Goal: Task Accomplishment & Management: Complete application form

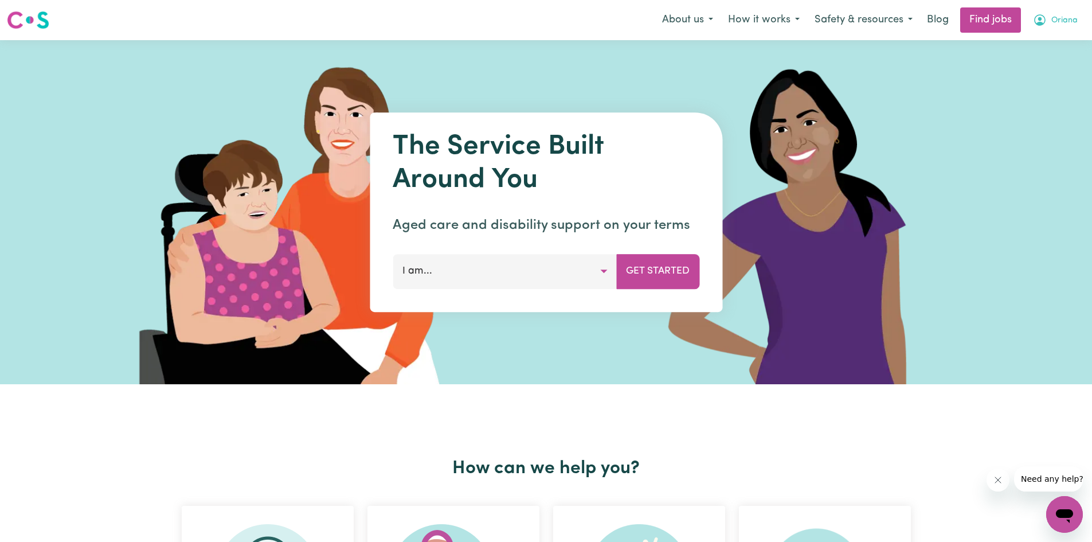
click at [1048, 19] on button "Oriana" at bounding box center [1056, 20] width 60 height 24
click at [1044, 43] on link "My Account" at bounding box center [1039, 45] width 91 height 22
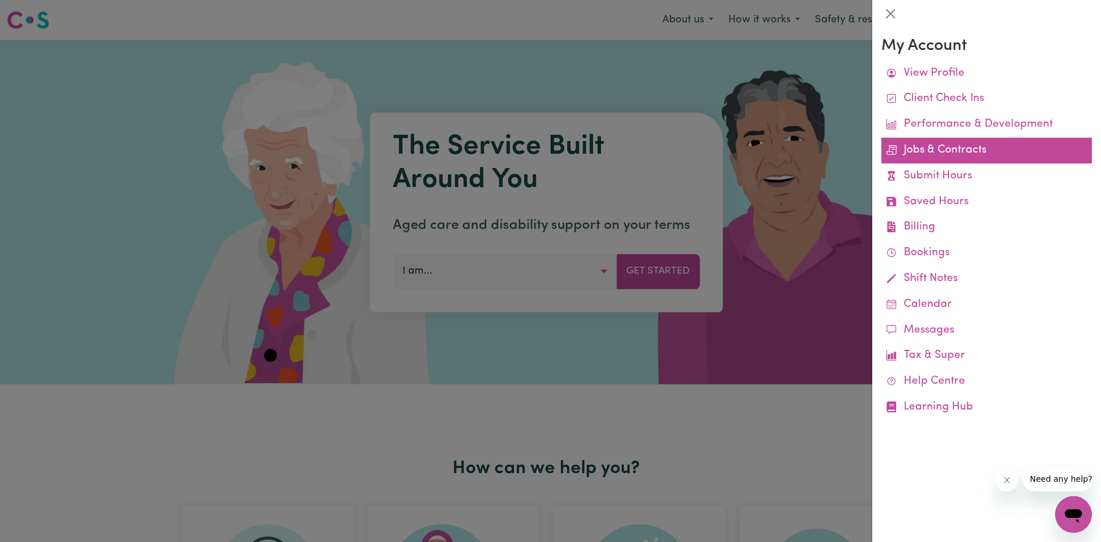
click at [951, 151] on link "Jobs & Contracts" at bounding box center [986, 151] width 210 height 26
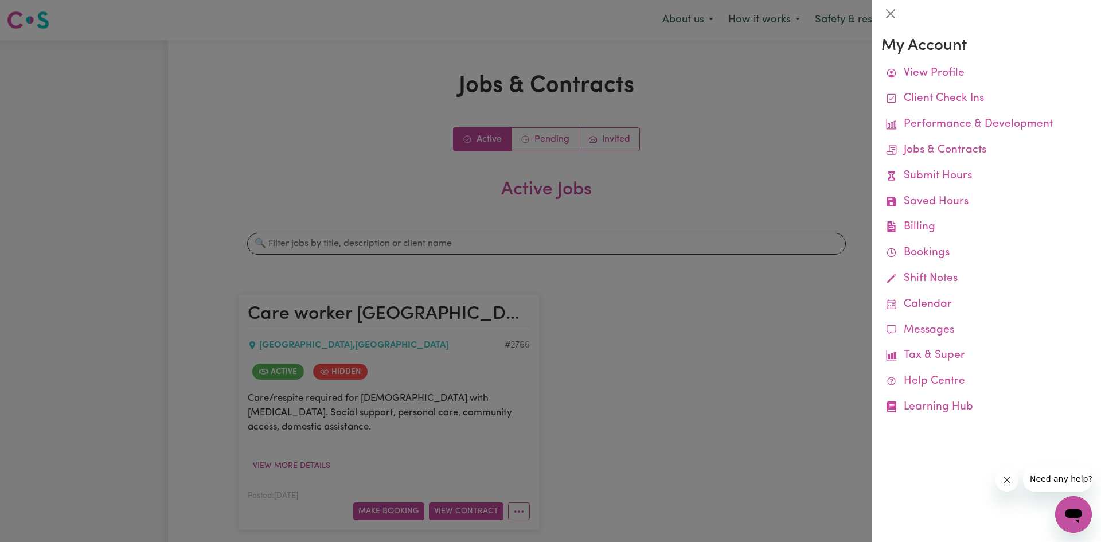
click at [816, 155] on div at bounding box center [550, 271] width 1101 height 542
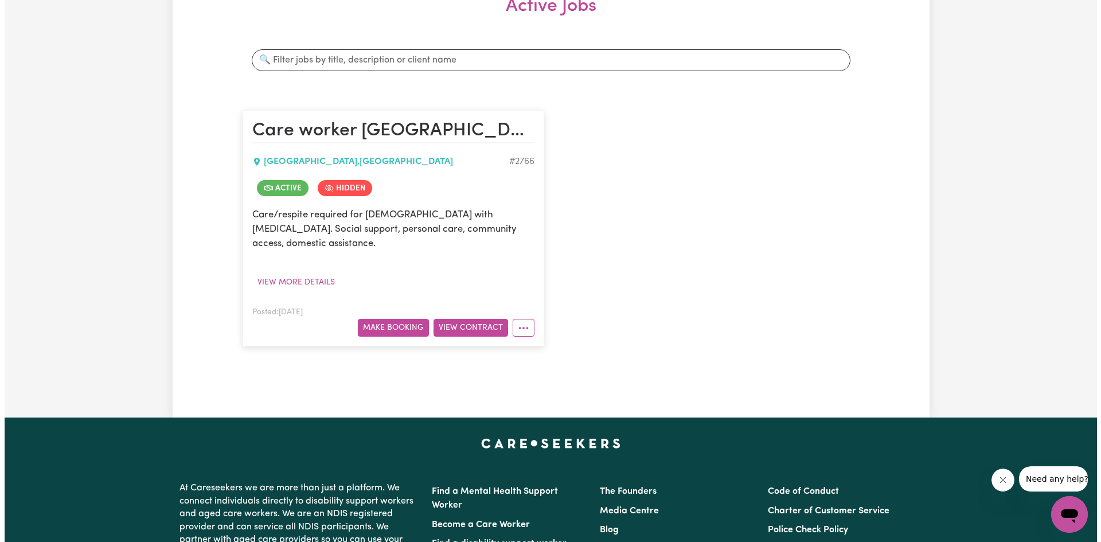
scroll to position [191, 0]
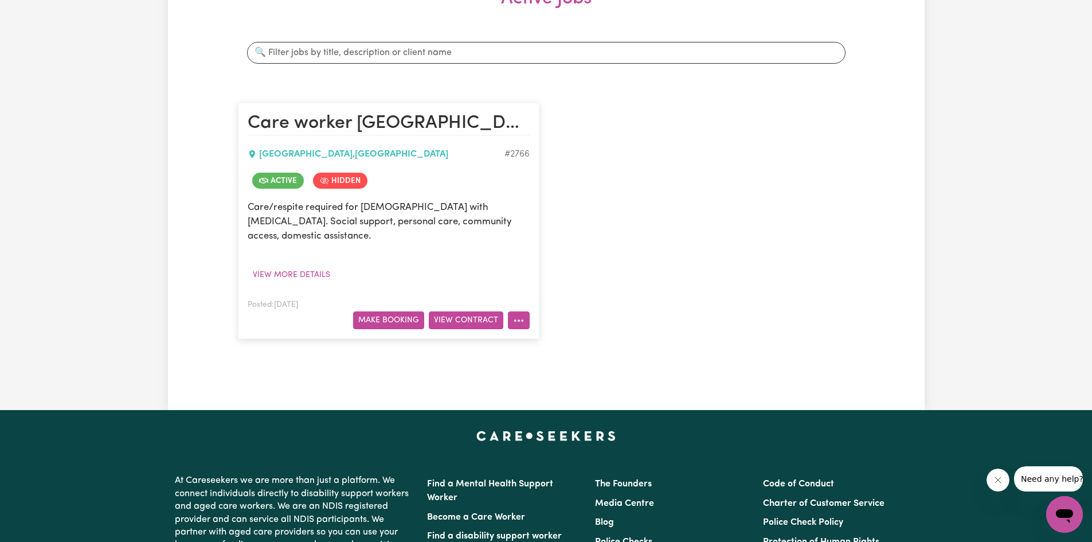
click at [515, 315] on icon "More options" at bounding box center [518, 320] width 11 height 11
click at [458, 311] on button "View Contract" at bounding box center [466, 320] width 75 height 18
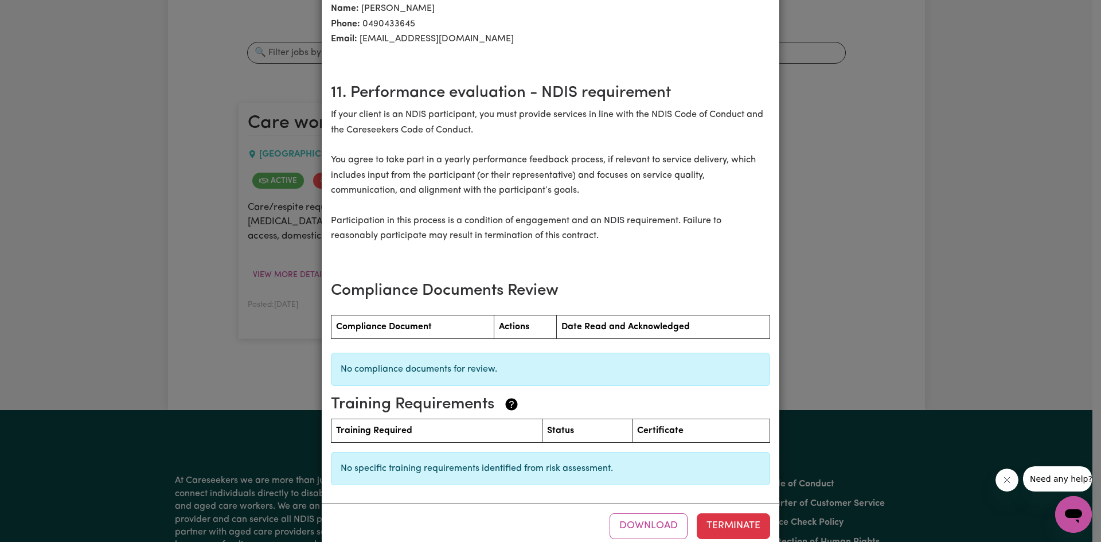
scroll to position [1265, 0]
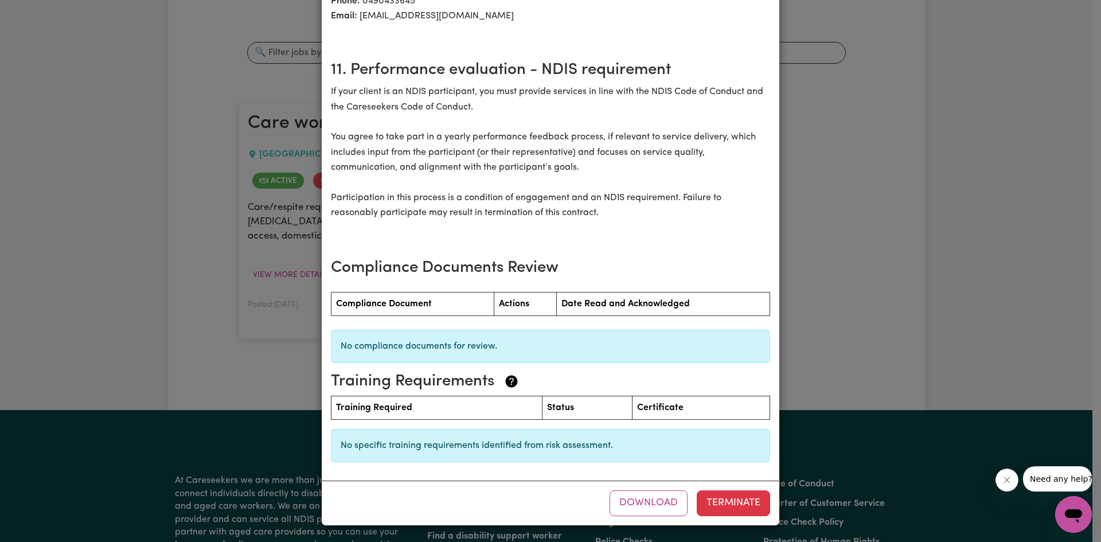
click at [863, 365] on div "Care worker Beacon Hill [DEMOGRAPHIC_DATA] terms Care Worker: [PERSON_NAME] 105…" at bounding box center [550, 271] width 1101 height 542
click at [860, 363] on div "Care worker Beacon Hill [DEMOGRAPHIC_DATA] terms Care Worker: [PERSON_NAME] 105…" at bounding box center [550, 271] width 1101 height 542
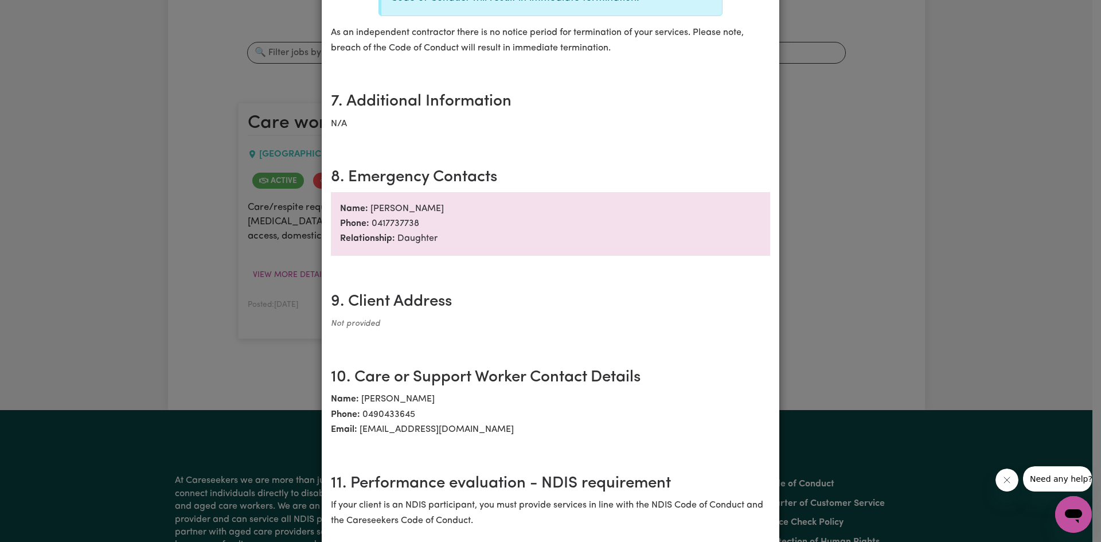
scroll to position [807, 0]
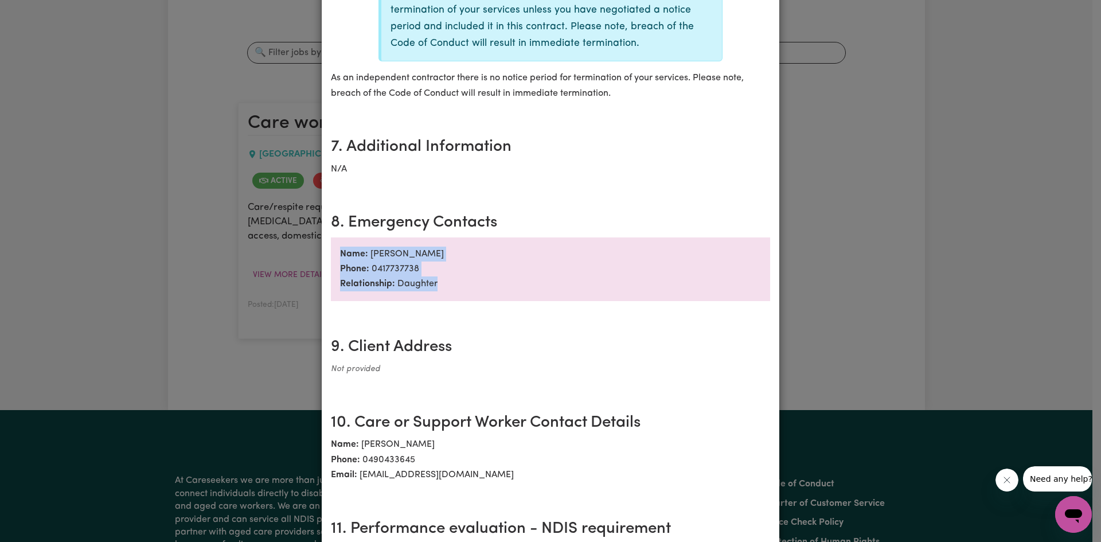
drag, startPoint x: 1091, startPoint y: 322, endPoint x: 1087, endPoint y: 216, distance: 106.7
click at [1087, 200] on div "Care worker Beacon Hill [DEMOGRAPHIC_DATA] terms Care Worker: [PERSON_NAME] 105…" at bounding box center [550, 271] width 1101 height 542
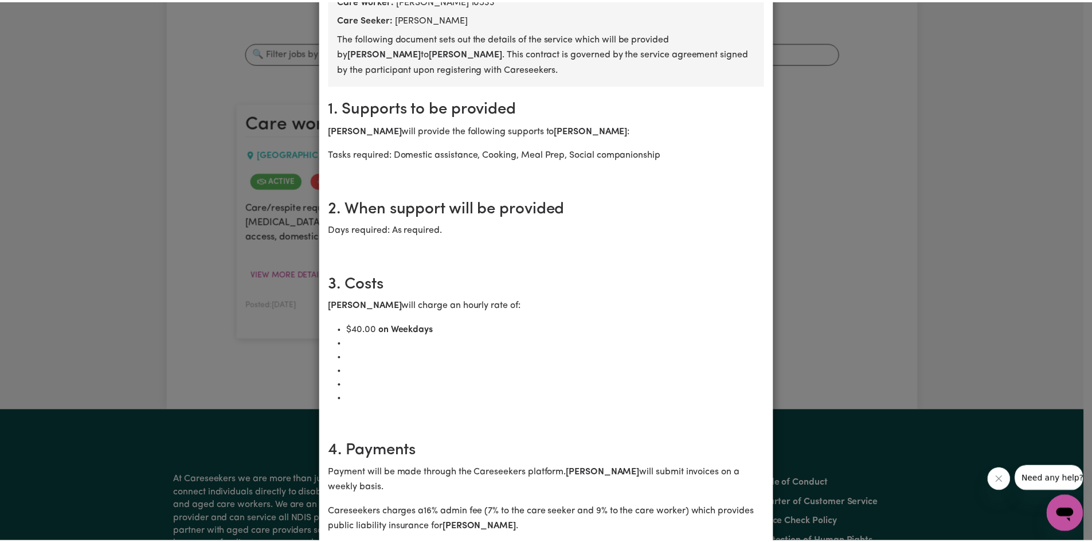
scroll to position [0, 0]
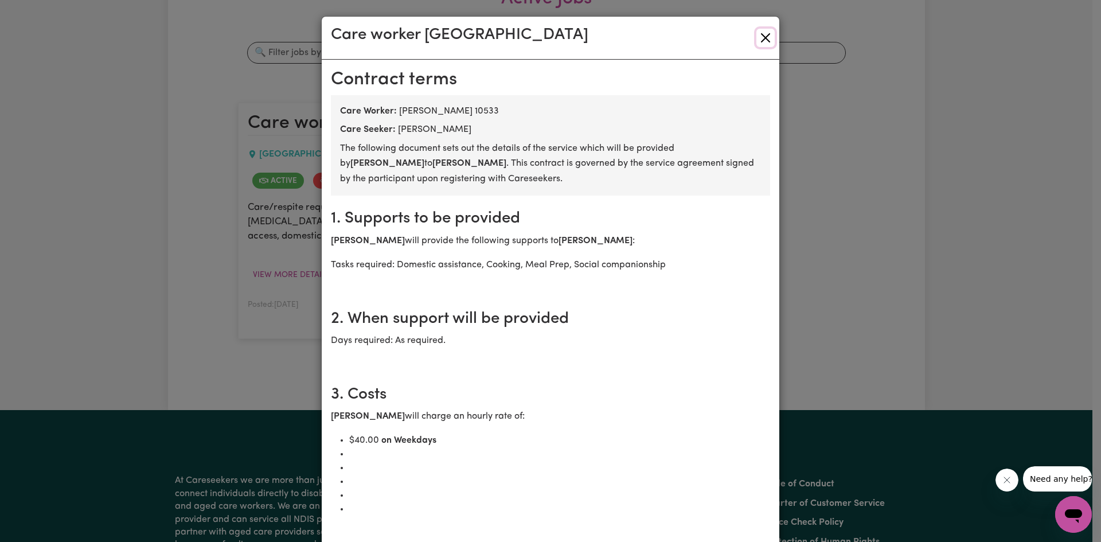
click at [766, 38] on button "Close" at bounding box center [765, 38] width 18 height 18
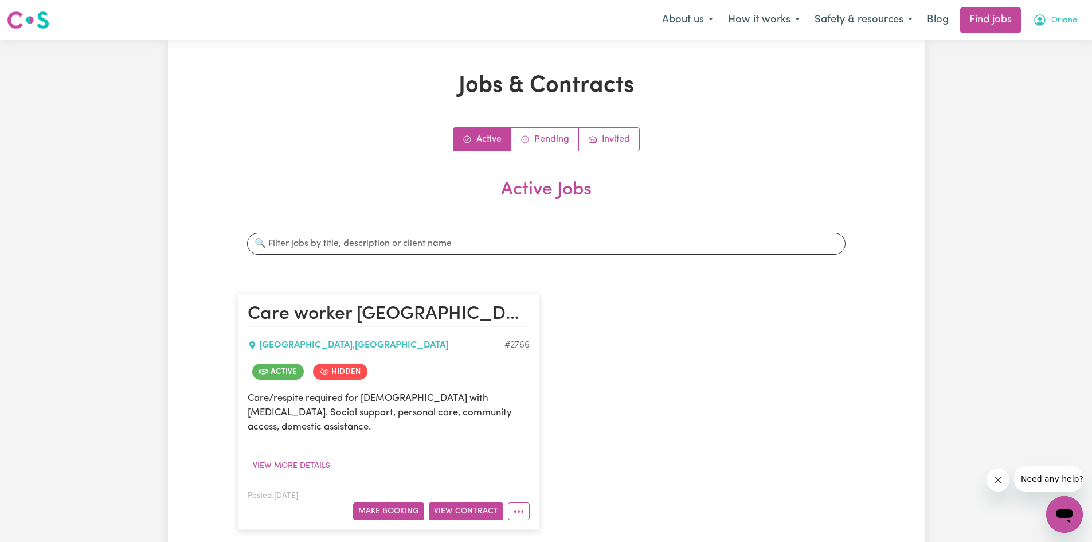
click at [1058, 22] on span "Oriana" at bounding box center [1064, 20] width 26 height 13
click at [1026, 41] on link "My Account" at bounding box center [1039, 45] width 91 height 22
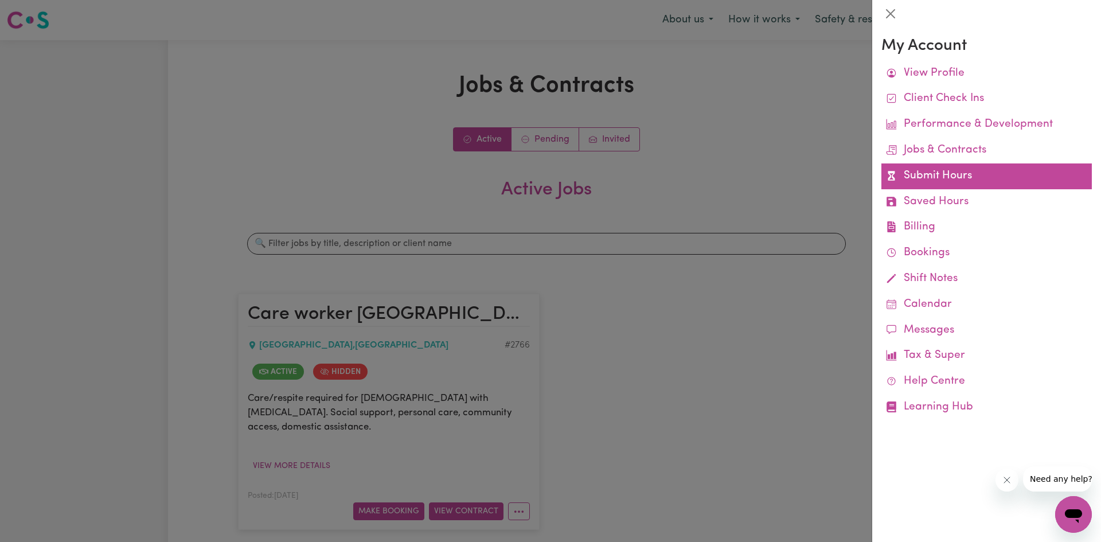
click at [944, 178] on link "Submit Hours" at bounding box center [986, 176] width 210 height 26
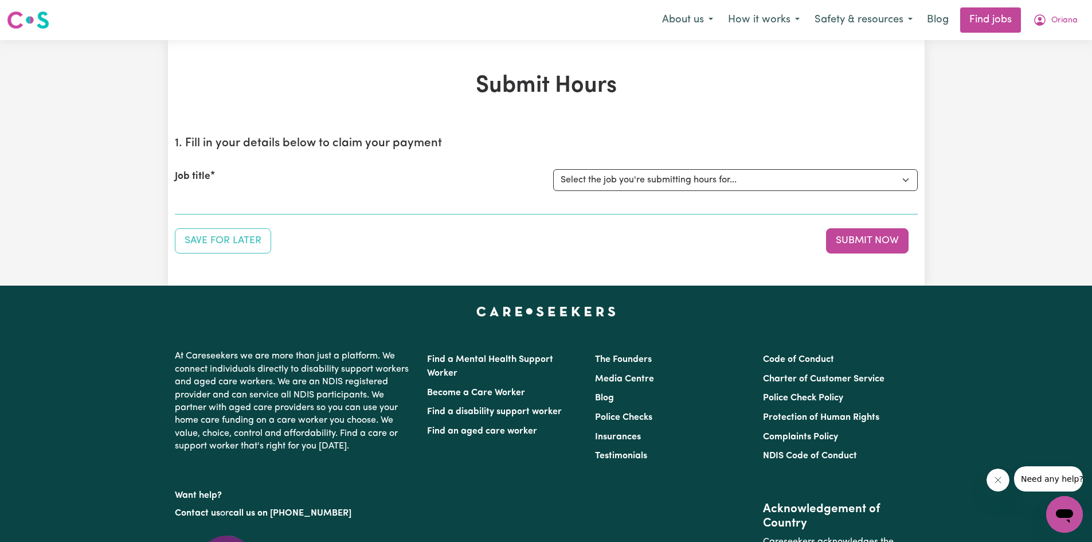
drag, startPoint x: 662, startPoint y: 165, endPoint x: 663, endPoint y: 179, distance: 13.8
click at [662, 169] on div "Job title Select the job you're submitting hours for... [[PERSON_NAME]] Care wo…" at bounding box center [546, 179] width 743 height 49
click at [665, 180] on select "Select the job you're submitting hours for... [[PERSON_NAME]] Care worker [GEOG…" at bounding box center [735, 180] width 365 height 22
select select "2766"
click at [553, 169] on select "Select the job you're submitting hours for... [[PERSON_NAME]] Care worker [GEOG…" at bounding box center [735, 180] width 365 height 22
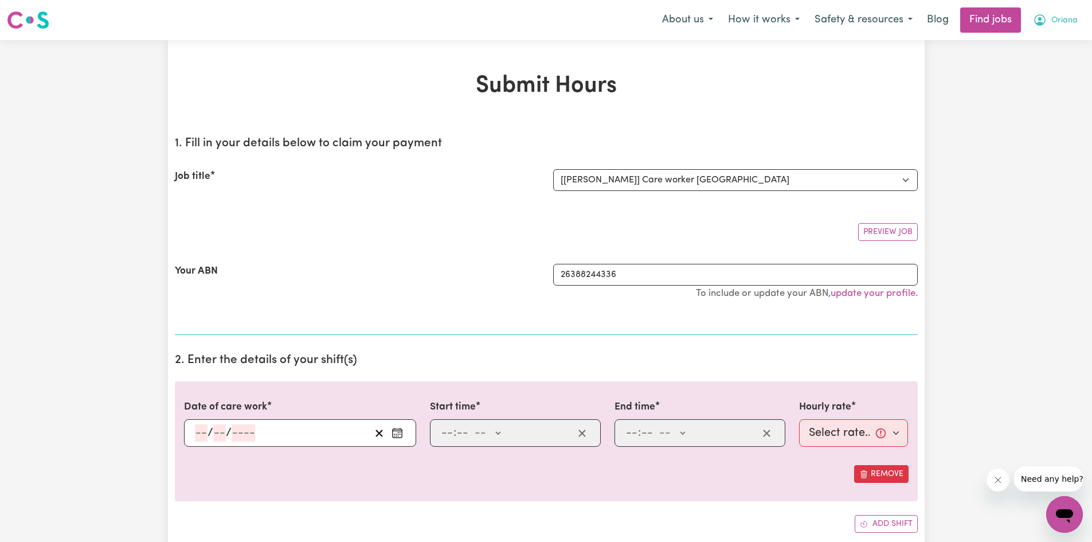
click at [1048, 17] on button "Oriana" at bounding box center [1056, 20] width 60 height 24
click at [783, 18] on button "How it works" at bounding box center [764, 20] width 87 height 24
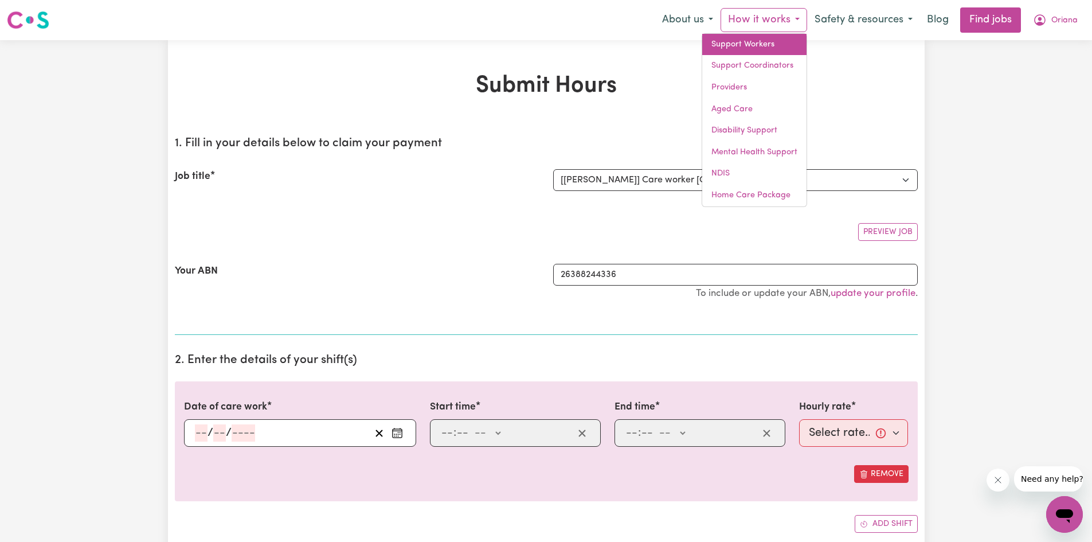
click at [777, 48] on link "Support Workers" at bounding box center [754, 45] width 104 height 22
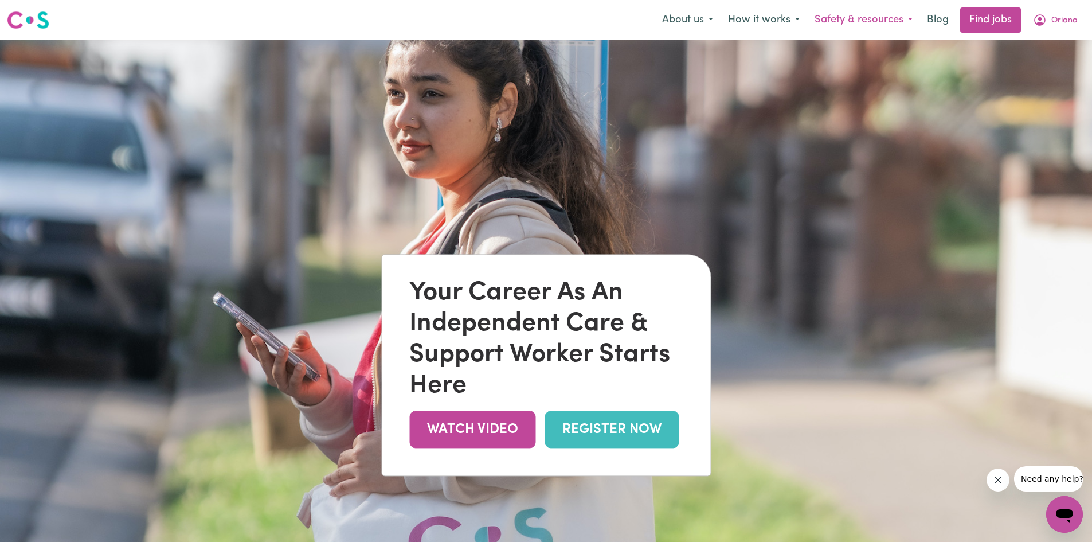
click at [881, 18] on button "Safety & resources" at bounding box center [863, 20] width 113 height 24
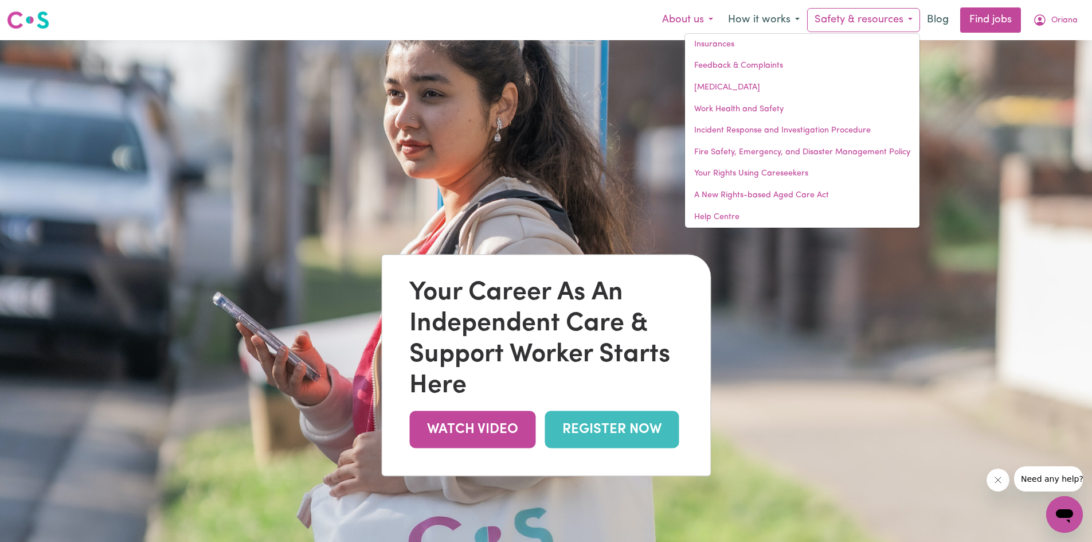
click at [709, 19] on button "About us" at bounding box center [688, 20] width 66 height 24
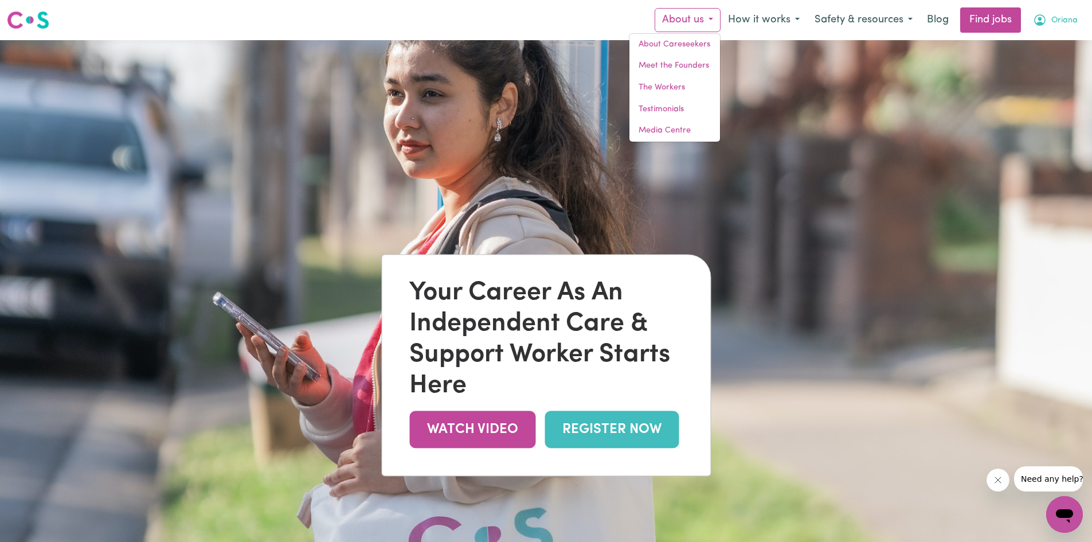
click at [1055, 19] on span "Oriana" at bounding box center [1064, 20] width 26 height 13
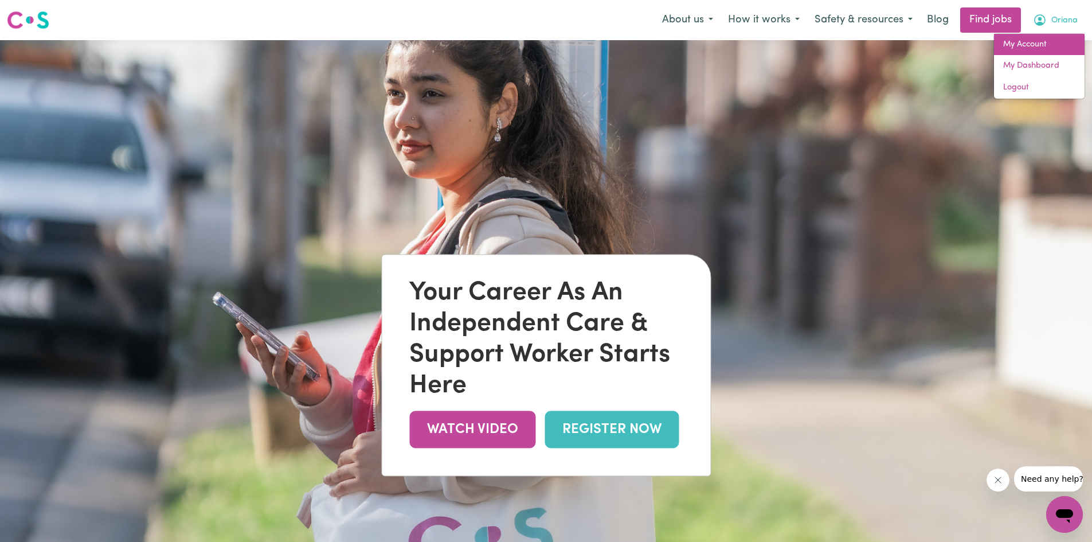
click at [1035, 46] on link "My Account" at bounding box center [1039, 45] width 91 height 22
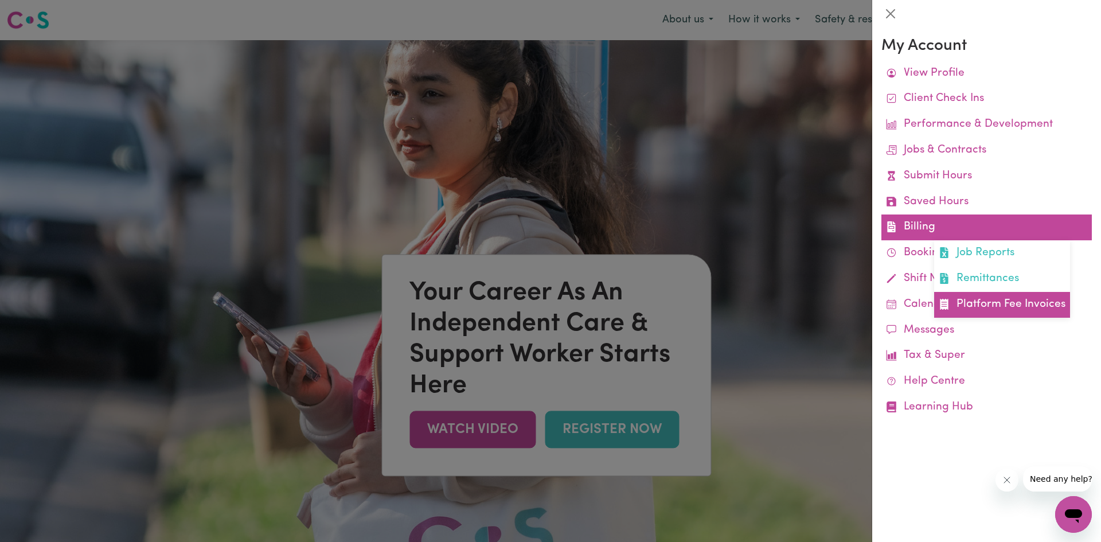
drag, startPoint x: 988, startPoint y: 286, endPoint x: 1010, endPoint y: 308, distance: 30.8
click at [1010, 308] on link "Platform Fee Invoices" at bounding box center [1002, 305] width 136 height 26
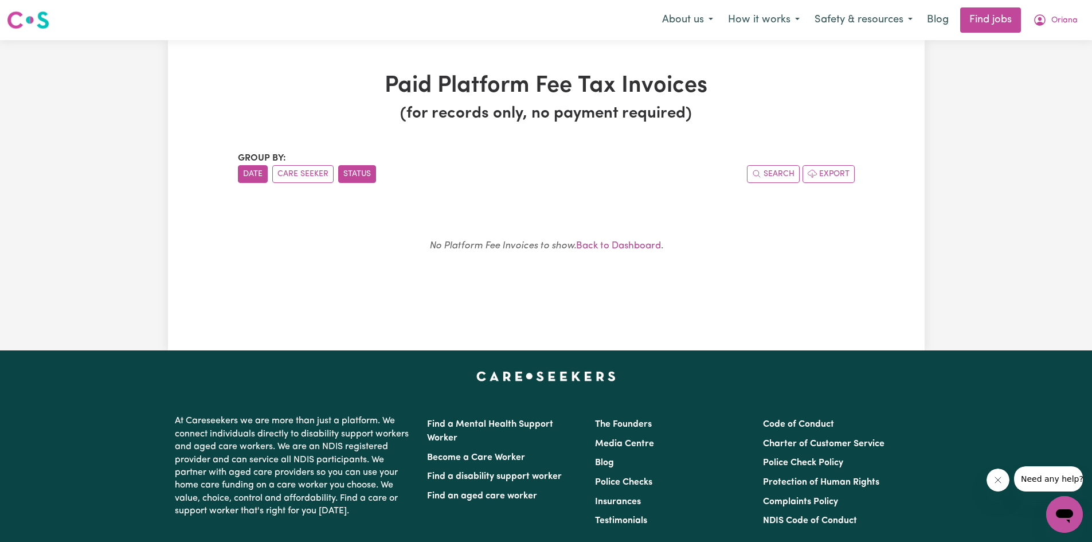
click at [358, 169] on button "Status" at bounding box center [357, 174] width 38 height 18
click at [321, 173] on button "Care Seeker" at bounding box center [302, 174] width 61 height 18
click at [1035, 21] on icon "My Account" at bounding box center [1039, 19] width 11 height 11
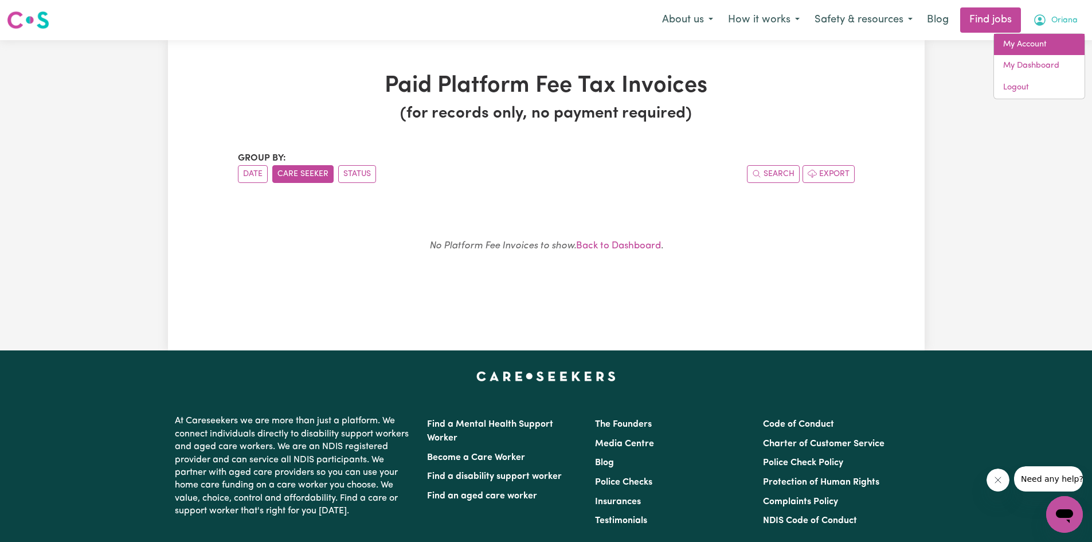
click at [1027, 48] on link "My Account" at bounding box center [1039, 45] width 91 height 22
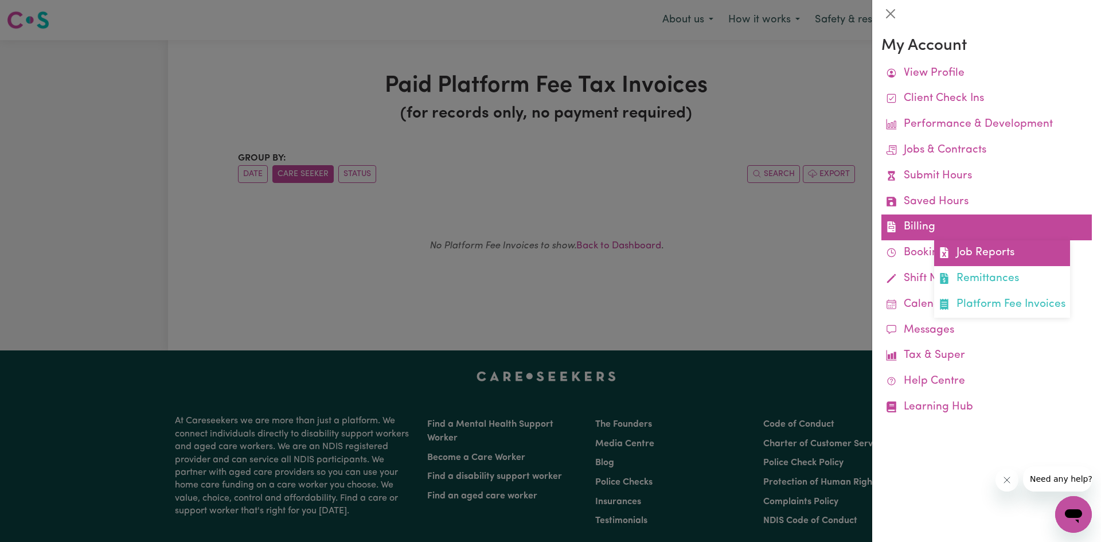
click at [969, 253] on link "Job Reports" at bounding box center [1002, 253] width 136 height 26
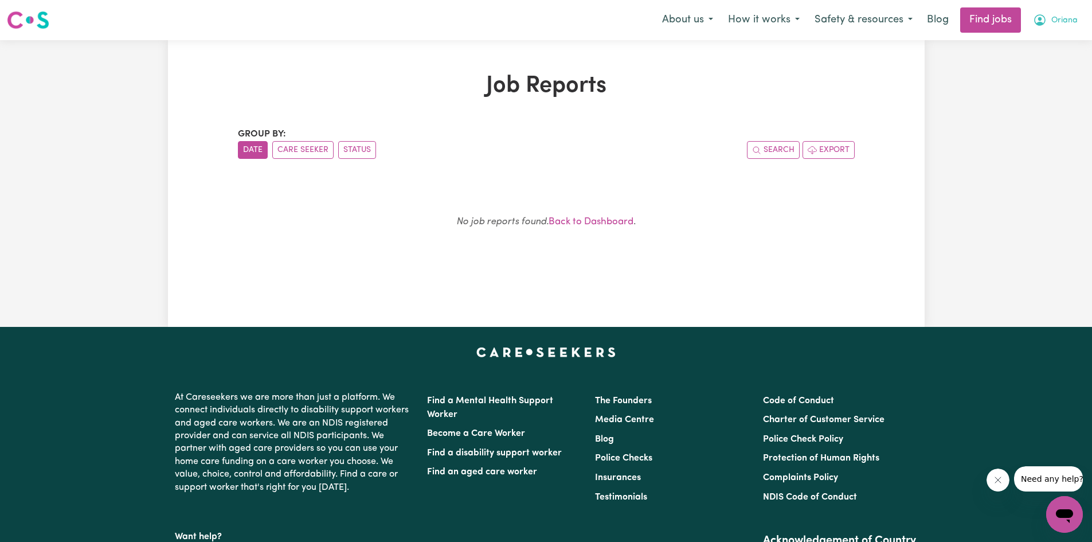
click at [1064, 26] on span "Oriana" at bounding box center [1064, 20] width 26 height 13
click at [1046, 44] on link "My Account" at bounding box center [1039, 45] width 91 height 22
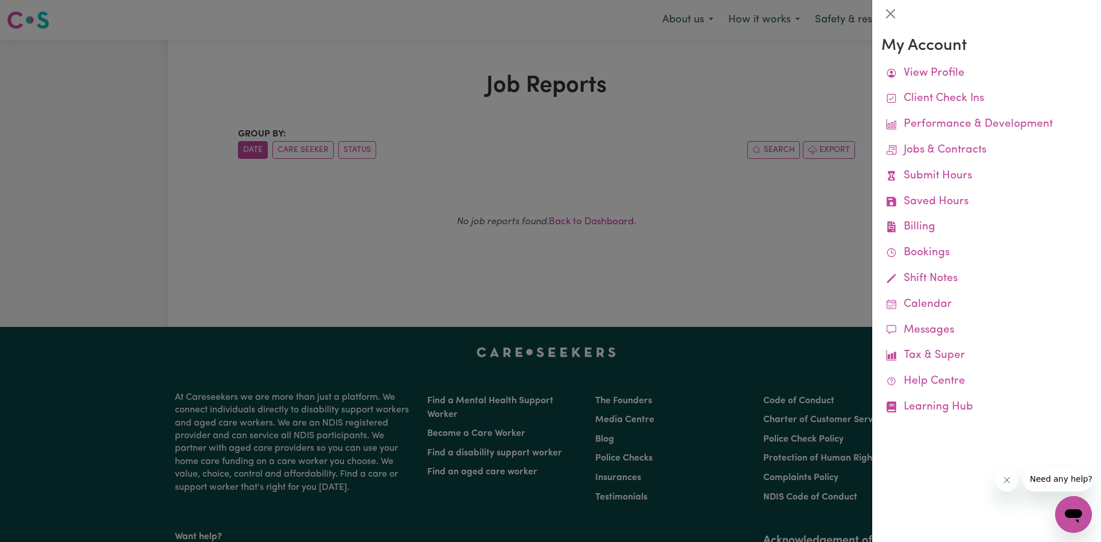
click at [926, 45] on h3 "My Account" at bounding box center [986, 46] width 210 height 19
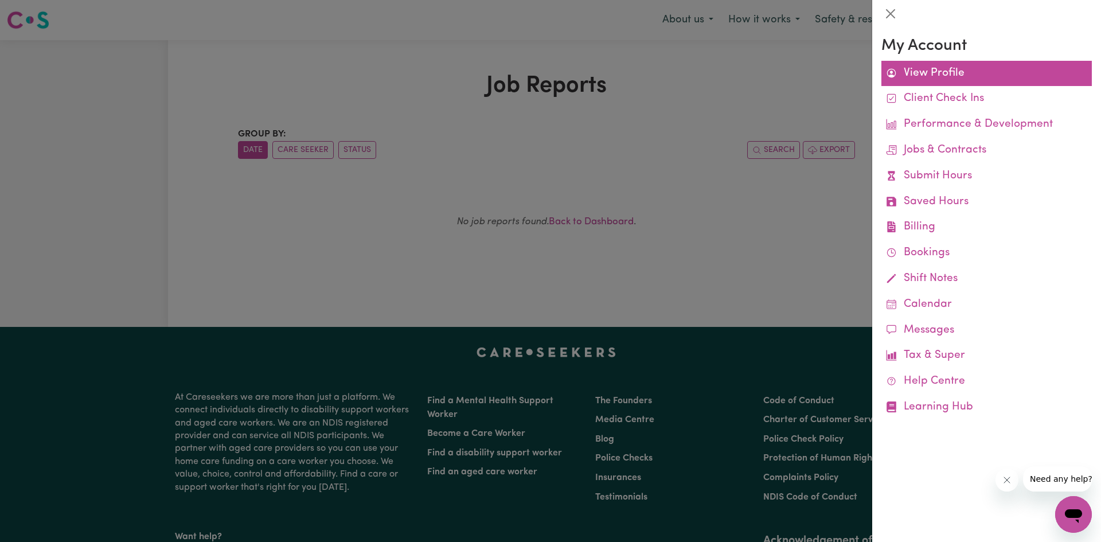
click at [929, 70] on link "View Profile" at bounding box center [986, 74] width 210 height 26
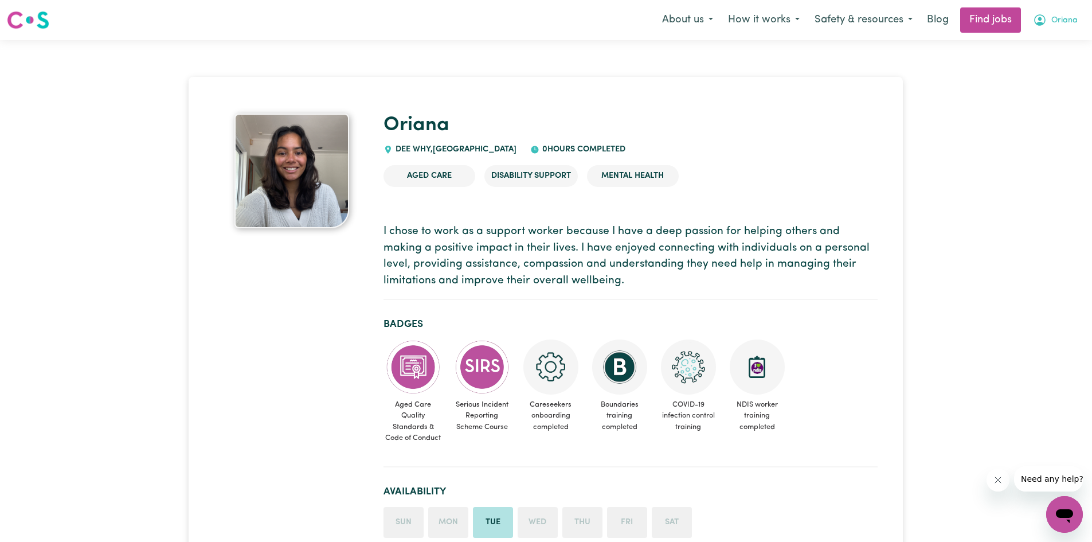
click at [1049, 19] on button "Oriana" at bounding box center [1056, 20] width 60 height 24
click at [1042, 44] on link "My Account" at bounding box center [1039, 45] width 91 height 22
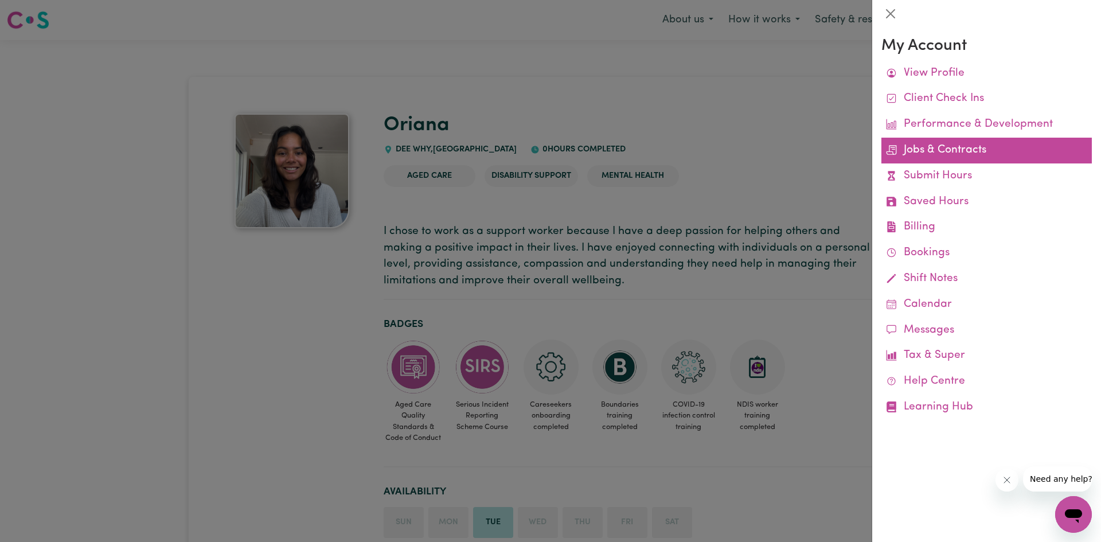
click at [914, 152] on link "Jobs & Contracts" at bounding box center [986, 151] width 210 height 26
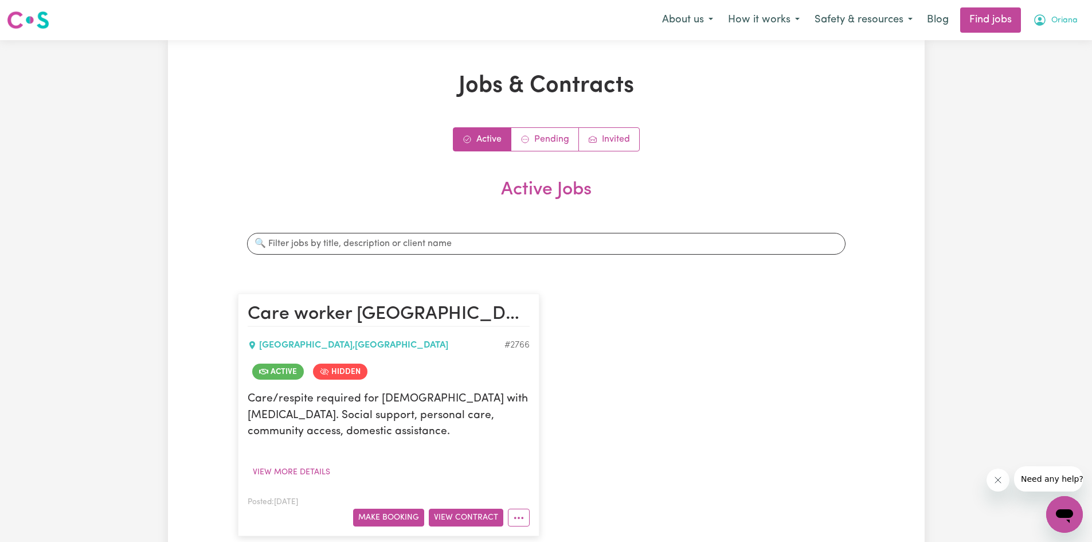
click at [1041, 13] on button "Oriana" at bounding box center [1056, 20] width 60 height 24
click at [1030, 41] on link "My Account" at bounding box center [1039, 45] width 91 height 22
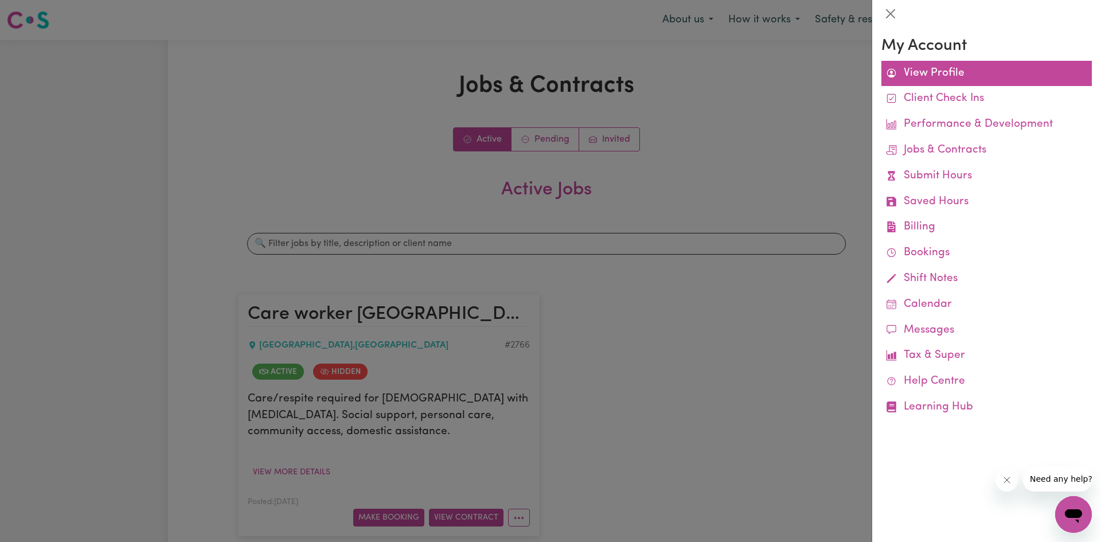
click at [950, 73] on link "View Profile" at bounding box center [986, 74] width 210 height 26
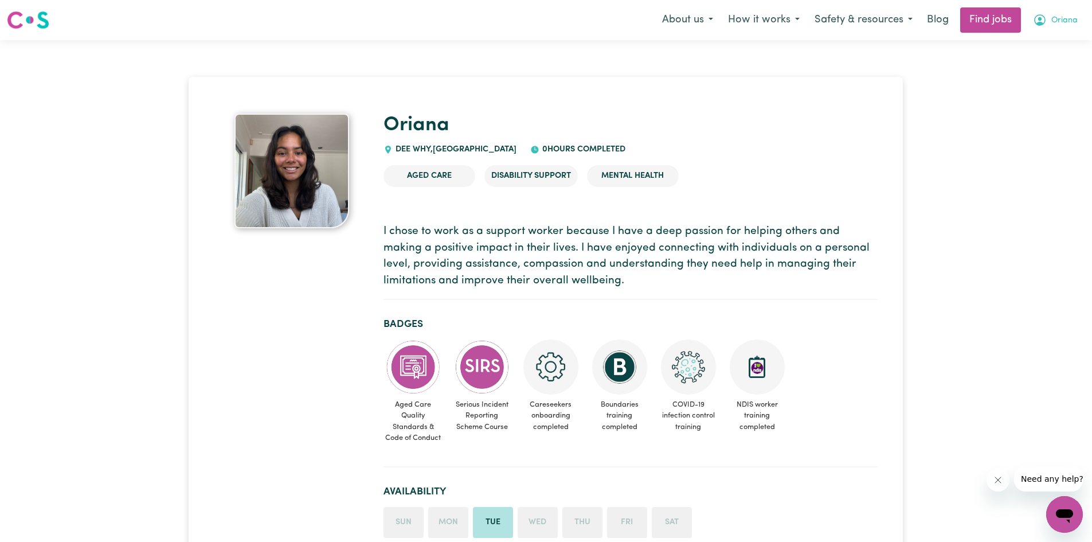
click at [1046, 10] on button "Oriana" at bounding box center [1056, 20] width 60 height 24
click at [1023, 43] on link "My Account" at bounding box center [1039, 45] width 91 height 22
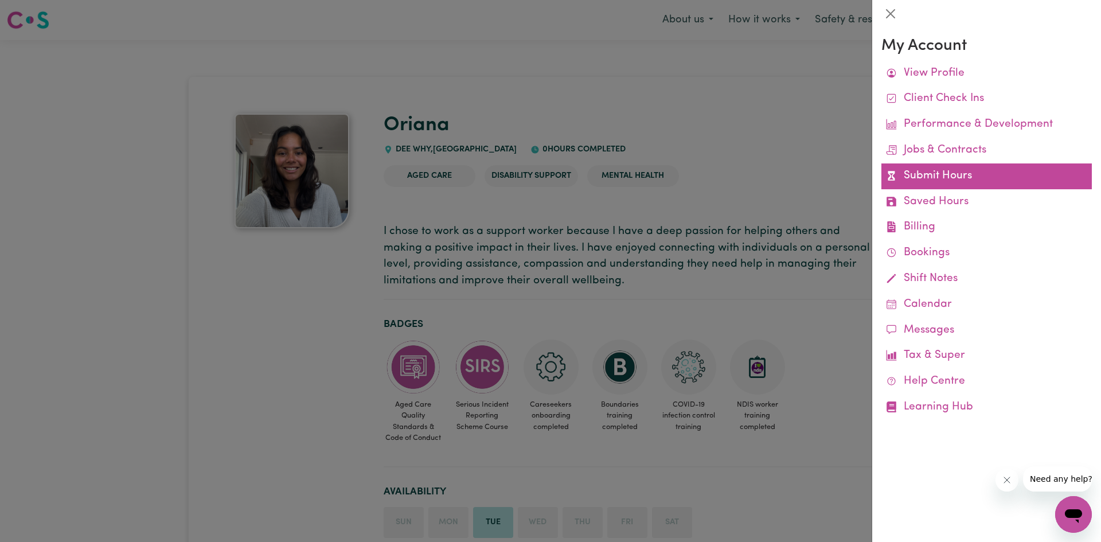
click at [969, 180] on link "Submit Hours" at bounding box center [986, 176] width 210 height 26
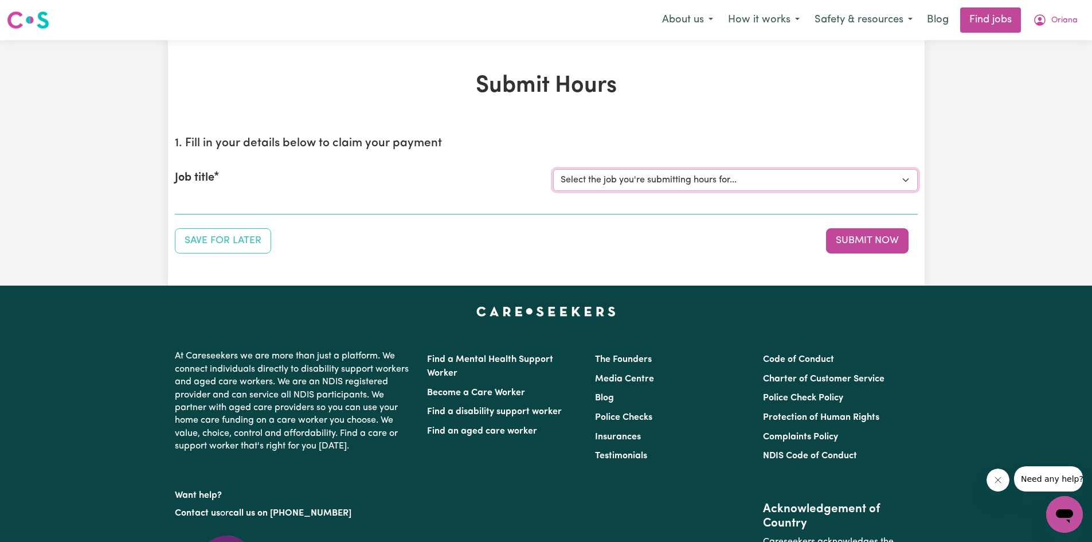
click at [796, 186] on select "Select the job you're submitting hours for... [[PERSON_NAME]] Care worker [GEOG…" at bounding box center [735, 180] width 365 height 22
select select "2766"
click at [553, 169] on select "Select the job you're submitting hours for... [[PERSON_NAME]] Care worker [GEOG…" at bounding box center [735, 180] width 365 height 22
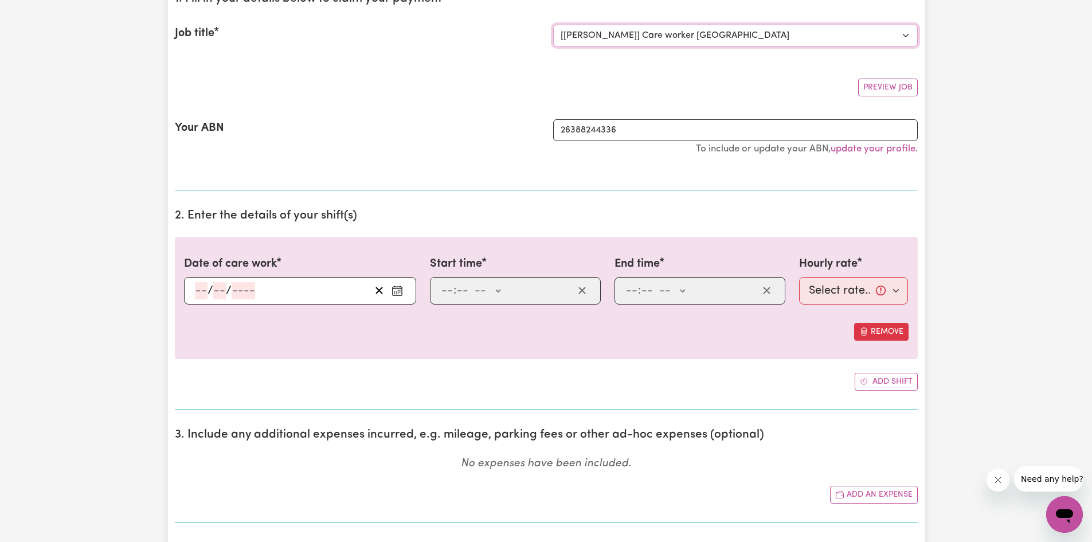
scroll to position [153, 0]
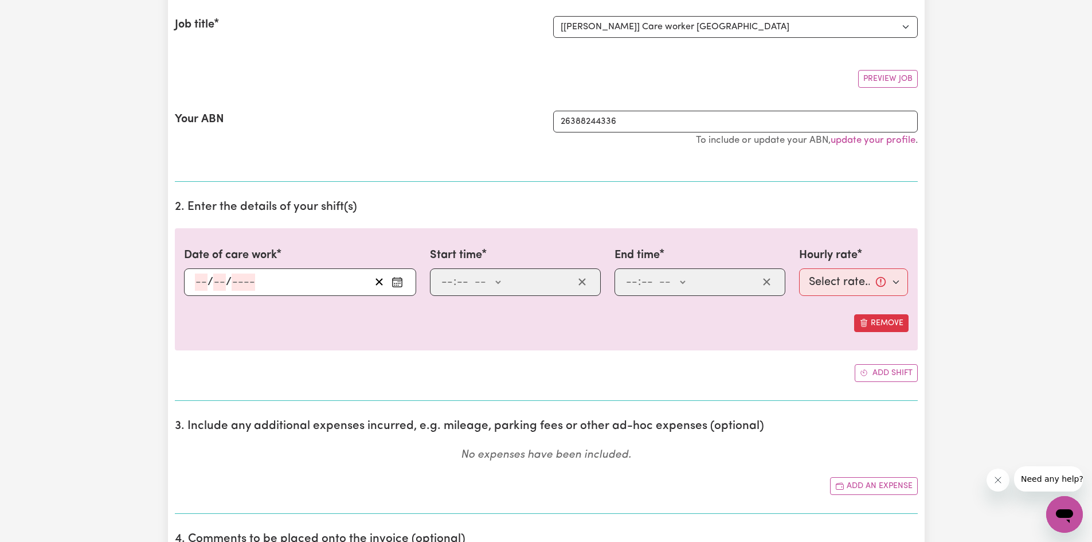
click at [253, 283] on input "number" at bounding box center [244, 281] width 24 height 17
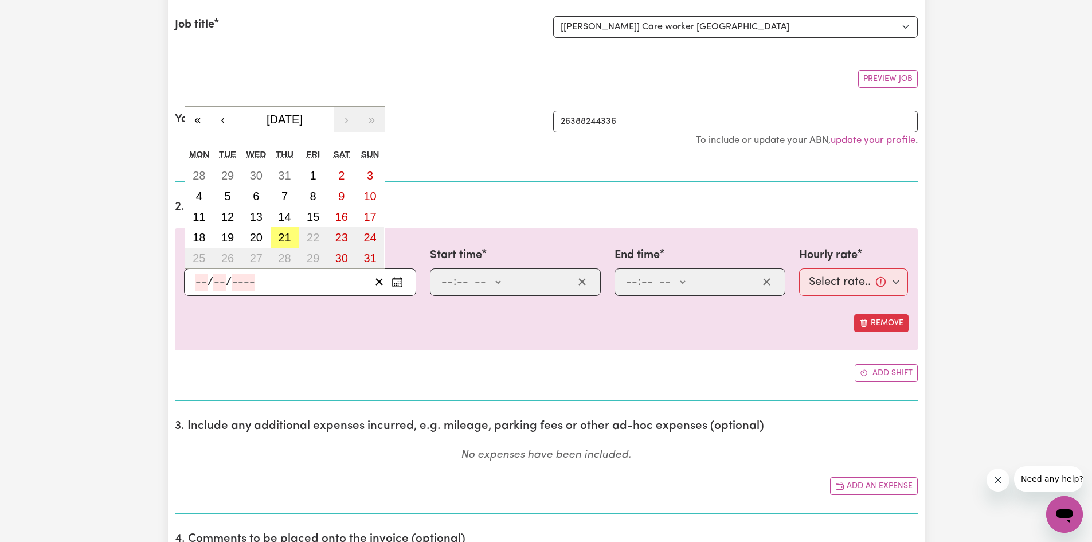
click at [207, 282] on input "number" at bounding box center [201, 281] width 13 height 17
click at [222, 235] on abbr "19" at bounding box center [227, 237] width 13 height 13
type input "[DATE]"
type input "19"
type input "8"
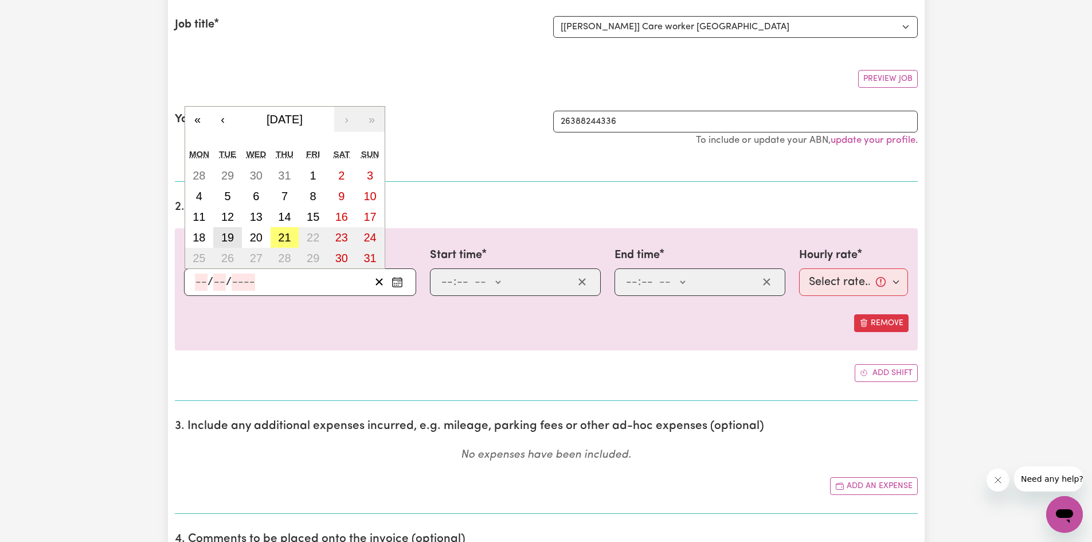
type input "2025"
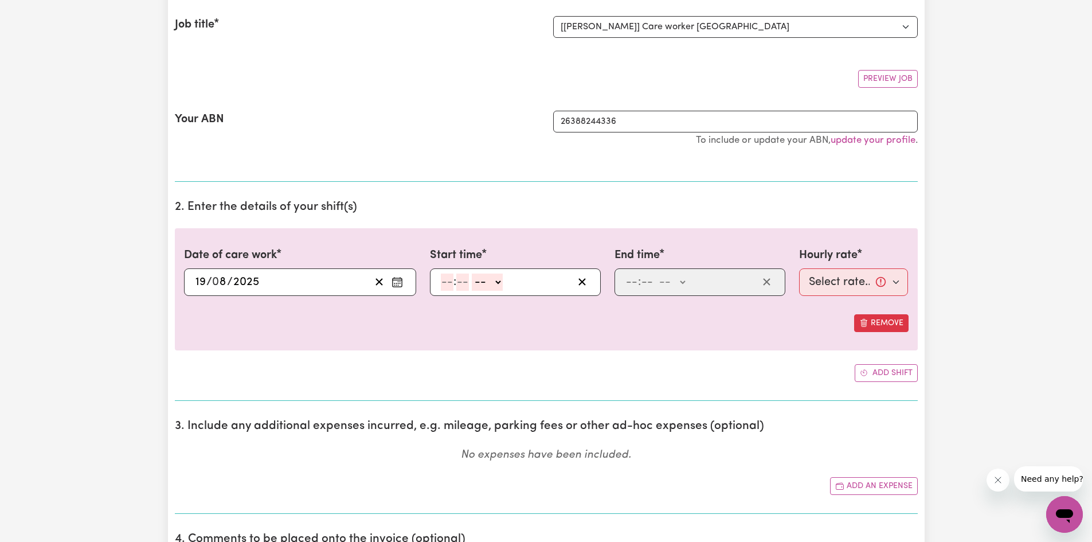
click at [473, 283] on select "-- AM PM" at bounding box center [487, 281] width 31 height 17
click at [435, 283] on div ": -- AM PM" at bounding box center [515, 282] width 171 height 28
click at [443, 281] on input "number" at bounding box center [447, 281] width 13 height 17
type input "9"
type input "00"
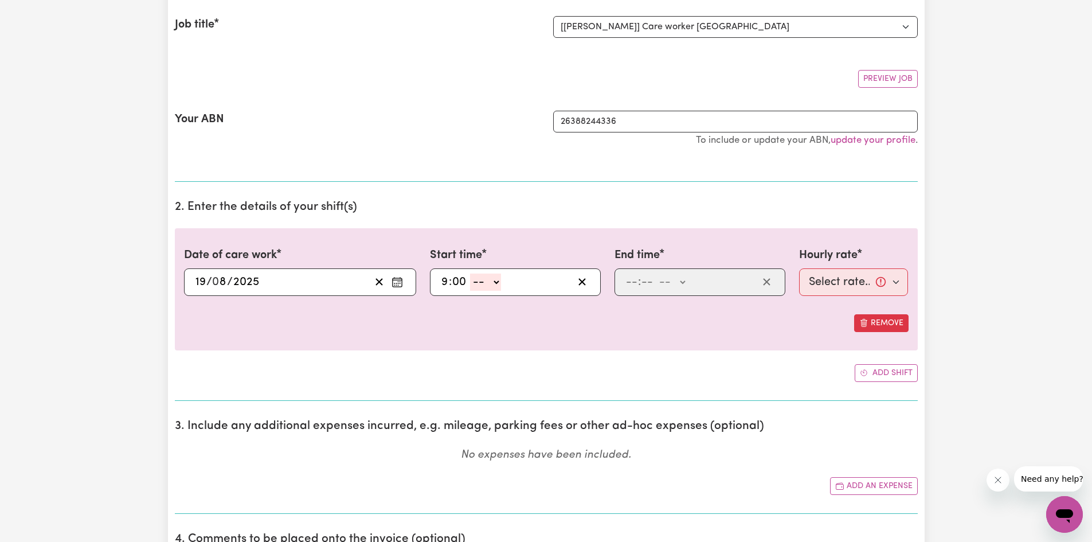
click at [488, 278] on select "-- AM PM" at bounding box center [485, 281] width 31 height 17
select select "am"
click at [470, 273] on select "-- AM PM" at bounding box center [485, 281] width 31 height 17
type input "09:00"
type input "0"
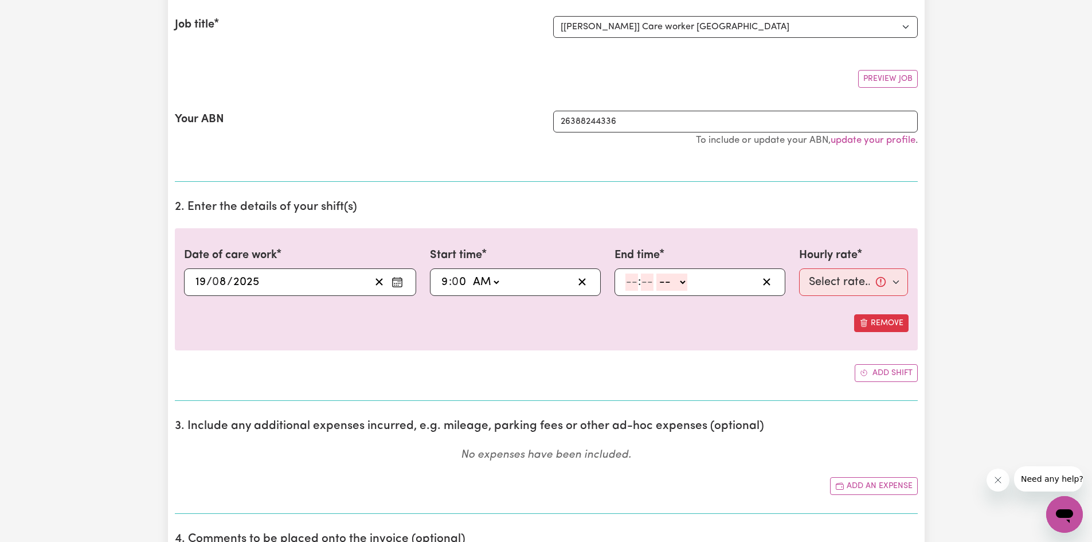
click at [628, 284] on input "number" at bounding box center [631, 281] width 13 height 17
type input "5"
type input "00"
click at [678, 276] on select "-- AM PM" at bounding box center [670, 281] width 31 height 17
select select "pm"
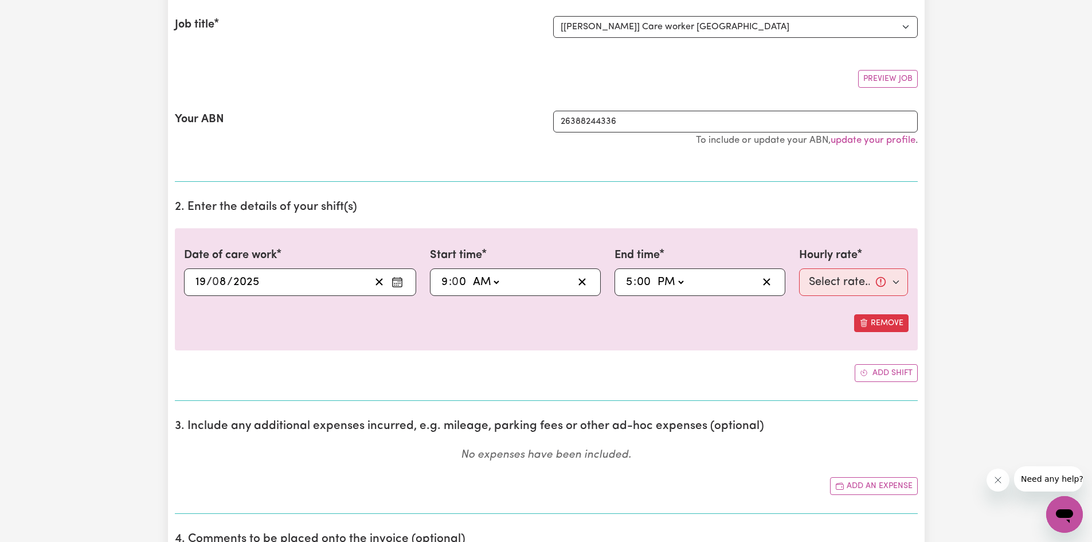
click at [655, 273] on select "-- AM PM" at bounding box center [670, 281] width 31 height 17
type input "17:00"
type input "0"
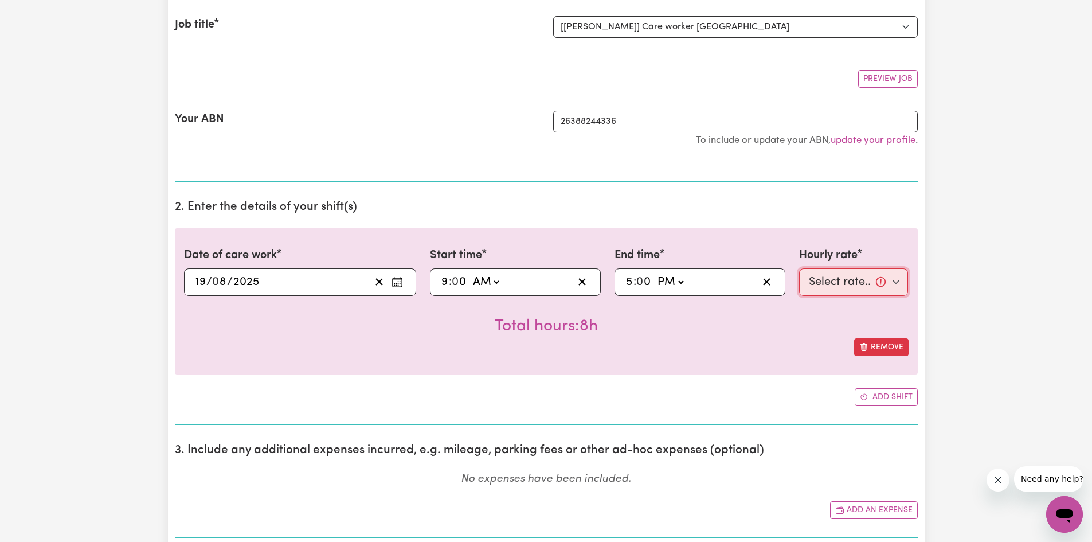
click at [840, 277] on select "Select rate... $40.00 (Weekday)" at bounding box center [853, 282] width 109 height 28
select select "40-Weekday"
click at [799, 268] on select "Select rate... $40.00 (Weekday)" at bounding box center [853, 282] width 109 height 28
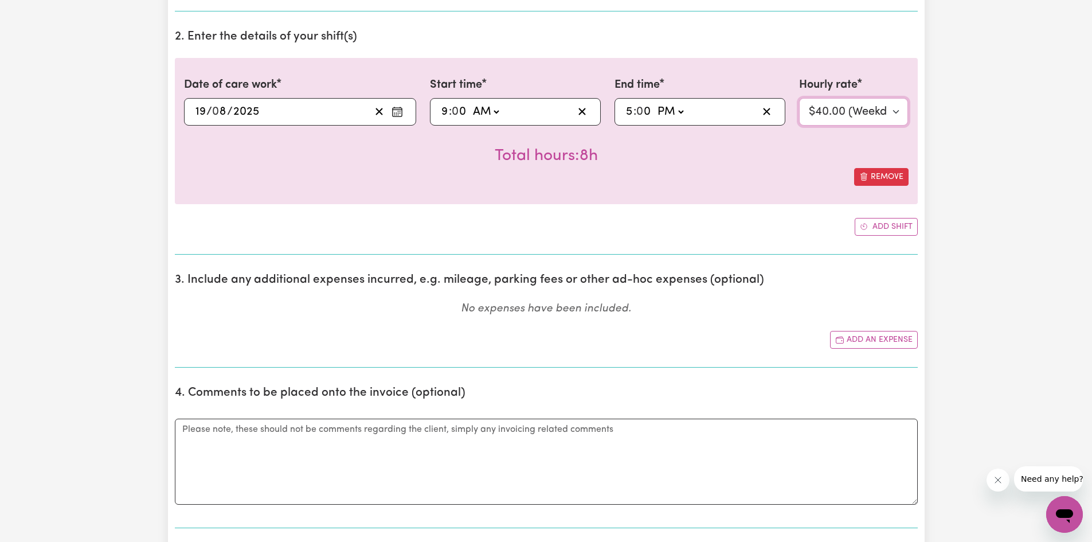
scroll to position [325, 0]
click at [875, 225] on button "Add shift" at bounding box center [886, 225] width 63 height 18
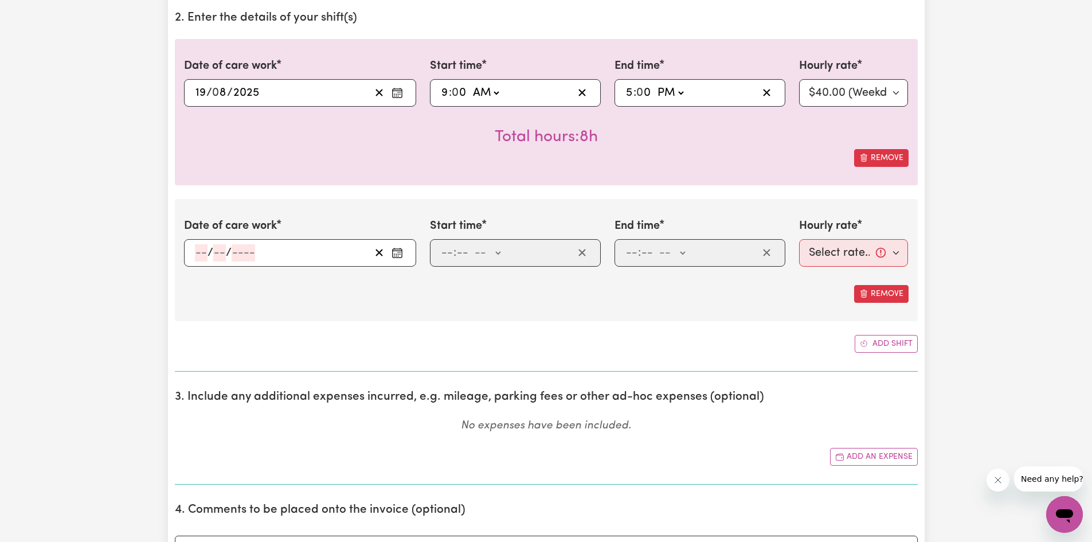
scroll to position [363, 0]
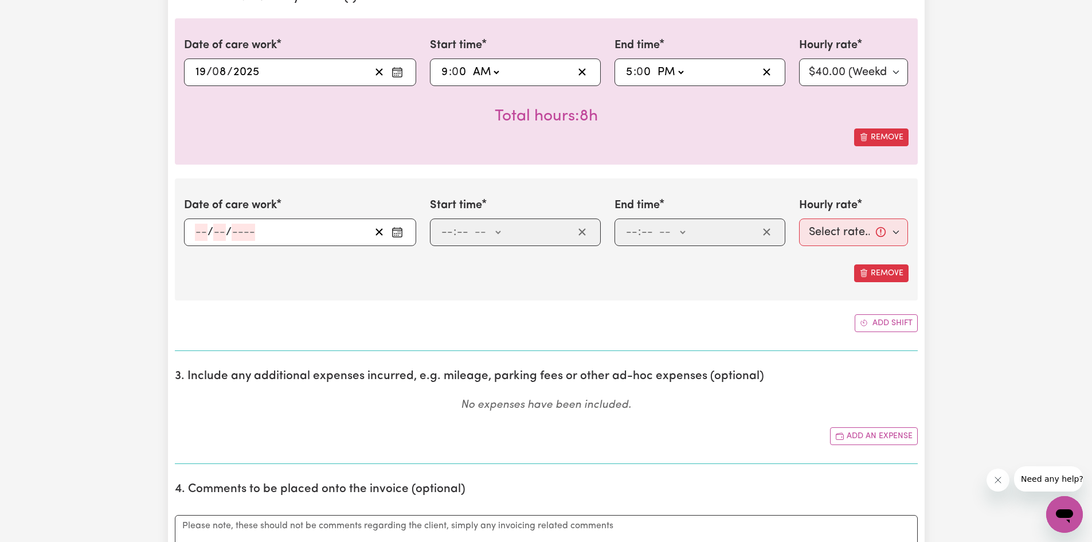
click at [198, 235] on input "number" at bounding box center [201, 232] width 13 height 17
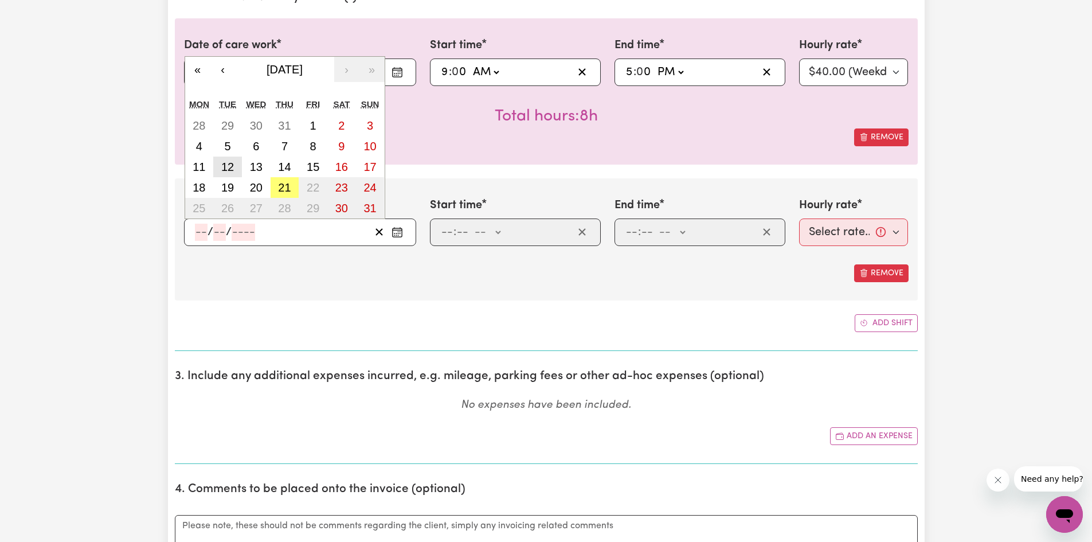
click at [225, 163] on abbr "12" at bounding box center [227, 167] width 13 height 13
type input "[DATE]"
type input "12"
type input "8"
type input "2025"
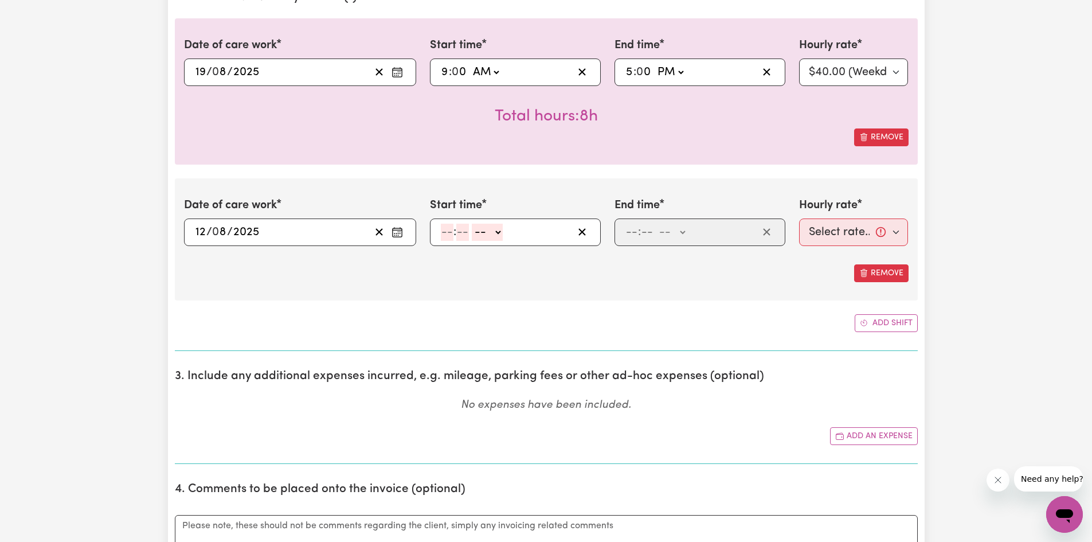
click at [445, 232] on input "number" at bounding box center [447, 232] width 13 height 17
type input "9"
type input "00"
click at [490, 228] on select "-- AM PM" at bounding box center [485, 232] width 31 height 17
select select "am"
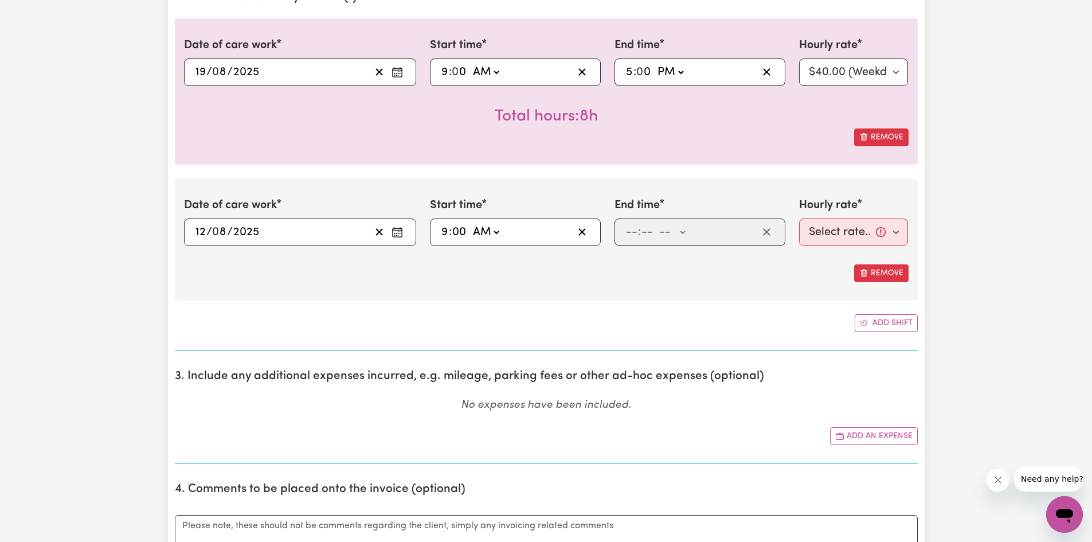
click at [470, 224] on select "-- AM PM" at bounding box center [485, 232] width 31 height 17
type input "09:00"
type input "0"
click at [634, 232] on input "number" at bounding box center [631, 232] width 13 height 17
type input "5"
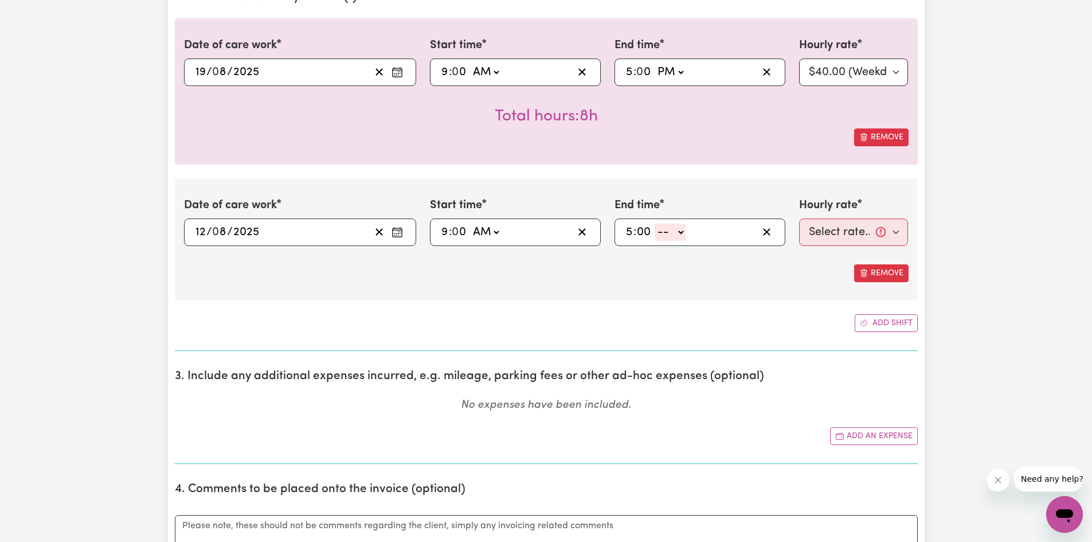
type input "00"
click at [676, 234] on select "-- AM PM" at bounding box center [670, 232] width 31 height 17
select select "pm"
click at [655, 224] on select "-- AM PM" at bounding box center [670, 232] width 31 height 17
type input "17:00"
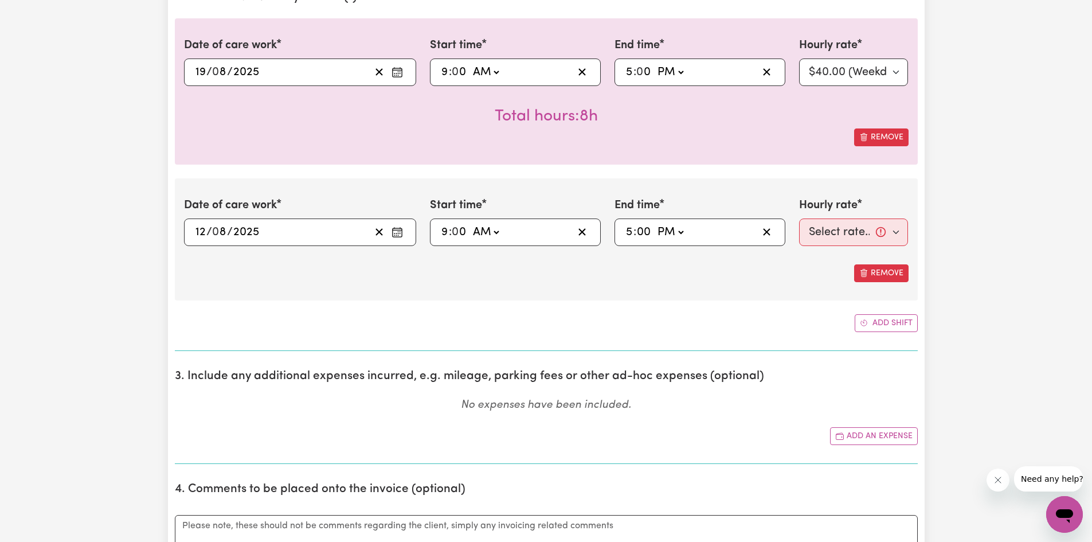
type input "0"
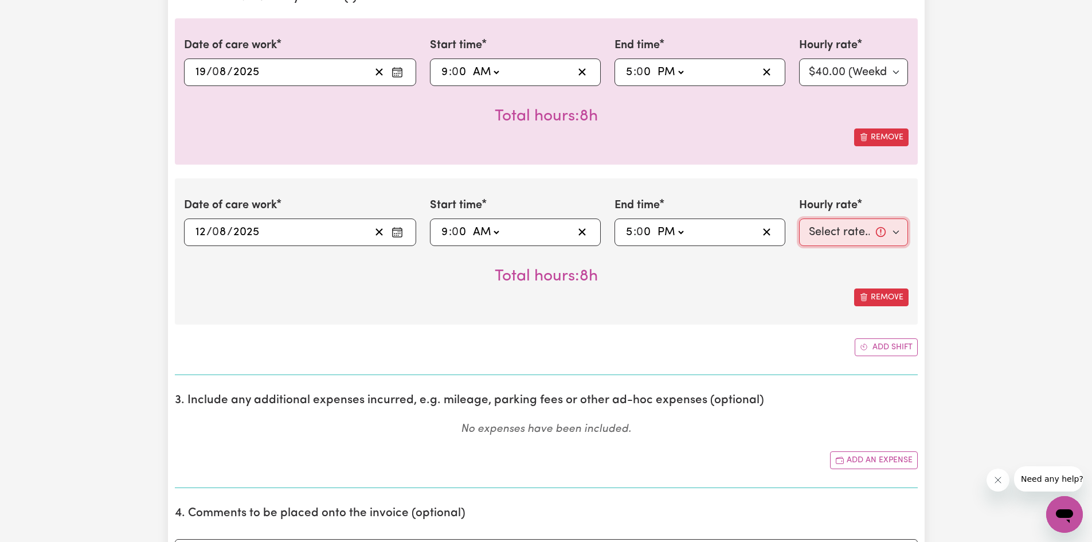
click at [835, 222] on select "Select rate... $40.00 (Weekday)" at bounding box center [853, 232] width 109 height 28
select select "40-Weekday"
click at [799, 218] on select "Select rate... $40.00 (Weekday)" at bounding box center [853, 232] width 109 height 28
click at [872, 341] on button "Add shift" at bounding box center [886, 347] width 63 height 18
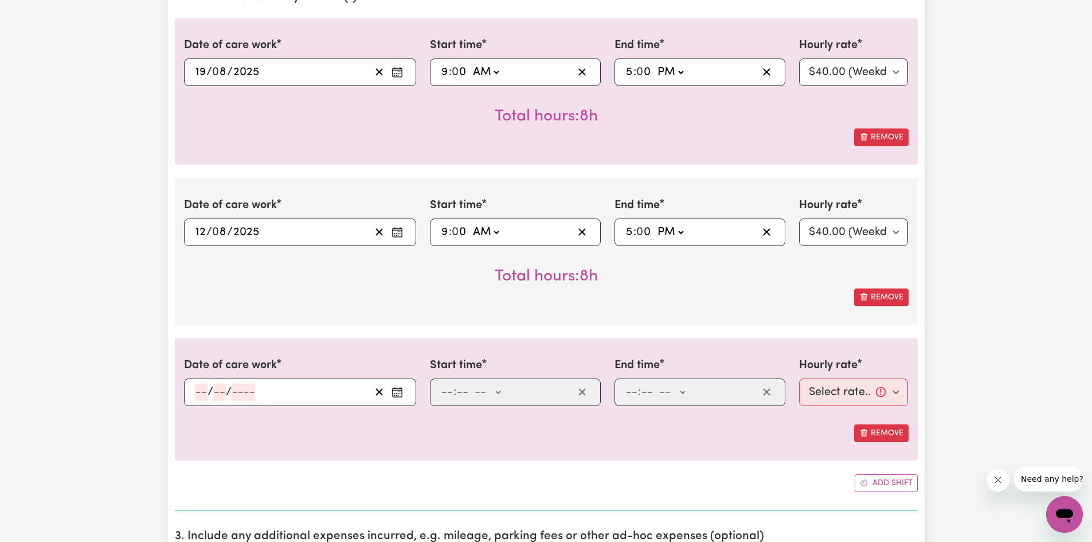
click at [202, 398] on input "number" at bounding box center [201, 391] width 13 height 17
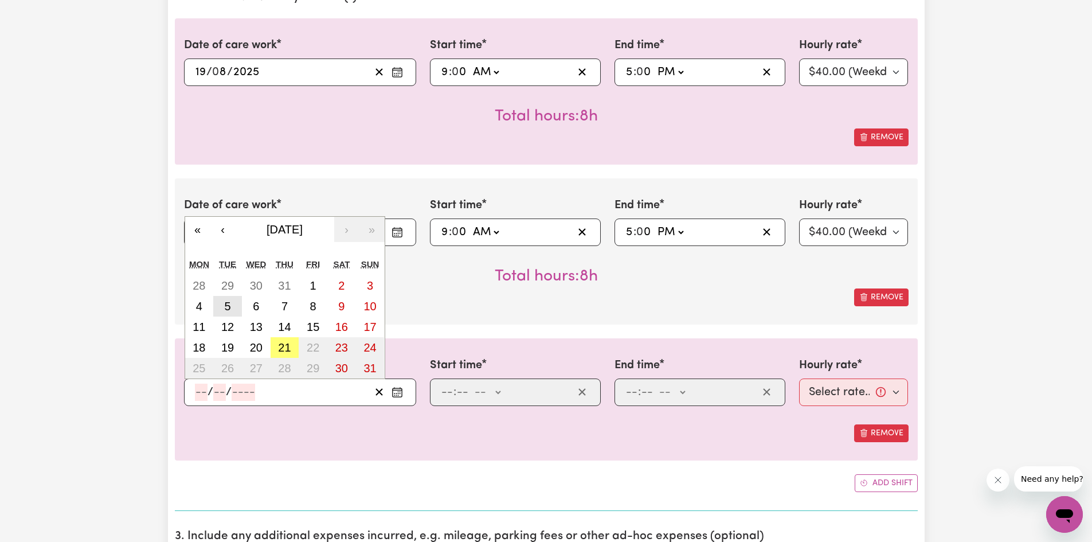
click at [227, 302] on abbr "5" at bounding box center [227, 306] width 6 height 13
type input "[DATE]"
type input "5"
type input "8"
type input "2025"
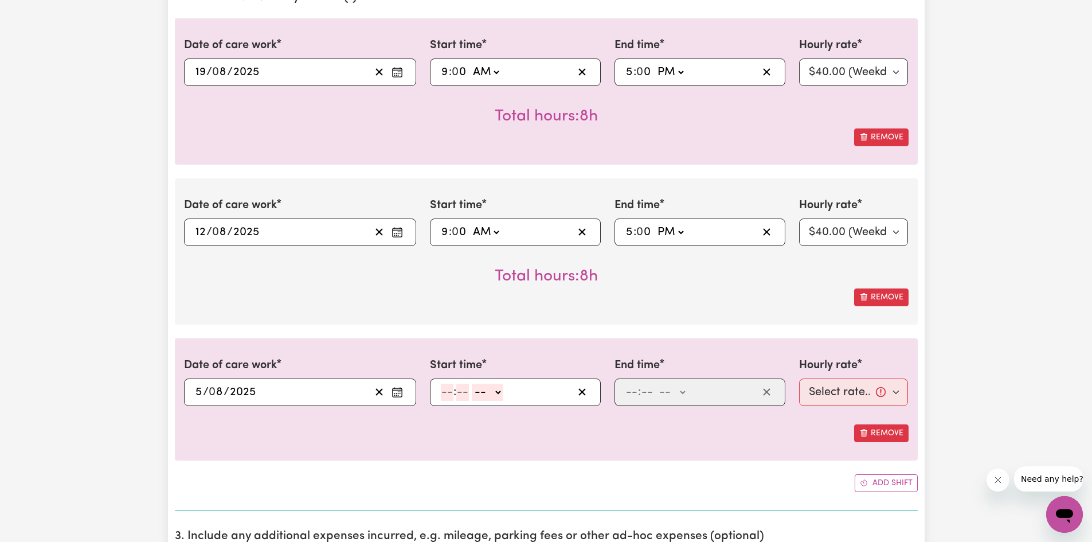
click at [446, 392] on input "number" at bounding box center [447, 391] width 13 height 17
type input "9"
type input "00"
click at [485, 397] on select "-- AM PM" at bounding box center [485, 391] width 31 height 17
select select "pm"
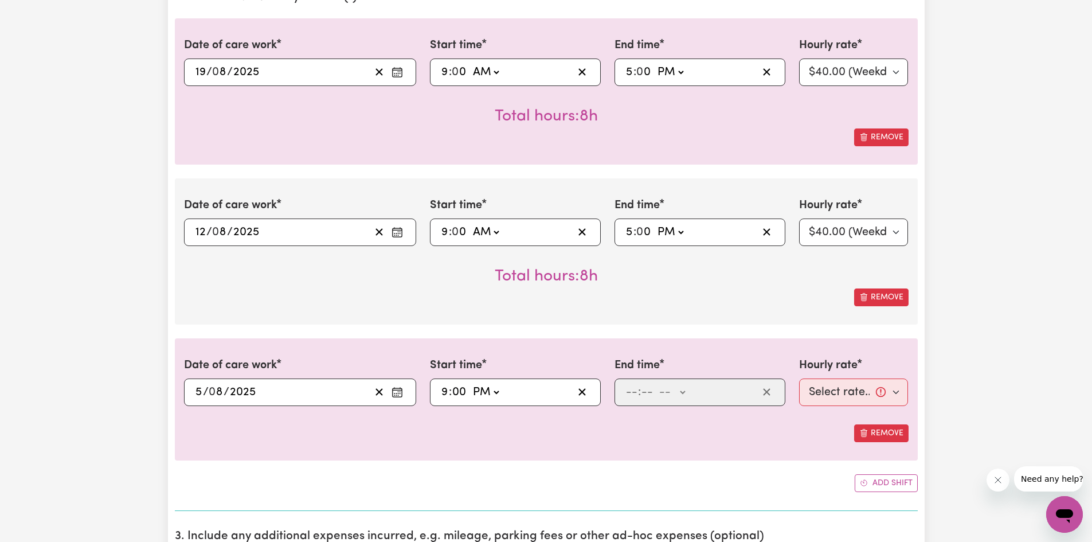
click at [470, 383] on select "-- AM PM" at bounding box center [485, 391] width 31 height 17
type input "21:00"
type input "0"
drag, startPoint x: 492, startPoint y: 393, endPoint x: 494, endPoint y: 400, distance: 7.0
click at [492, 393] on select "AM PM" at bounding box center [485, 391] width 31 height 17
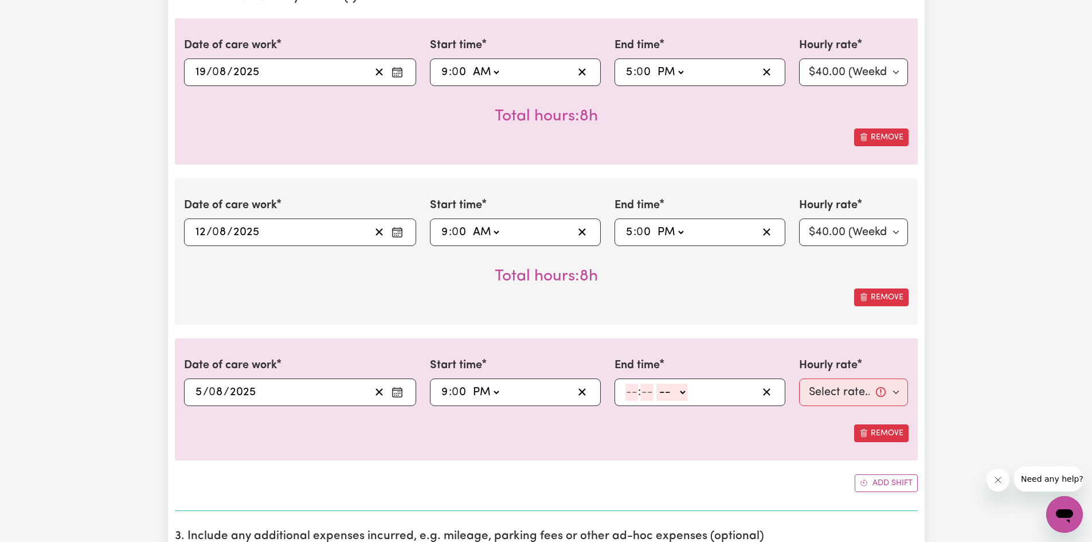
select select "am"
click at [470, 383] on select "AM PM" at bounding box center [485, 391] width 31 height 17
type input "09:00"
drag, startPoint x: 632, startPoint y: 388, endPoint x: 642, endPoint y: 400, distance: 15.5
click at [632, 388] on input "number" at bounding box center [631, 391] width 13 height 17
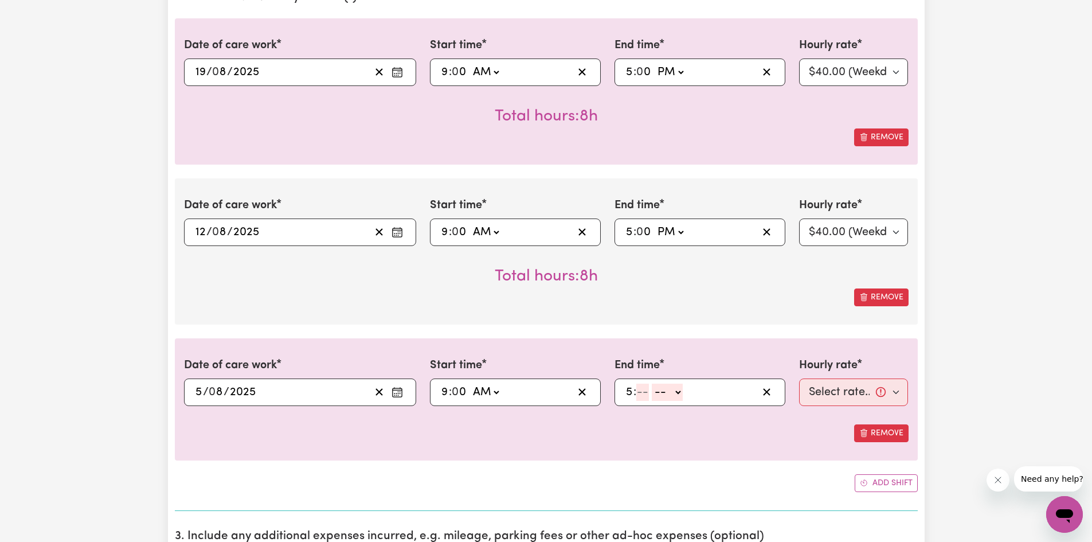
type input "5"
type input "00"
click at [678, 396] on select "-- AM PM" at bounding box center [670, 391] width 31 height 17
select select "pm"
click at [655, 383] on select "-- AM PM" at bounding box center [670, 391] width 31 height 17
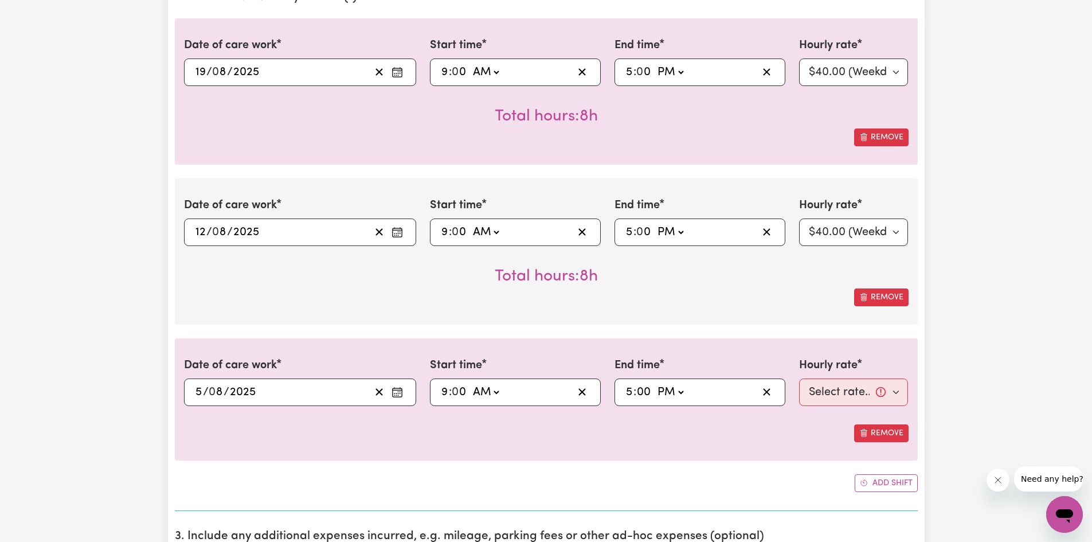
type input "17:00"
type input "0"
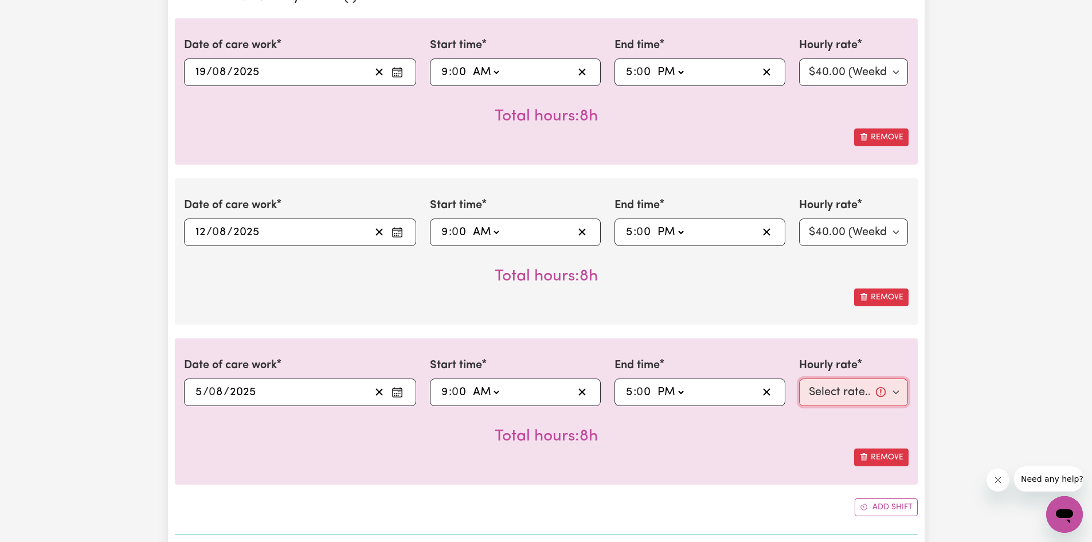
click at [827, 390] on select "Select rate... $40.00 (Weekday)" at bounding box center [853, 392] width 109 height 28
select select "40-Weekday"
click at [799, 378] on select "Select rate... $40.00 (Weekday)" at bounding box center [853, 392] width 109 height 28
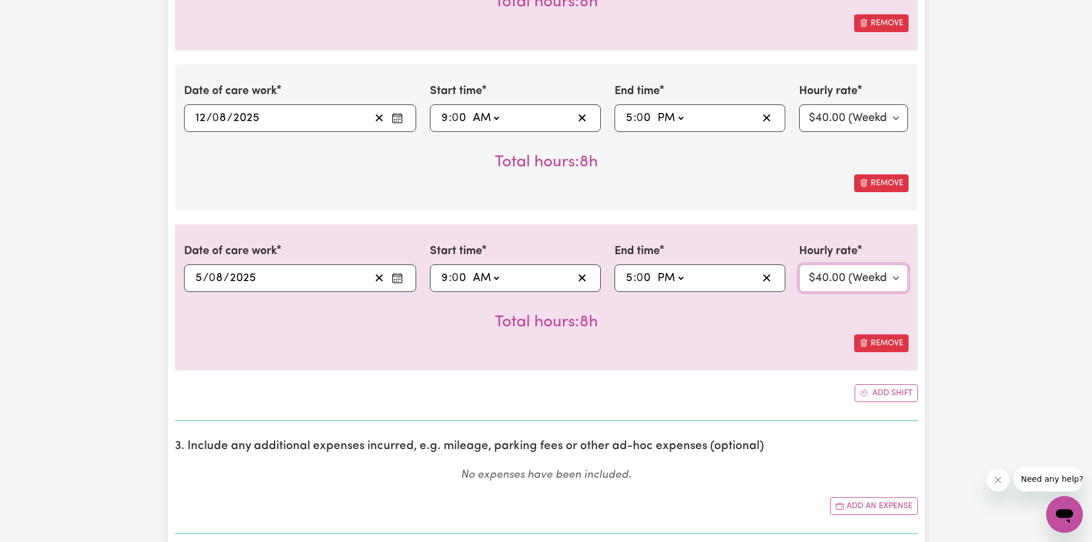
scroll to position [478, 0]
click at [878, 388] on button "Add shift" at bounding box center [886, 392] width 63 height 18
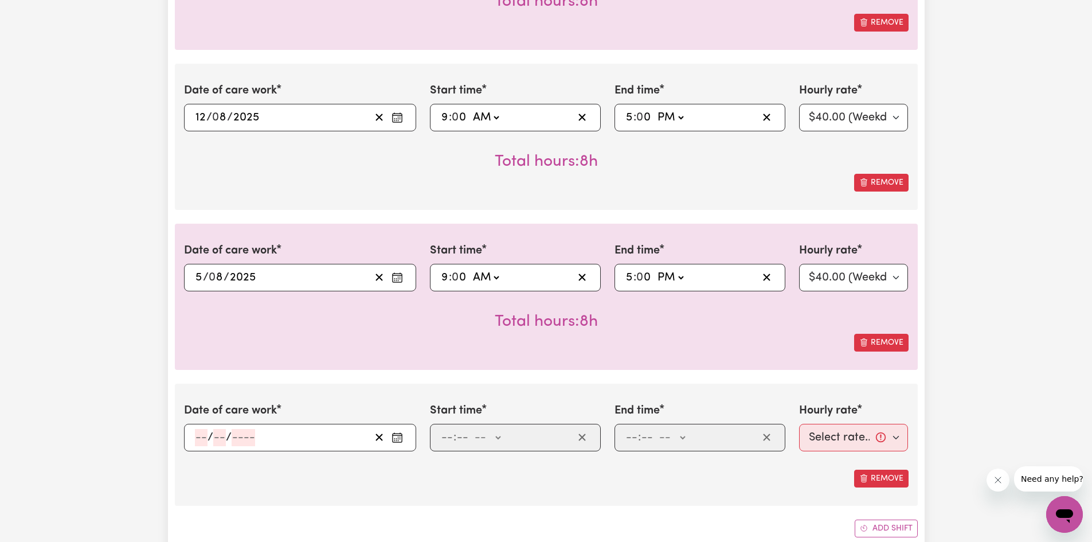
click at [200, 435] on input "number" at bounding box center [201, 437] width 13 height 17
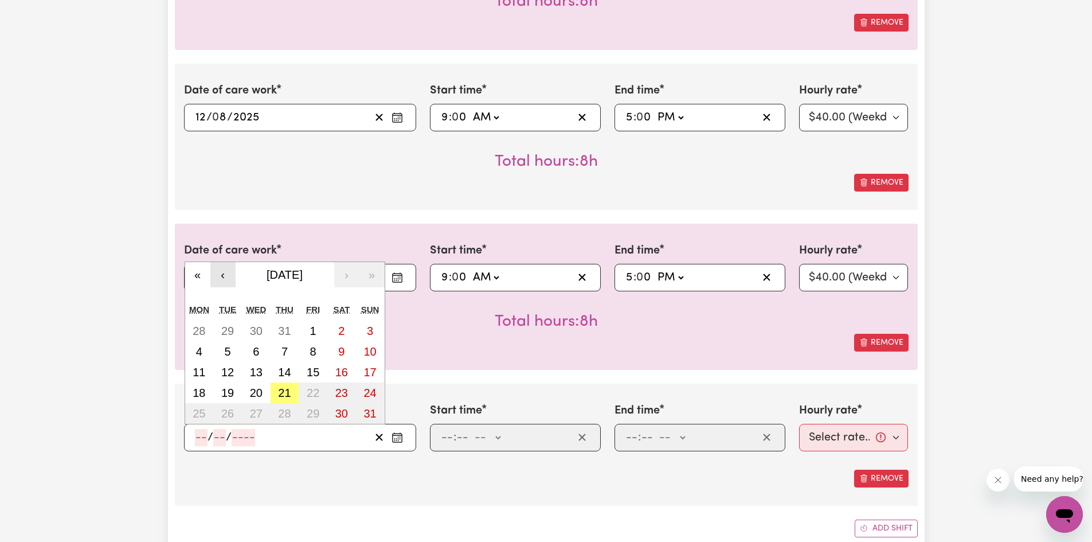
click at [218, 273] on button "‹" at bounding box center [222, 274] width 25 height 25
click at [228, 406] on button "29" at bounding box center [227, 413] width 29 height 21
type input "[DATE]"
type input "29"
type input "7"
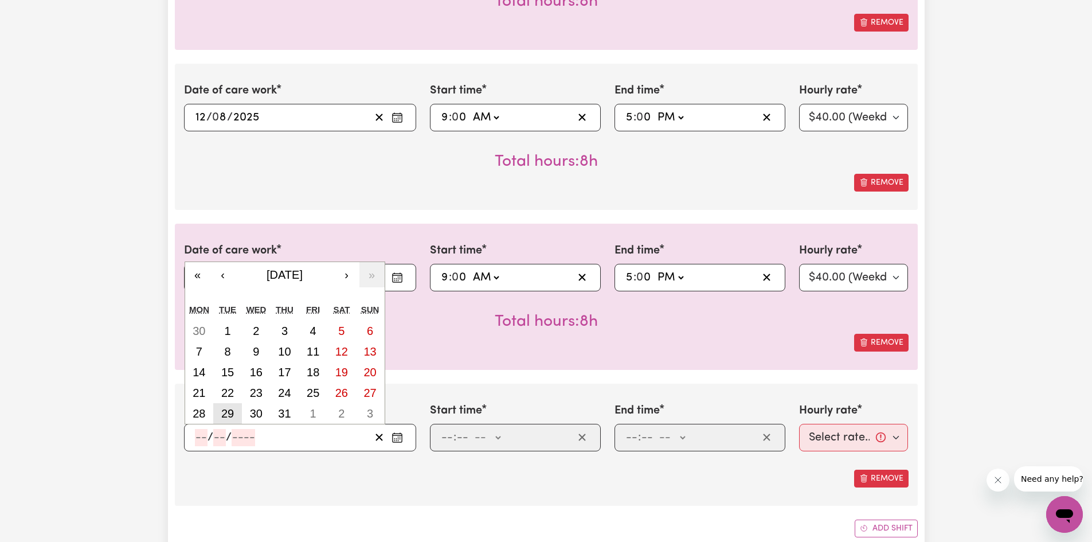
type input "2025"
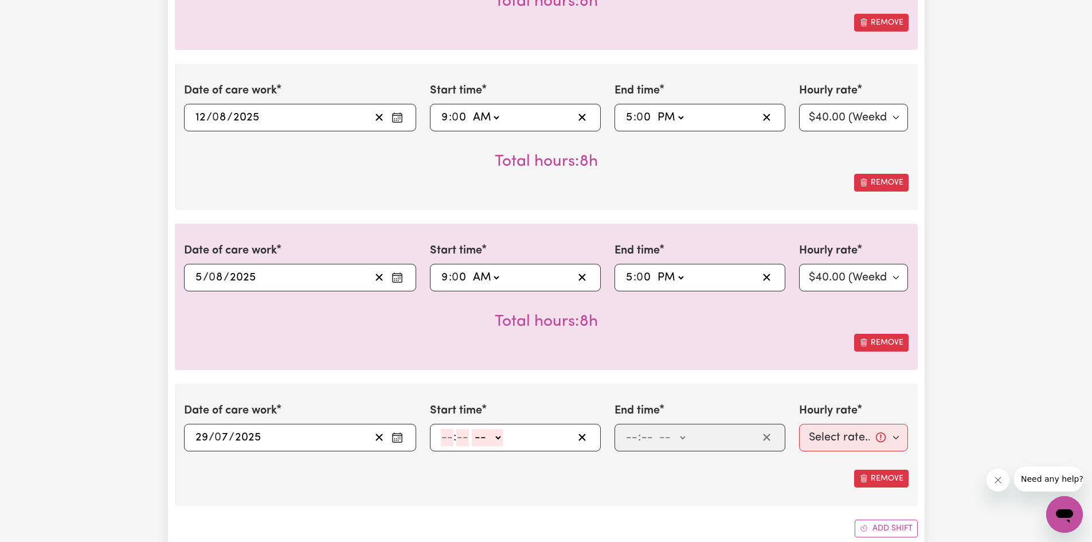
click at [450, 440] on input "number" at bounding box center [447, 437] width 13 height 17
type input "9"
type input "00"
click at [483, 435] on select "-- AM PM" at bounding box center [485, 437] width 31 height 17
select select "am"
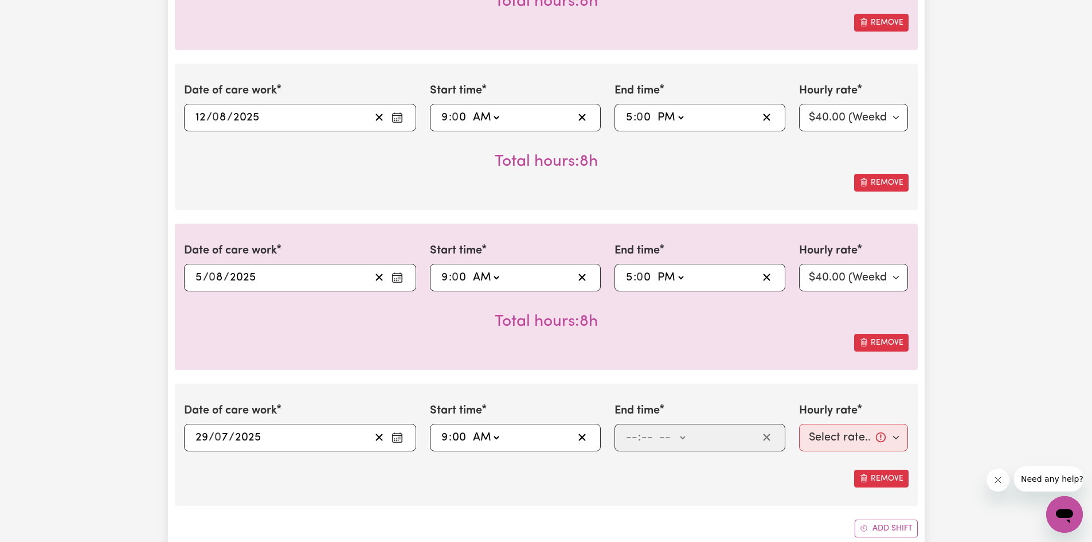
click at [470, 429] on select "-- AM PM" at bounding box center [485, 437] width 31 height 17
type input "09:00"
type input "0"
click at [632, 433] on input "number" at bounding box center [631, 437] width 13 height 17
type input "5"
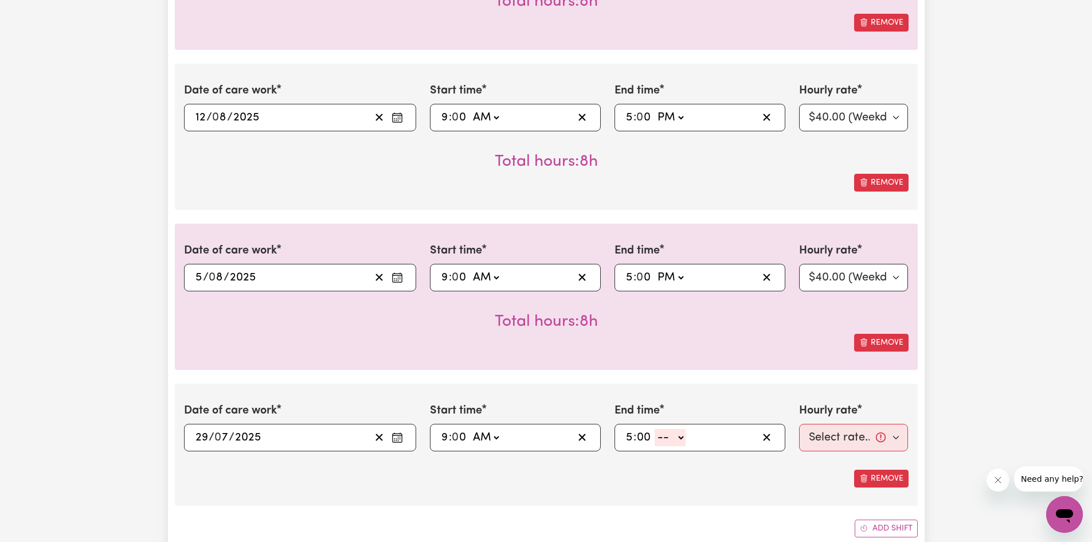
type input "00"
click at [666, 445] on select "-- AM PM" at bounding box center [670, 437] width 31 height 17
select select "pm"
click at [655, 429] on select "-- AM PM" at bounding box center [670, 437] width 31 height 17
type input "17:00"
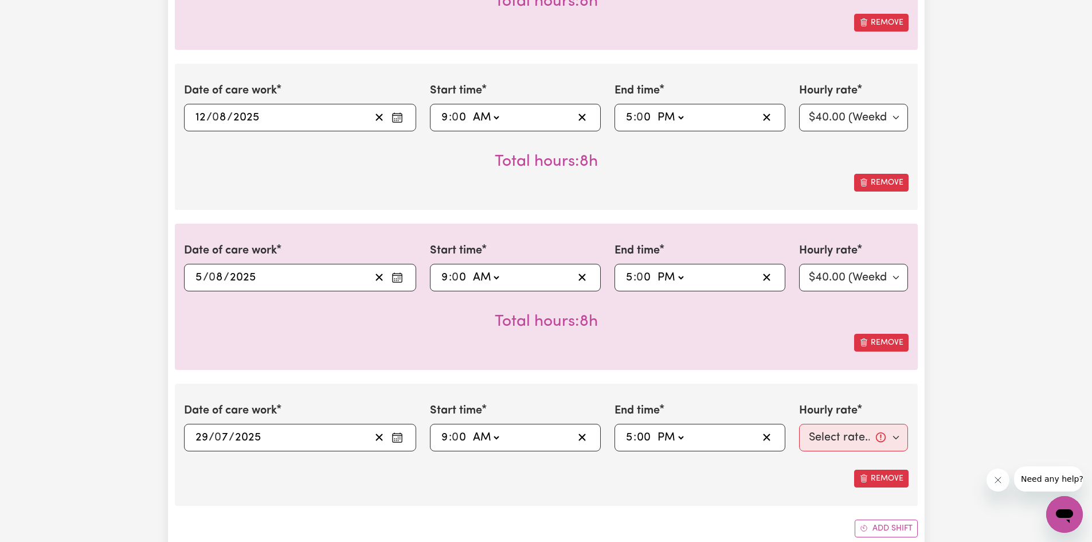
type input "0"
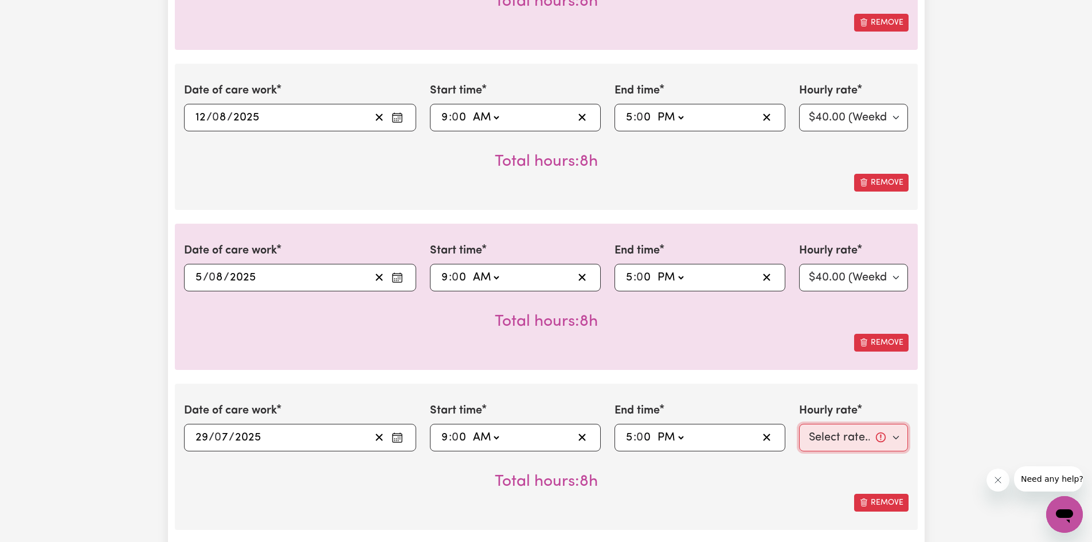
click at [823, 429] on select "Select rate... $40.00 (Weekday)" at bounding box center [853, 438] width 109 height 28
select select "40-Weekday"
click at [799, 424] on select "Select rate... $40.00 (Weekday)" at bounding box center [853, 438] width 109 height 28
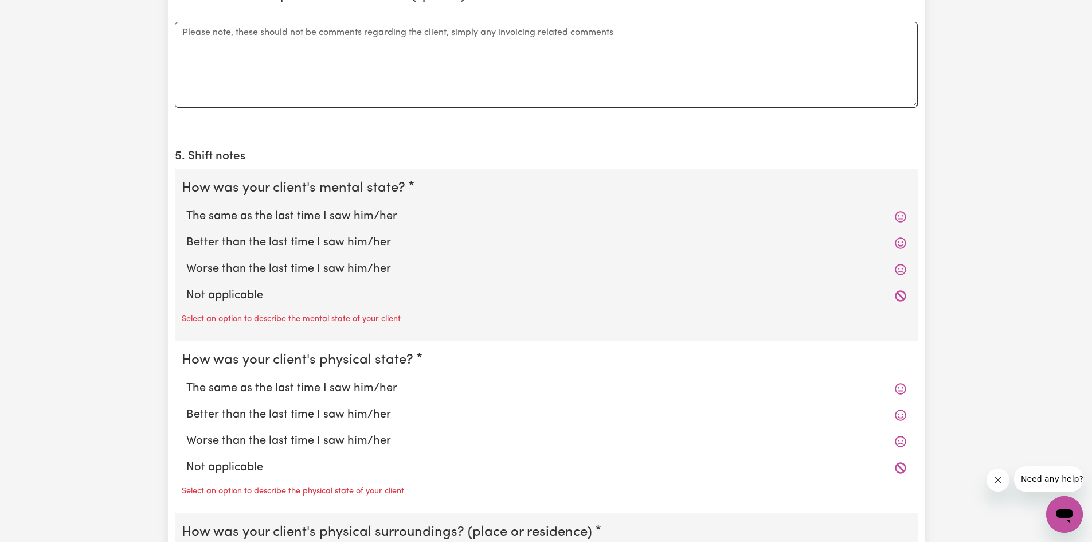
scroll to position [1204, 0]
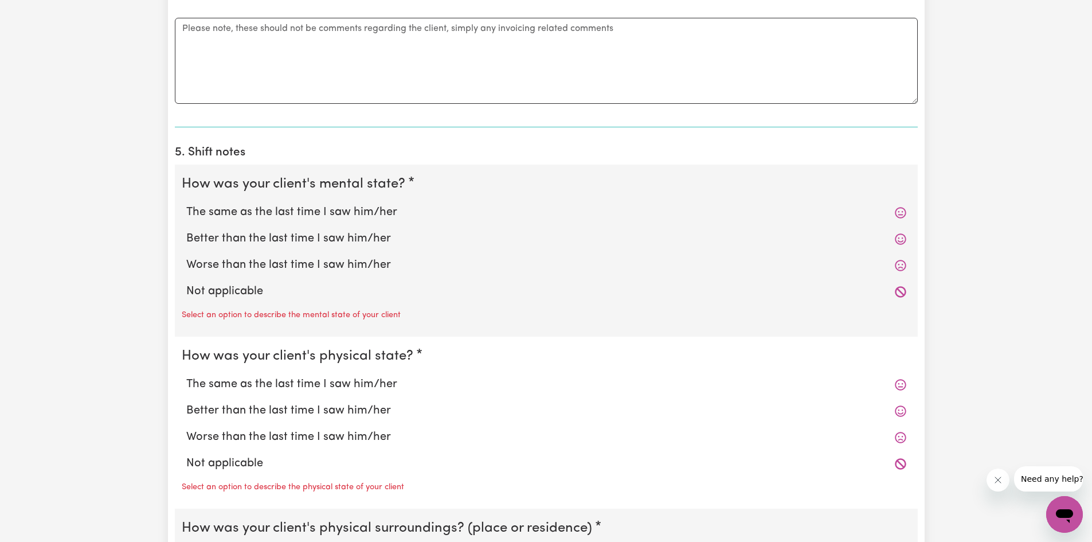
click at [899, 212] on icon at bounding box center [900, 212] width 11 height 11
click at [902, 215] on icon at bounding box center [900, 212] width 11 height 11
click at [312, 212] on label "The same as the last time I saw him/her" at bounding box center [546, 212] width 720 height 17
click at [186, 204] on input "The same as the last time I saw him/her" at bounding box center [186, 203] width 1 height 1
radio input "true"
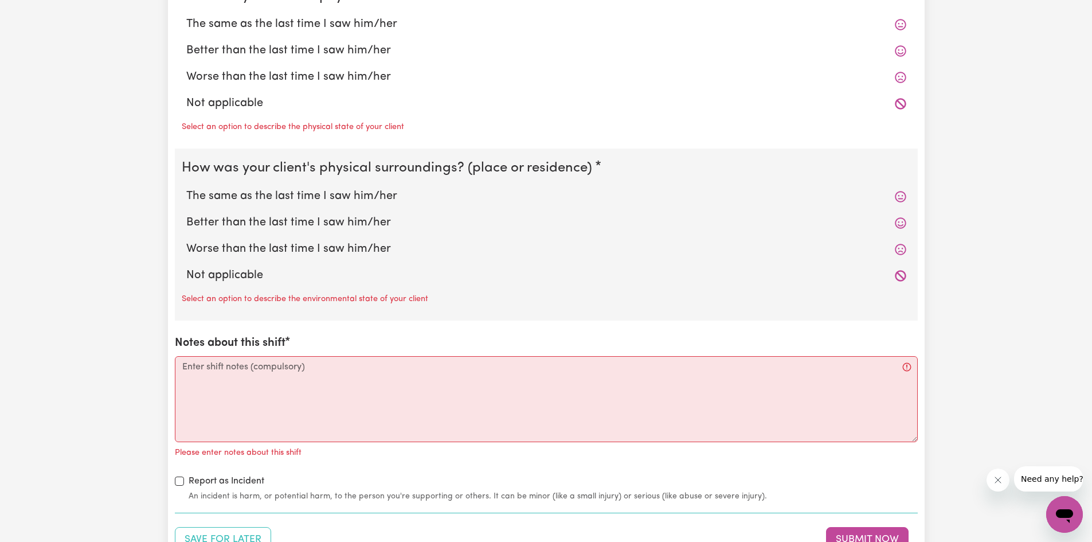
scroll to position [1567, 0]
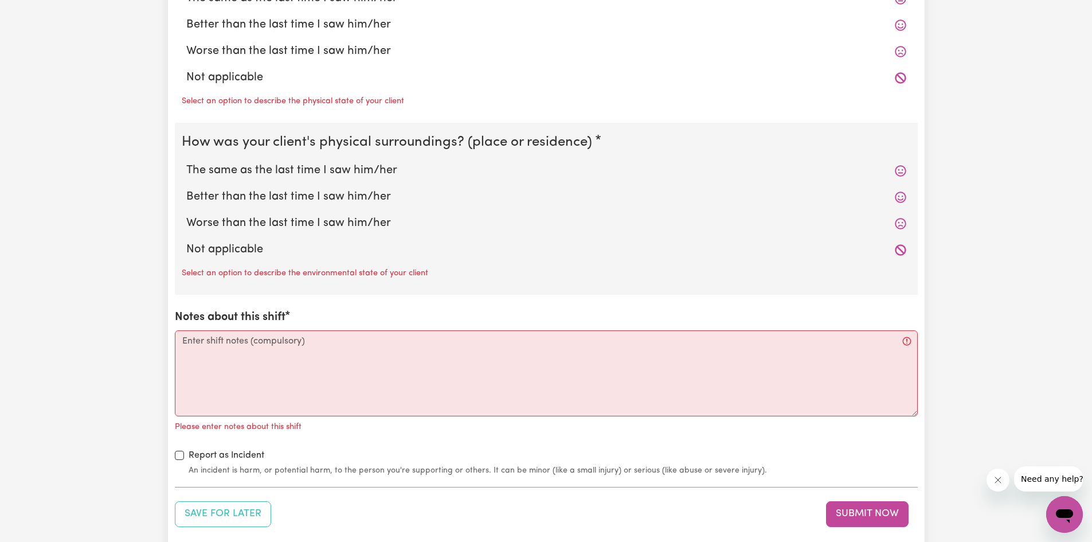
click at [239, 248] on label "Not applicable" at bounding box center [546, 249] width 720 height 17
click at [186, 241] on input "Not applicable" at bounding box center [186, 240] width 1 height 1
radio input "true"
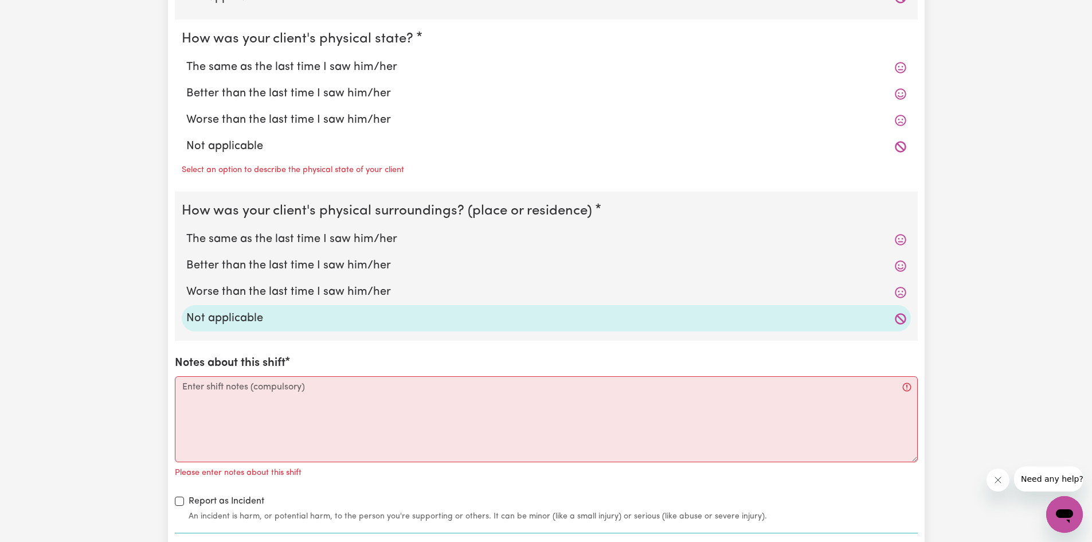
scroll to position [1490, 0]
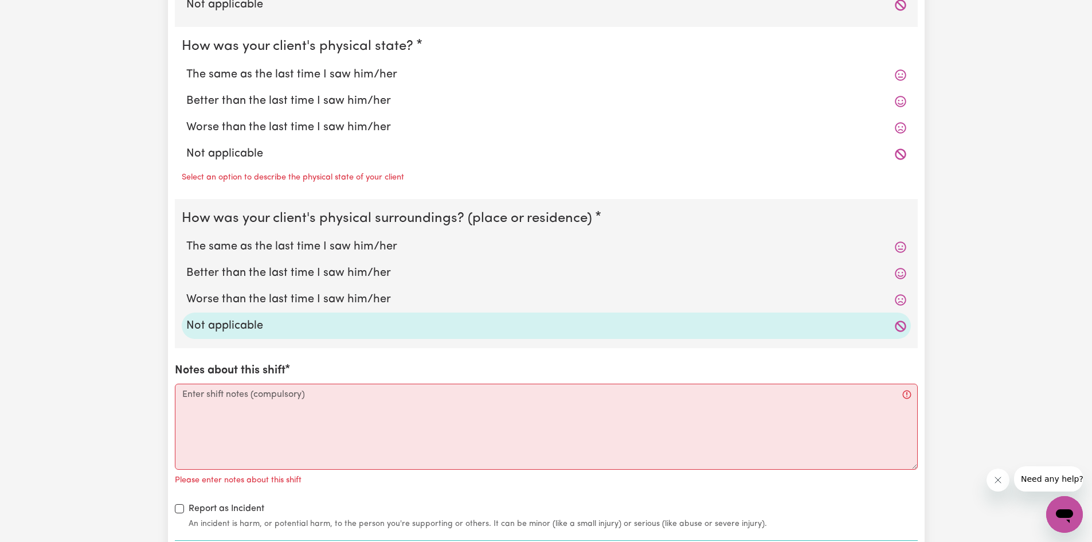
click at [244, 155] on label "Not applicable" at bounding box center [546, 153] width 720 height 17
click at [186, 145] on input "Not applicable" at bounding box center [186, 144] width 1 height 1
radio input "true"
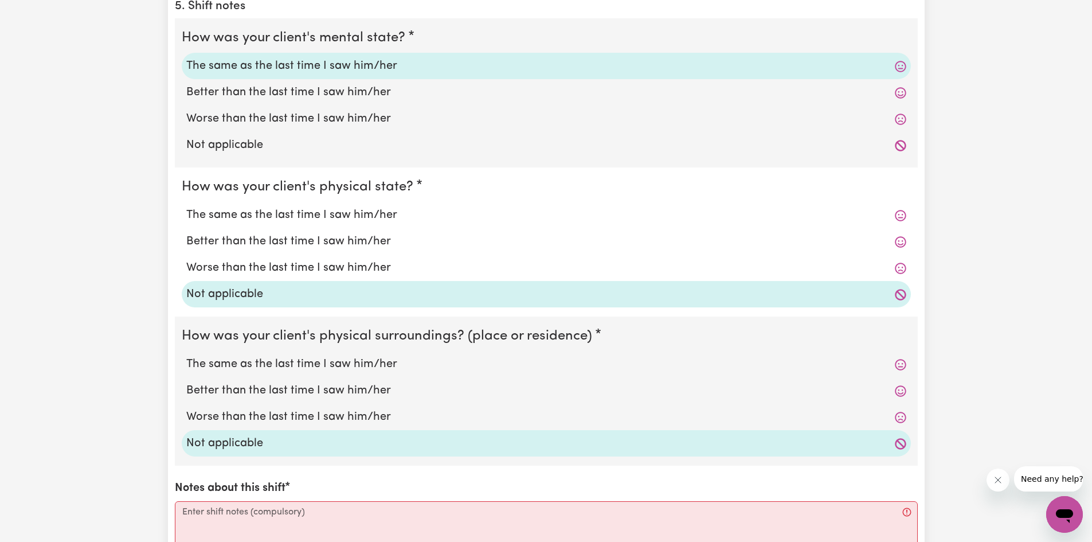
scroll to position [1337, 0]
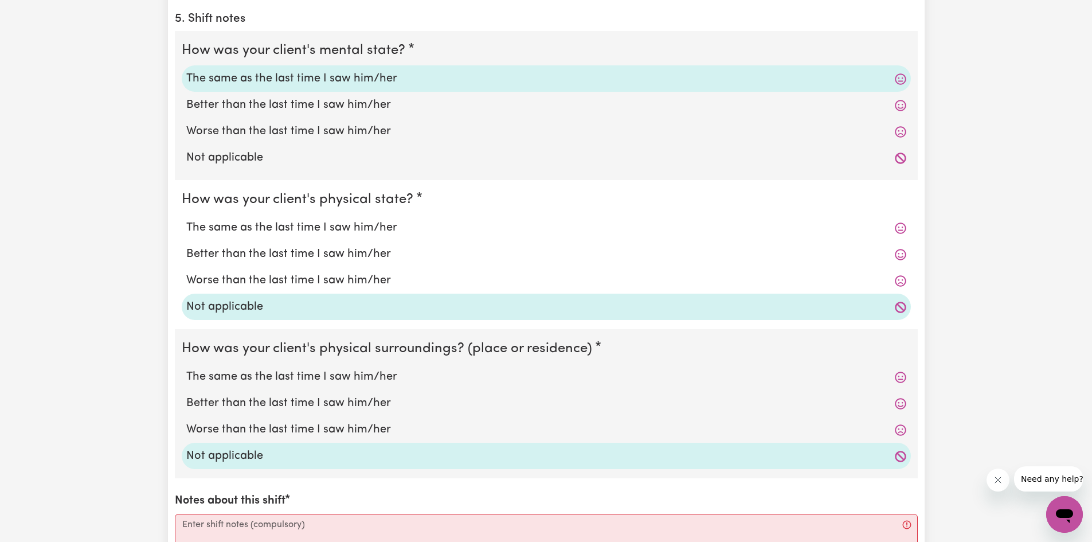
click at [262, 159] on label "Not applicable" at bounding box center [546, 157] width 720 height 17
click at [186, 149] on input "Not applicable" at bounding box center [186, 148] width 1 height 1
radio input "true"
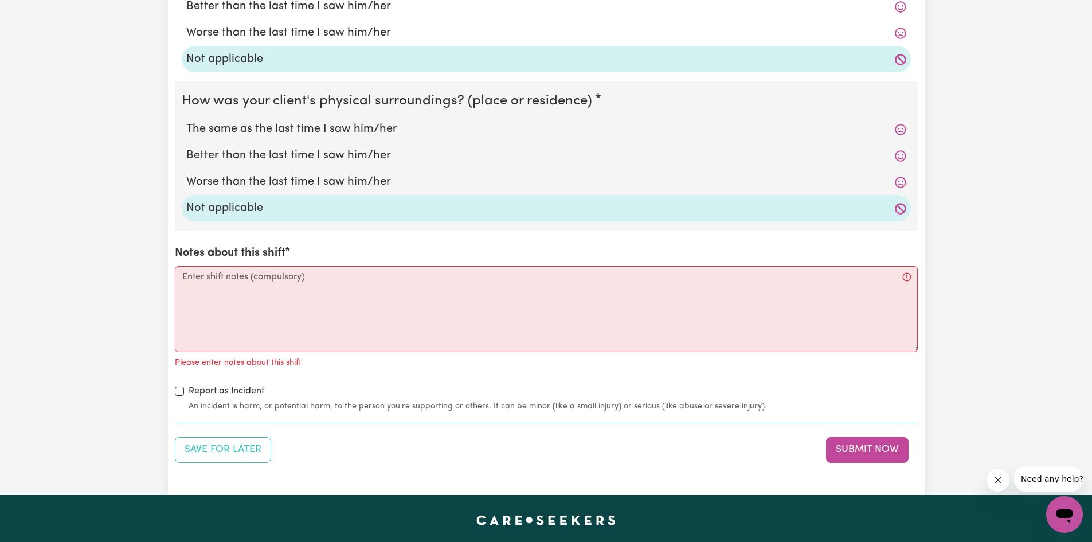
scroll to position [1605, 0]
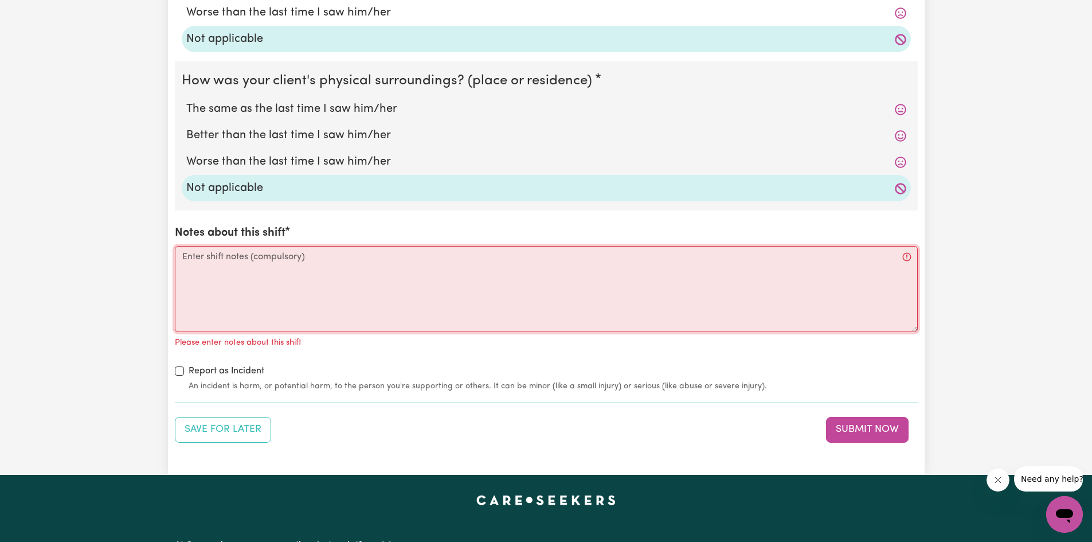
click at [233, 264] on textarea "Notes about this shift" at bounding box center [546, 289] width 743 height 86
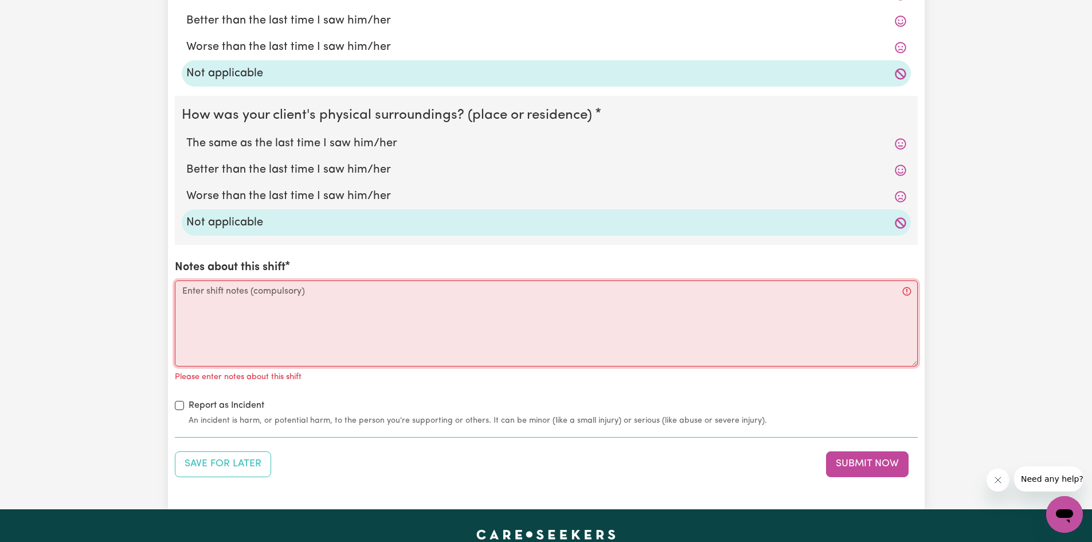
scroll to position [1573, 0]
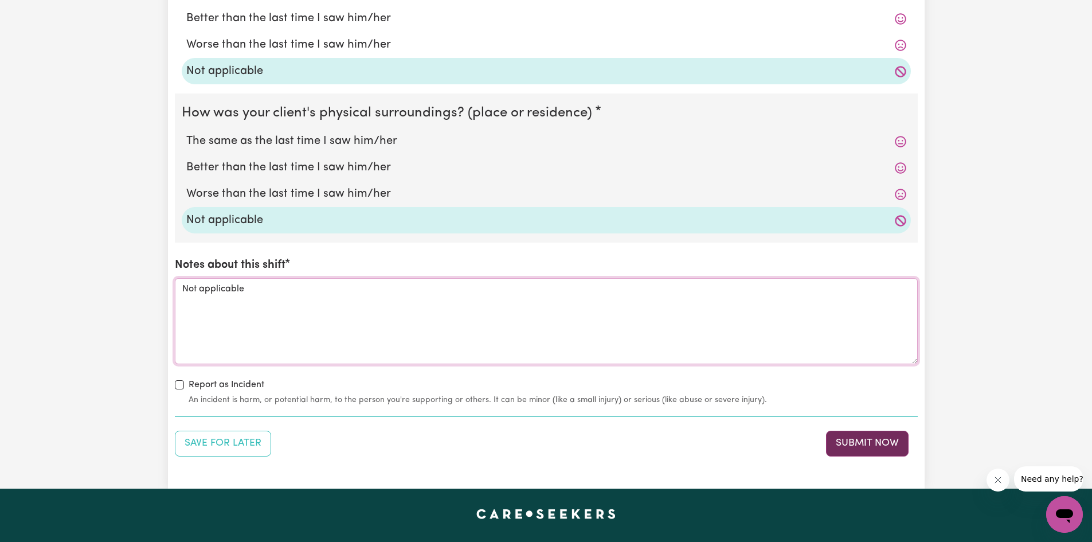
type textarea "Not applicable"
click at [849, 440] on button "Submit Now" at bounding box center [867, 443] width 83 height 25
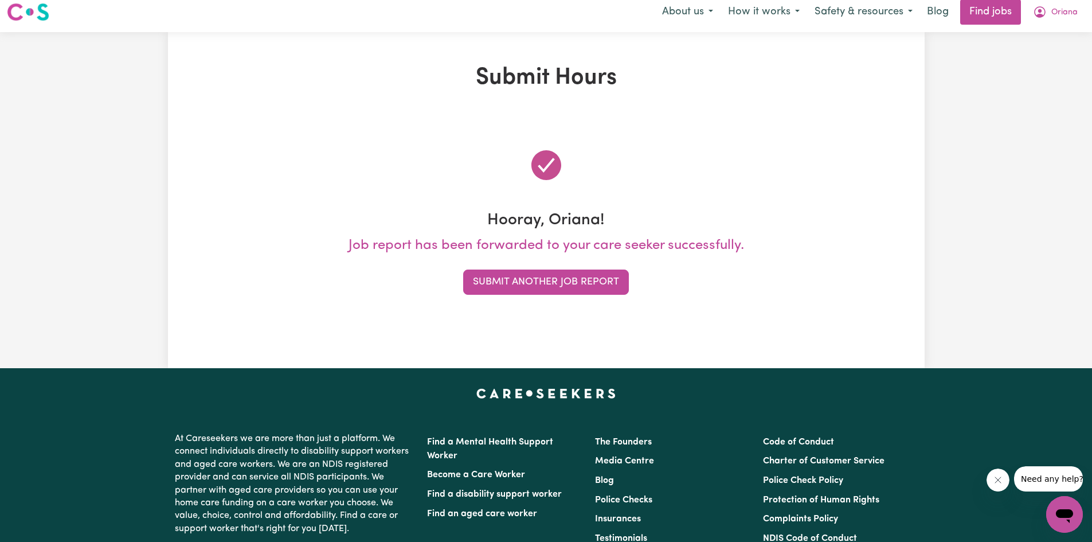
scroll to position [0, 0]
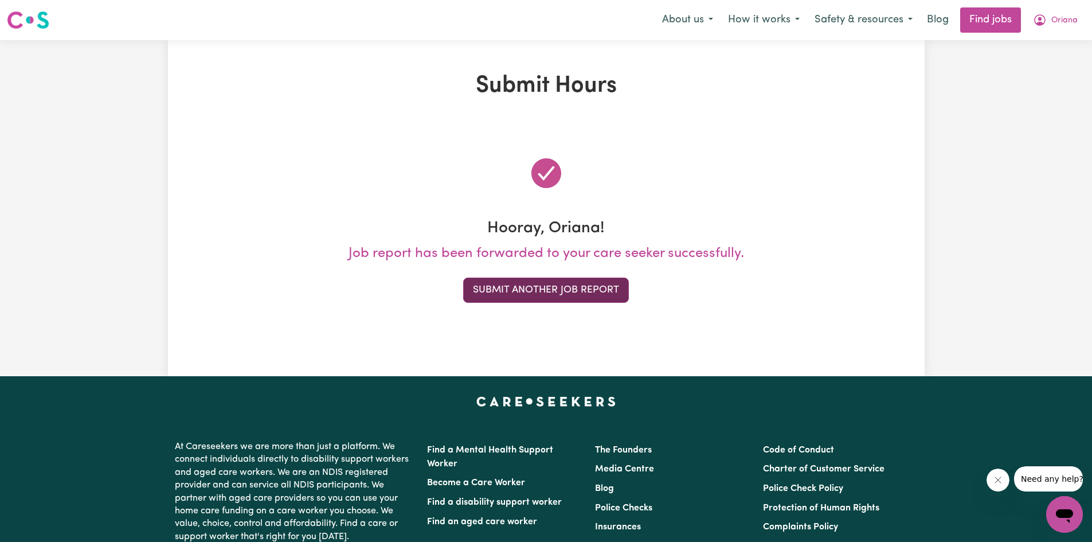
click at [532, 294] on button "Submit Another Job Report" at bounding box center [546, 289] width 166 height 25
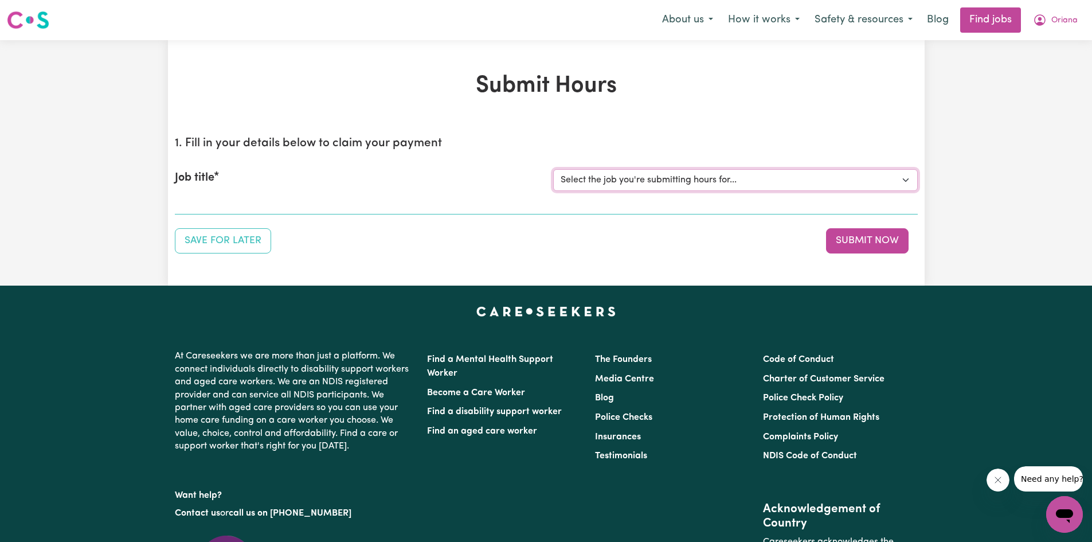
click at [658, 173] on select "Select the job you're submitting hours for... [[PERSON_NAME]] Care worker [GEOG…" at bounding box center [735, 180] width 365 height 22
select select "2766"
click at [553, 169] on select "Select the job you're submitting hours for... [[PERSON_NAME]] Care worker [GEOG…" at bounding box center [735, 180] width 365 height 22
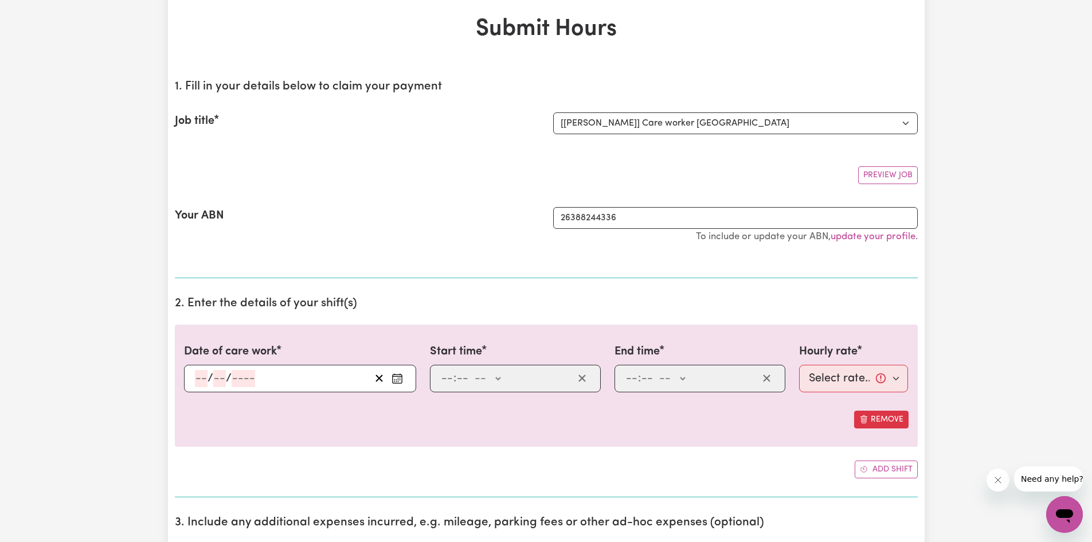
scroll to position [76, 0]
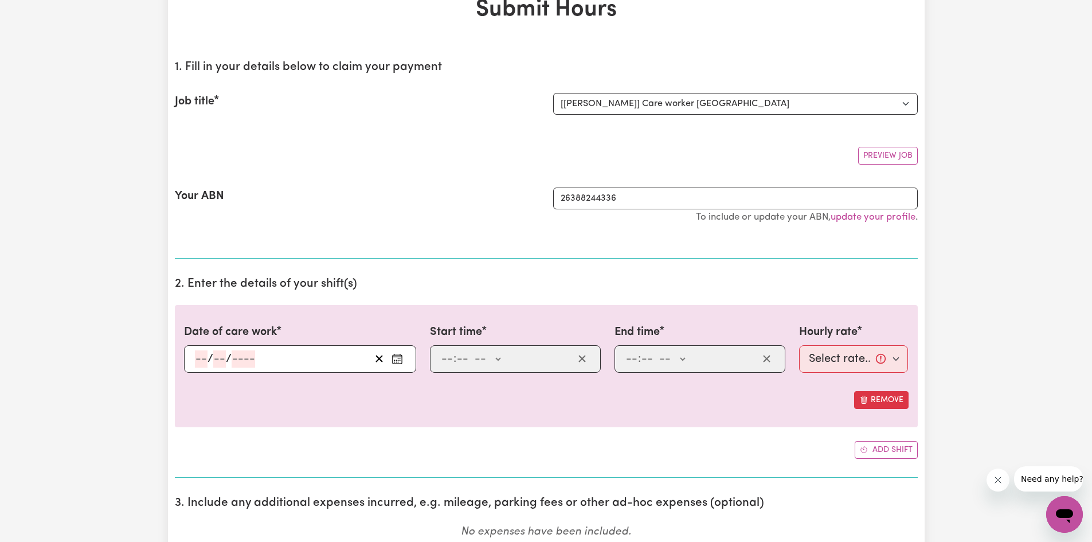
click at [199, 359] on input "number" at bounding box center [201, 358] width 13 height 17
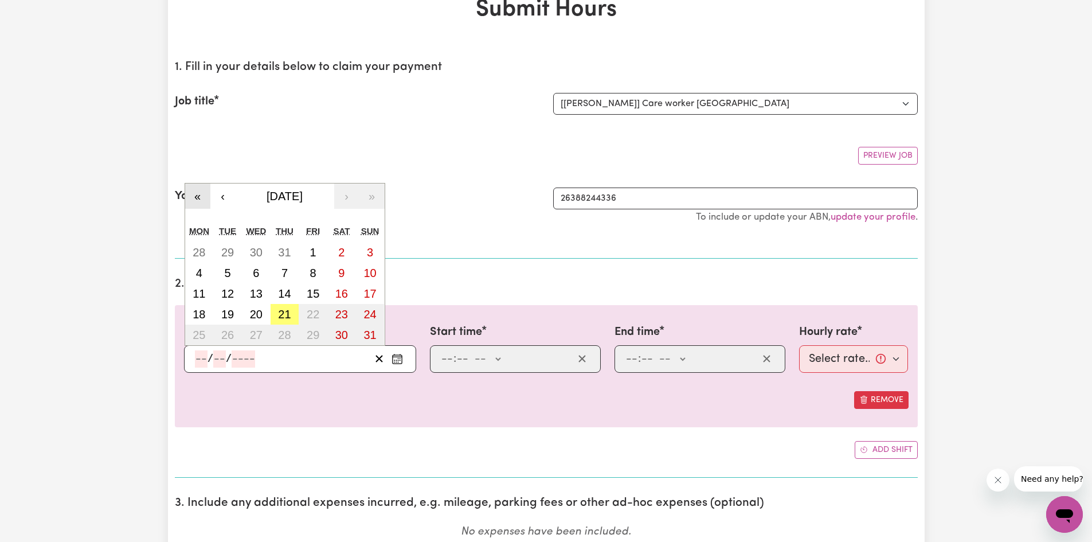
click at [198, 198] on button "«" at bounding box center [197, 195] width 25 height 25
click at [342, 199] on button "›" at bounding box center [346, 195] width 25 height 25
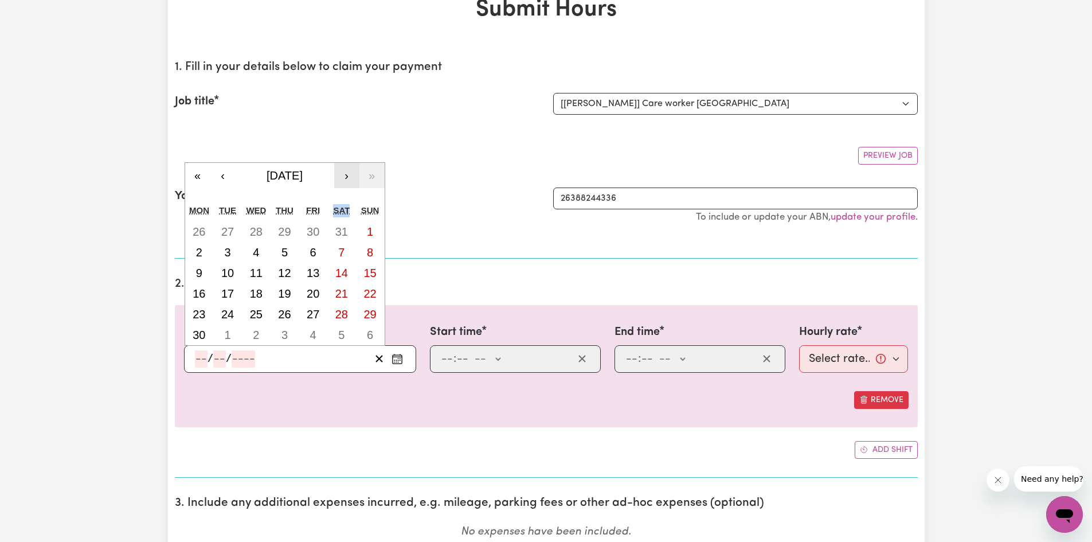
click at [342, 199] on div "« ‹ [DATE] › » Mon Tue Wed Thu Fri Sat Sun 26 27 28 29 30 31 1 2 3 4 5 6 7 8 9 …" at bounding box center [285, 253] width 201 height 183
click at [344, 183] on button "›" at bounding box center [346, 175] width 25 height 25
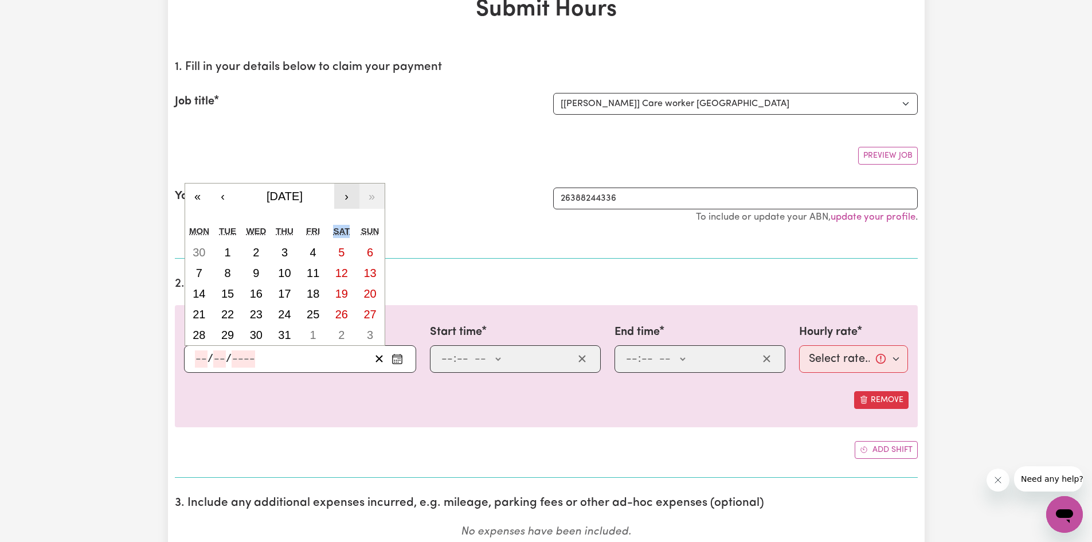
click at [347, 197] on button "›" at bounding box center [346, 195] width 25 height 25
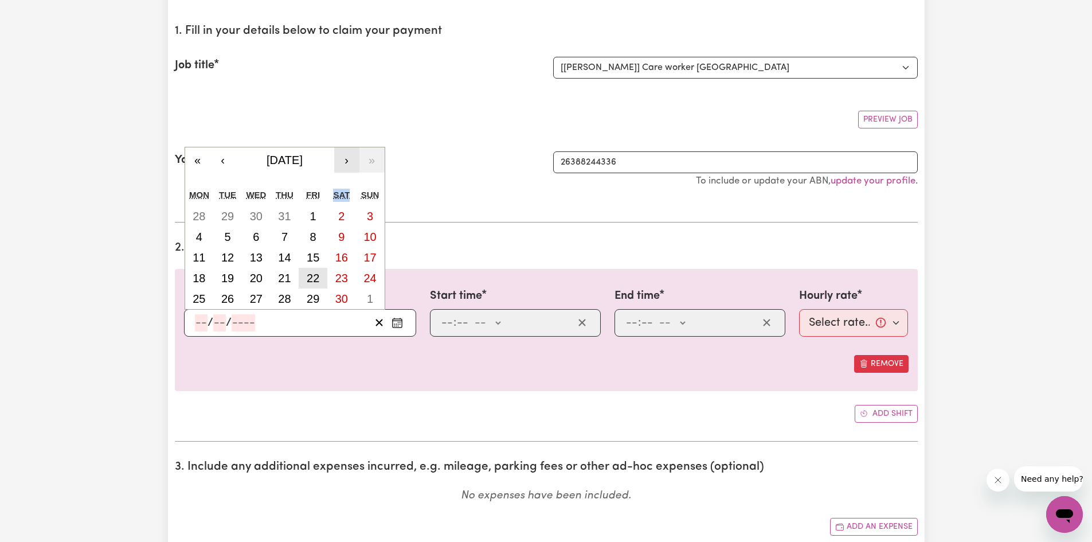
scroll to position [115, 0]
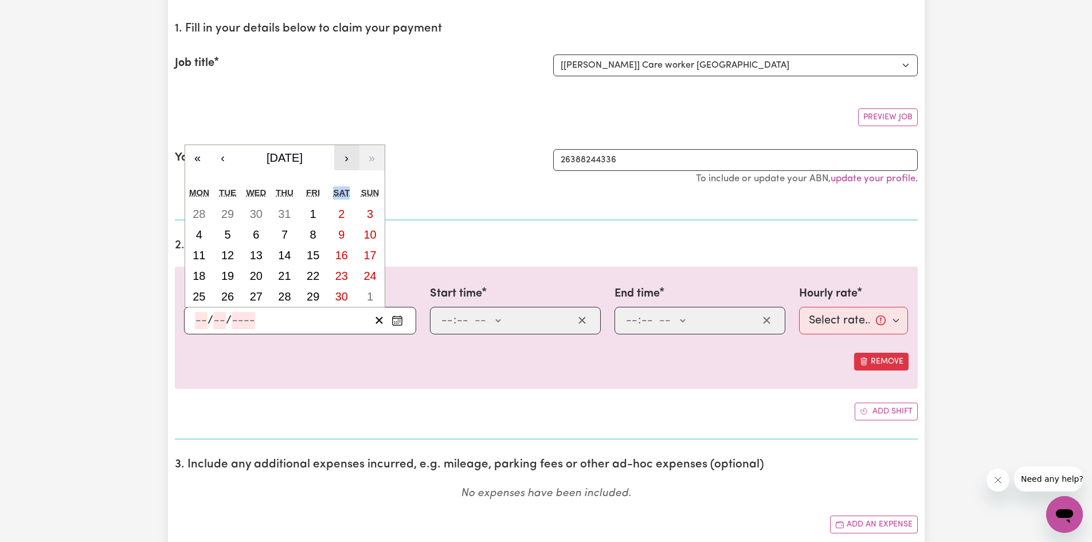
click at [349, 158] on button "›" at bounding box center [346, 157] width 25 height 25
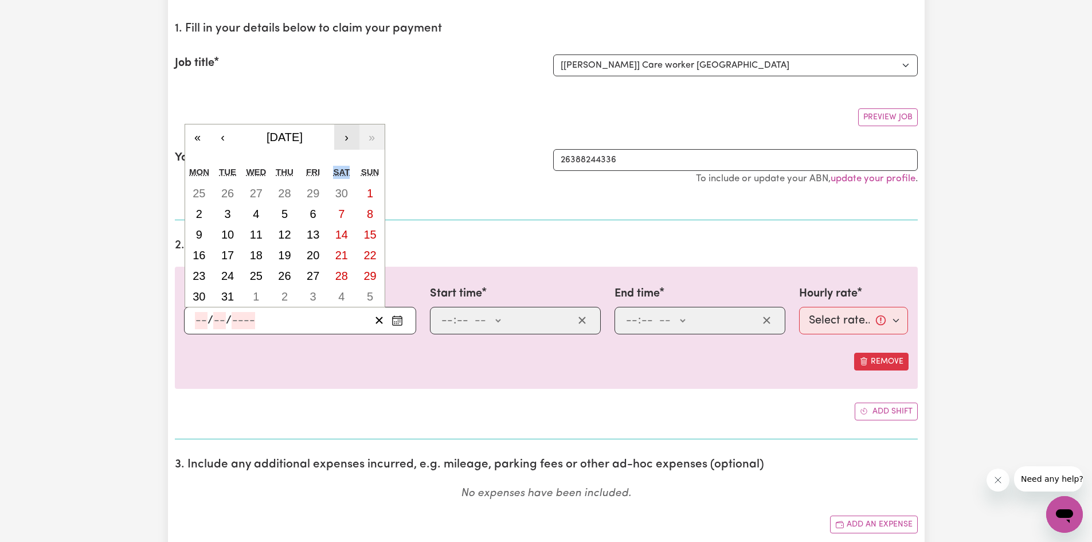
click at [347, 140] on button "›" at bounding box center [346, 136] width 25 height 25
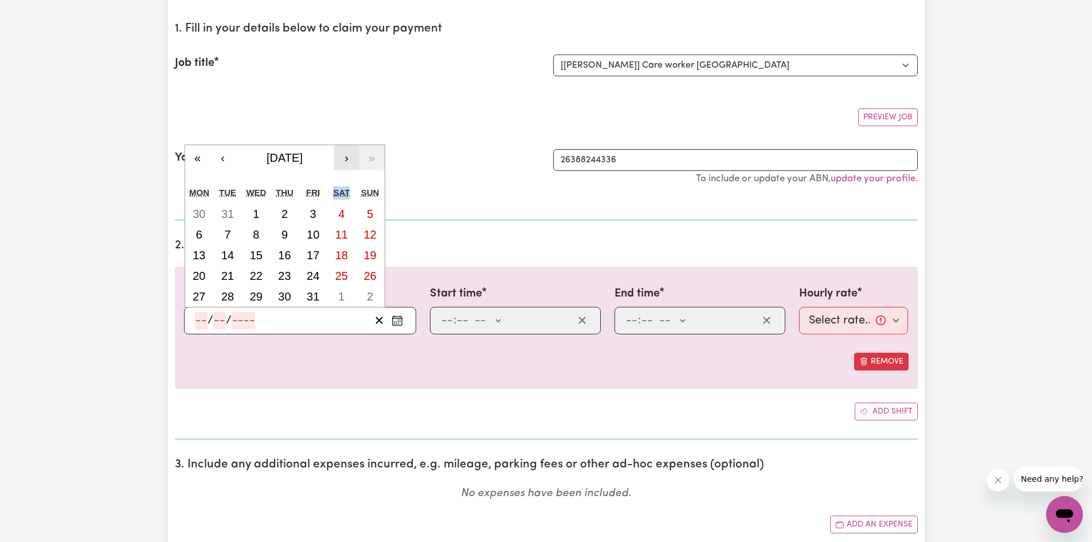
click at [355, 157] on button "›" at bounding box center [346, 157] width 25 height 25
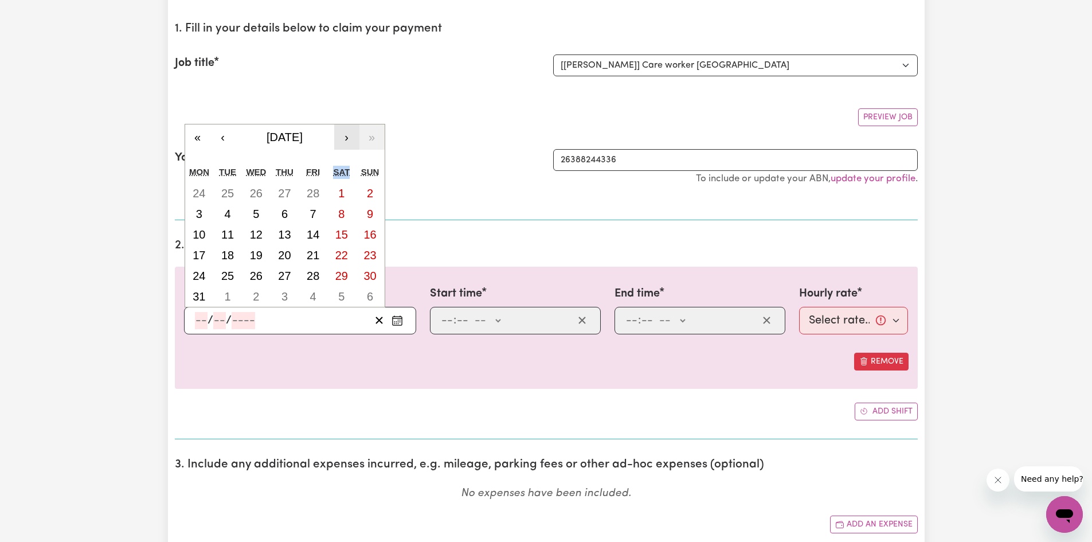
click at [349, 147] on button "›" at bounding box center [346, 136] width 25 height 25
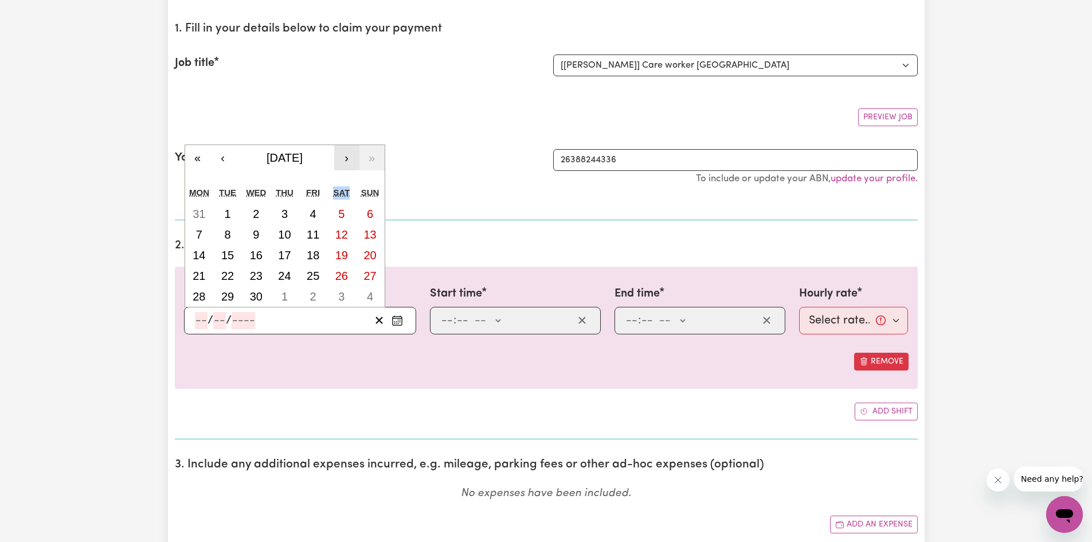
click at [348, 151] on button "›" at bounding box center [346, 157] width 25 height 25
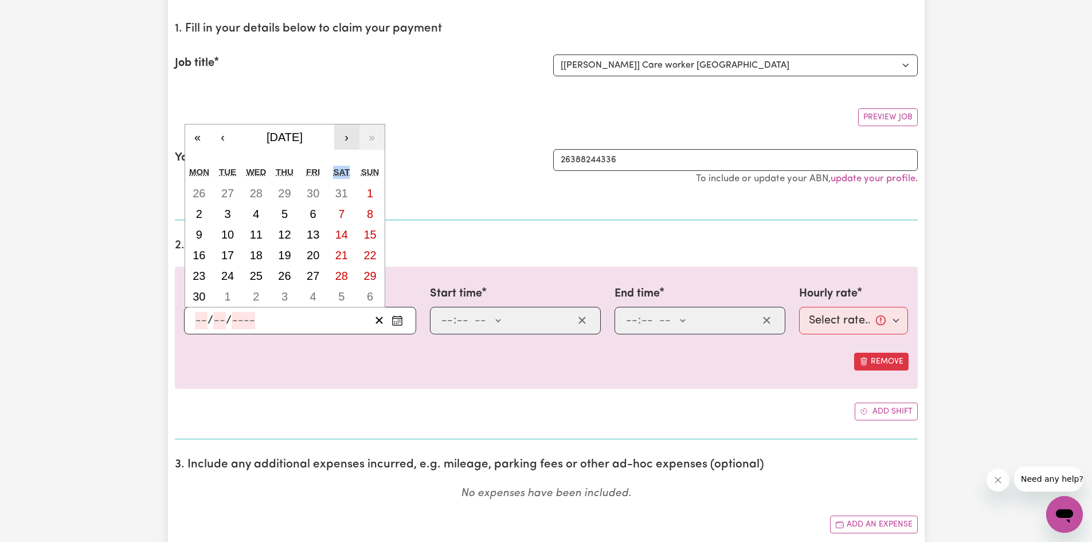
click at [347, 142] on button "›" at bounding box center [346, 136] width 25 height 25
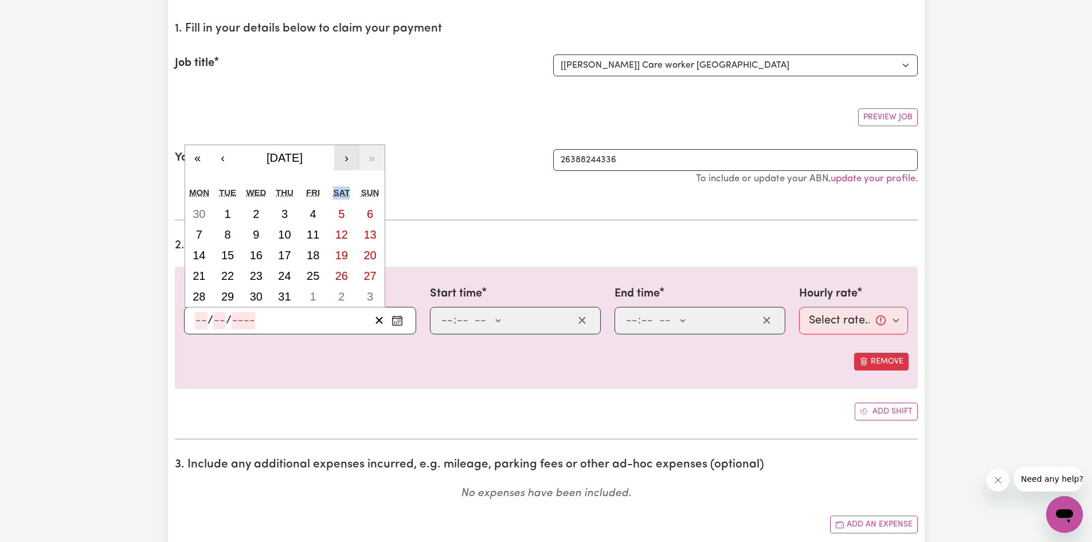
click at [351, 155] on button "›" at bounding box center [346, 157] width 25 height 25
click at [219, 156] on button "‹" at bounding box center [222, 157] width 25 height 25
click at [232, 213] on button "1" at bounding box center [227, 214] width 29 height 21
type input "[DATE]"
type input "1"
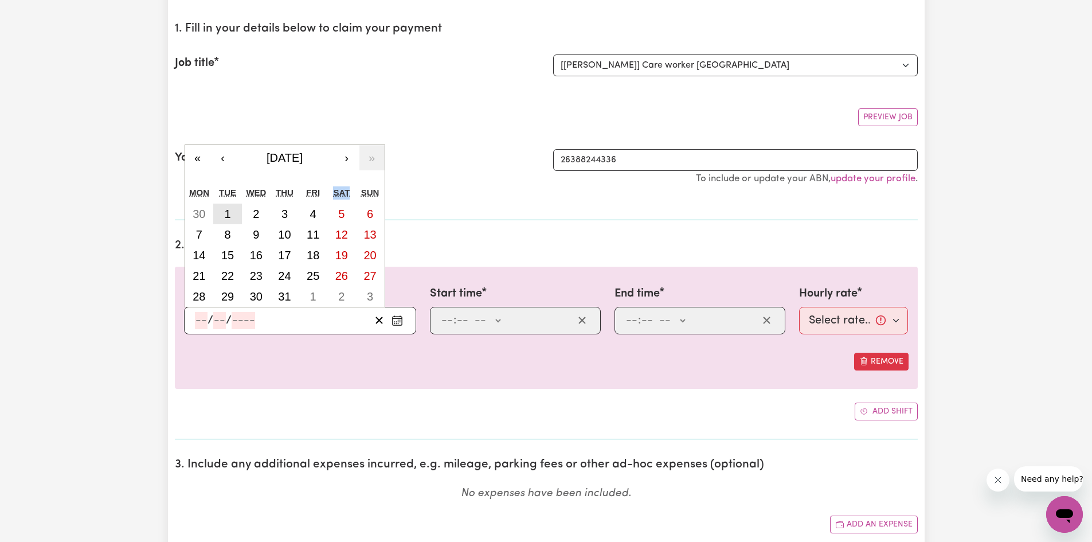
type input "7"
type input "2025"
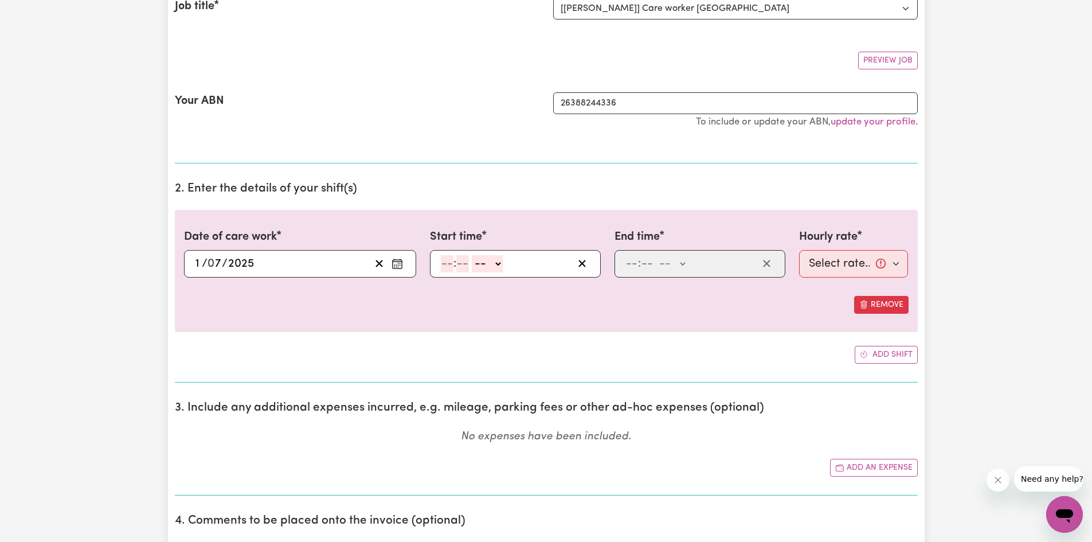
scroll to position [172, 0]
click at [446, 264] on input "number" at bounding box center [447, 263] width 13 height 17
type input "9"
type input "00"
click at [488, 266] on select "-- AM PM" at bounding box center [485, 263] width 31 height 17
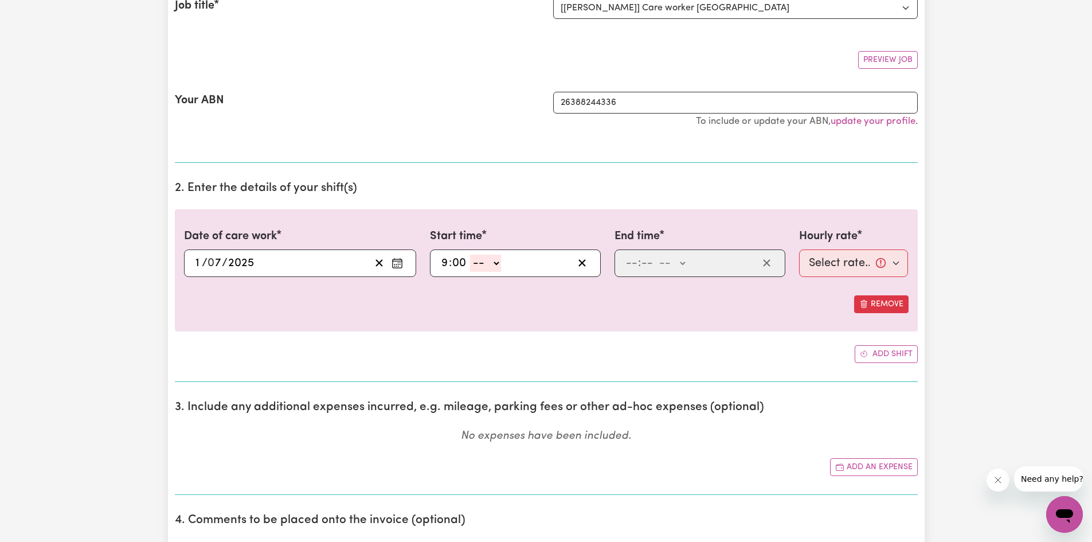
select select "am"
click at [470, 255] on select "-- AM PM" at bounding box center [485, 263] width 31 height 17
type input "09:00"
type input "0"
click at [631, 265] on input "number" at bounding box center [631, 263] width 13 height 17
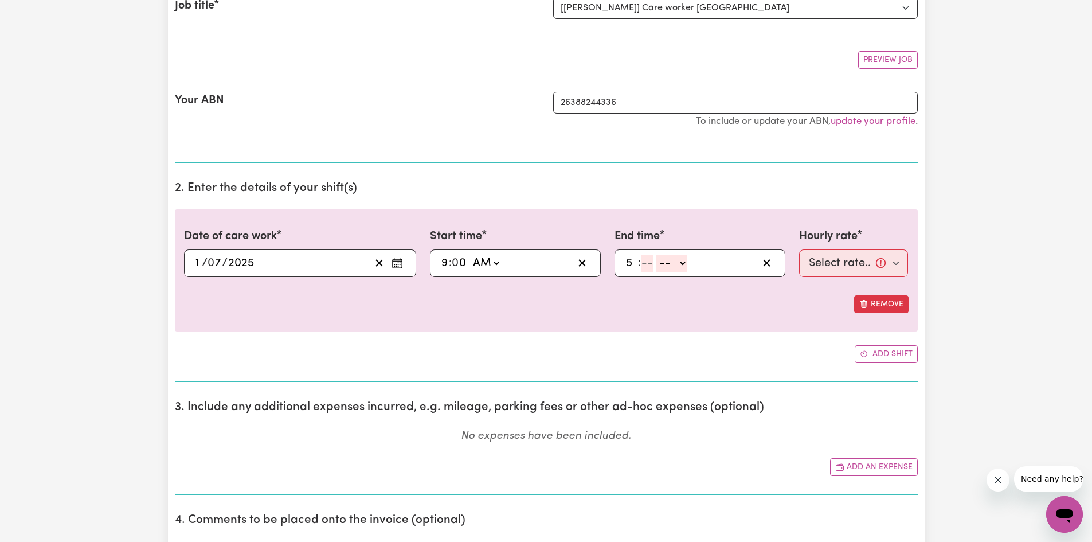
type input "5"
type input "00"
click at [668, 267] on select "-- AM PM" at bounding box center [670, 263] width 31 height 17
select select "pm"
click at [655, 255] on select "-- AM PM" at bounding box center [670, 263] width 31 height 17
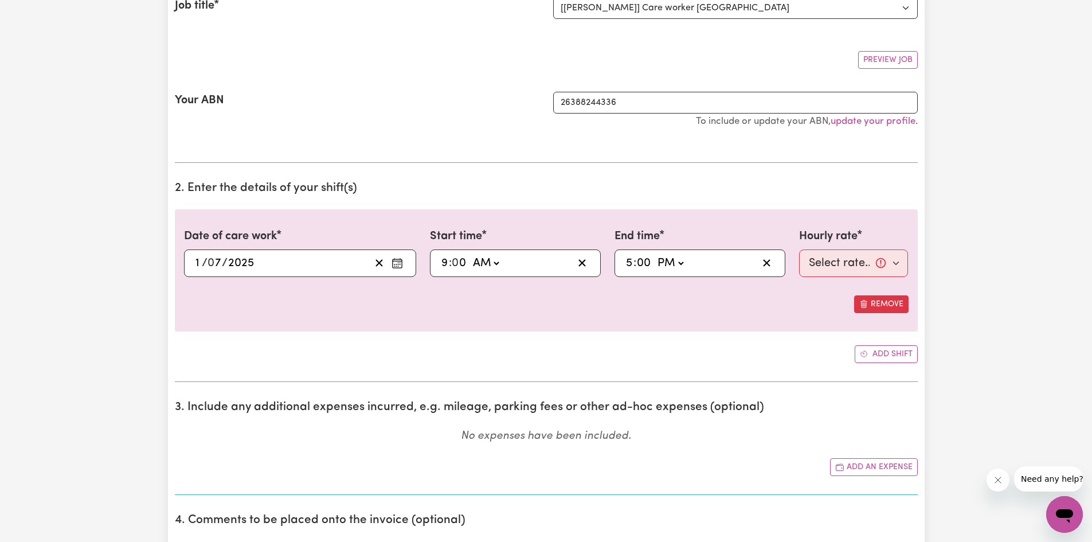
type input "17:00"
type input "0"
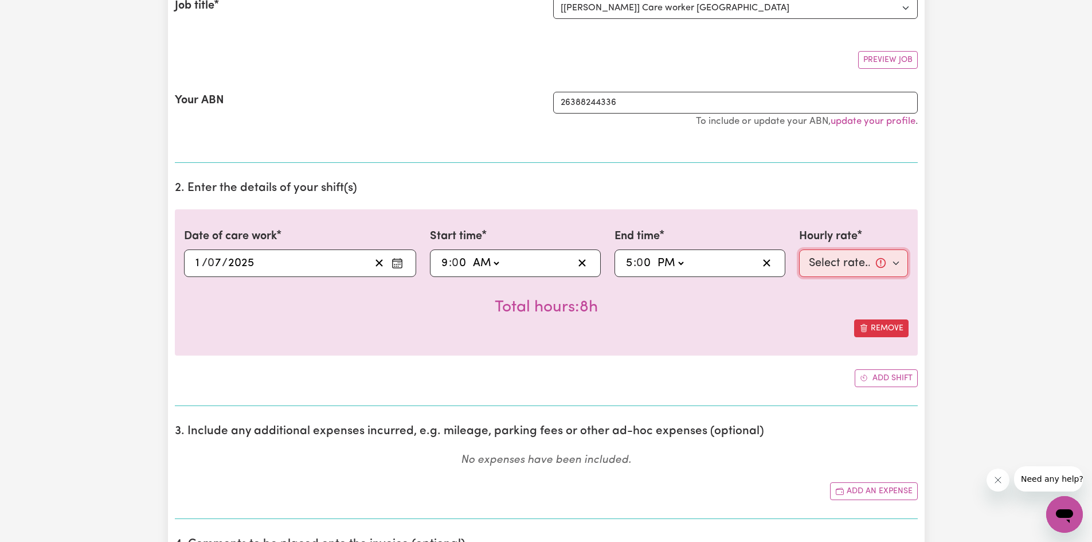
click at [832, 268] on select "Select rate... $40.00 (Weekday)" at bounding box center [853, 263] width 109 height 28
select select "40-Weekday"
click at [799, 249] on select "Select rate... $40.00 (Weekday)" at bounding box center [853, 263] width 109 height 28
click at [887, 375] on button "Add shift" at bounding box center [886, 378] width 63 height 18
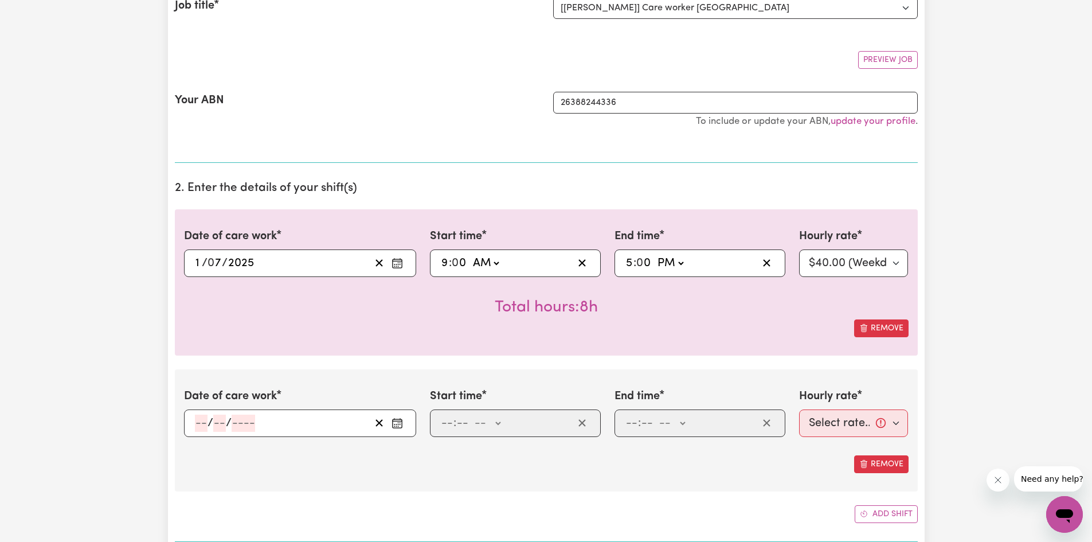
click at [204, 427] on input "number" at bounding box center [201, 422] width 13 height 17
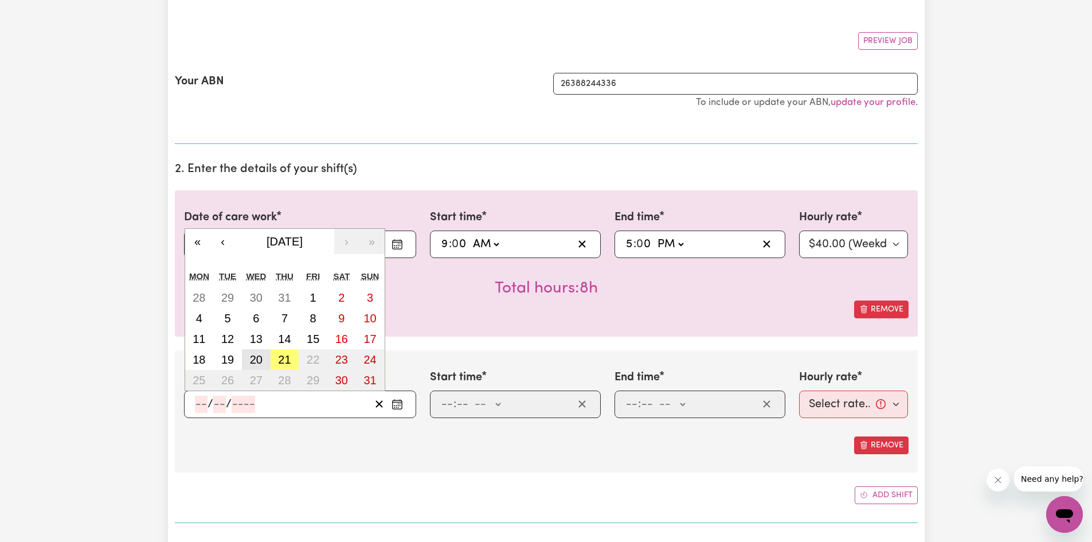
scroll to position [210, 0]
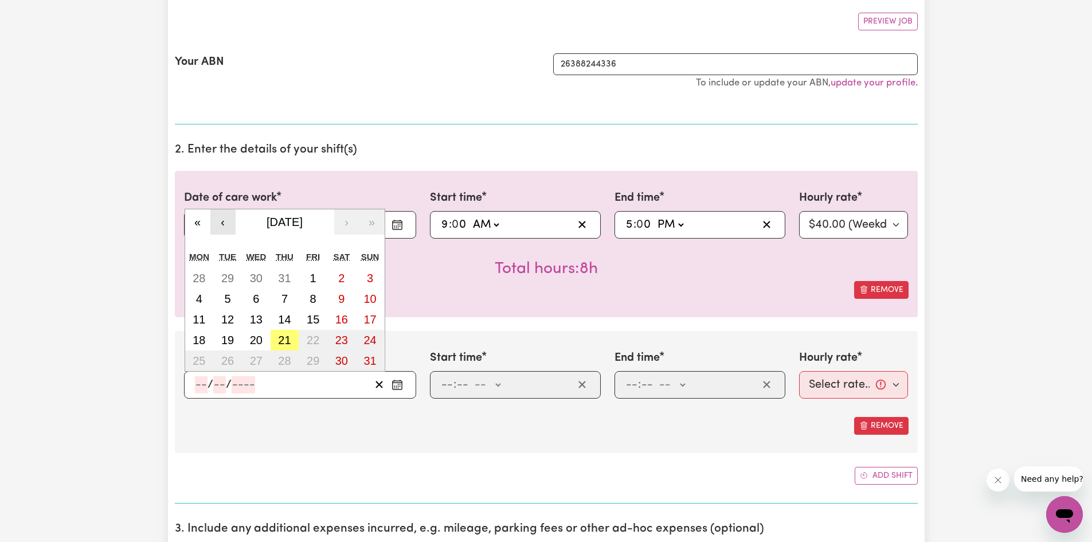
click at [226, 219] on button "‹" at bounding box center [222, 221] width 25 height 25
click at [230, 298] on abbr "8" at bounding box center [227, 298] width 6 height 13
type input "[DATE]"
type input "8"
type input "7"
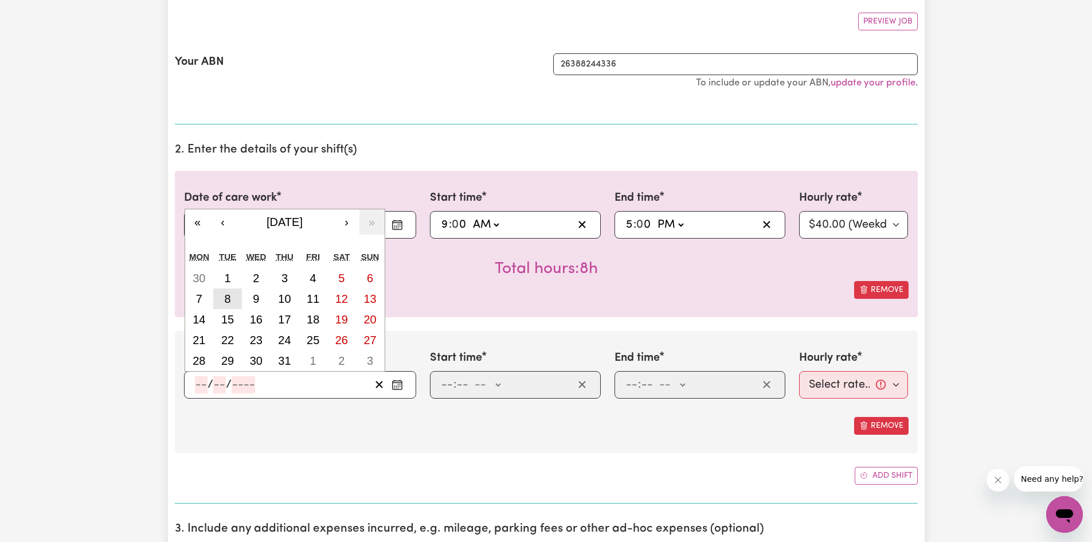
type input "2025"
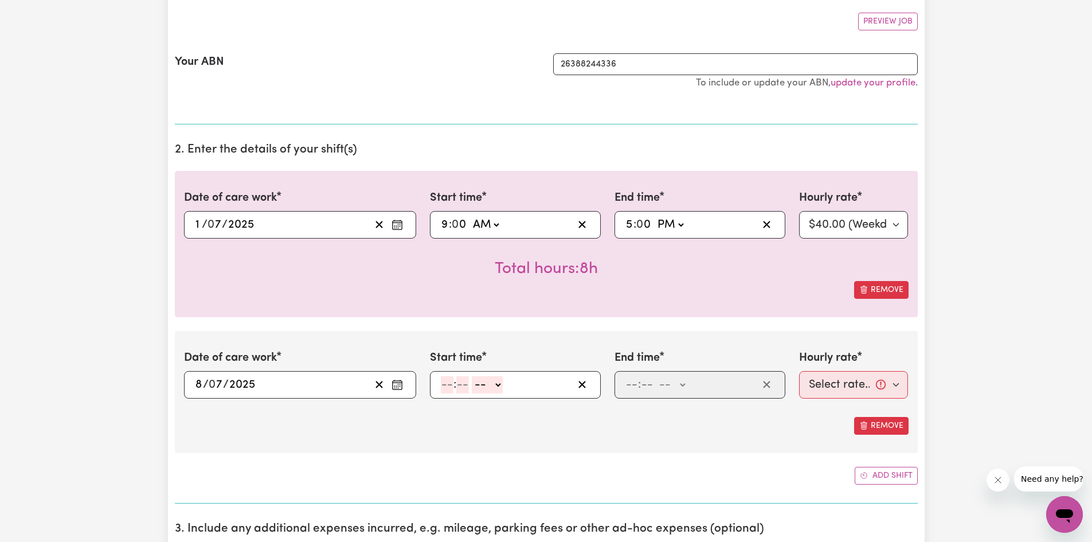
click at [451, 385] on input "number" at bounding box center [447, 384] width 13 height 17
type input "8"
type input "30"
click at [493, 383] on select "-- AM PM" at bounding box center [484, 384] width 31 height 17
select select "am"
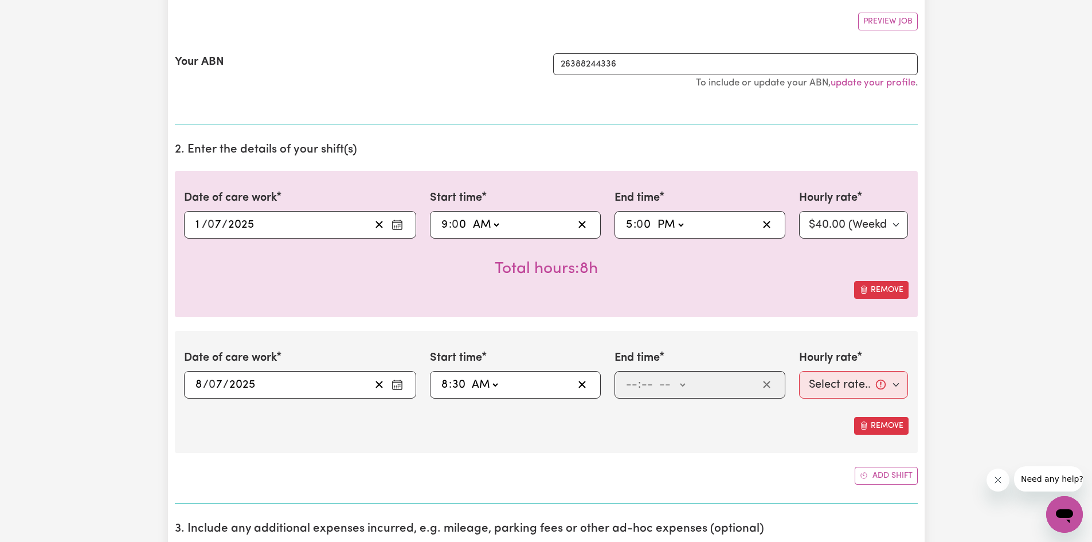
click at [469, 376] on select "-- AM PM" at bounding box center [484, 384] width 31 height 17
type input "08:30"
click at [633, 388] on input "number" at bounding box center [631, 384] width 13 height 17
type input "5"
type input "00"
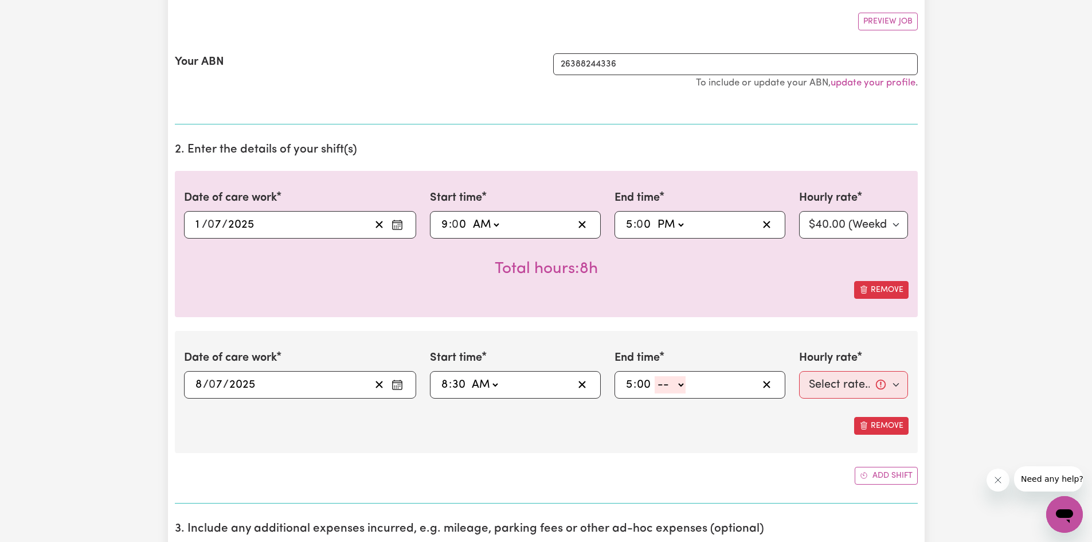
click at [667, 386] on select "-- AM PM" at bounding box center [670, 384] width 31 height 17
select select "pm"
click at [655, 376] on select "-- AM PM" at bounding box center [670, 384] width 31 height 17
type input "17:00"
type input "0"
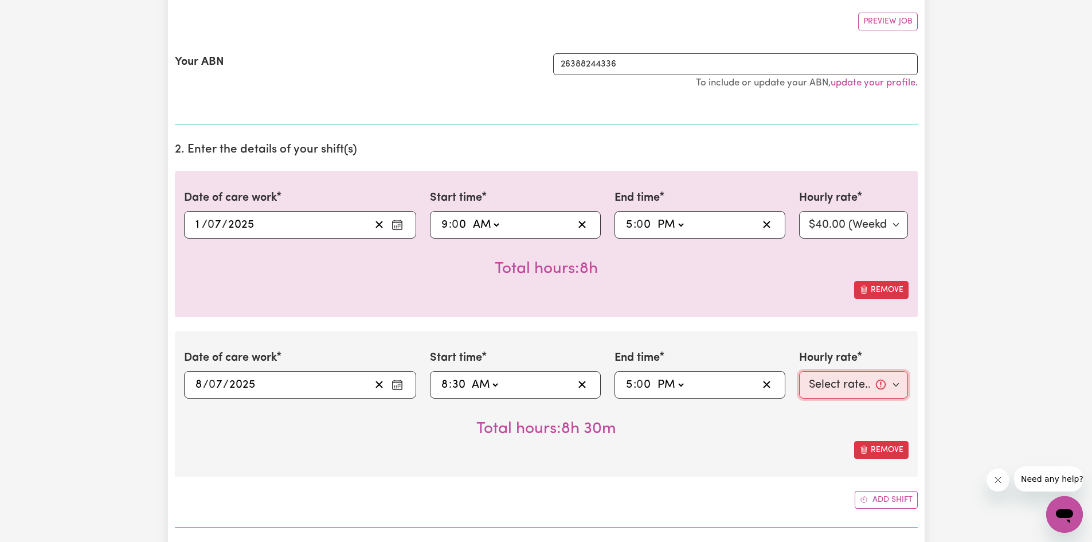
click at [829, 377] on select "Select rate... $40.00 (Weekday)" at bounding box center [853, 385] width 109 height 28
select select "40-Weekday"
click at [799, 371] on select "Select rate... $40.00 (Weekday)" at bounding box center [853, 385] width 109 height 28
click at [868, 500] on button "Add shift" at bounding box center [886, 500] width 63 height 18
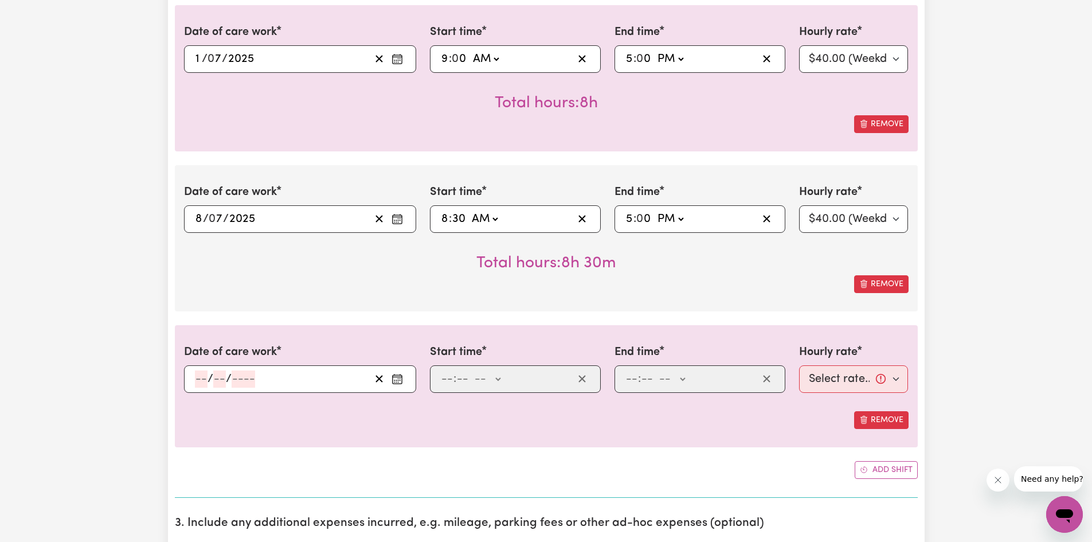
scroll to position [382, 0]
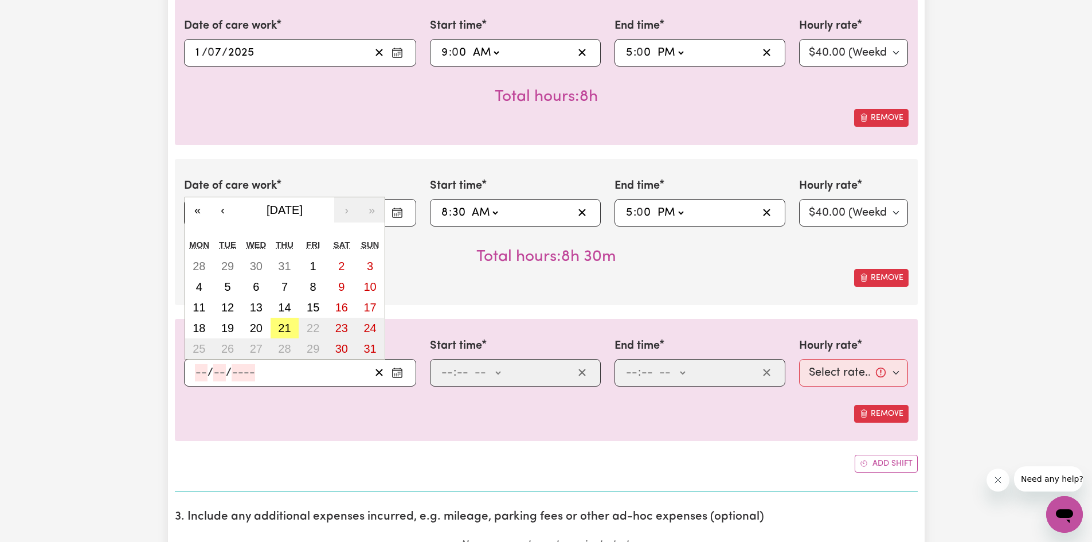
click at [201, 374] on input "number" at bounding box center [201, 372] width 13 height 17
click at [234, 209] on button "‹" at bounding box center [222, 209] width 25 height 25
click at [228, 310] on abbr "15" at bounding box center [227, 307] width 13 height 13
type input "[DATE]"
type input "15"
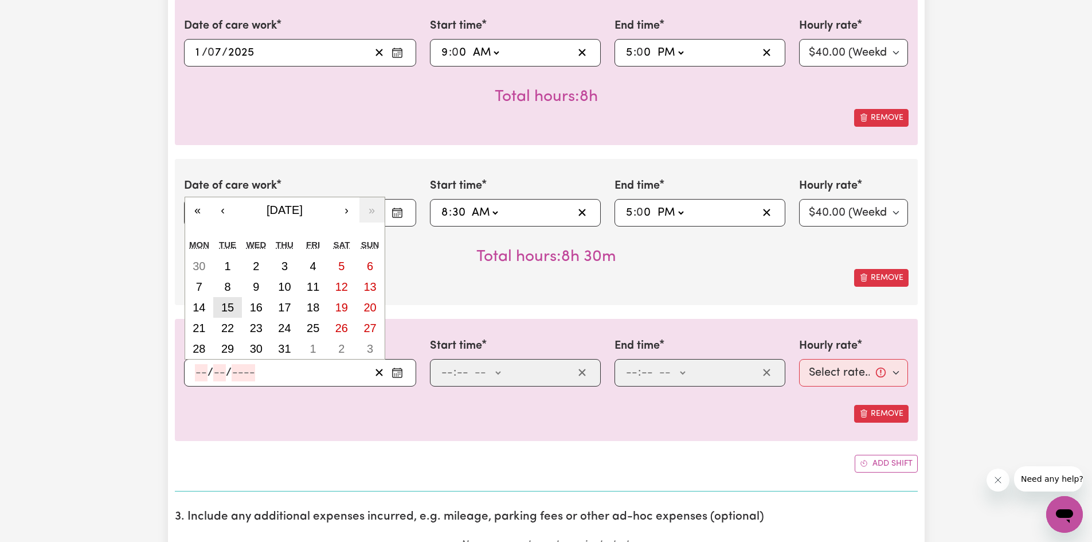
type input "7"
type input "2025"
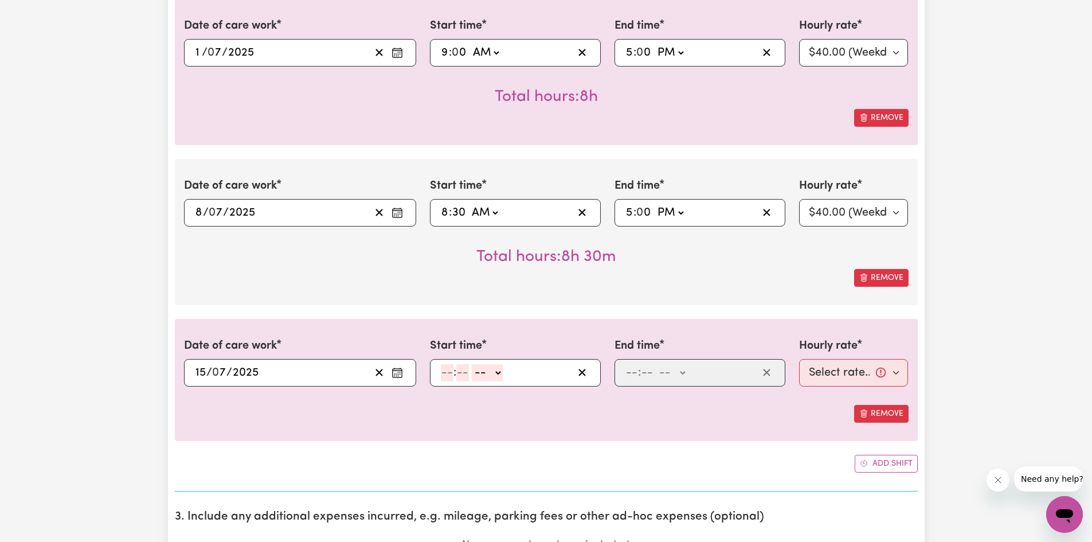
click at [445, 373] on input "number" at bounding box center [447, 372] width 13 height 17
type input "9"
type input "00"
click at [480, 373] on select "-- AM PM" at bounding box center [485, 372] width 31 height 17
select select "am"
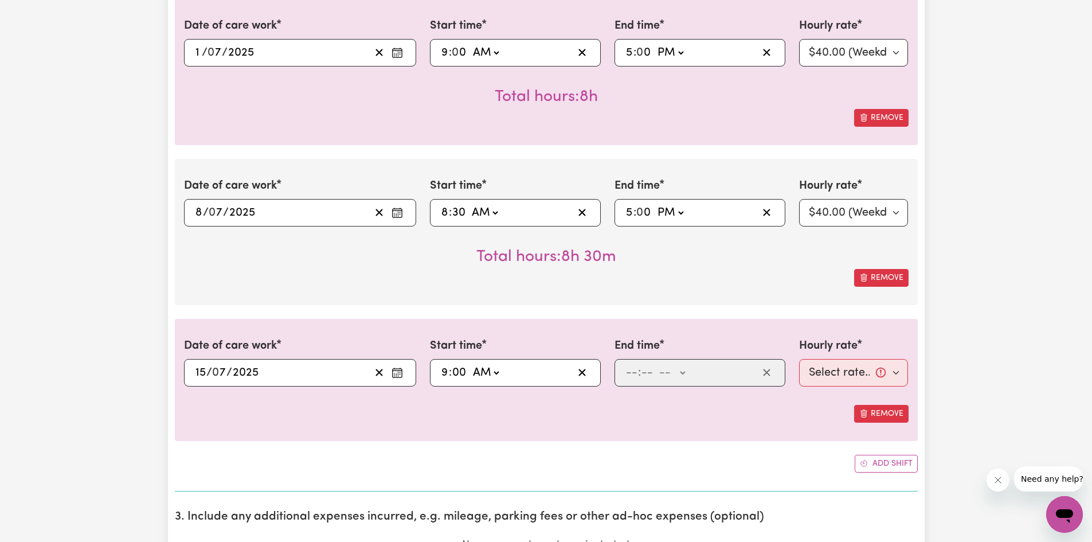
click at [470, 364] on select "-- AM PM" at bounding box center [485, 372] width 31 height 17
type input "09:00"
type input "0"
click at [635, 374] on input "number" at bounding box center [631, 372] width 13 height 17
type input "5"
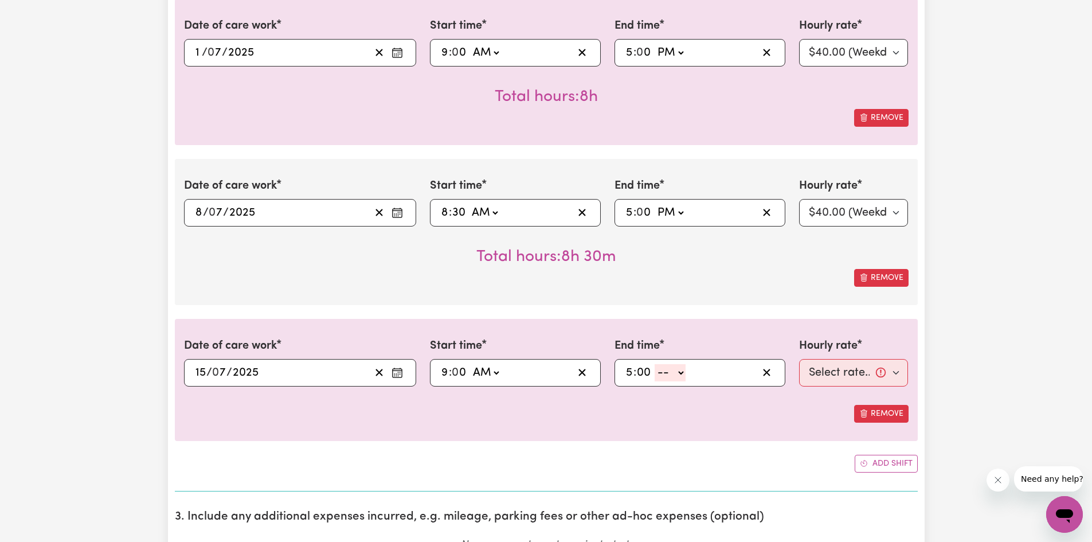
type input "00"
click at [661, 374] on select "-- AM PM" at bounding box center [670, 372] width 31 height 17
select select "pm"
click at [655, 364] on select "-- AM PM" at bounding box center [670, 372] width 31 height 17
type input "17:00"
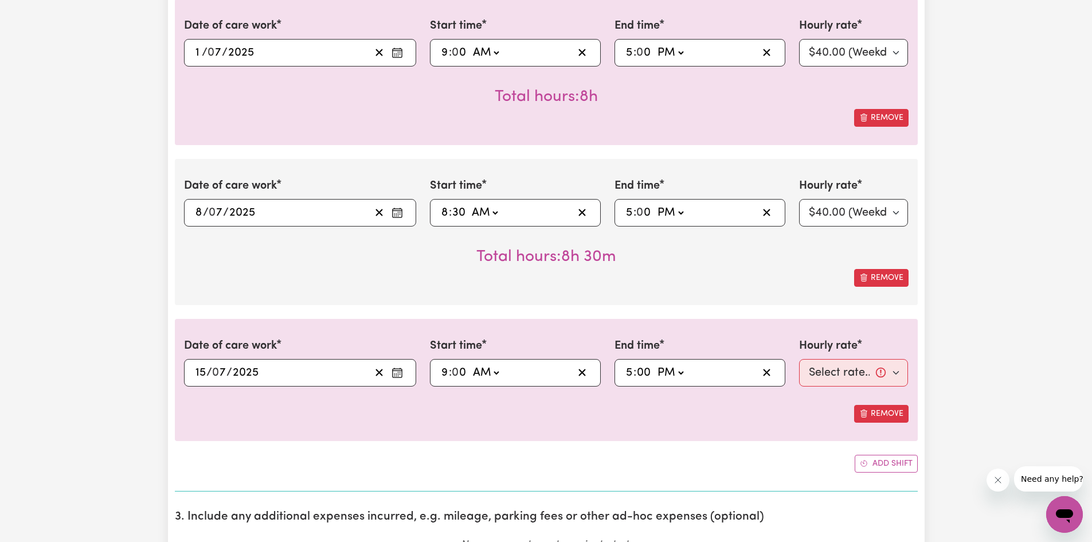
type input "0"
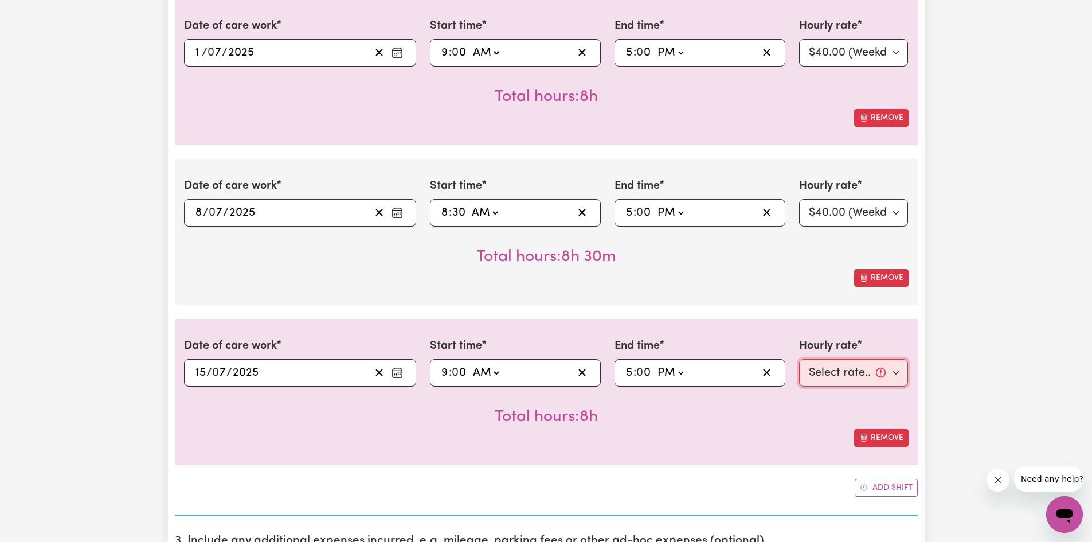
click at [809, 375] on select "Select rate... $40.00 (Weekday)" at bounding box center [853, 373] width 109 height 28
select select "40-Weekday"
click at [799, 359] on select "Select rate... $40.00 (Weekday)" at bounding box center [853, 373] width 109 height 28
click at [866, 482] on span "Add another shift" at bounding box center [864, 488] width 8 height 12
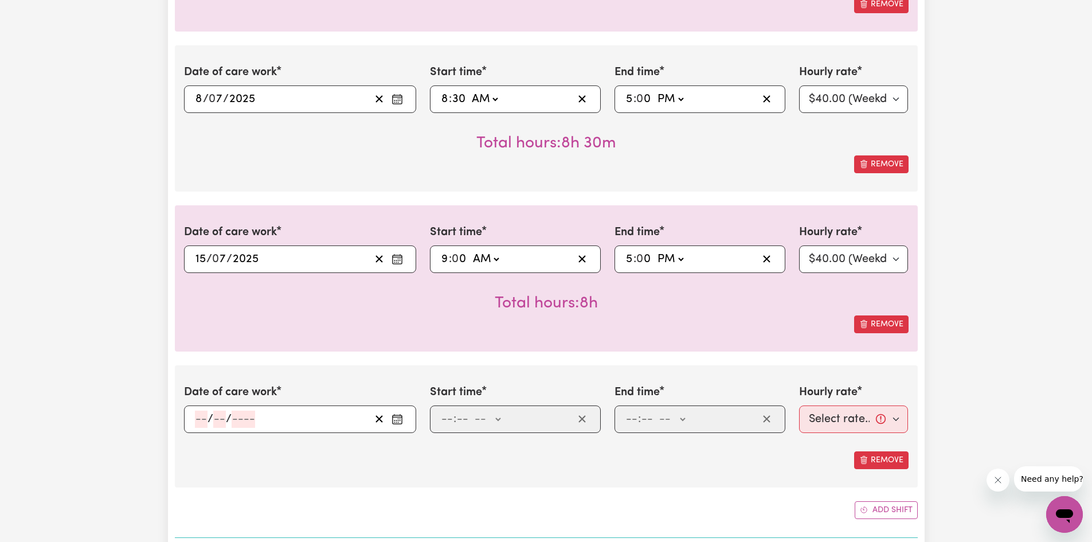
scroll to position [554, 0]
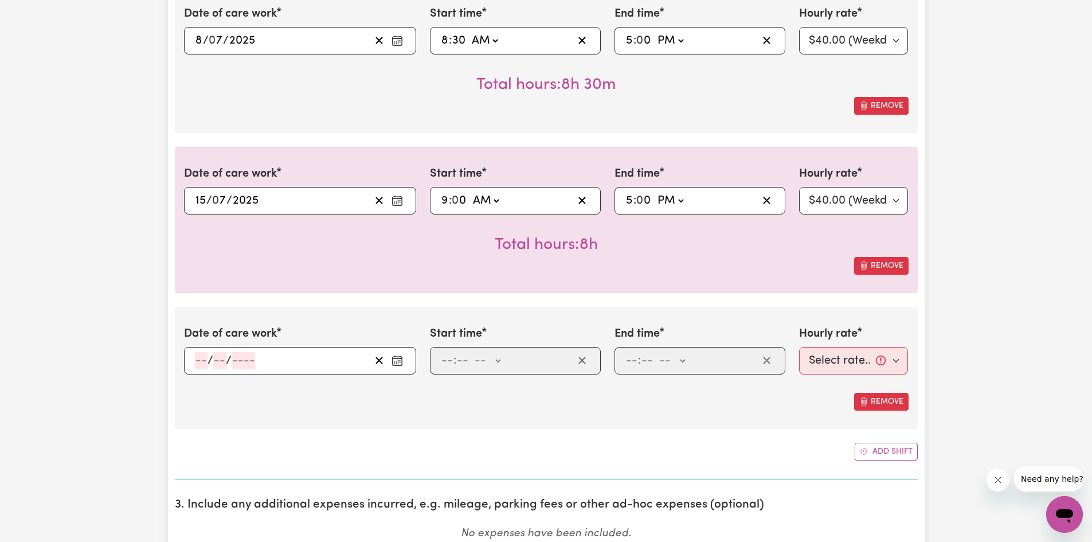
click at [206, 365] on input "number" at bounding box center [201, 360] width 13 height 17
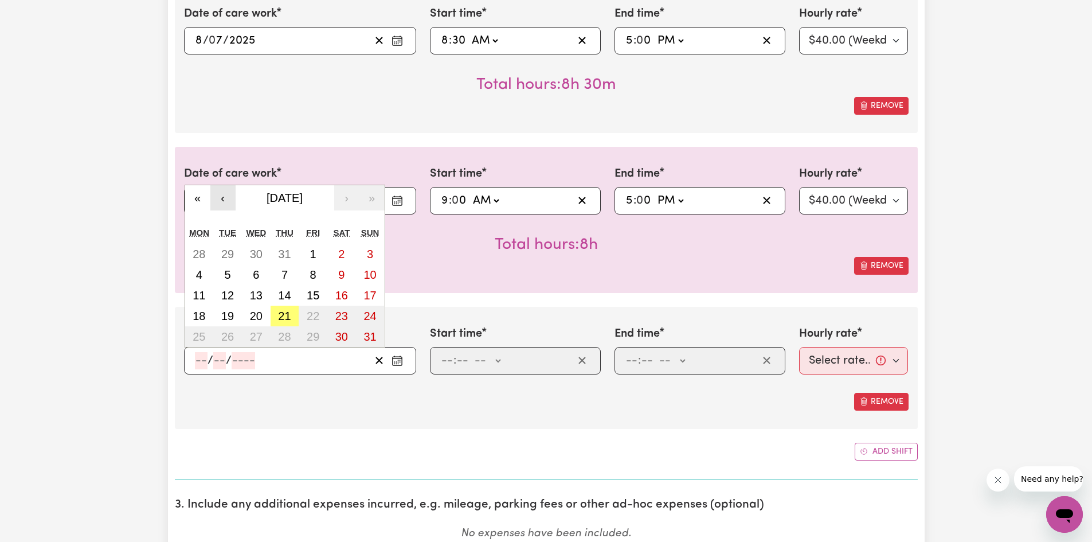
click at [220, 199] on button "‹" at bounding box center [222, 197] width 25 height 25
click at [223, 315] on abbr "22" at bounding box center [227, 316] width 13 height 13
type input "[DATE]"
type input "22"
type input "7"
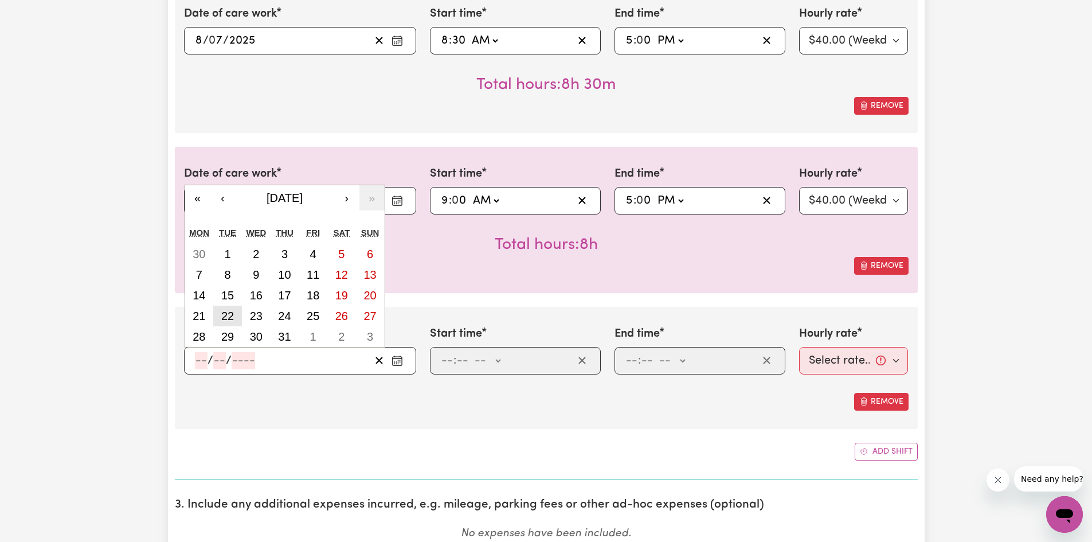
type input "2025"
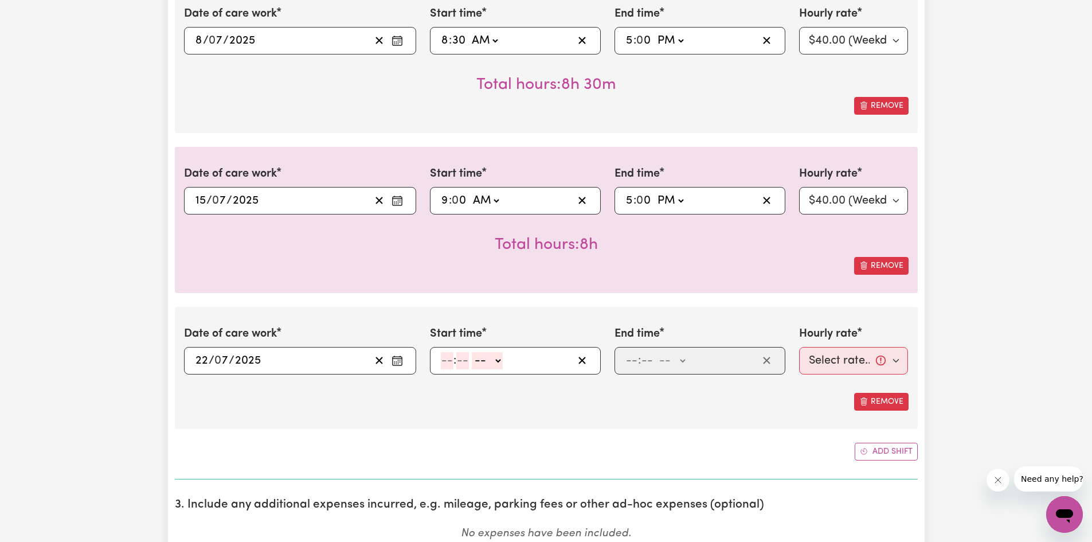
click at [447, 357] on input "number" at bounding box center [447, 360] width 13 height 17
type input "9"
type input "00"
click at [487, 362] on select "-- AM PM" at bounding box center [485, 360] width 31 height 17
select select "am"
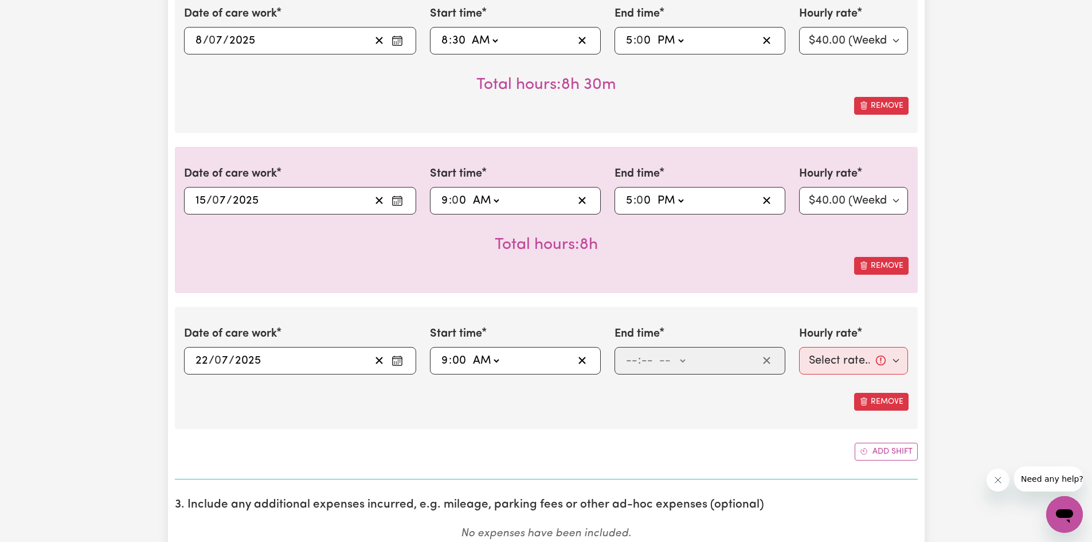
click at [470, 352] on select "-- AM PM" at bounding box center [485, 360] width 31 height 17
type input "09:00"
type input "0"
click at [638, 362] on span ":" at bounding box center [639, 360] width 3 height 13
click at [636, 365] on input "number" at bounding box center [631, 360] width 13 height 17
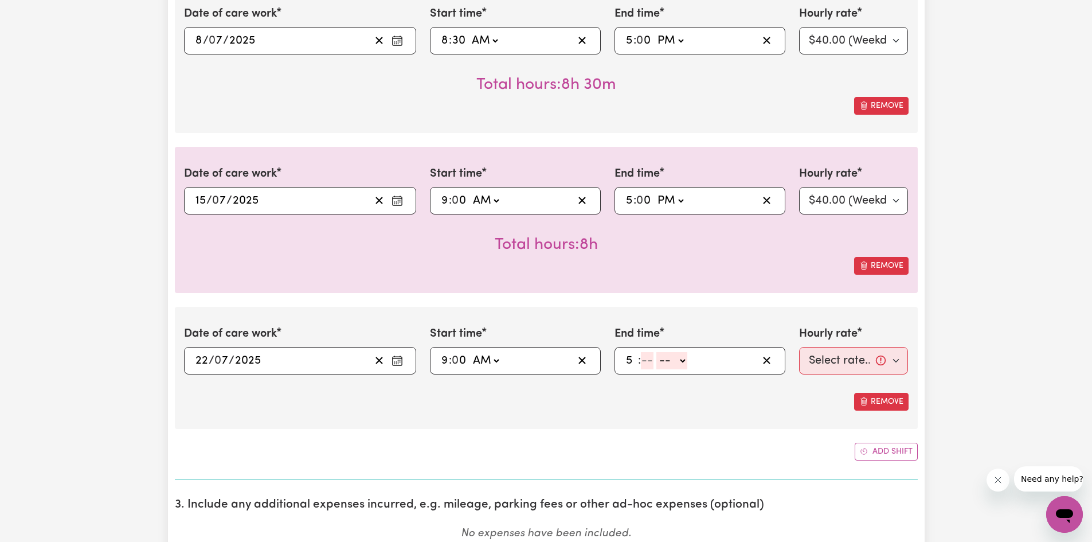
type input "5"
type input "00"
click at [665, 358] on select "-- AM PM" at bounding box center [670, 360] width 31 height 17
select select "pm"
click at [655, 352] on select "-- AM PM" at bounding box center [670, 360] width 31 height 17
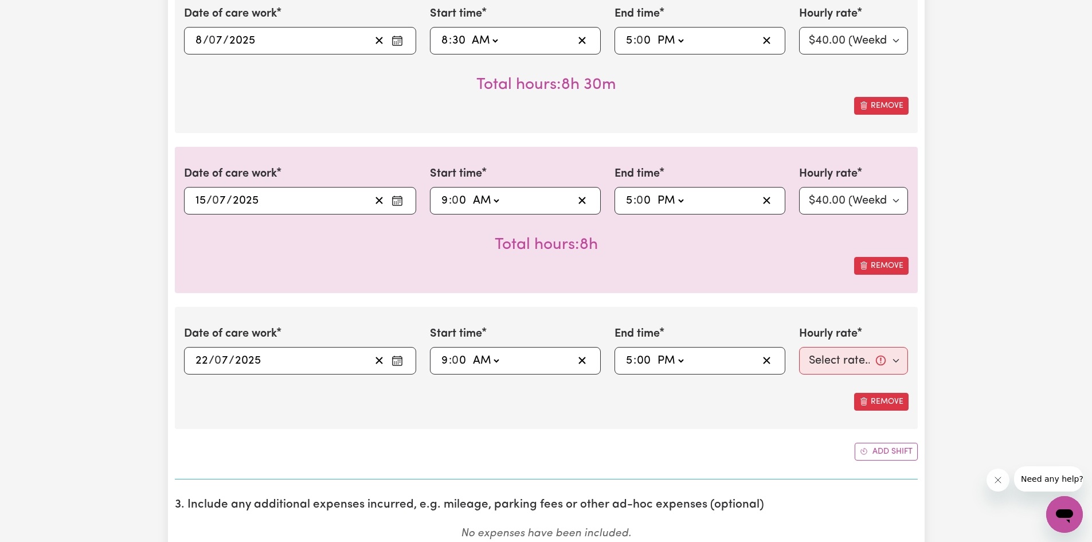
type input "17:00"
type input "0"
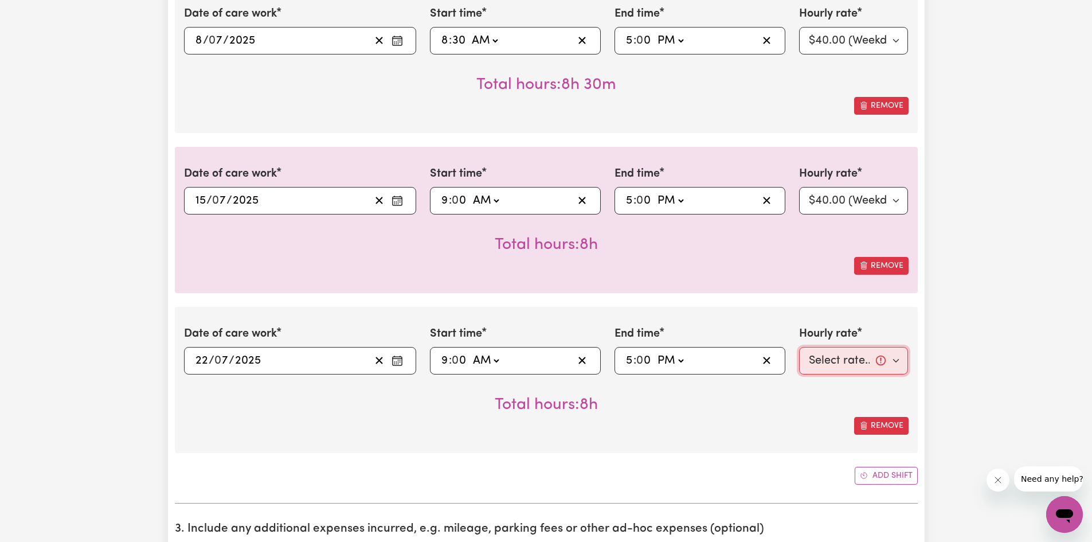
click at [810, 357] on select "Select rate... $40.00 (Weekday)" at bounding box center [853, 361] width 109 height 28
select select "40-Weekday"
click at [799, 347] on select "Select rate... $40.00 (Weekday)" at bounding box center [853, 361] width 109 height 28
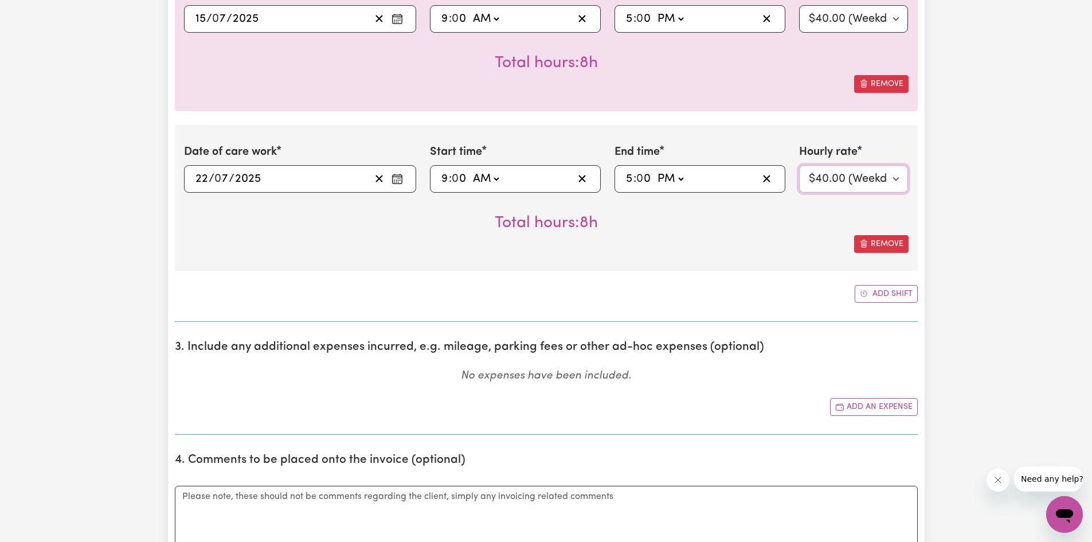
scroll to position [745, 0]
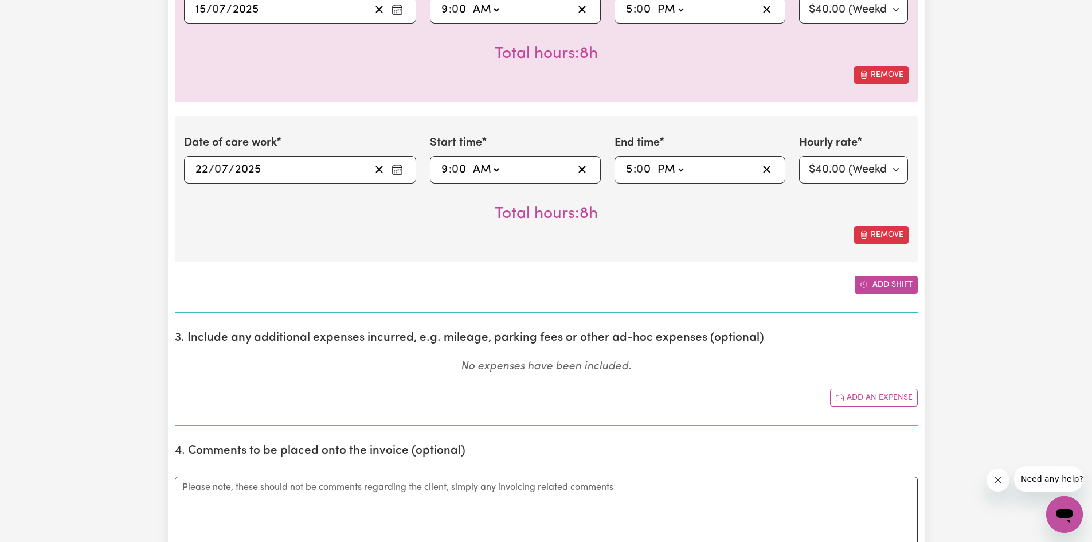
click at [883, 282] on button "Add shift" at bounding box center [886, 285] width 63 height 18
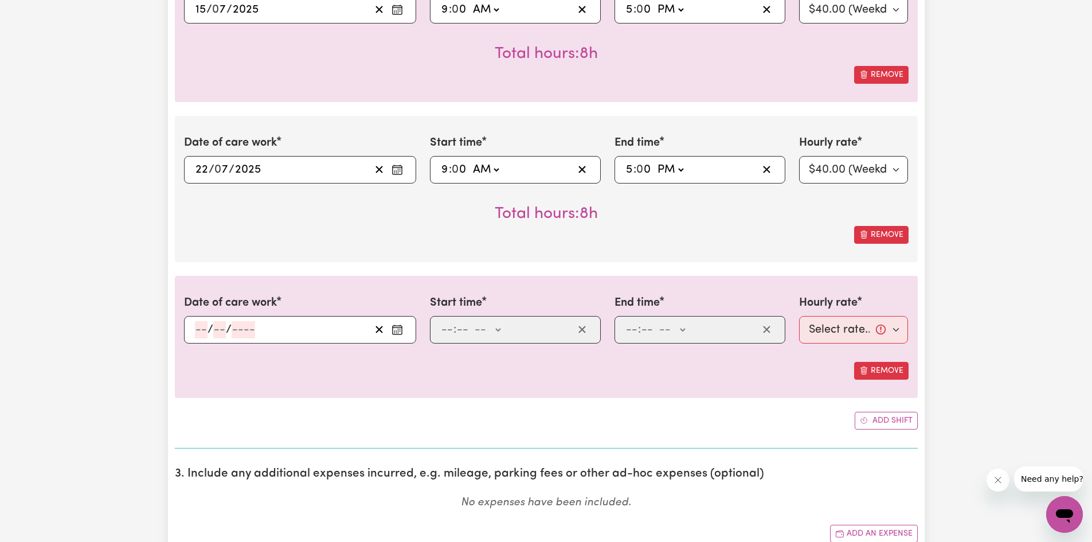
click at [202, 330] on input "number" at bounding box center [201, 329] width 13 height 17
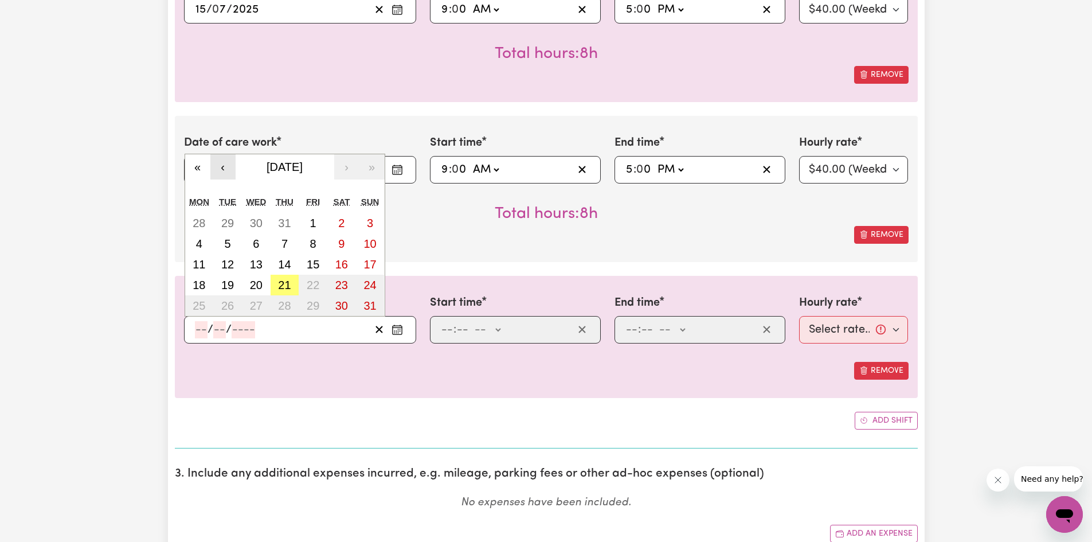
click at [228, 164] on button "‹" at bounding box center [222, 166] width 25 height 25
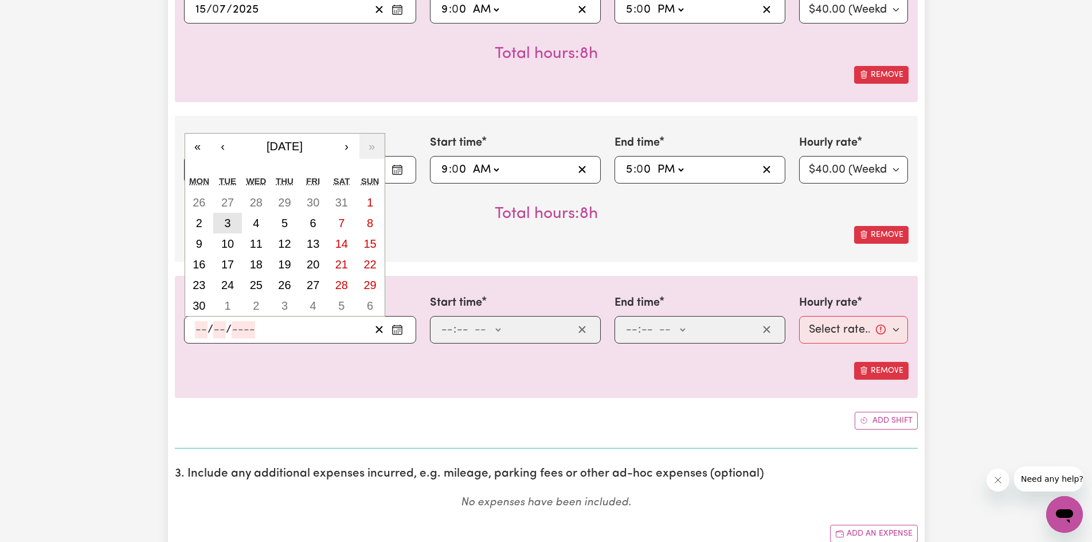
click at [230, 224] on abbr "3" at bounding box center [227, 223] width 6 height 13
type input "[DATE]"
type input "3"
type input "6"
type input "2025"
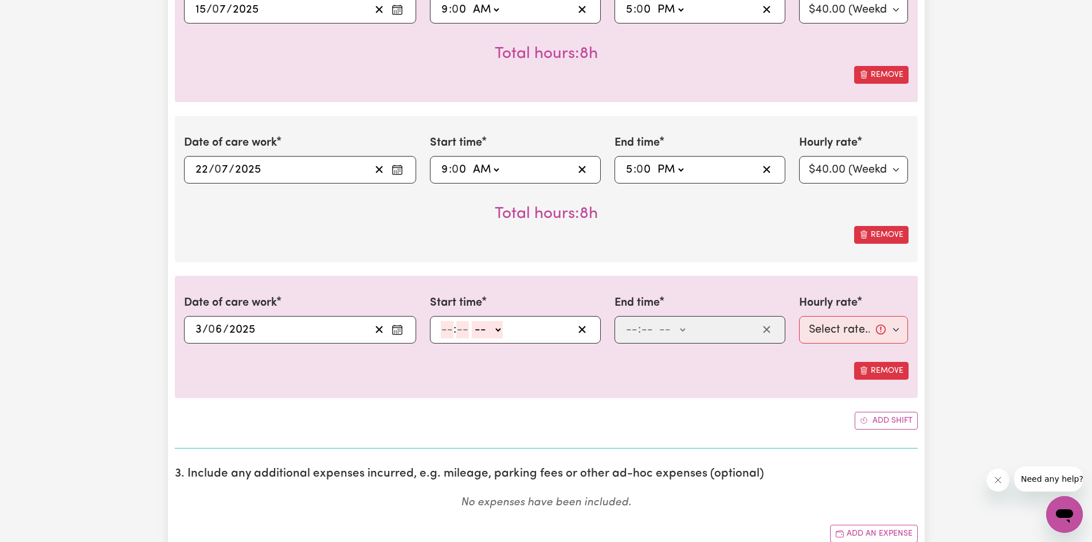
click at [444, 327] on input "number" at bounding box center [447, 329] width 13 height 17
type input "9"
type input "00"
click at [487, 328] on select "-- AM PM" at bounding box center [485, 329] width 31 height 17
select select "am"
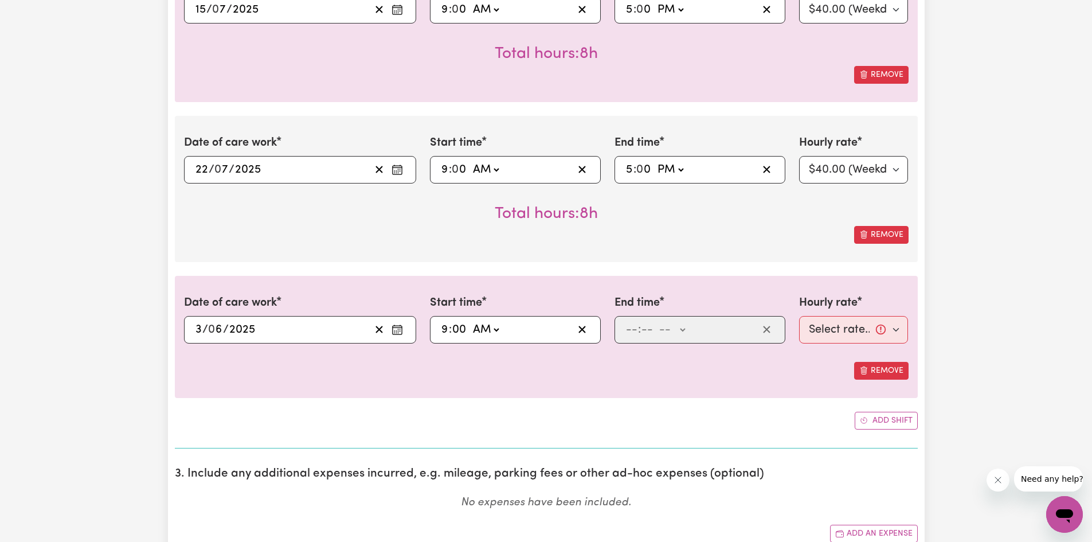
click at [470, 321] on select "-- AM PM" at bounding box center [485, 329] width 31 height 17
type input "09:00"
type input "0"
click at [636, 331] on input "number" at bounding box center [631, 329] width 13 height 17
type input "5"
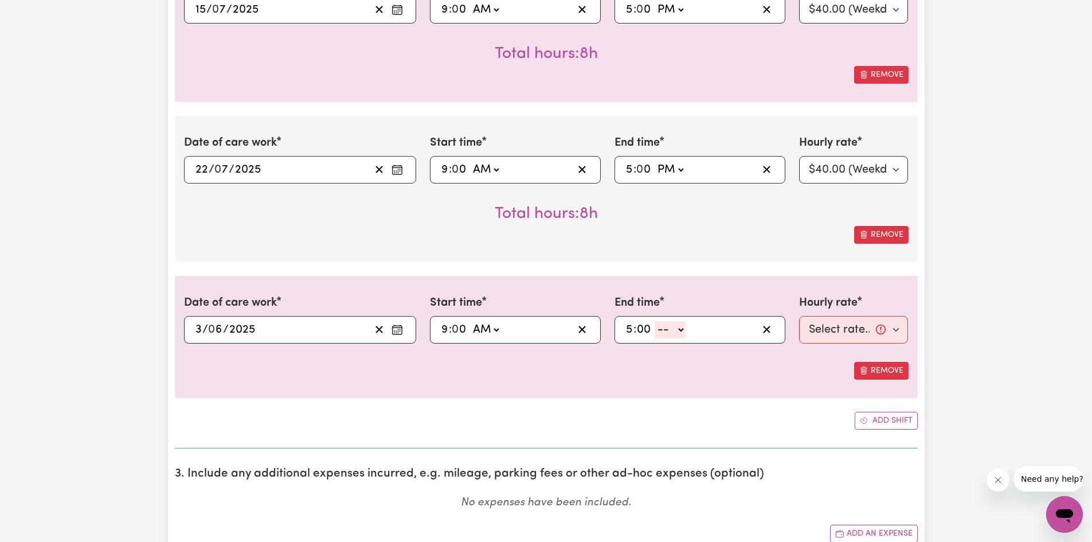
type input "00"
click at [668, 327] on select "-- AM PM" at bounding box center [670, 329] width 31 height 17
select select "pm"
click at [655, 321] on select "-- AM PM" at bounding box center [670, 329] width 31 height 17
type input "17:00"
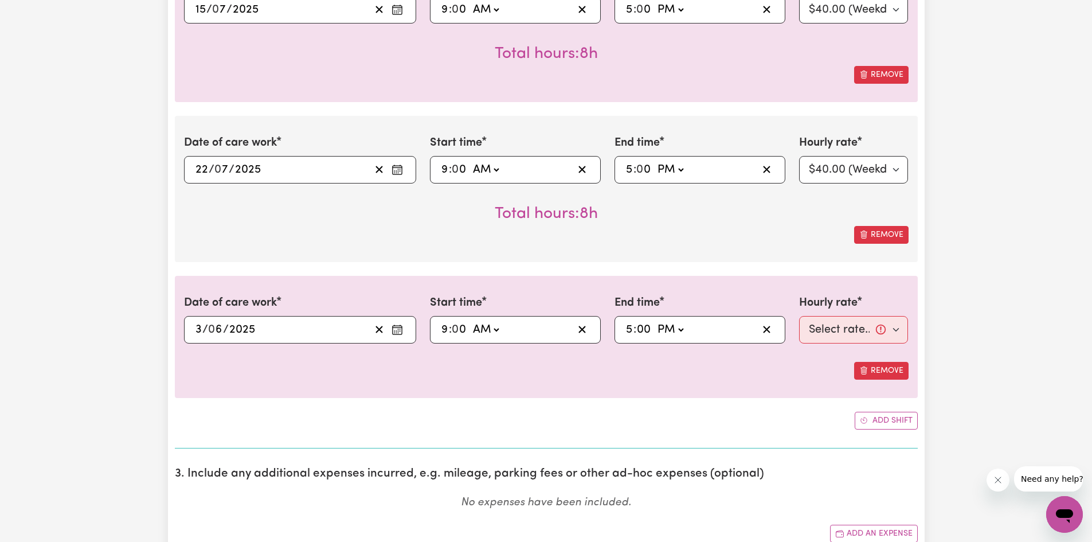
type input "0"
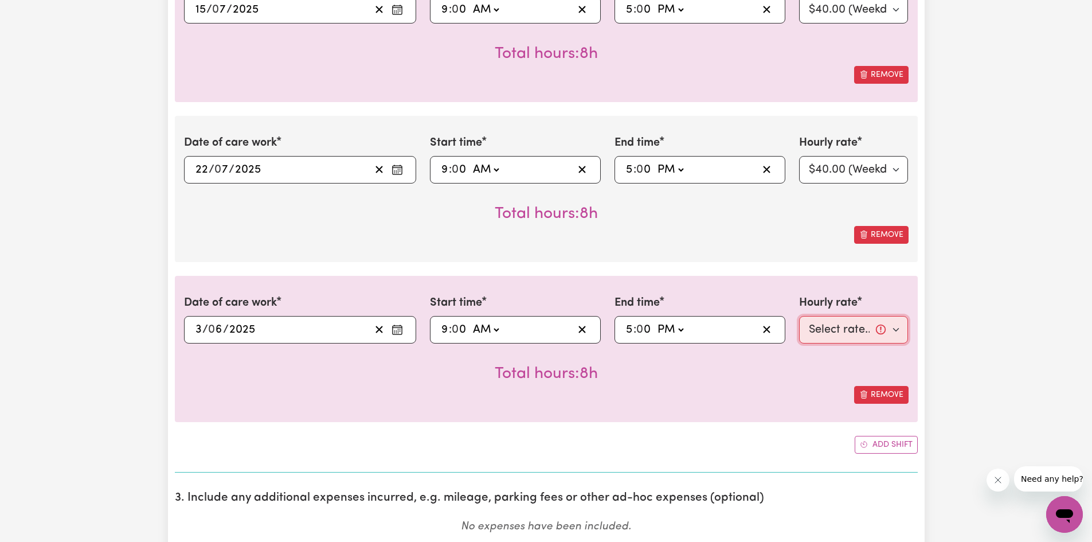
drag, startPoint x: 820, startPoint y: 325, endPoint x: 795, endPoint y: 327, distance: 25.3
click at [820, 325] on select "Select rate... $40.00 (Weekday)" at bounding box center [853, 330] width 109 height 28
select select "40-Weekday"
click at [799, 316] on select "Select rate... $40.00 (Weekday)" at bounding box center [853, 330] width 109 height 28
click at [872, 449] on button "Add shift" at bounding box center [886, 445] width 63 height 18
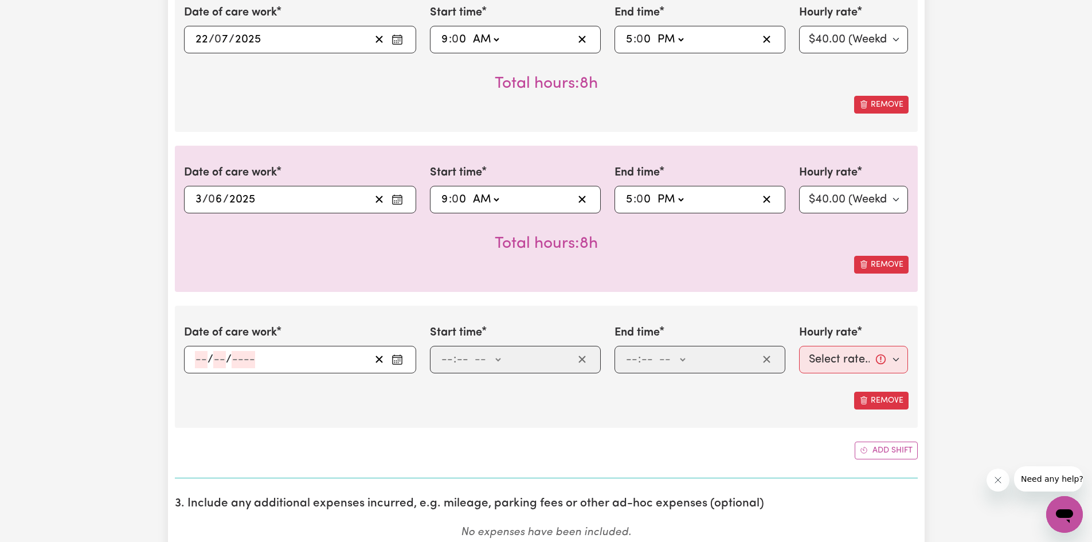
scroll to position [879, 0]
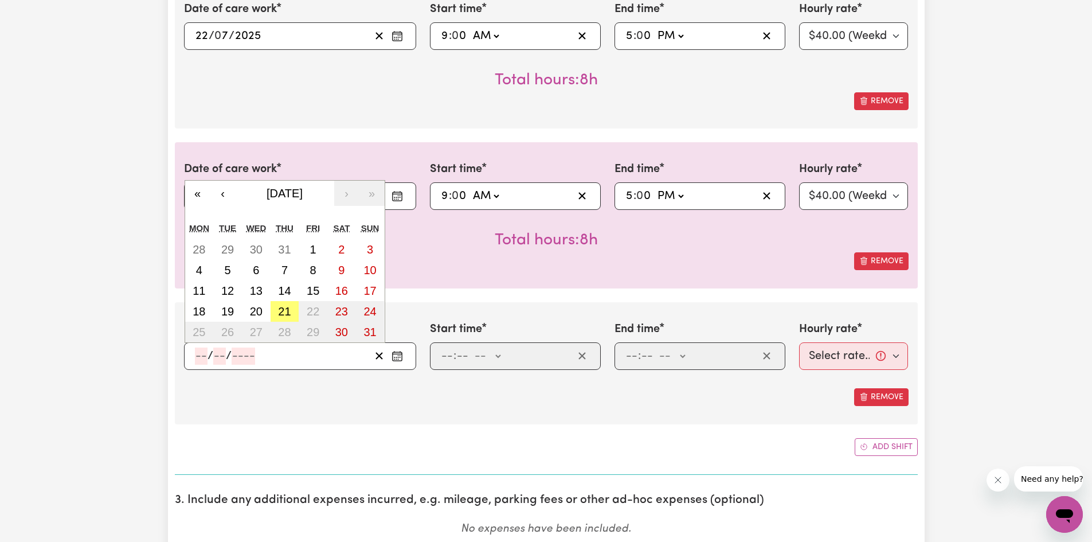
click at [206, 357] on input "number" at bounding box center [201, 355] width 13 height 17
click at [228, 197] on button "‹" at bounding box center [222, 193] width 25 height 25
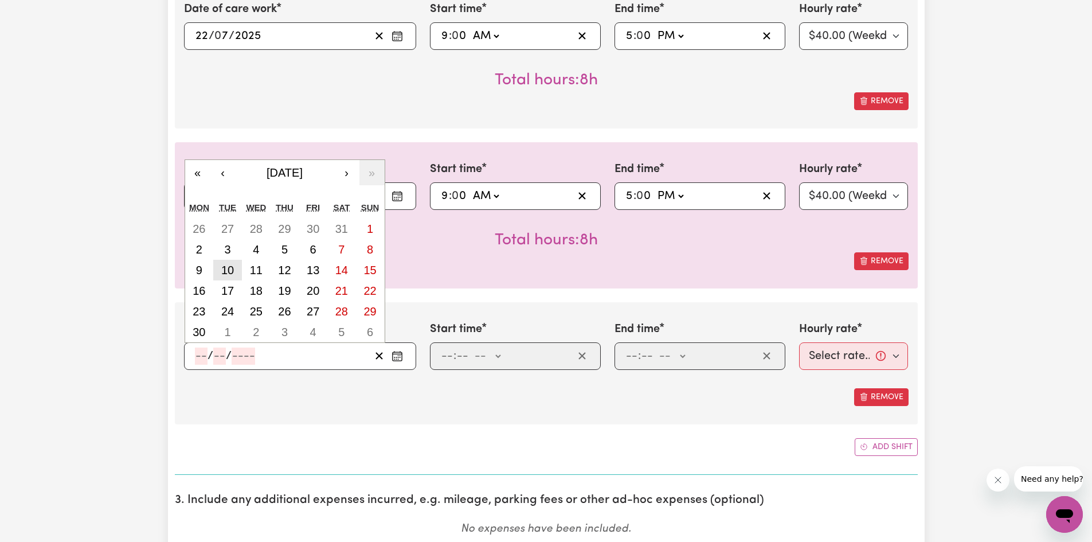
click at [228, 273] on abbr "10" at bounding box center [227, 270] width 13 height 13
type input "[DATE]"
type input "10"
type input "6"
type input "2025"
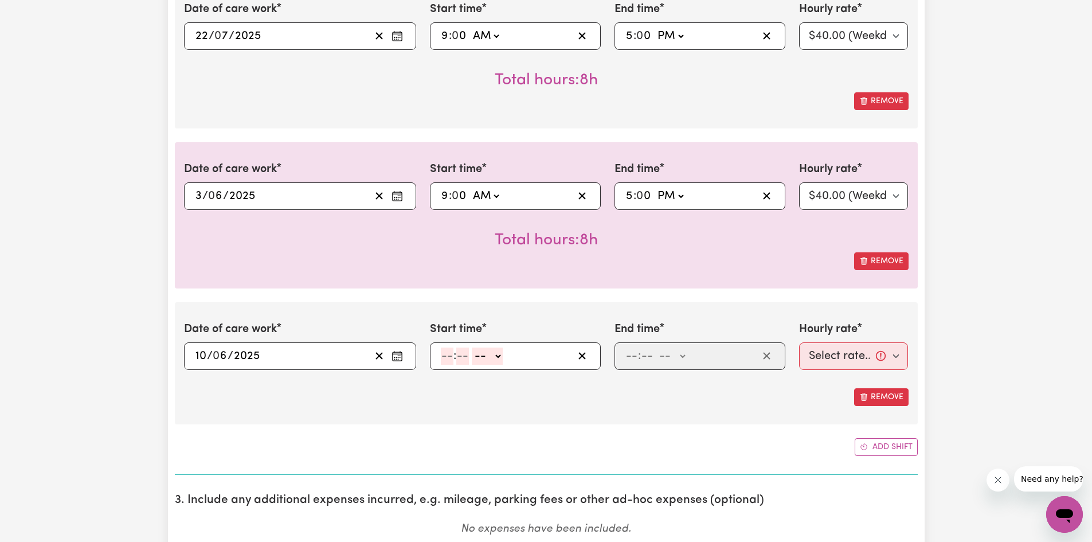
click at [450, 356] on input "number" at bounding box center [447, 355] width 13 height 17
type input "9"
type input "00"
click at [477, 354] on select "-- AM PM" at bounding box center [485, 355] width 31 height 17
select select "am"
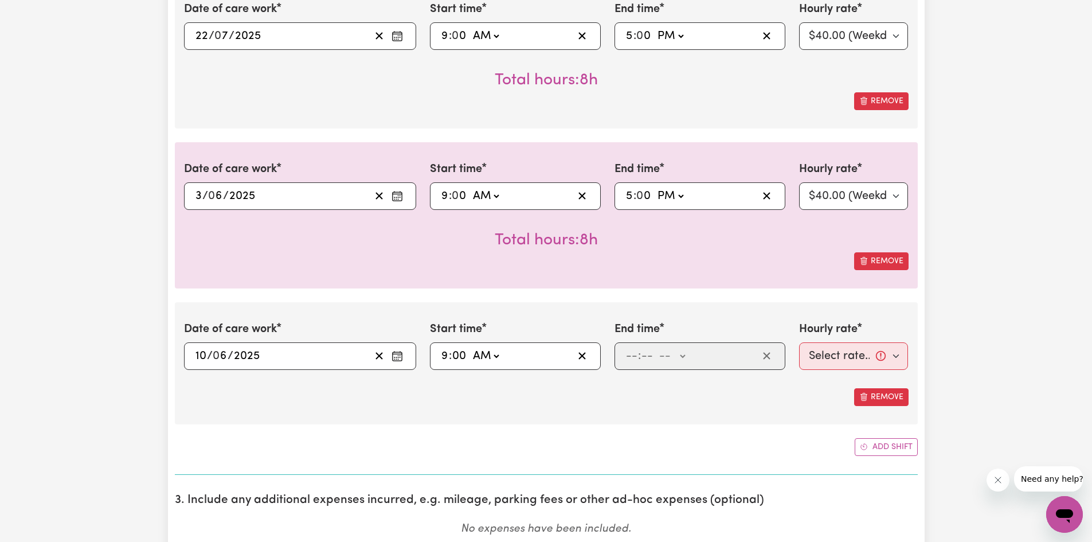
click at [470, 347] on select "-- AM PM" at bounding box center [485, 355] width 31 height 17
type input "09:00"
type input "0"
click at [625, 357] on input "number" at bounding box center [631, 355] width 13 height 17
type input "5"
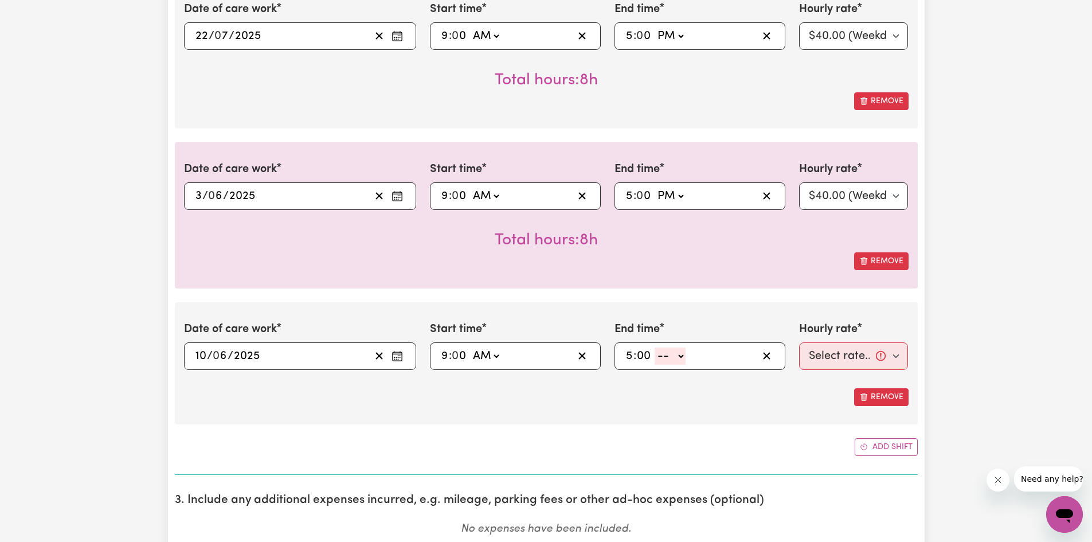
type input "00"
click at [671, 358] on select "-- AM PM" at bounding box center [670, 355] width 31 height 17
select select "pm"
click at [655, 347] on select "-- AM PM" at bounding box center [670, 355] width 31 height 17
type input "17:00"
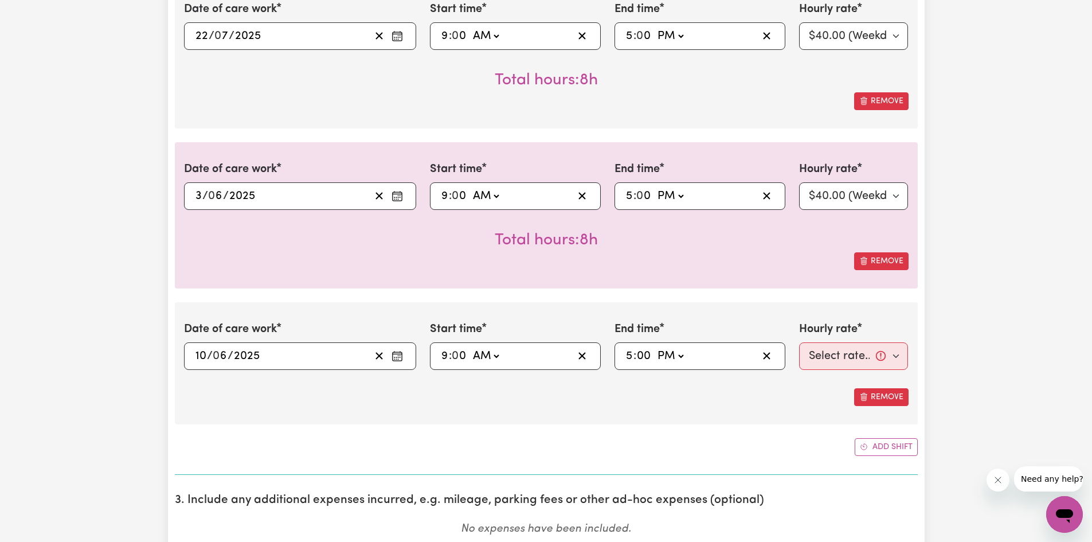
type input "0"
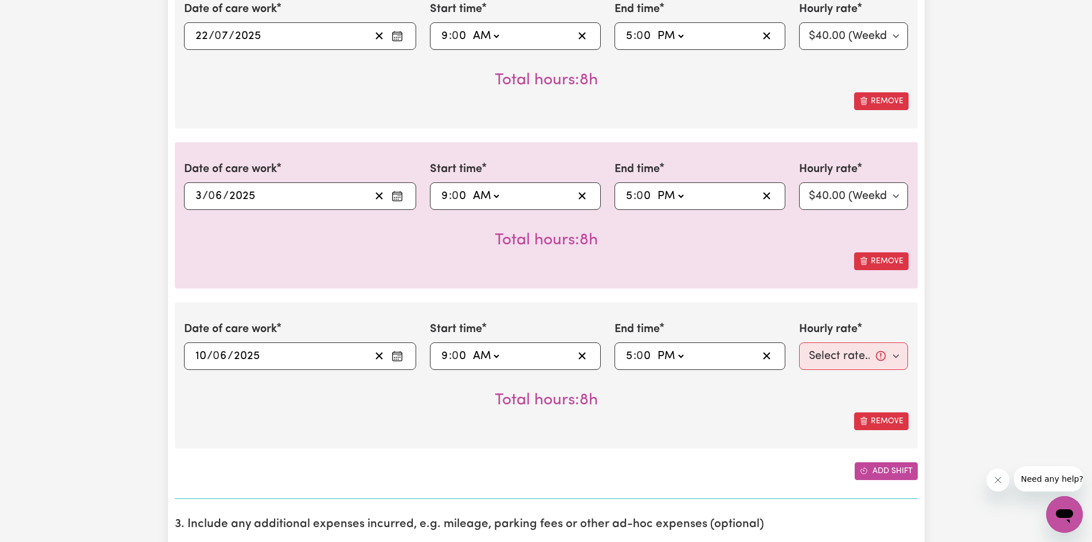
click at [914, 472] on button "Add shift" at bounding box center [886, 471] width 63 height 18
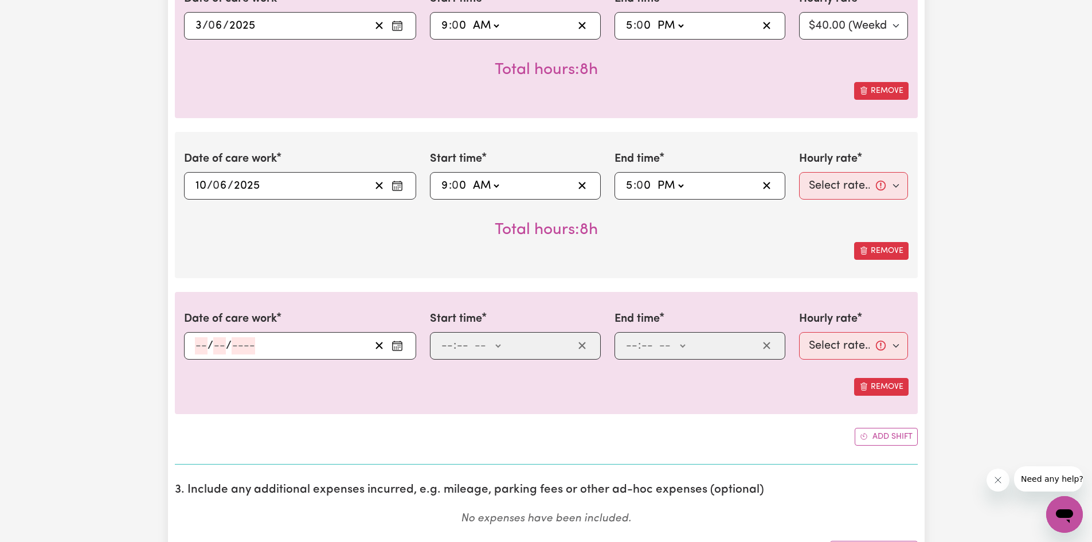
scroll to position [1051, 0]
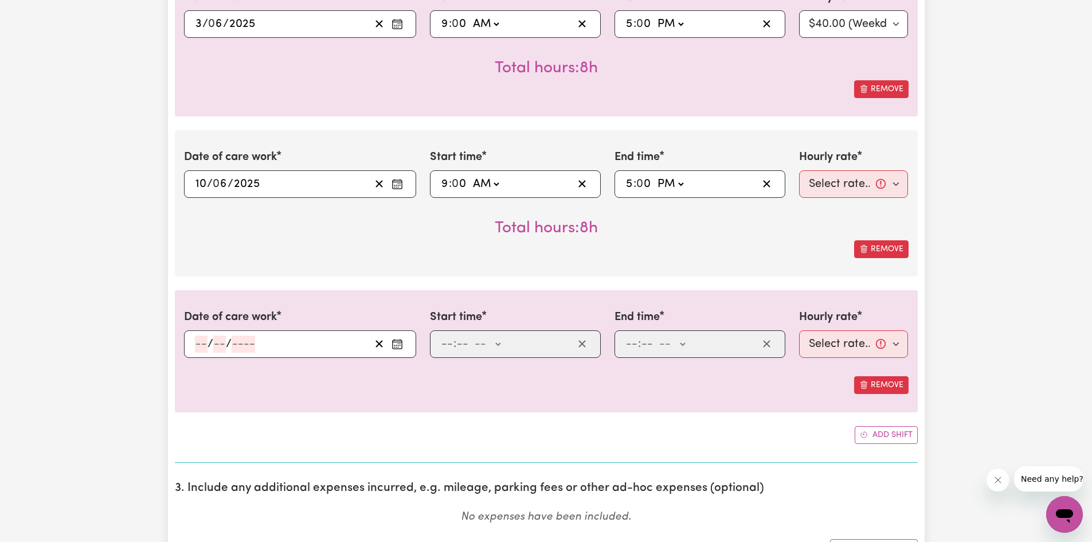
click at [195, 341] on input "number" at bounding box center [201, 343] width 13 height 17
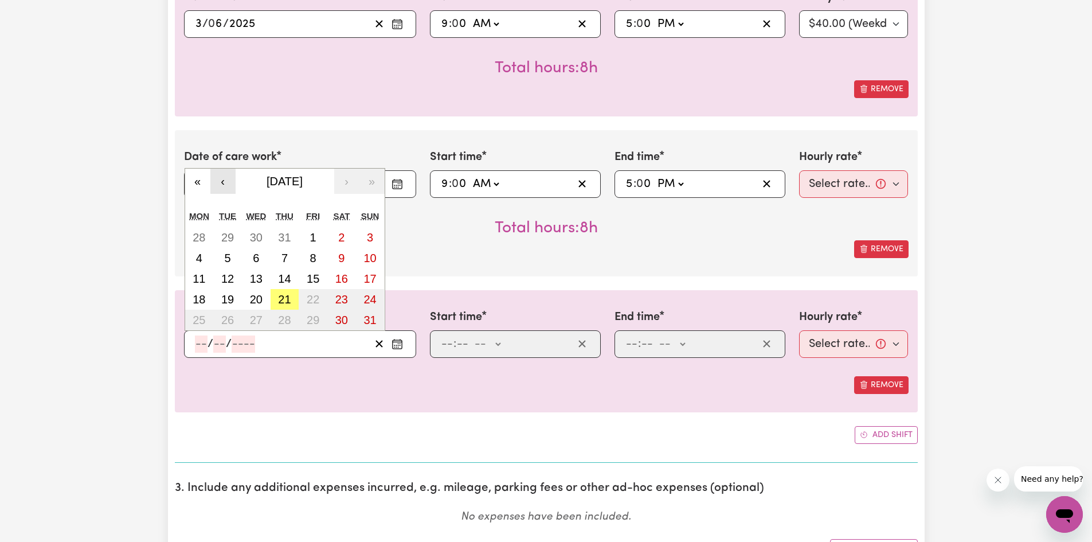
click at [227, 175] on button "‹" at bounding box center [222, 181] width 25 height 25
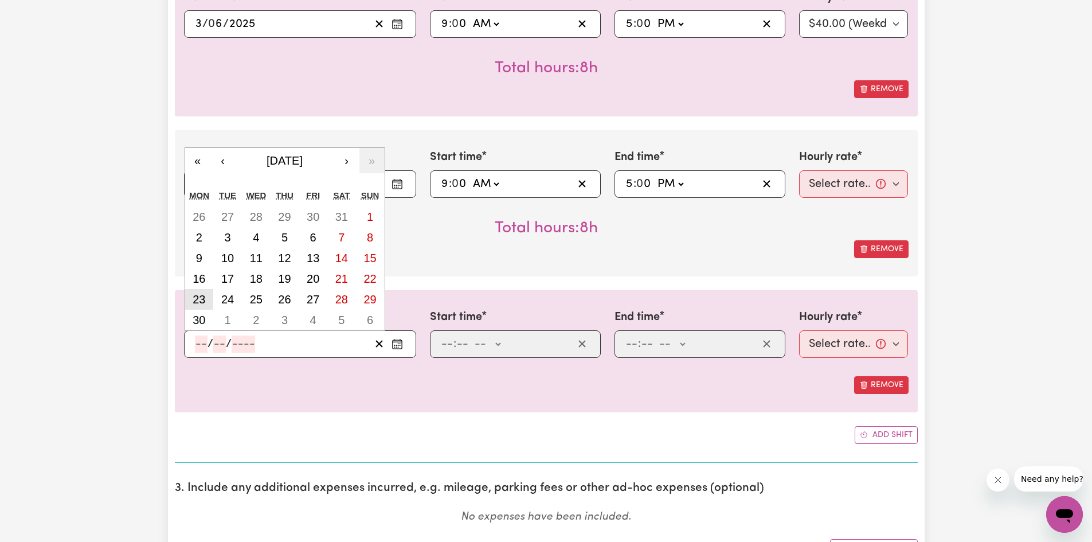
click at [205, 296] on abbr "23" at bounding box center [199, 299] width 13 height 13
type input "[DATE]"
type input "23"
type input "6"
type input "2025"
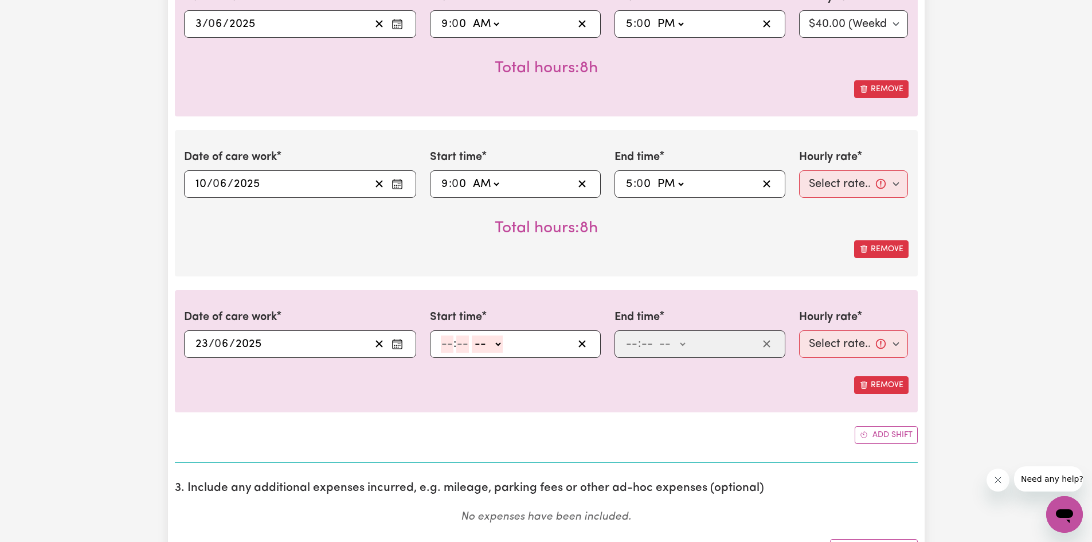
click at [447, 347] on input "number" at bounding box center [447, 343] width 13 height 17
type input "9"
type input "00"
drag, startPoint x: 475, startPoint y: 343, endPoint x: 478, endPoint y: 350, distance: 6.9
click at [475, 343] on select "-- AM PM" at bounding box center [485, 343] width 31 height 17
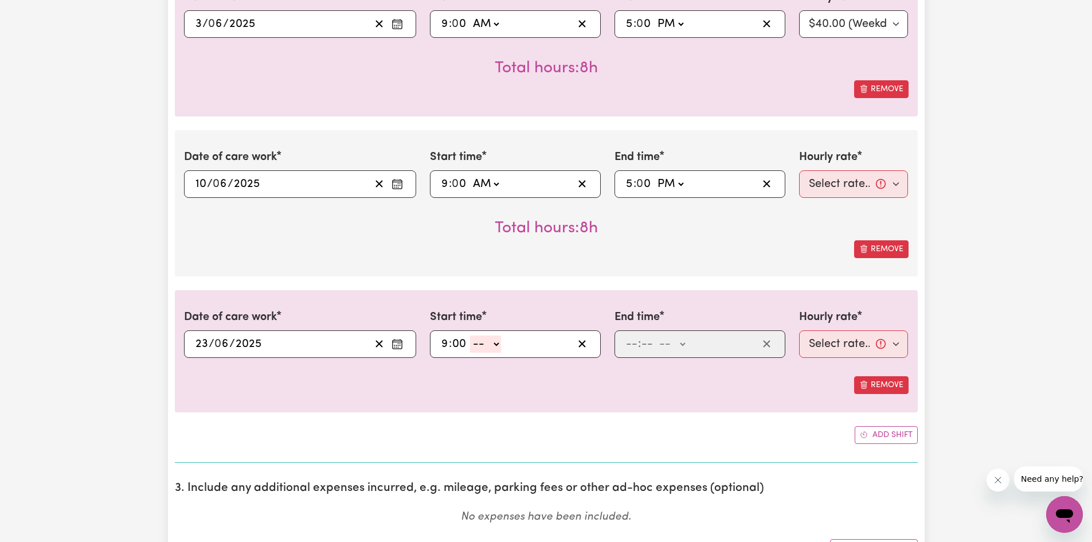
select select "am"
click at [470, 335] on select "-- AM PM" at bounding box center [485, 343] width 31 height 17
type input "09:00"
type input "0"
click at [632, 346] on input "number" at bounding box center [631, 343] width 13 height 17
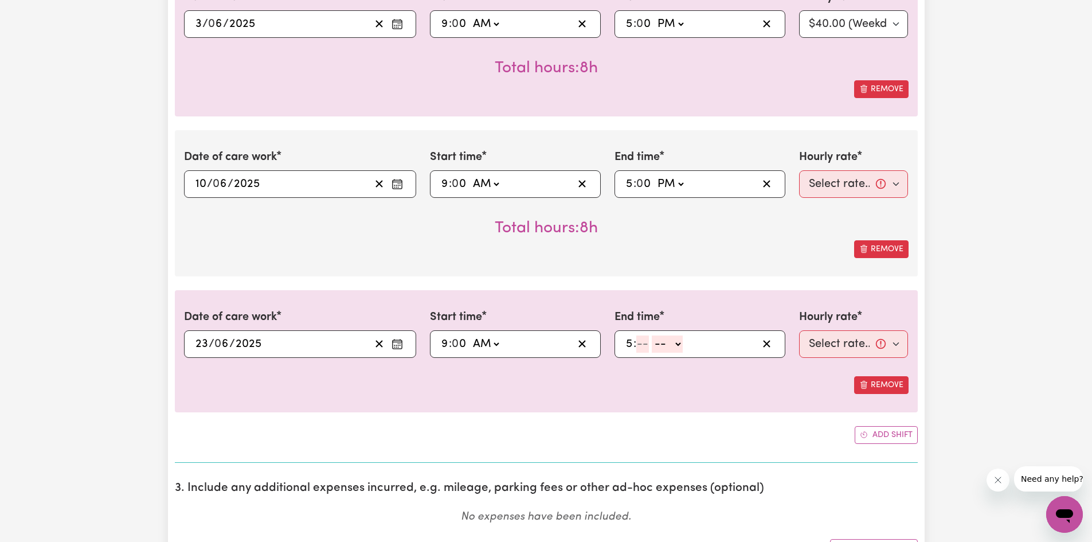
type input "5"
type input "00"
click at [664, 349] on select "-- AM PM" at bounding box center [670, 343] width 31 height 17
select select "pm"
click at [655, 335] on select "-- AM PM" at bounding box center [670, 343] width 31 height 17
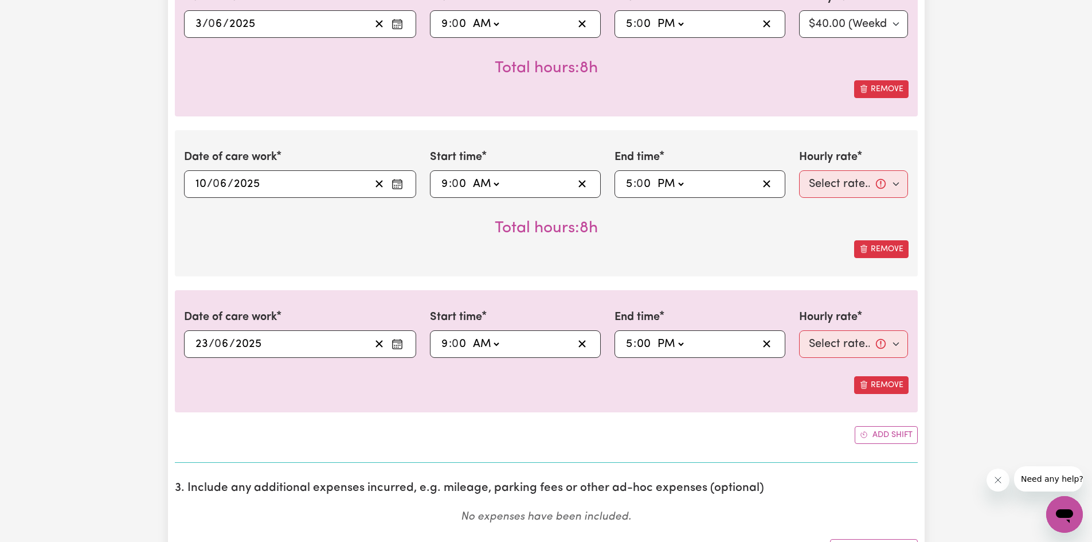
type input "17:00"
type input "0"
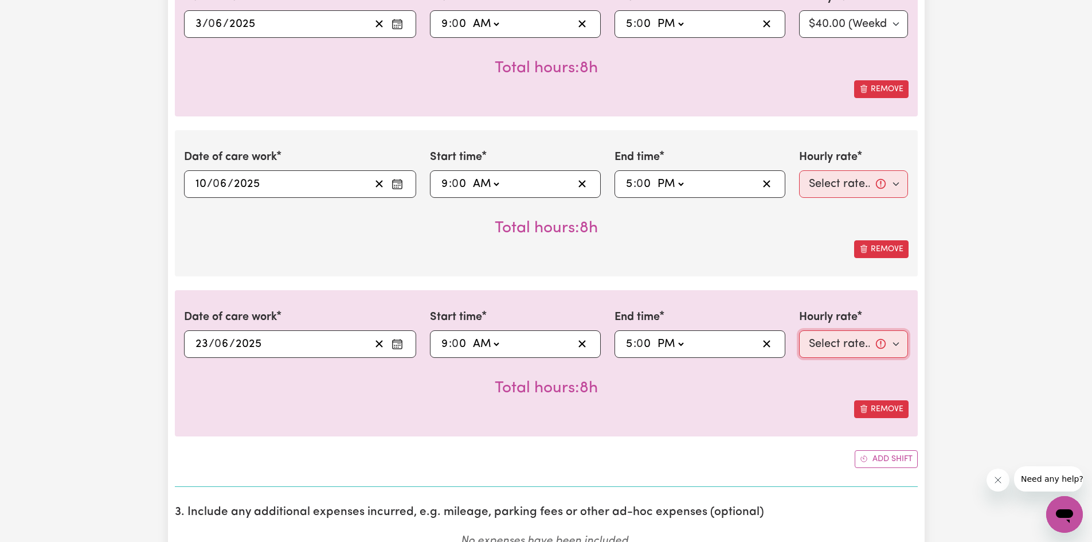
drag, startPoint x: 820, startPoint y: 350, endPoint x: 820, endPoint y: 357, distance: 6.3
click at [820, 350] on select "Select rate... $40.00 (Weekday)" at bounding box center [853, 344] width 109 height 28
select select "40-Weekday"
click at [799, 330] on select "Select rate... $40.00 (Weekday)" at bounding box center [853, 344] width 109 height 28
click at [890, 460] on button "Add shift" at bounding box center [886, 459] width 63 height 18
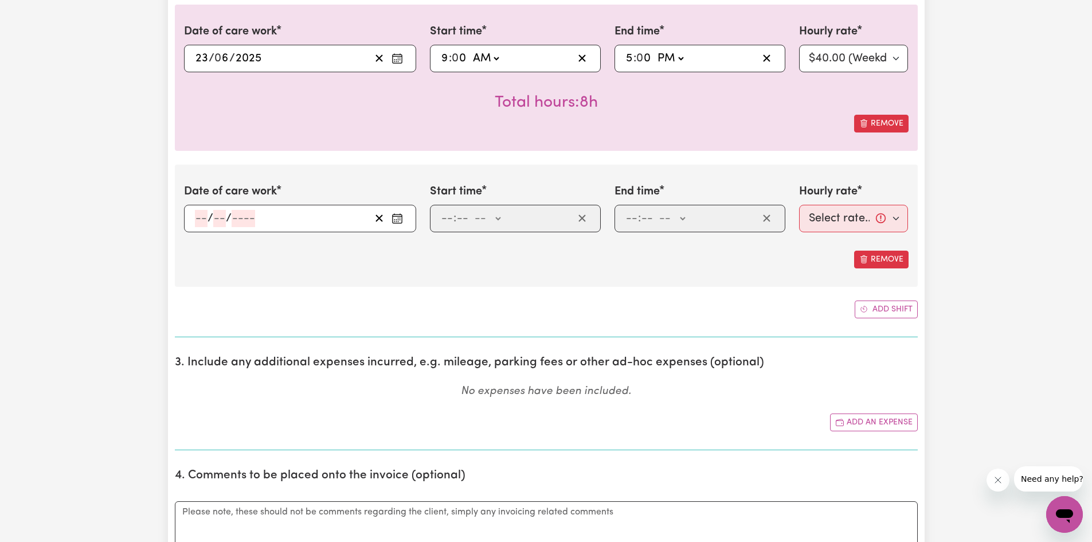
scroll to position [1337, 0]
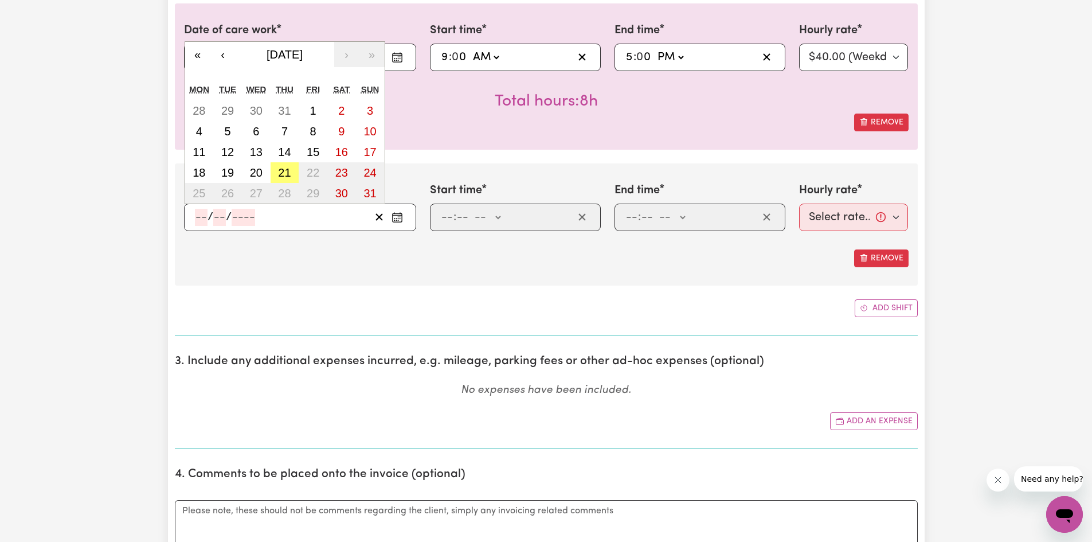
click at [206, 218] on input "number" at bounding box center [201, 217] width 13 height 17
click at [229, 65] on button "‹" at bounding box center [222, 54] width 25 height 25
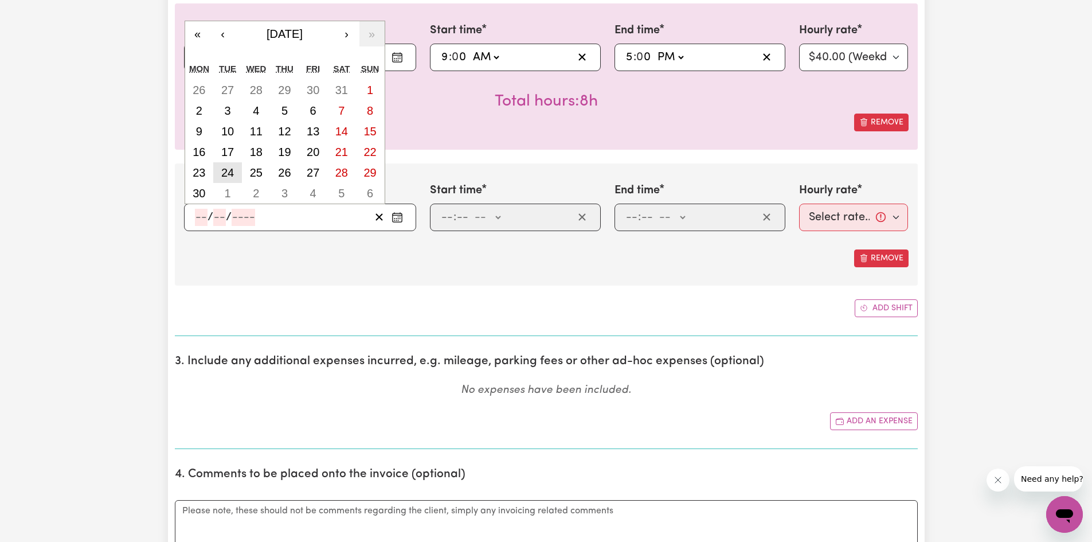
click at [230, 169] on abbr "24" at bounding box center [227, 172] width 13 height 13
type input "[DATE]"
type input "24"
type input "6"
type input "2025"
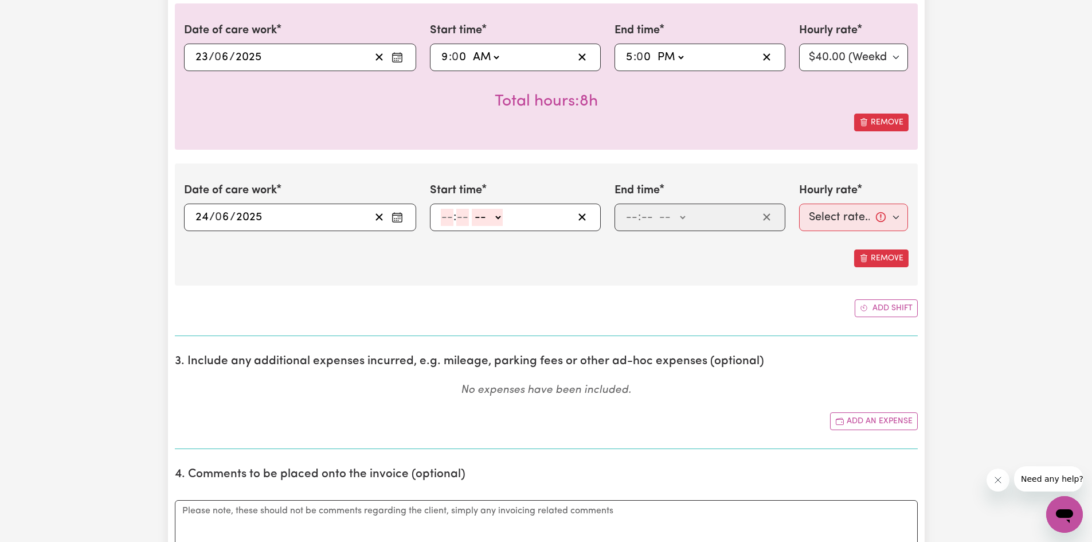
click at [453, 218] on input "number" at bounding box center [447, 217] width 13 height 17
type input "9"
type input "00"
click at [483, 213] on select "-- AM PM" at bounding box center [485, 217] width 31 height 17
select select "am"
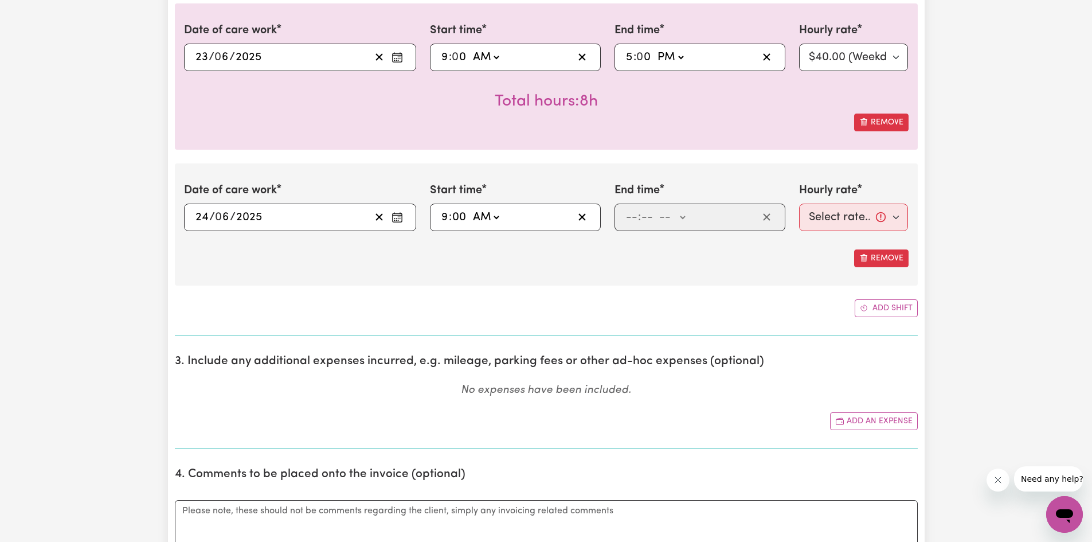
click at [470, 209] on select "-- AM PM" at bounding box center [485, 217] width 31 height 17
type input "09:00"
type input "0"
click at [639, 216] on span ":" at bounding box center [639, 217] width 3 height 13
click at [637, 221] on div ": -- AM PM" at bounding box center [691, 217] width 134 height 17
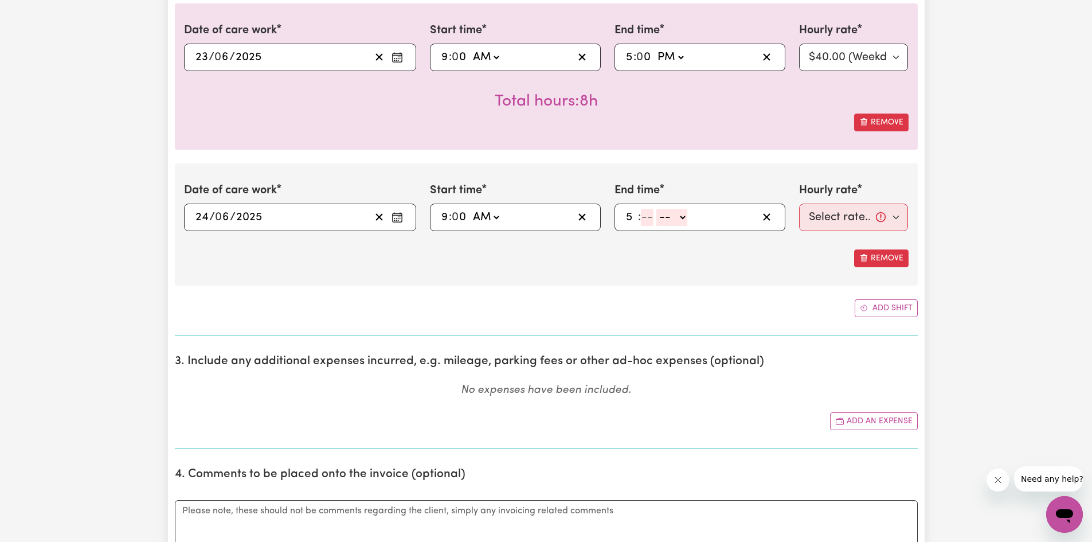
type input "5"
type input "00"
drag, startPoint x: 666, startPoint y: 216, endPoint x: 662, endPoint y: 225, distance: 9.8
click at [666, 216] on select "-- AM PM" at bounding box center [670, 217] width 31 height 17
select select "pm"
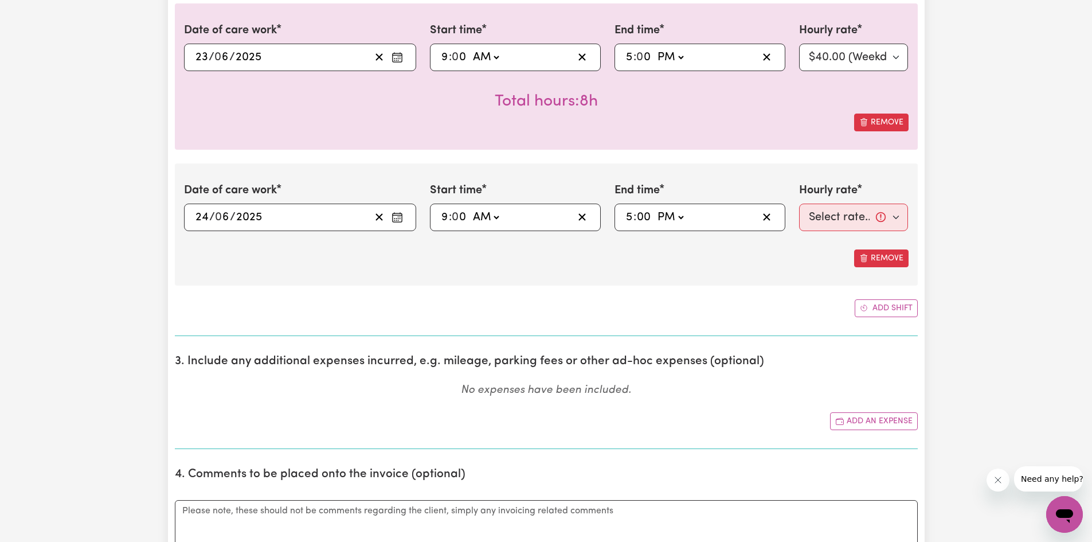
click at [655, 209] on select "-- AM PM" at bounding box center [670, 217] width 31 height 17
type input "17:00"
type input "0"
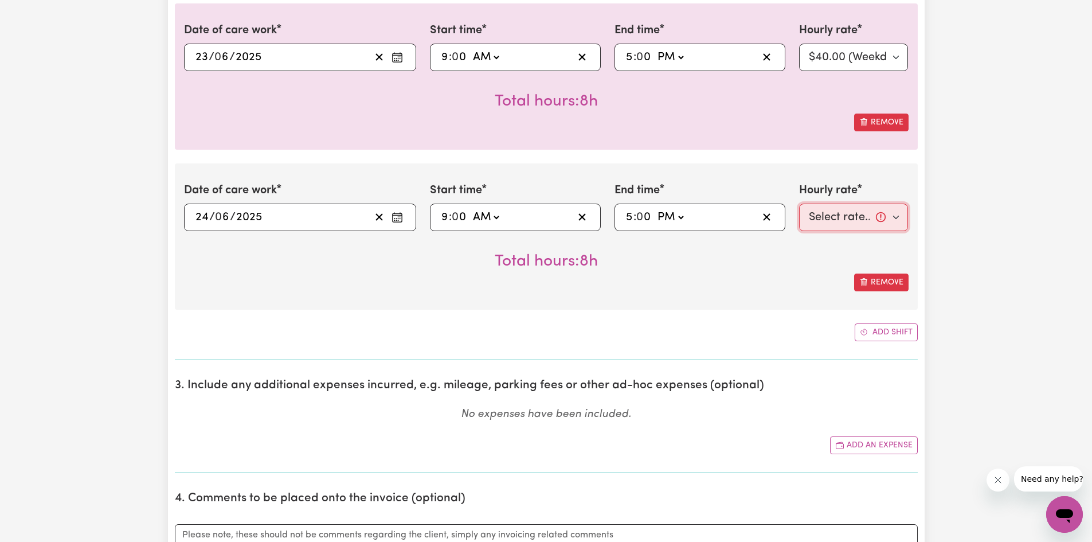
drag, startPoint x: 813, startPoint y: 210, endPoint x: 806, endPoint y: 213, distance: 7.3
click at [813, 210] on select "Select rate... $40.00 (Weekday)" at bounding box center [853, 218] width 109 height 28
select select "40-Weekday"
click at [799, 204] on select "Select rate... $40.00 (Weekday)" at bounding box center [853, 218] width 109 height 28
click at [878, 336] on button "Add shift" at bounding box center [886, 332] width 63 height 18
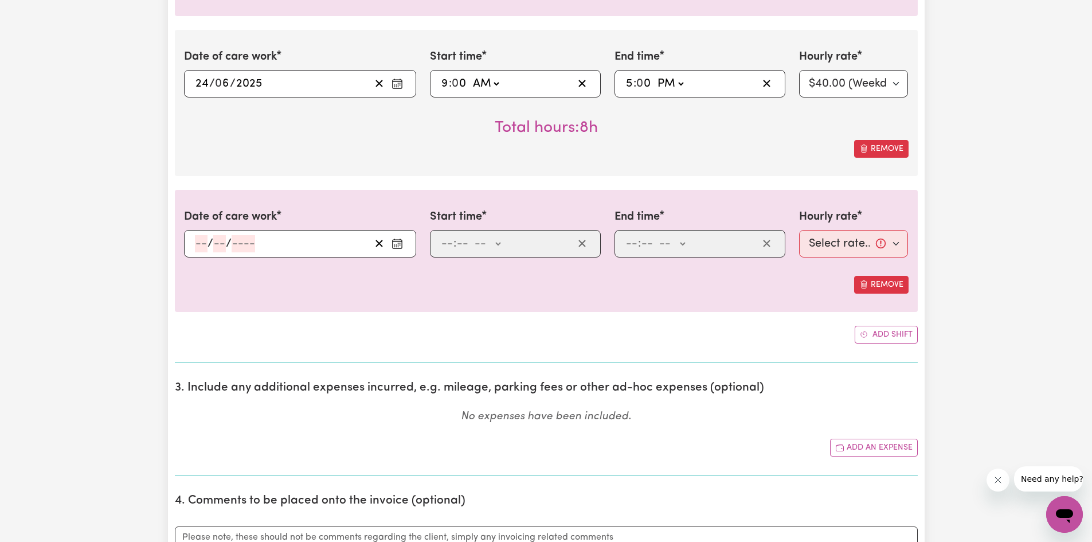
scroll to position [1472, 0]
click at [194, 242] on div "/ /" at bounding box center [282, 242] width 177 height 17
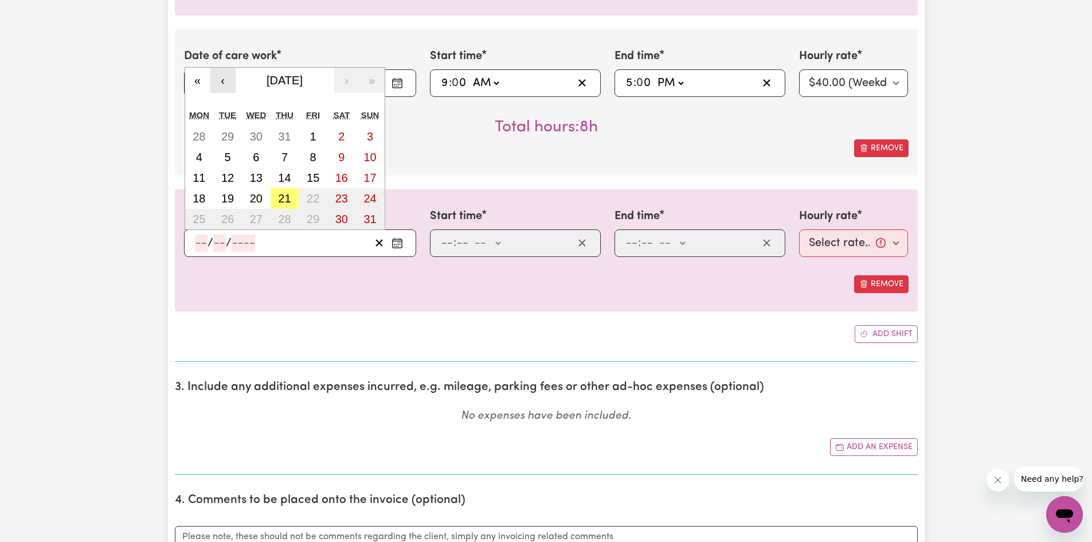
click at [226, 76] on button "‹" at bounding box center [222, 80] width 25 height 25
click at [225, 77] on button "‹" at bounding box center [222, 80] width 25 height 25
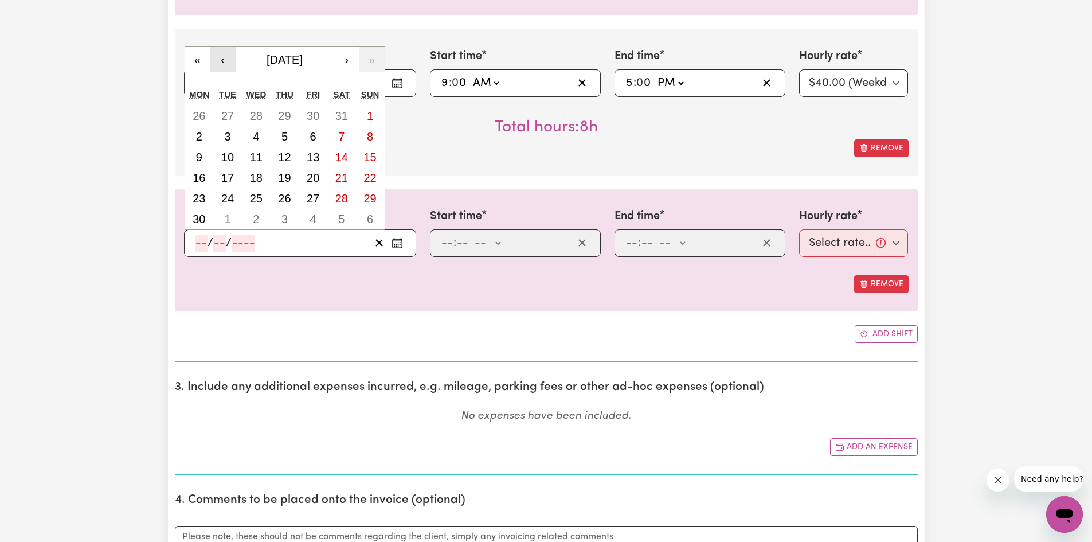
click at [225, 60] on button "‹" at bounding box center [222, 59] width 25 height 25
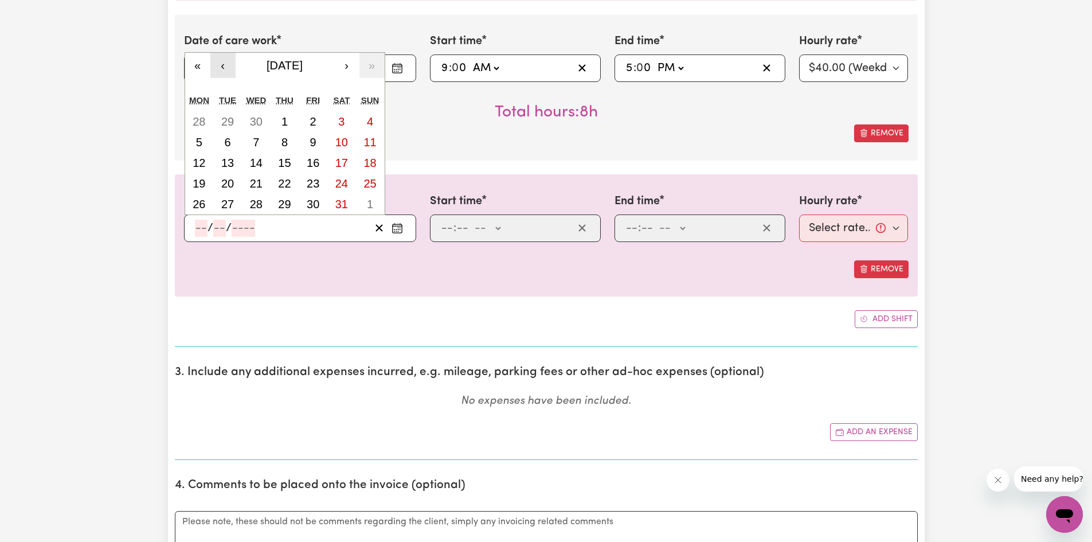
scroll to position [1490, 0]
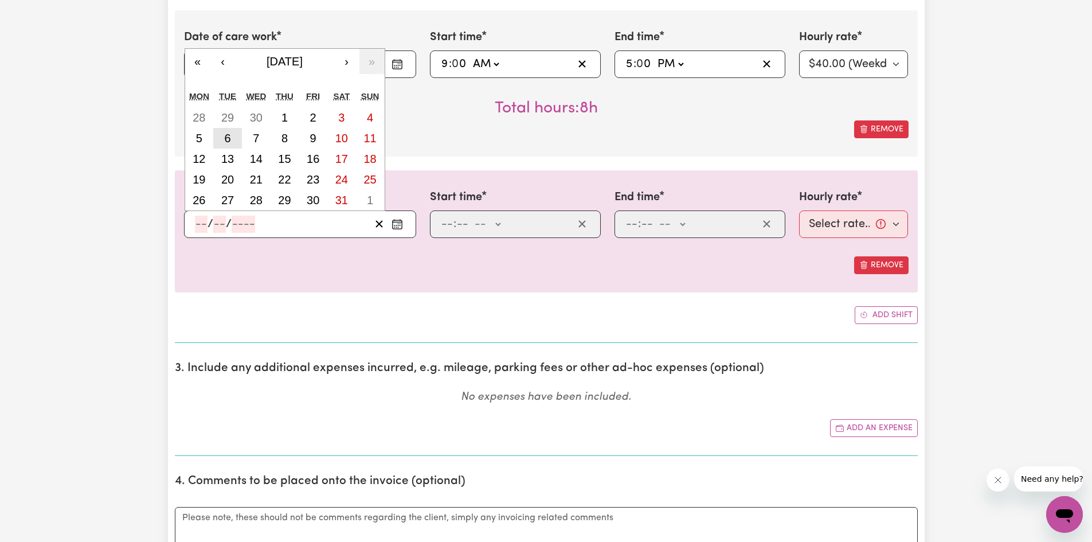
click at [231, 145] on button "6" at bounding box center [227, 138] width 29 height 21
type input "[DATE]"
type input "6"
type input "5"
type input "2025"
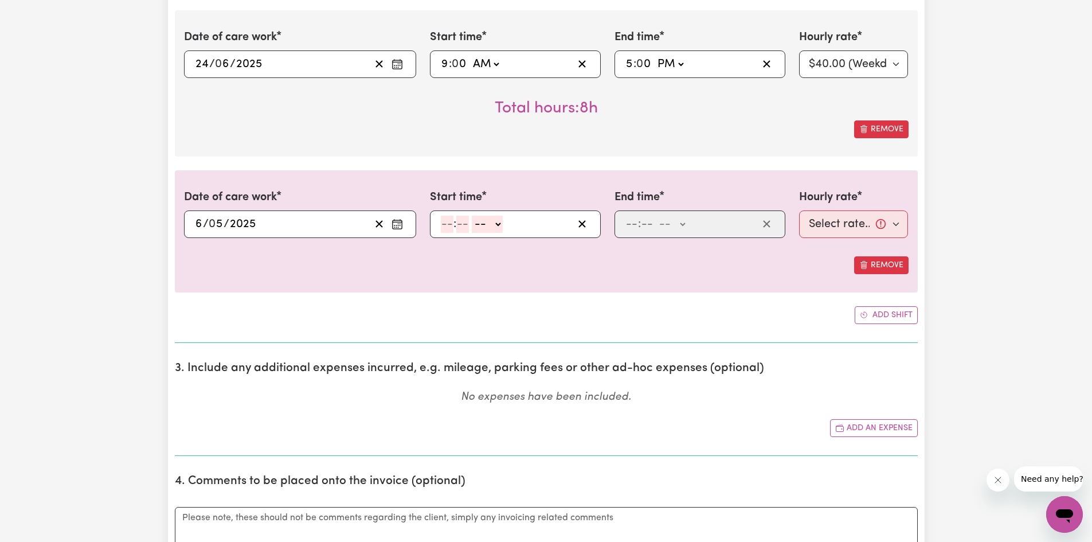
click at [450, 226] on input "number" at bounding box center [447, 224] width 13 height 17
type input "9"
type input "00"
click at [493, 216] on select "-- AM PM" at bounding box center [485, 224] width 31 height 17
select select "am"
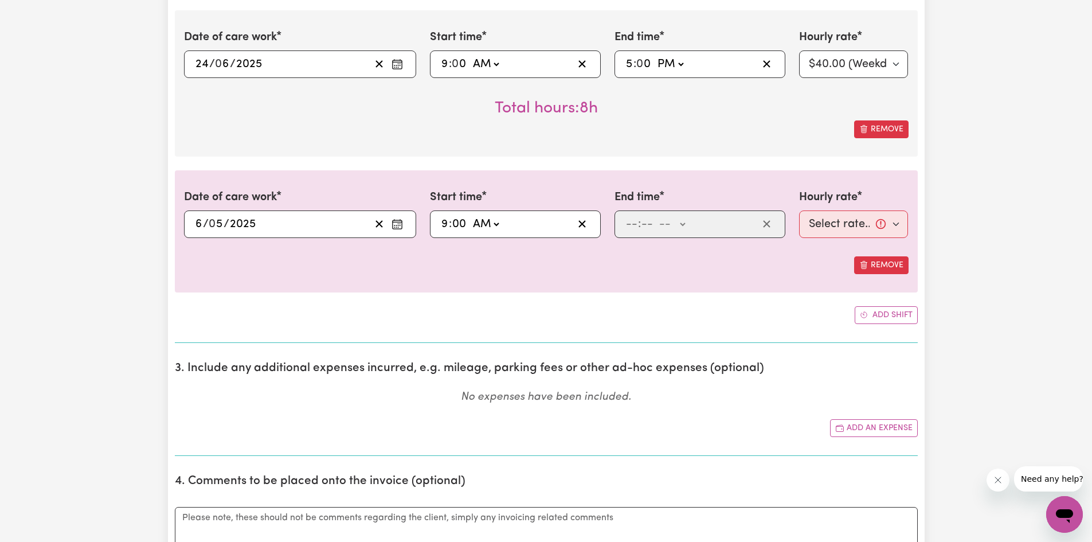
click at [470, 216] on select "-- AM PM" at bounding box center [485, 224] width 31 height 17
type input "09:00"
type input "0"
click at [632, 228] on input "number" at bounding box center [631, 224] width 13 height 17
type input "5"
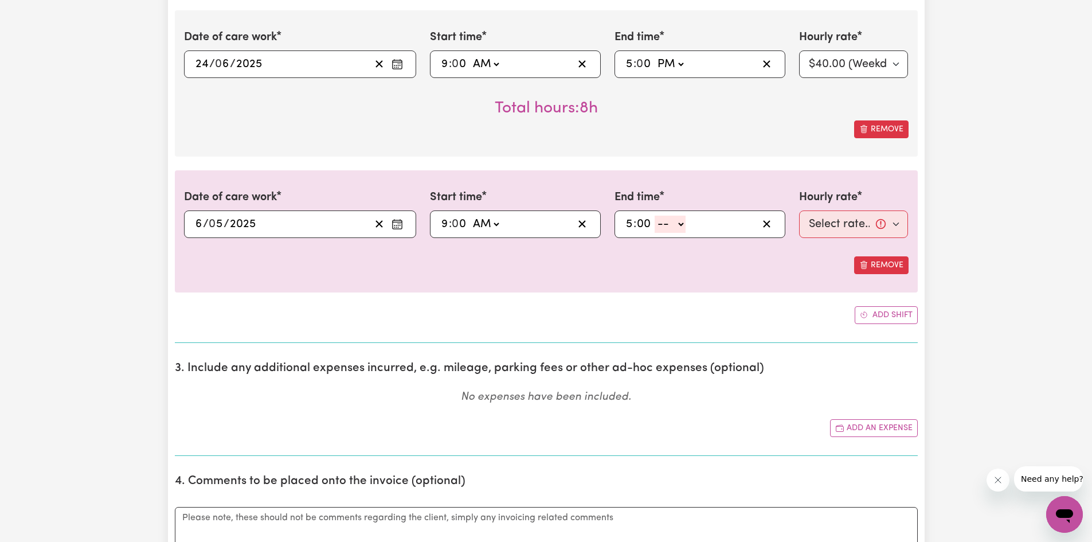
type input "00"
drag, startPoint x: 669, startPoint y: 219, endPoint x: 668, endPoint y: 232, distance: 13.2
click at [669, 219] on select "-- AM PM" at bounding box center [670, 224] width 31 height 17
select select "pm"
click at [655, 216] on select "-- AM PM" at bounding box center [670, 224] width 31 height 17
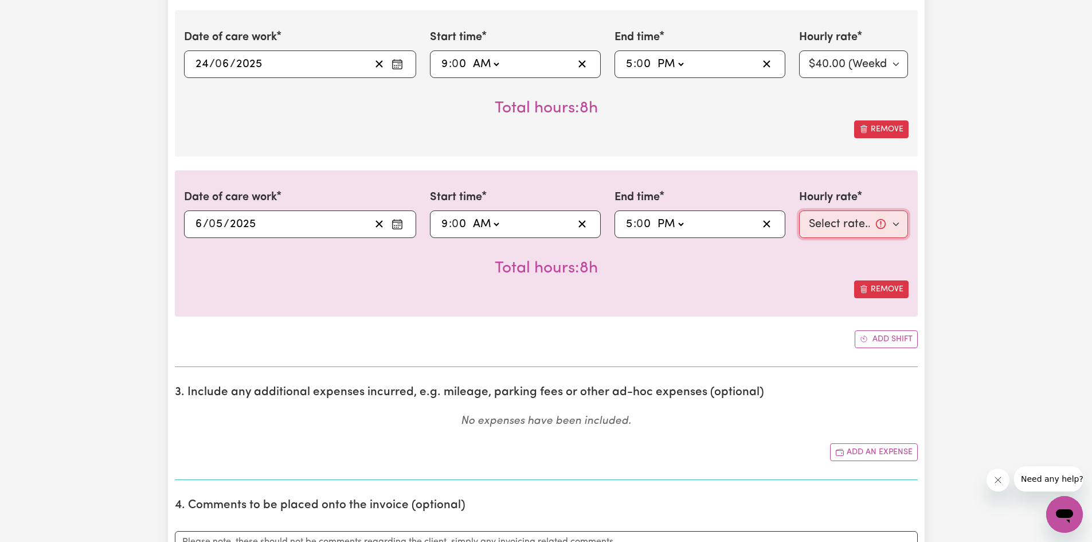
click at [833, 229] on select "Select rate... $40.00 (Weekday)" at bounding box center [853, 224] width 109 height 28
click at [799, 210] on select "Select rate... $40.00 (Weekday)" at bounding box center [853, 224] width 109 height 28
click at [905, 344] on button "Add shift" at bounding box center [886, 339] width 63 height 18
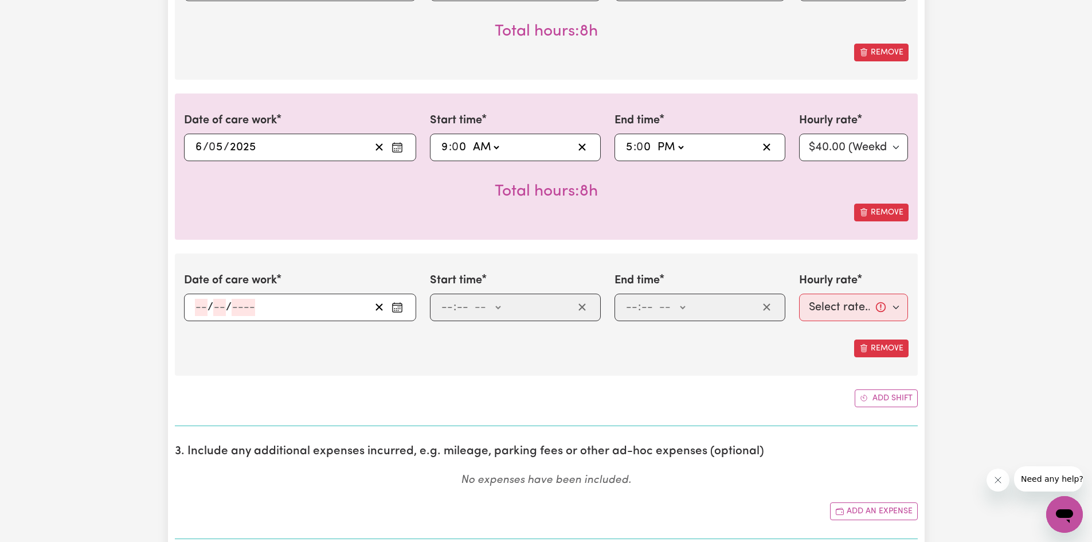
scroll to position [1605, 0]
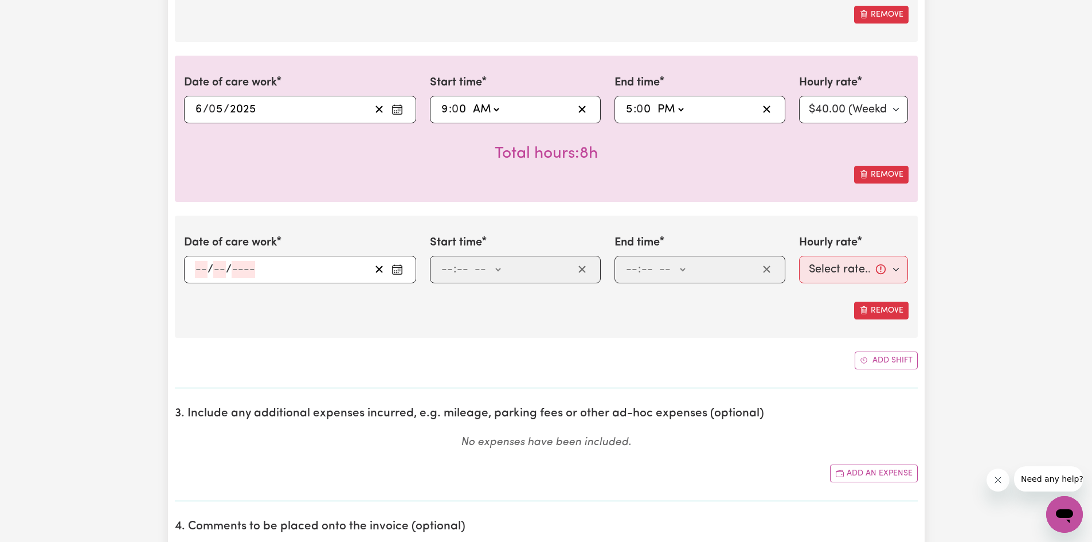
click at [204, 269] on input "number" at bounding box center [201, 269] width 13 height 17
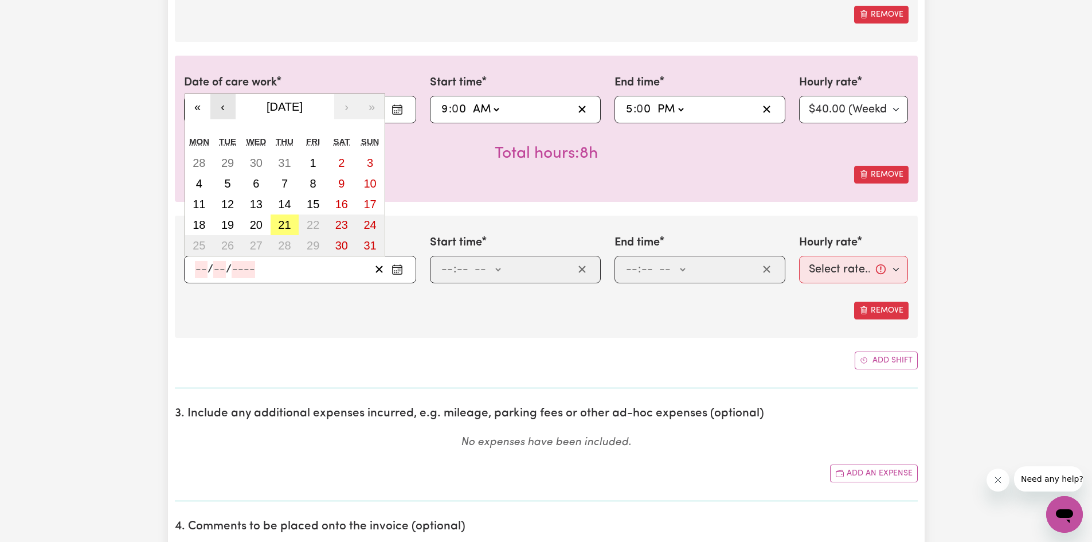
click at [228, 103] on button "‹" at bounding box center [222, 106] width 25 height 25
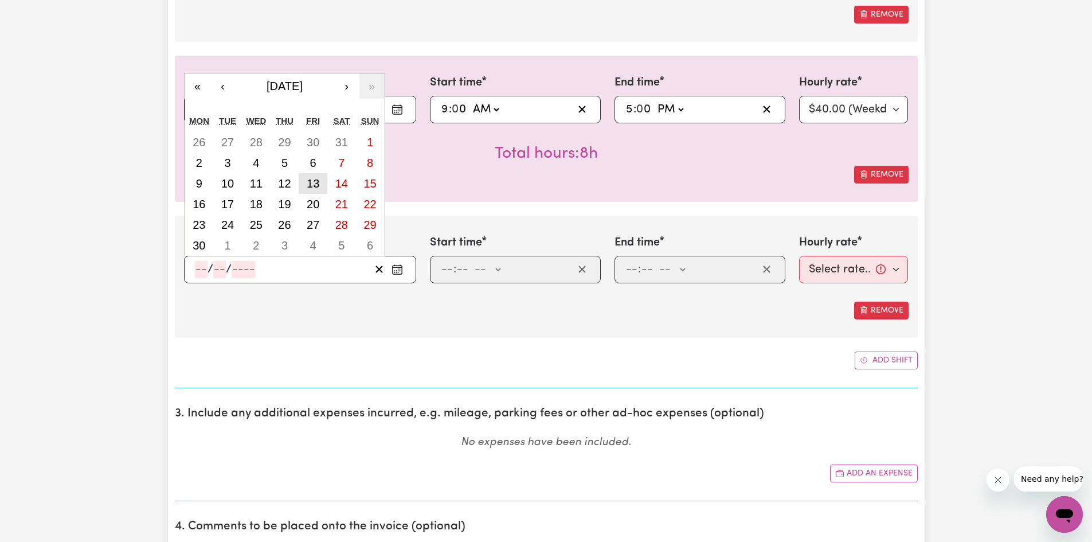
click at [313, 182] on abbr "13" at bounding box center [313, 183] width 13 height 13
click at [202, 274] on input "13" at bounding box center [200, 269] width 11 height 17
click at [224, 84] on button "‹" at bounding box center [222, 85] width 25 height 25
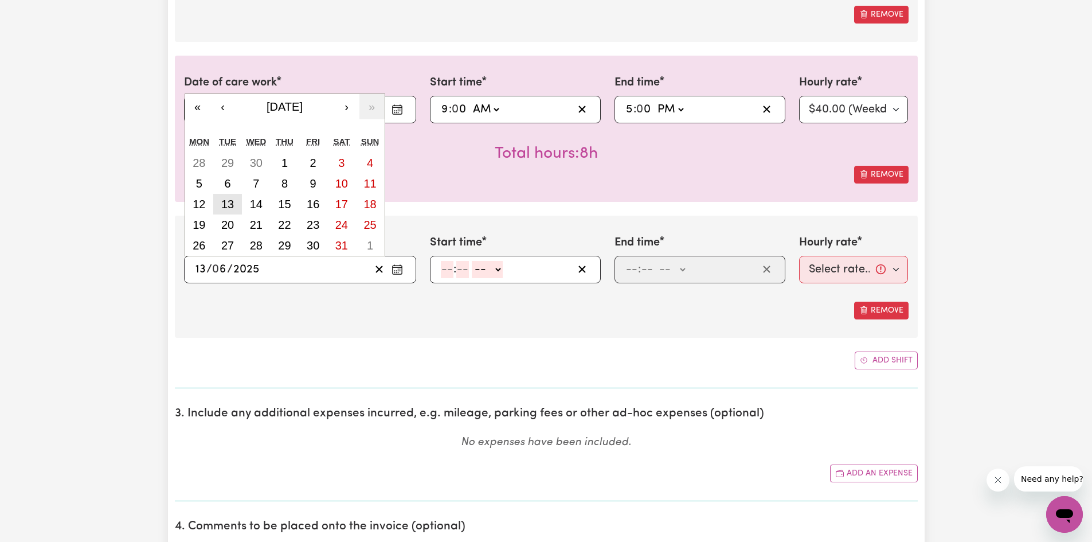
click at [230, 204] on abbr "13" at bounding box center [227, 204] width 13 height 13
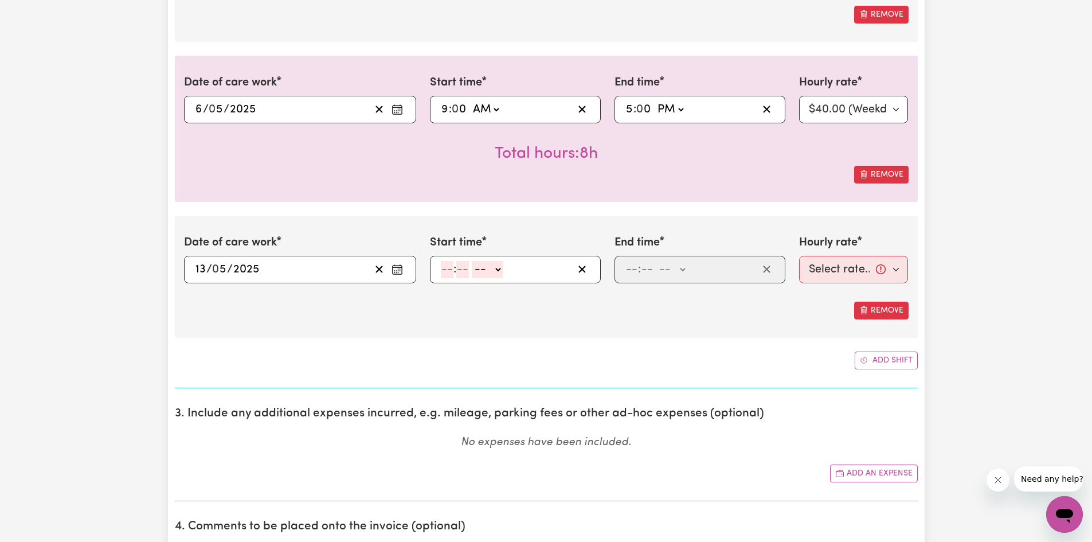
click at [447, 267] on input "number" at bounding box center [447, 269] width 13 height 17
click at [490, 269] on select "-- AM PM" at bounding box center [485, 269] width 31 height 17
click at [470, 261] on select "-- AM PM" at bounding box center [485, 269] width 31 height 17
click at [634, 273] on input "number" at bounding box center [631, 269] width 13 height 17
click at [676, 267] on select "-- AM PM" at bounding box center [670, 269] width 31 height 17
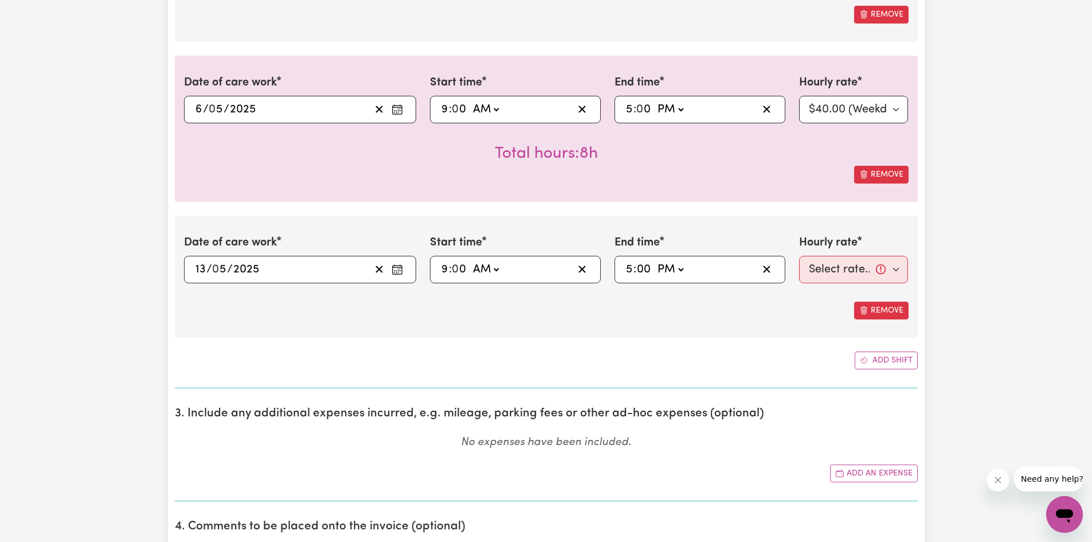
click at [655, 261] on select "-- AM PM" at bounding box center [670, 269] width 31 height 17
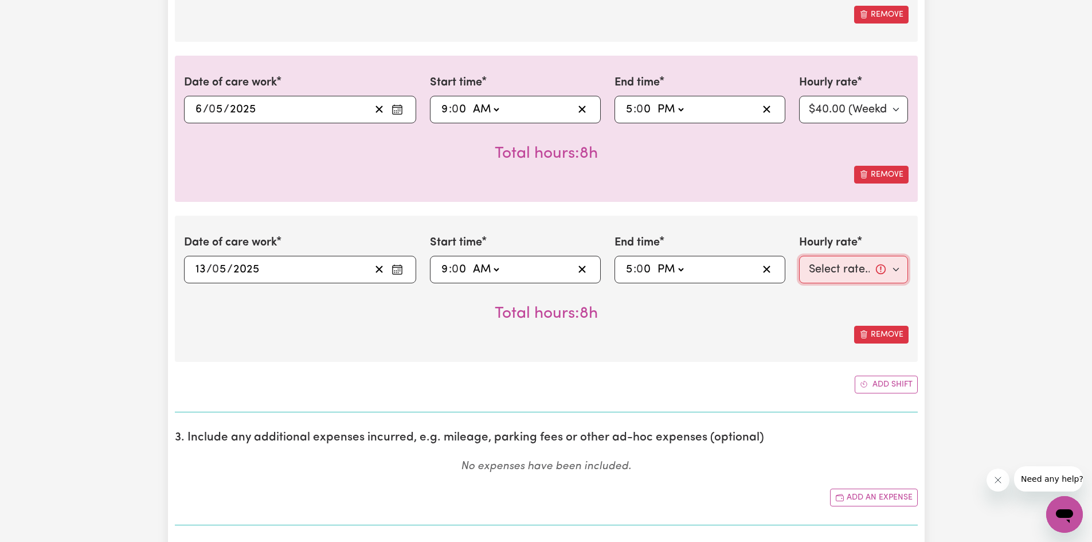
click at [833, 266] on select "Select rate... $40.00 (Weekday)" at bounding box center [853, 270] width 109 height 28
click at [799, 256] on select "Select rate... $40.00 (Weekday)" at bounding box center [853, 270] width 109 height 28
click at [886, 381] on button "Add shift" at bounding box center [886, 384] width 63 height 18
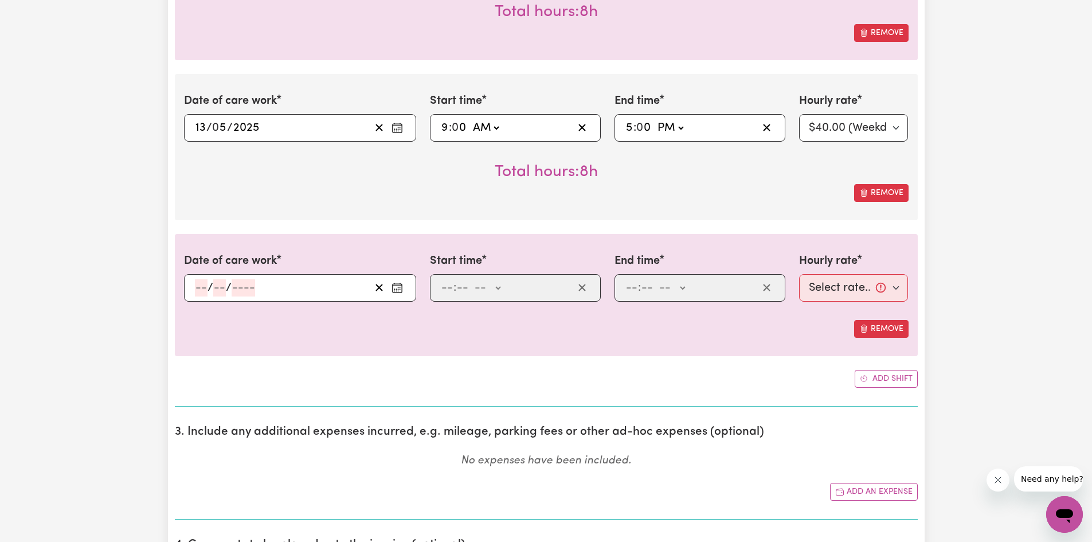
scroll to position [1758, 0]
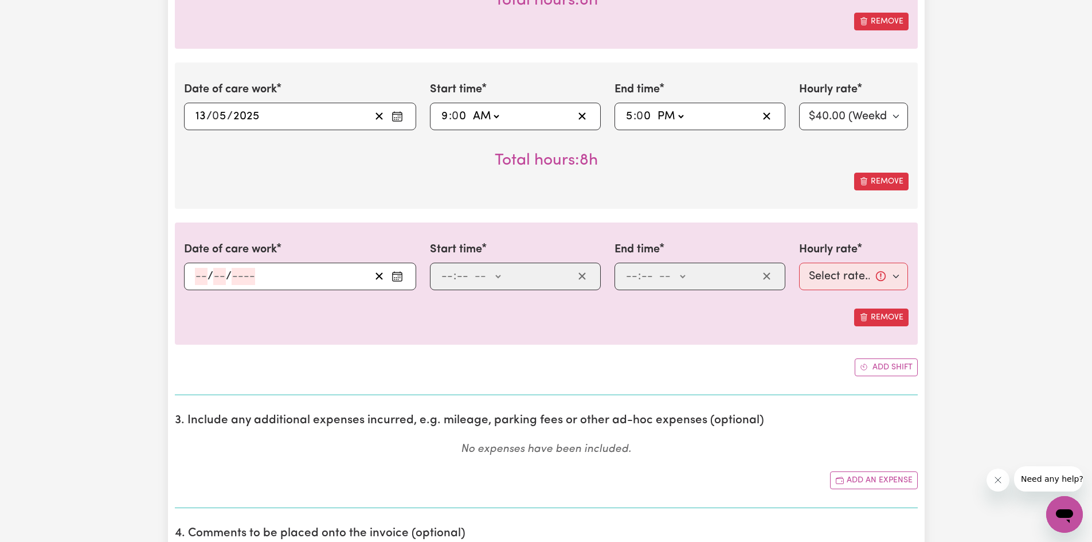
click at [202, 272] on input "number" at bounding box center [201, 276] width 13 height 17
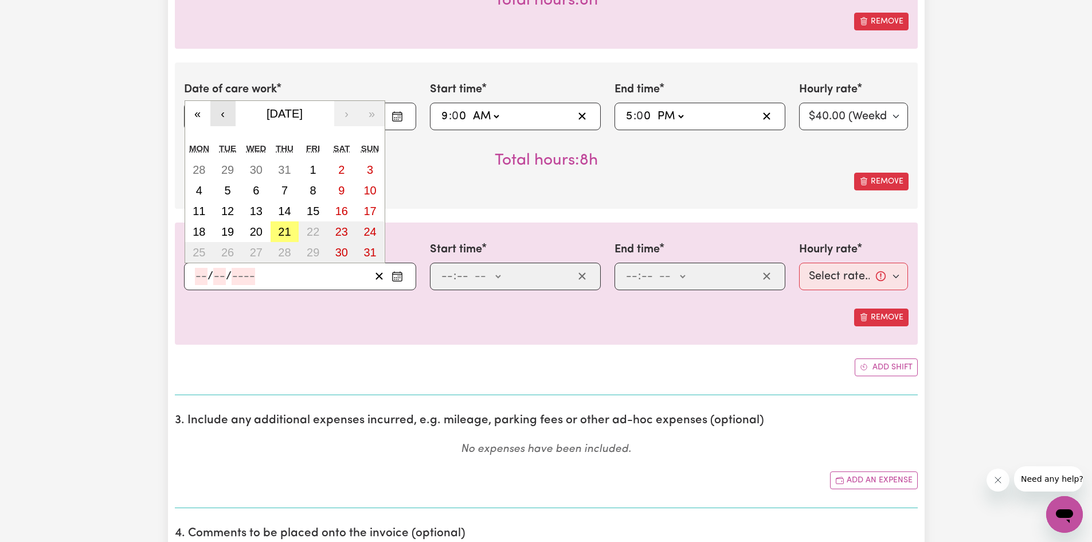
click at [217, 112] on button "‹" at bounding box center [222, 113] width 25 height 25
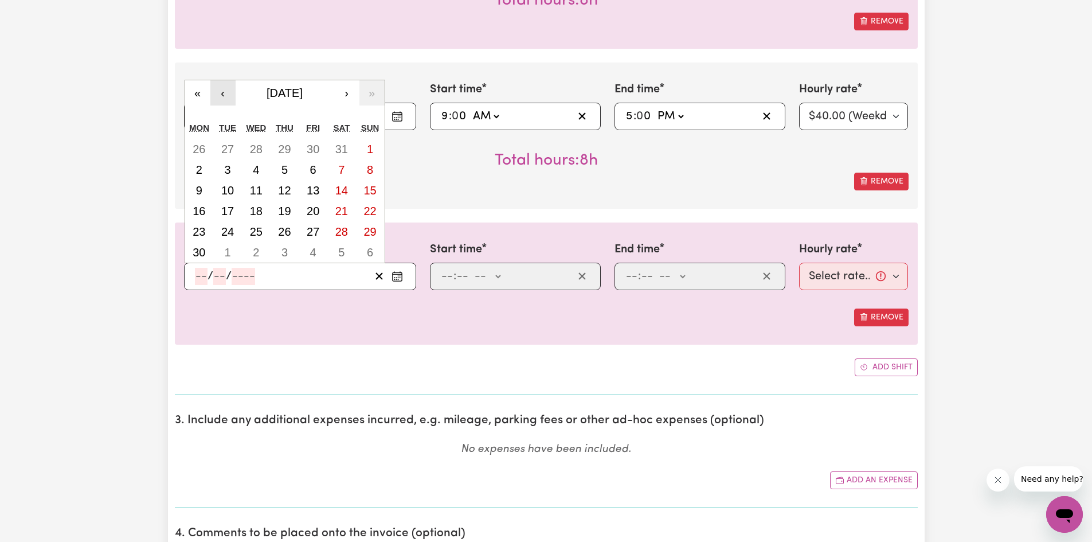
click at [222, 99] on button "‹" at bounding box center [222, 92] width 25 height 25
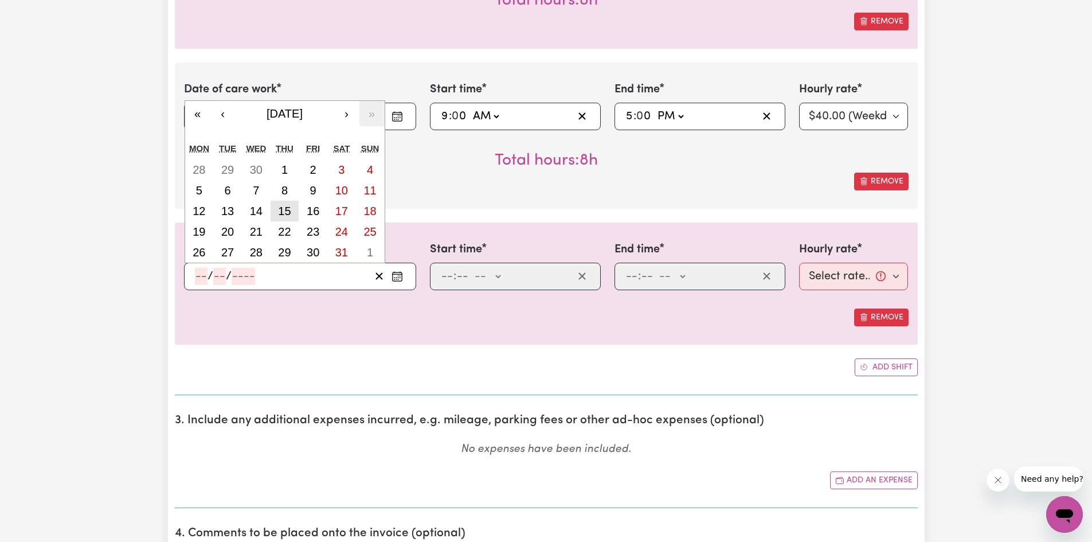
click at [279, 210] on abbr "15" at bounding box center [284, 211] width 13 height 13
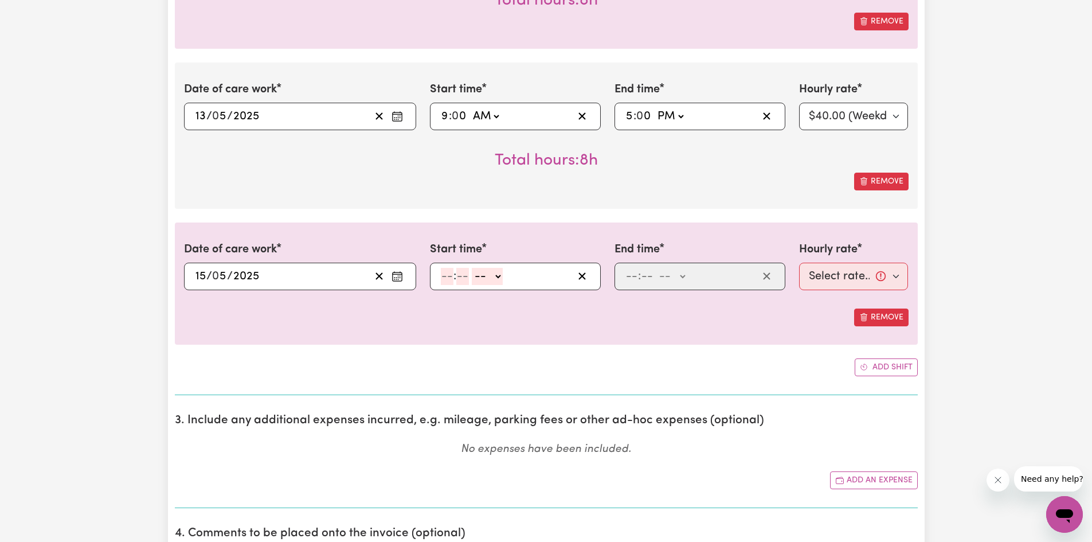
click at [444, 275] on input "number" at bounding box center [447, 276] width 13 height 17
click at [487, 276] on select "-- AM PM" at bounding box center [484, 276] width 31 height 17
click at [469, 268] on select "-- AM PM" at bounding box center [484, 276] width 31 height 17
click at [633, 281] on input "number" at bounding box center [631, 276] width 13 height 17
click at [675, 273] on select "-- AM PM" at bounding box center [670, 276] width 31 height 17
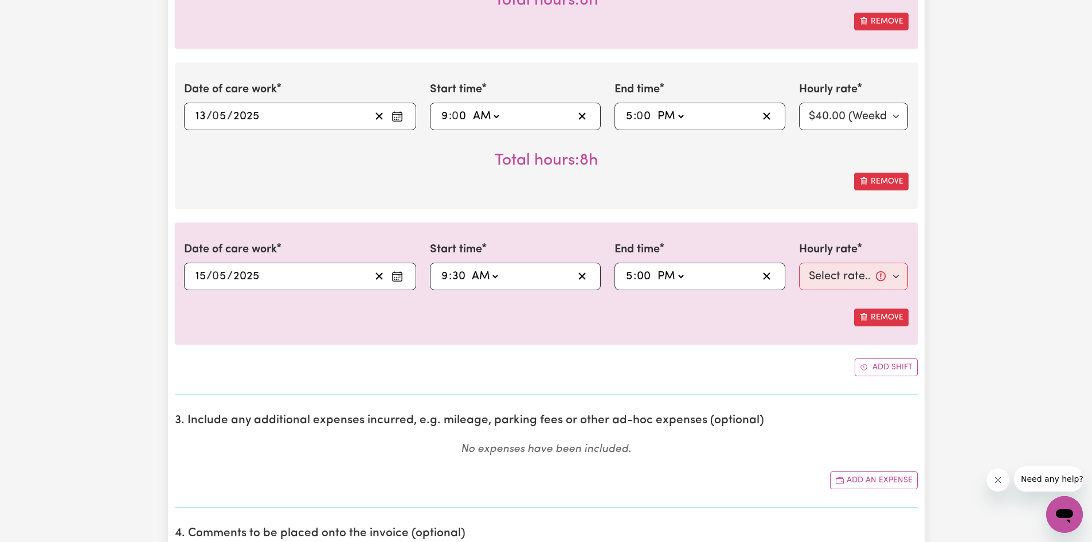
click at [655, 268] on select "-- AM PM" at bounding box center [670, 276] width 31 height 17
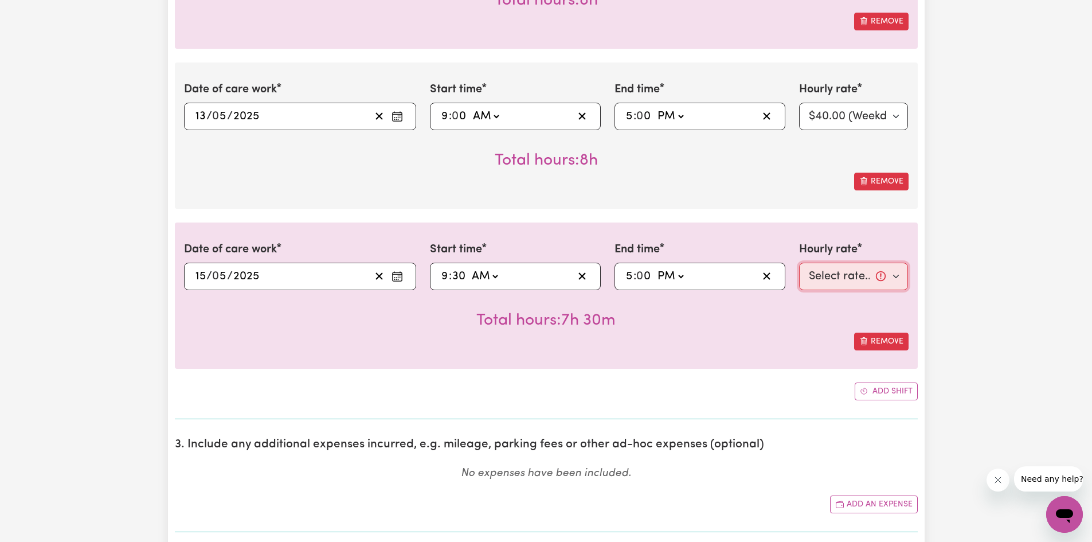
click at [855, 278] on select "Select rate... $40.00 (Weekday)" at bounding box center [853, 277] width 109 height 28
click at [799, 263] on select "Select rate... $40.00 (Weekday)" at bounding box center [853, 277] width 109 height 28
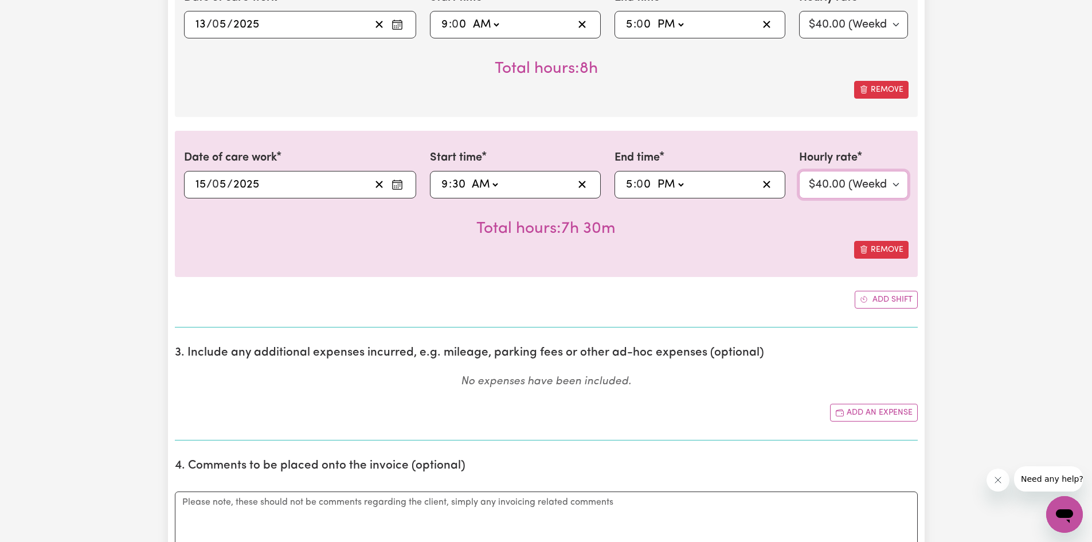
scroll to position [1853, 0]
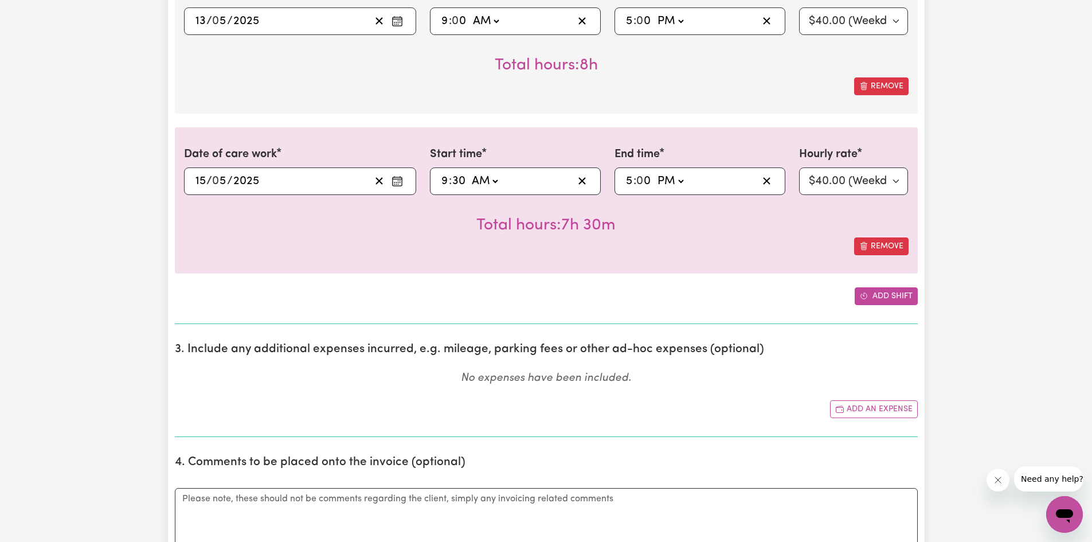
click at [900, 301] on button "Add shift" at bounding box center [886, 296] width 63 height 18
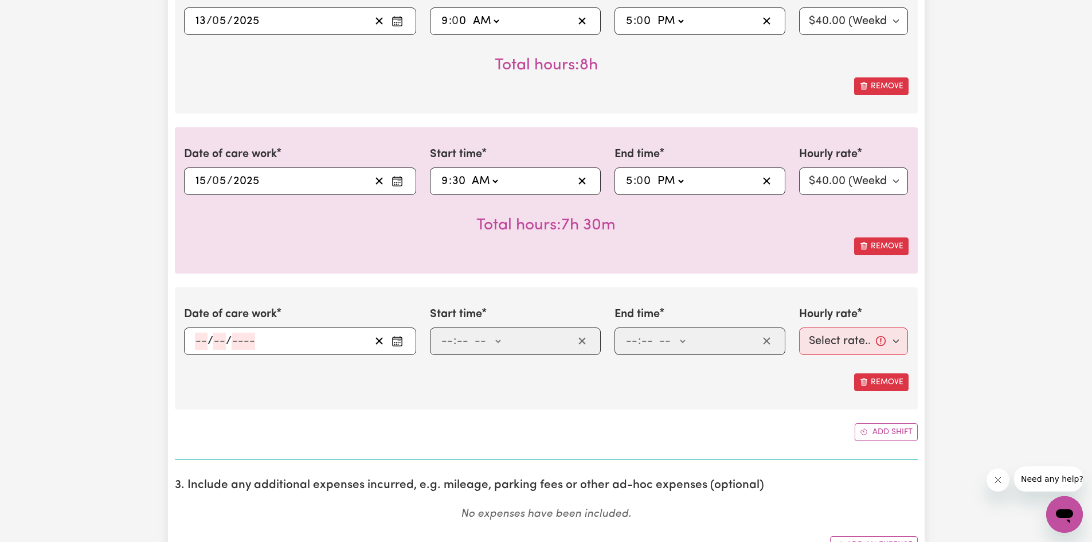
click at [205, 337] on input "number" at bounding box center [201, 340] width 13 height 17
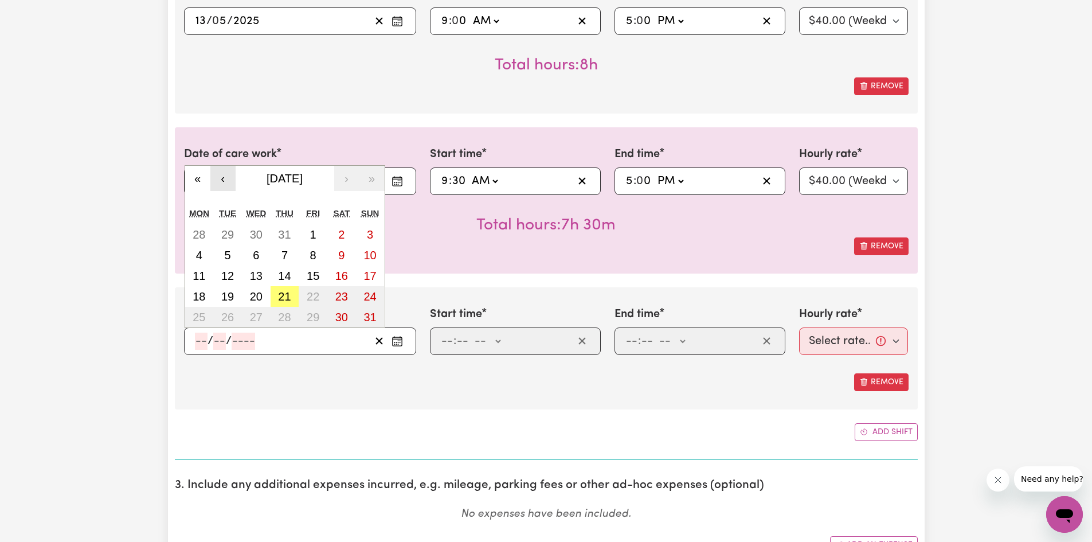
click at [228, 181] on button "‹" at bounding box center [222, 178] width 25 height 25
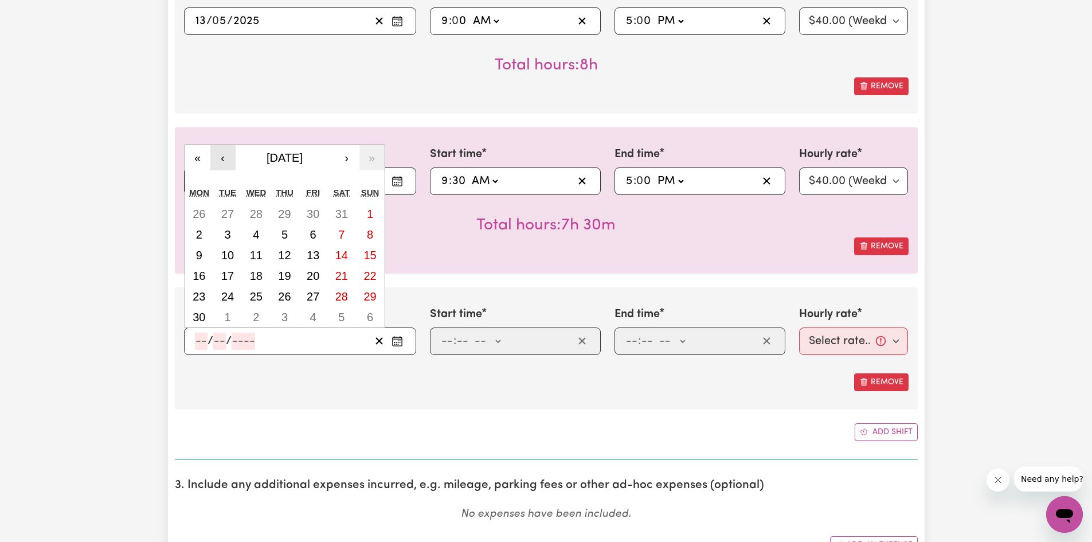
click at [225, 167] on button "‹" at bounding box center [222, 157] width 25 height 25
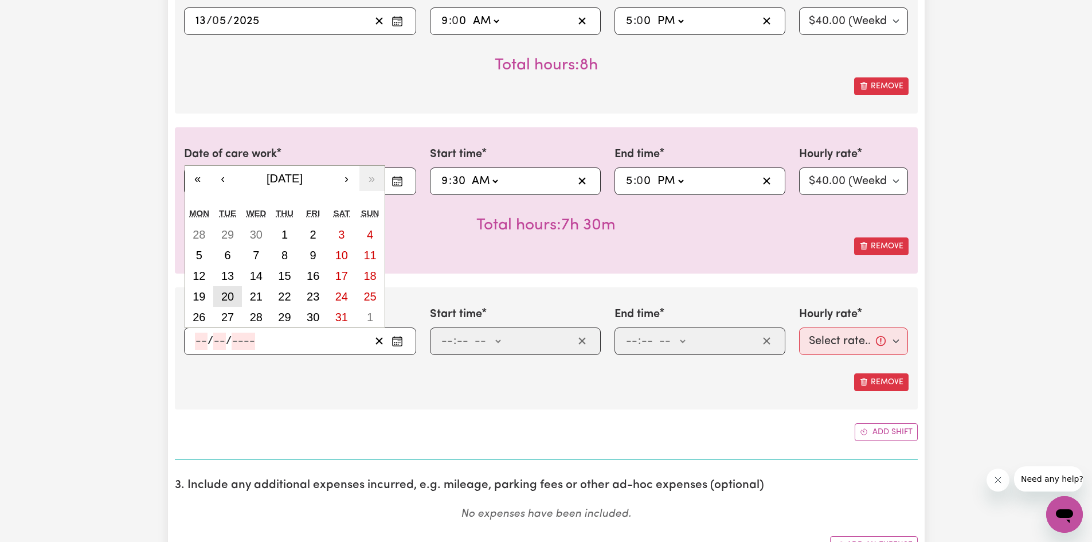
click at [230, 295] on abbr "20" at bounding box center [227, 296] width 13 height 13
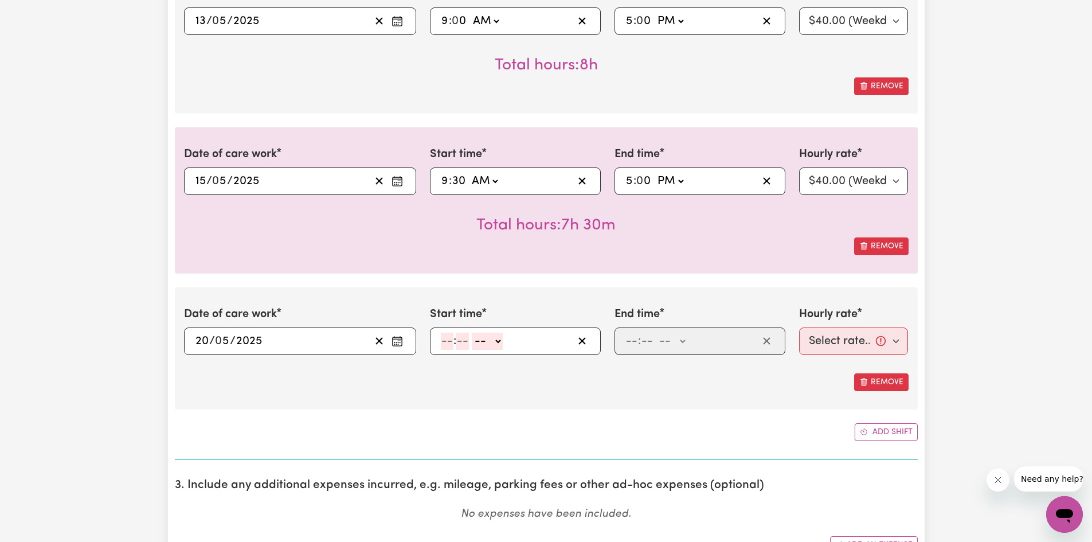
click at [448, 341] on input "number" at bounding box center [447, 340] width 13 height 17
drag, startPoint x: 481, startPoint y: 341, endPoint x: 484, endPoint y: 349, distance: 8.5
click at [481, 341] on select "-- AM PM" at bounding box center [485, 340] width 31 height 17
click at [470, 332] on select "-- AM PM" at bounding box center [485, 340] width 31 height 17
click at [627, 339] on input "number" at bounding box center [631, 340] width 13 height 17
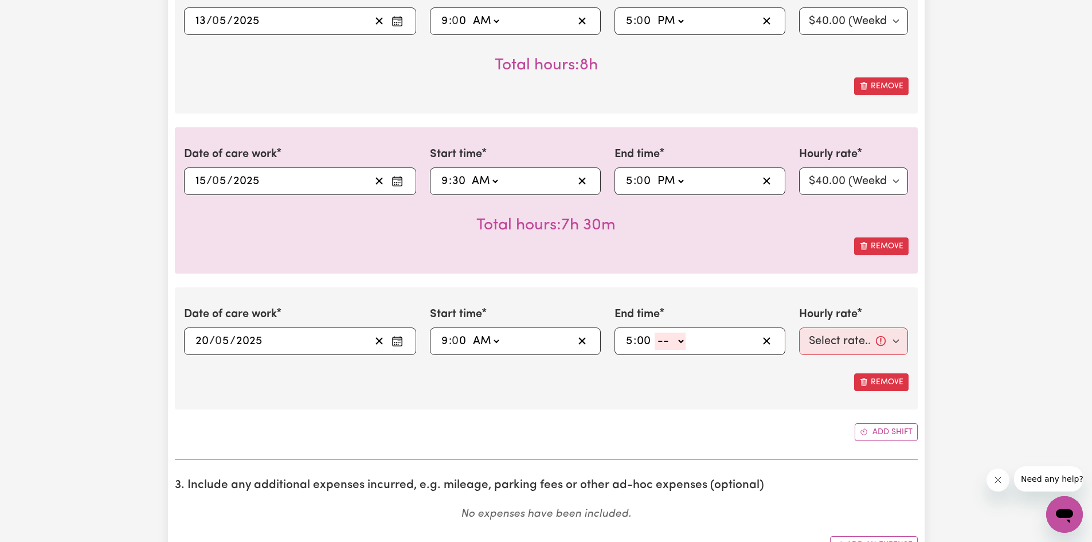
drag, startPoint x: 668, startPoint y: 341, endPoint x: 668, endPoint y: 348, distance: 7.5
click at [668, 341] on select "-- AM PM" at bounding box center [670, 340] width 31 height 17
click at [655, 332] on select "-- AM PM" at bounding box center [670, 340] width 31 height 17
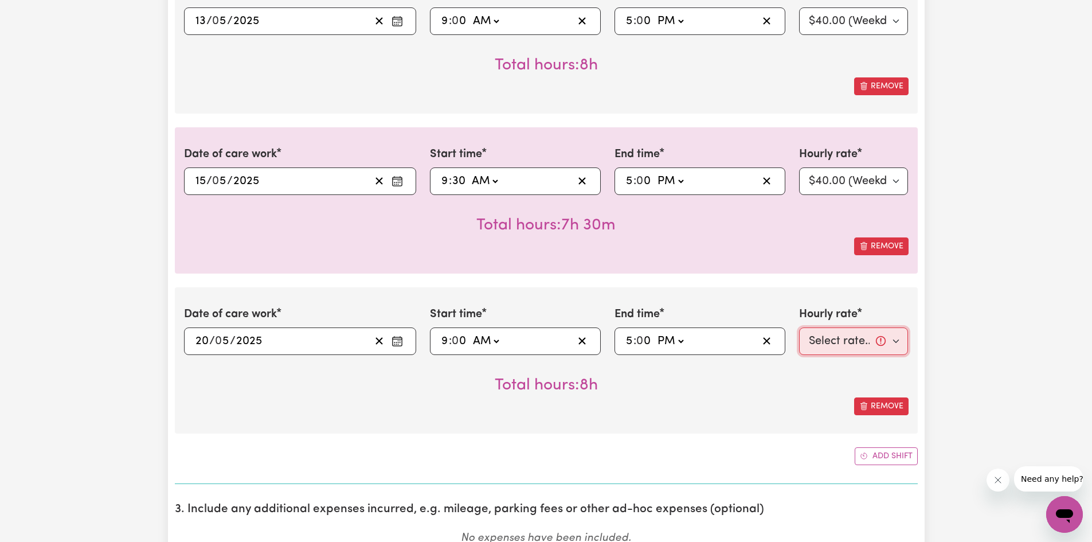
click at [838, 345] on select "Select rate... $40.00 (Weekday)" at bounding box center [853, 341] width 109 height 28
click at [799, 327] on select "Select rate... $40.00 (Weekday)" at bounding box center [853, 341] width 109 height 28
click at [868, 454] on button "Add shift" at bounding box center [886, 456] width 63 height 18
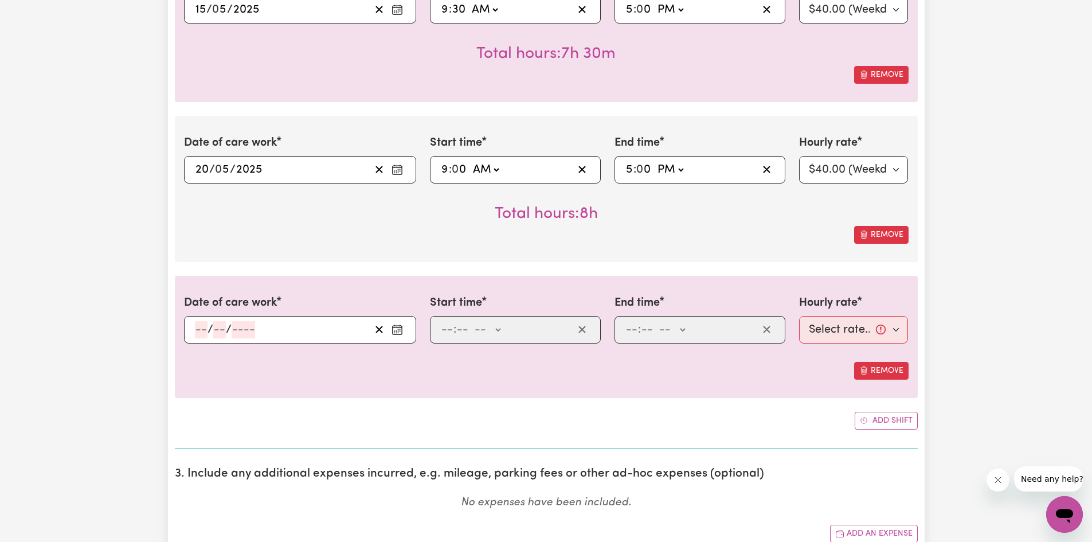
scroll to position [2025, 0]
click at [196, 331] on input "number" at bounding box center [201, 328] width 13 height 17
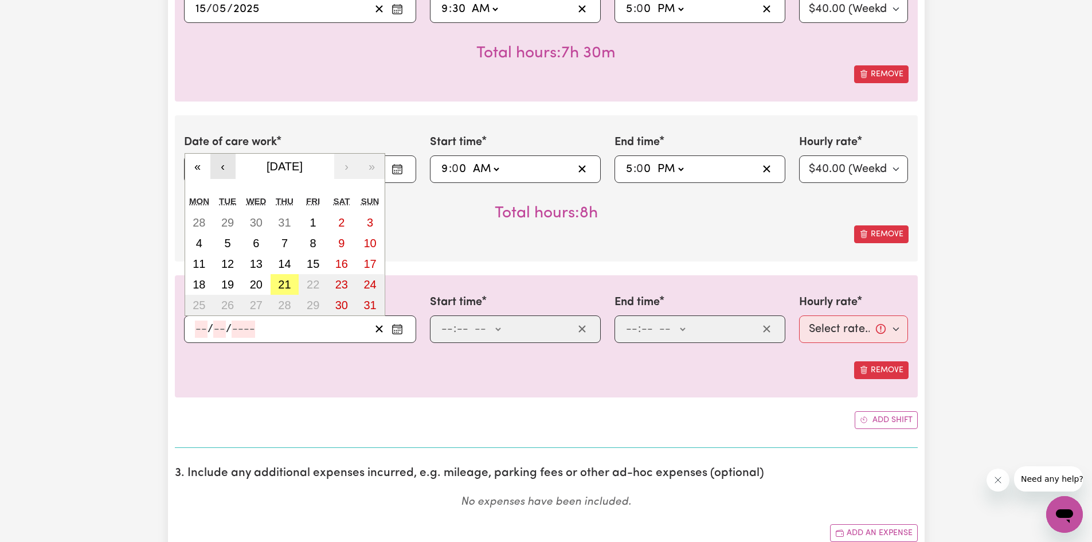
click at [214, 167] on button "‹" at bounding box center [222, 166] width 25 height 25
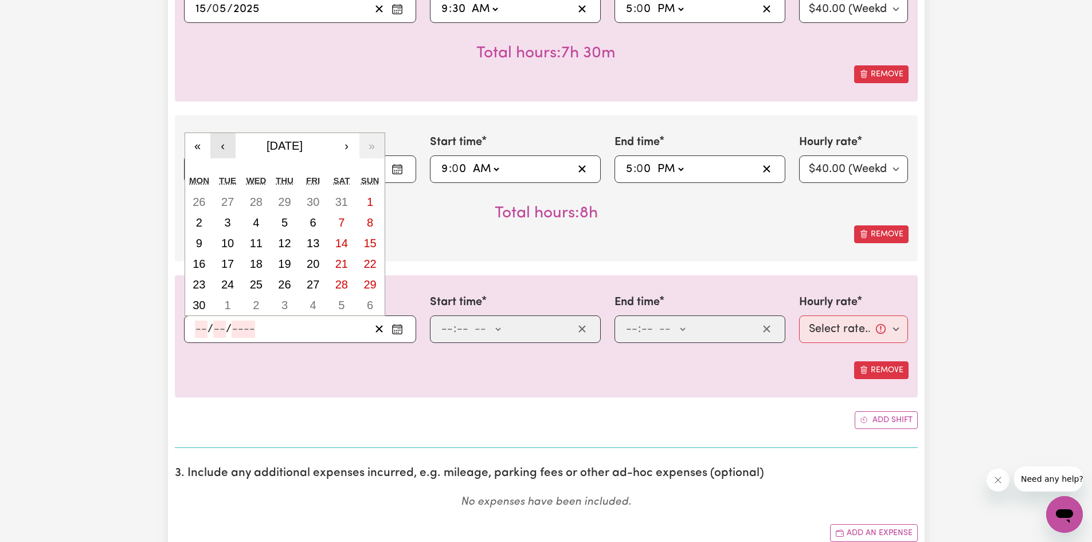
click at [219, 154] on button "‹" at bounding box center [222, 145] width 25 height 25
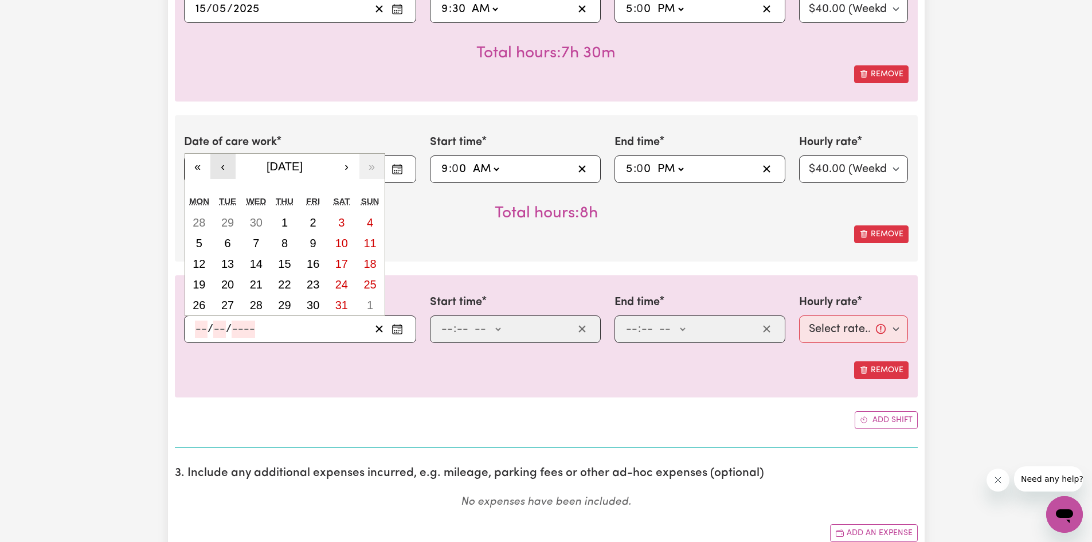
click at [221, 162] on button "‹" at bounding box center [222, 166] width 25 height 25
click at [225, 283] on abbr "22" at bounding box center [227, 284] width 13 height 13
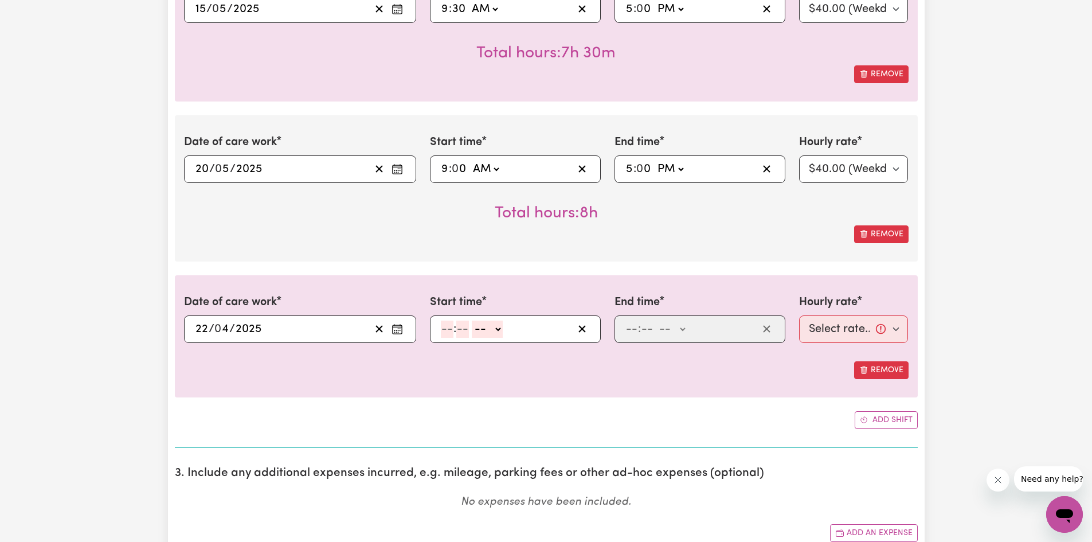
click at [447, 333] on input "number" at bounding box center [447, 328] width 13 height 17
click at [483, 331] on select "-- AM PM" at bounding box center [485, 328] width 31 height 17
click at [470, 320] on select "-- AM PM" at bounding box center [485, 328] width 31 height 17
click at [635, 334] on input "number" at bounding box center [631, 328] width 13 height 17
click at [667, 332] on select "-- AM PM" at bounding box center [670, 328] width 31 height 17
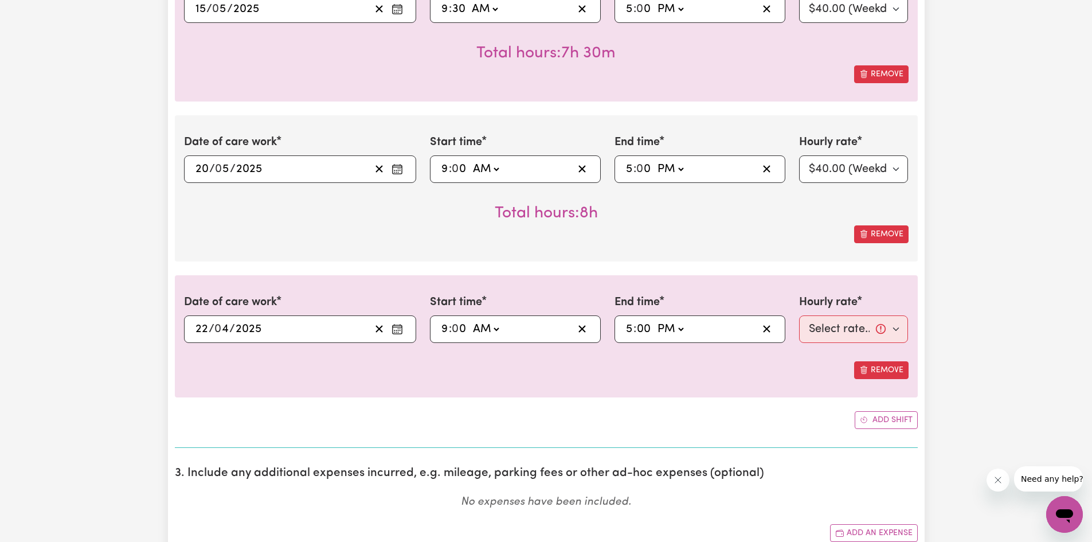
click at [655, 320] on select "-- AM PM" at bounding box center [670, 328] width 31 height 17
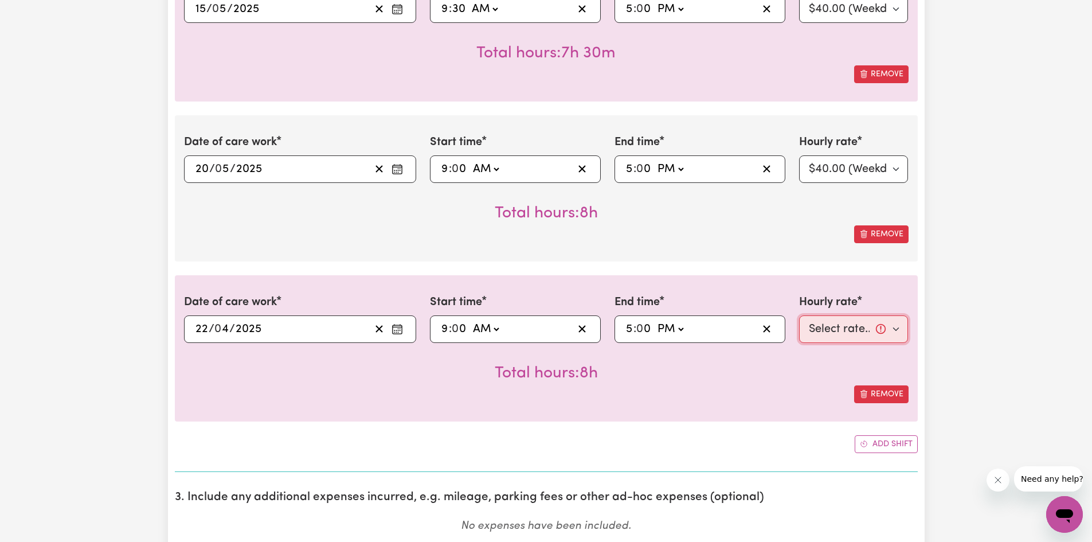
drag, startPoint x: 812, startPoint y: 327, endPoint x: 813, endPoint y: 339, distance: 12.6
click at [812, 327] on select "Select rate... $40.00 (Weekday)" at bounding box center [853, 329] width 109 height 28
click at [799, 315] on select "Select rate... $40.00 (Weekday)" at bounding box center [853, 329] width 109 height 28
click at [879, 440] on button "Add shift" at bounding box center [886, 444] width 63 height 18
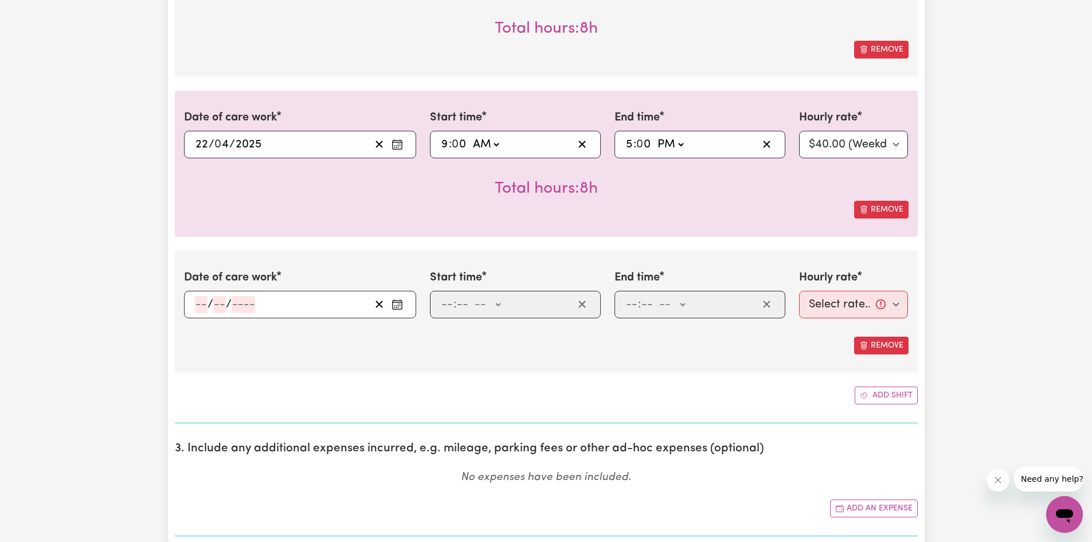
scroll to position [2217, 0]
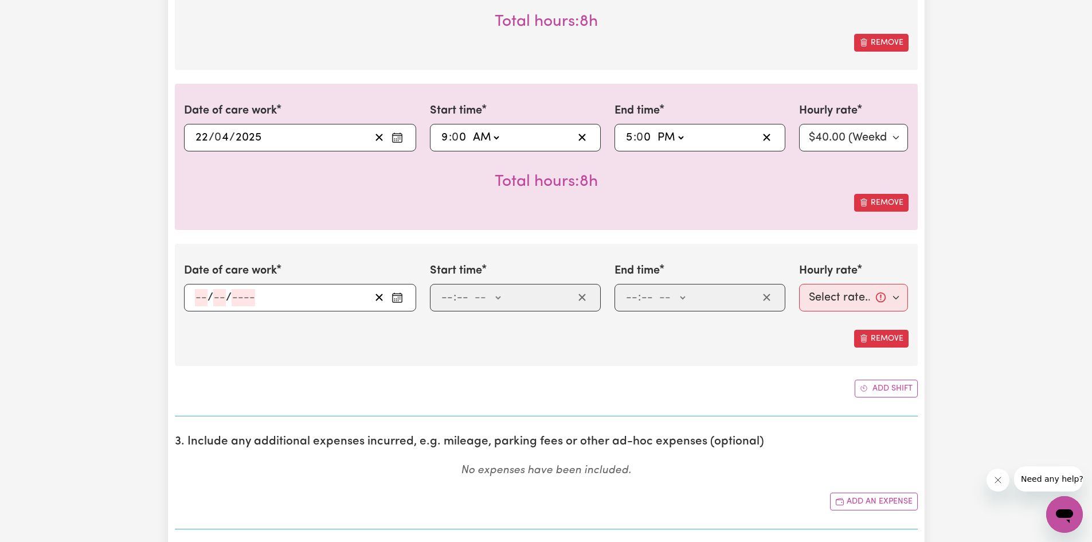
click at [196, 298] on input "number" at bounding box center [201, 297] width 13 height 17
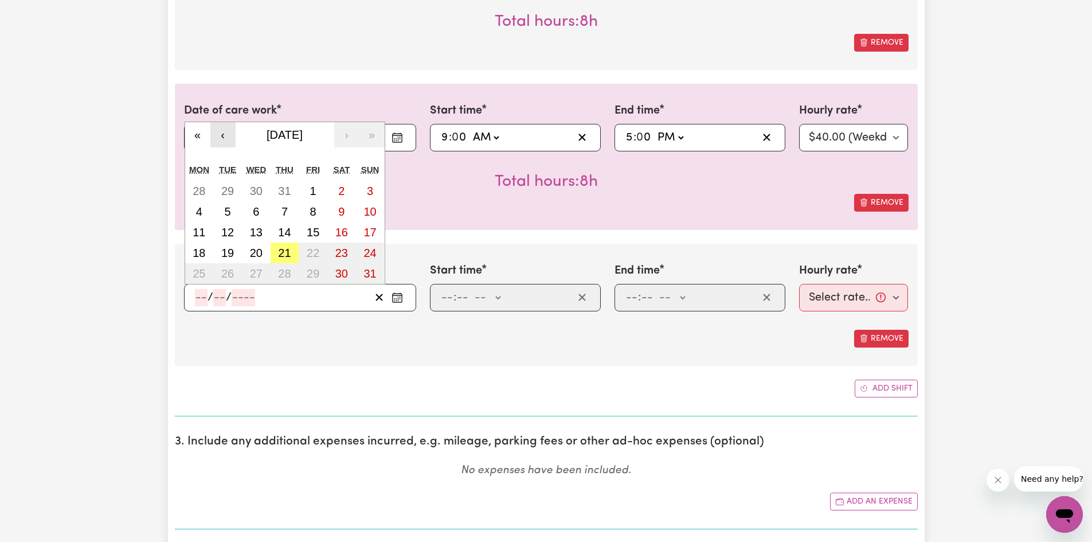
click at [214, 132] on button "‹" at bounding box center [222, 134] width 25 height 25
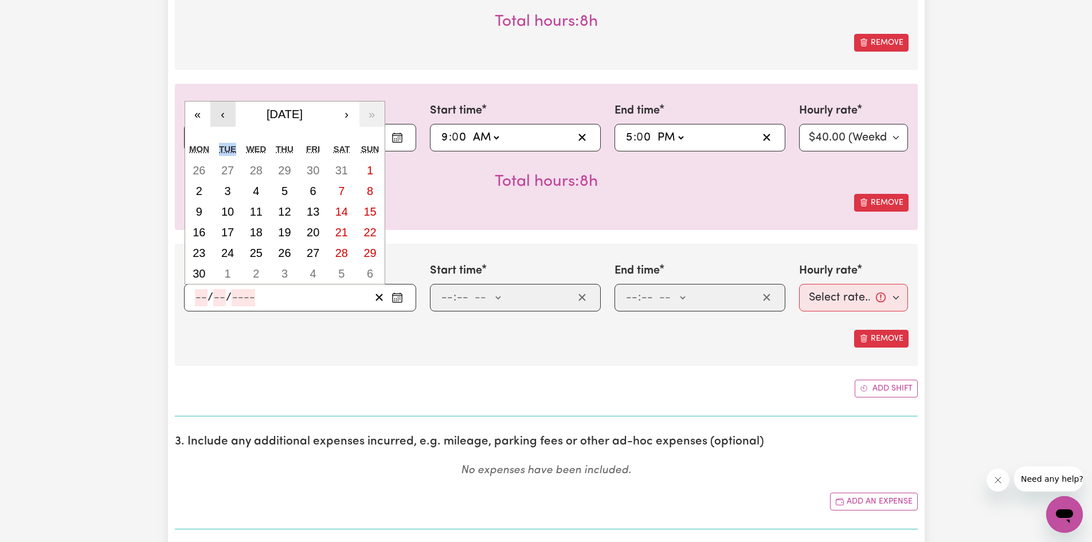
click at [214, 132] on div "« ‹ [DATE] › » Mon Tue Wed Thu Fri Sat Sun 26 27 28 29 30 31 1 2 3 4 5 6 7 8 9 …" at bounding box center [285, 192] width 201 height 183
click at [220, 118] on button "‹" at bounding box center [222, 113] width 25 height 25
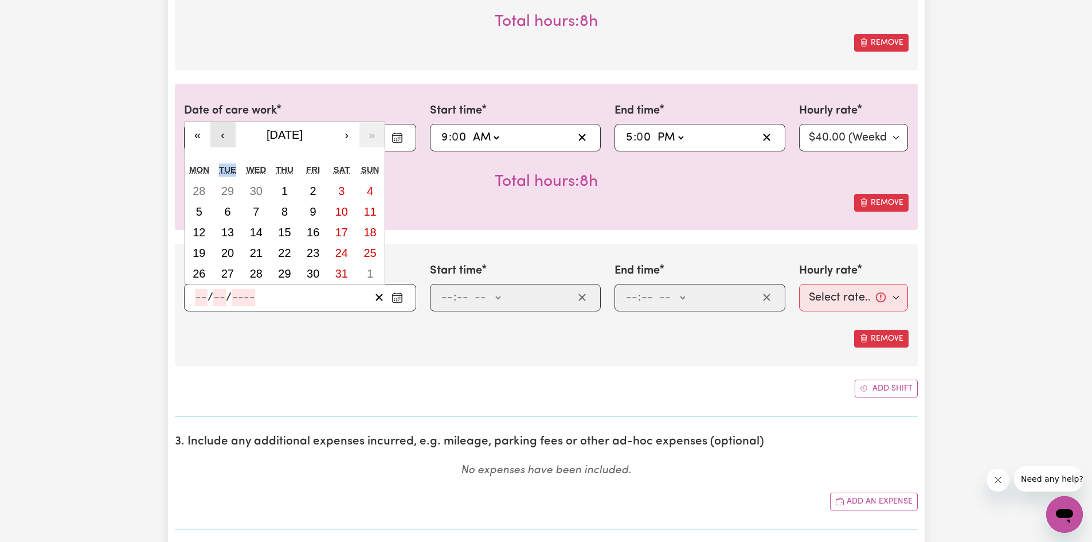
click at [223, 139] on button "‹" at bounding box center [222, 134] width 25 height 25
click at [230, 269] on abbr "29" at bounding box center [227, 273] width 13 height 13
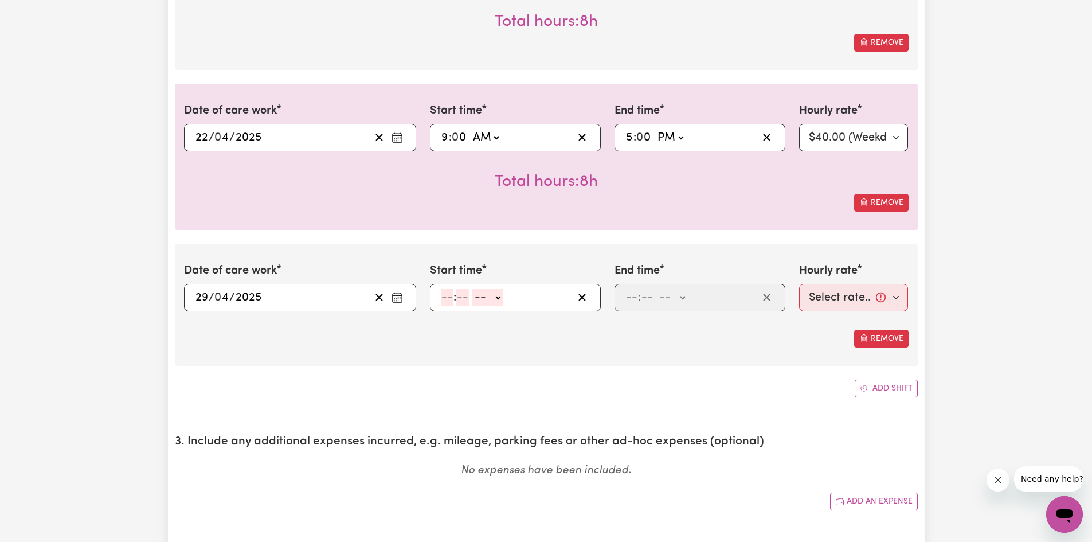
click at [447, 301] on input "number" at bounding box center [447, 297] width 13 height 17
click at [496, 298] on select "-- AM PM" at bounding box center [485, 297] width 31 height 17
click at [470, 289] on select "-- AM PM" at bounding box center [485, 297] width 31 height 17
click at [629, 300] on input "number" at bounding box center [631, 297] width 13 height 17
click at [666, 299] on select "-- AM PM" at bounding box center [670, 297] width 31 height 17
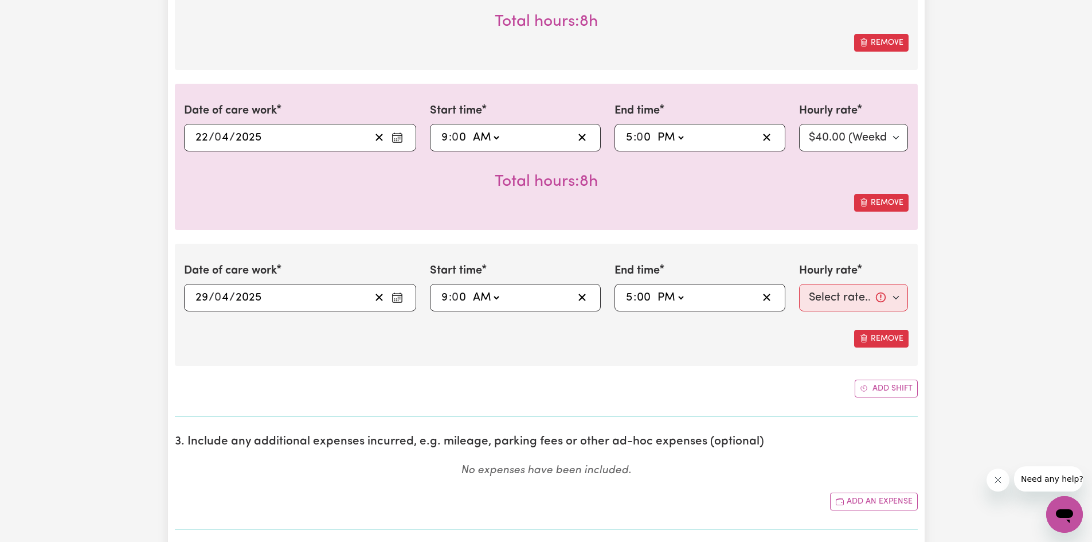
click at [655, 289] on select "-- AM PM" at bounding box center [670, 297] width 31 height 17
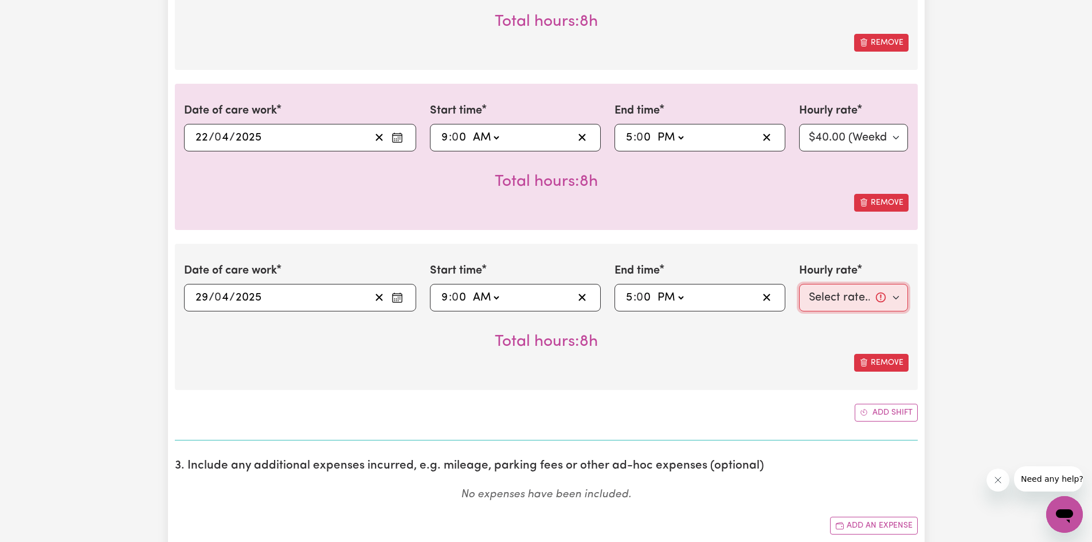
click at [824, 302] on select "Select rate... $40.00 (Weekday)" at bounding box center [853, 298] width 109 height 28
click at [799, 284] on select "Select rate... $40.00 (Weekday)" at bounding box center [853, 298] width 109 height 28
click at [866, 416] on icon "Add another shift" at bounding box center [864, 412] width 8 height 8
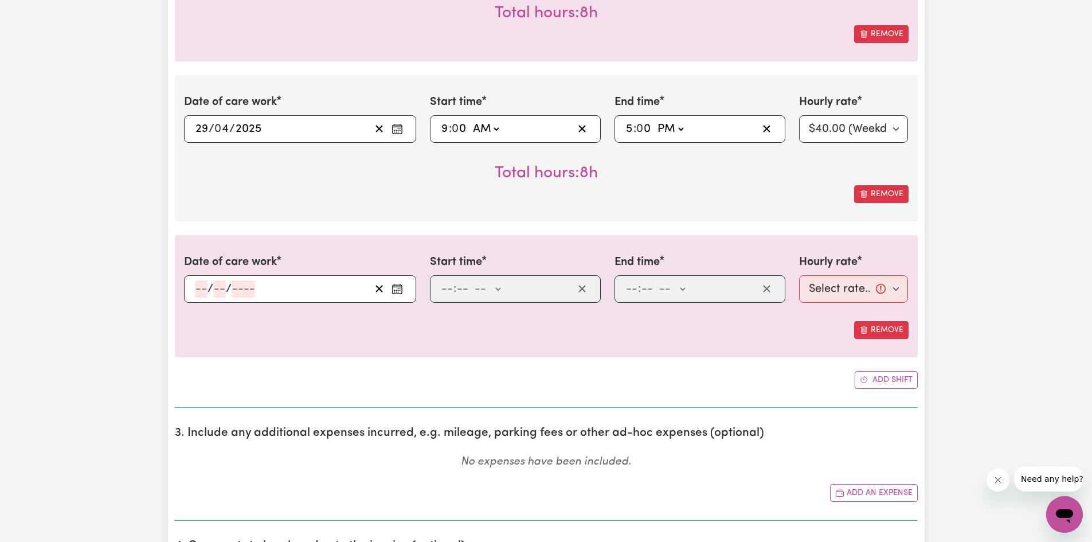
scroll to position [2389, 0]
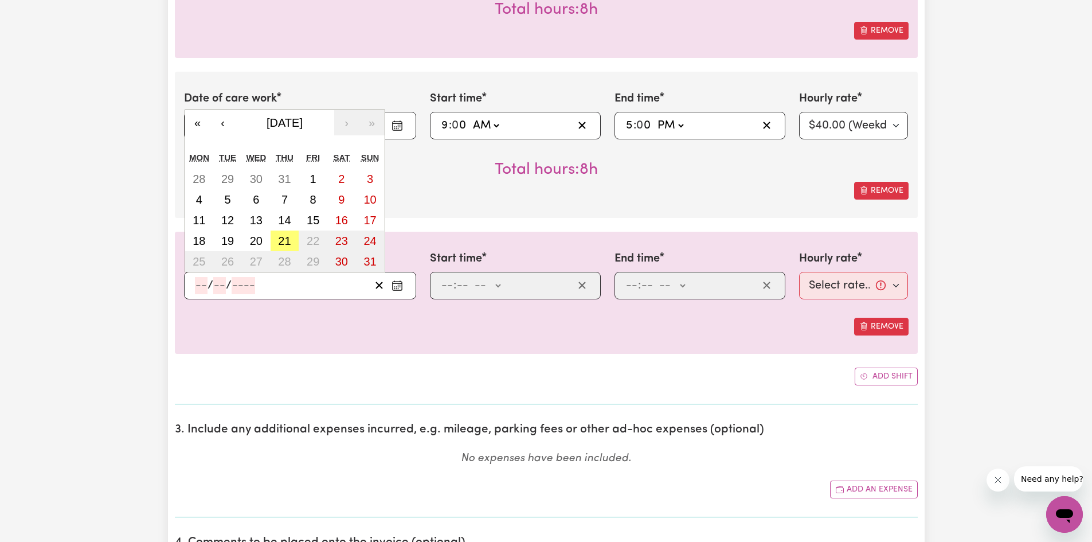
click at [198, 284] on input "number" at bounding box center [201, 285] width 13 height 17
click at [222, 118] on button "‹" at bounding box center [222, 122] width 25 height 25
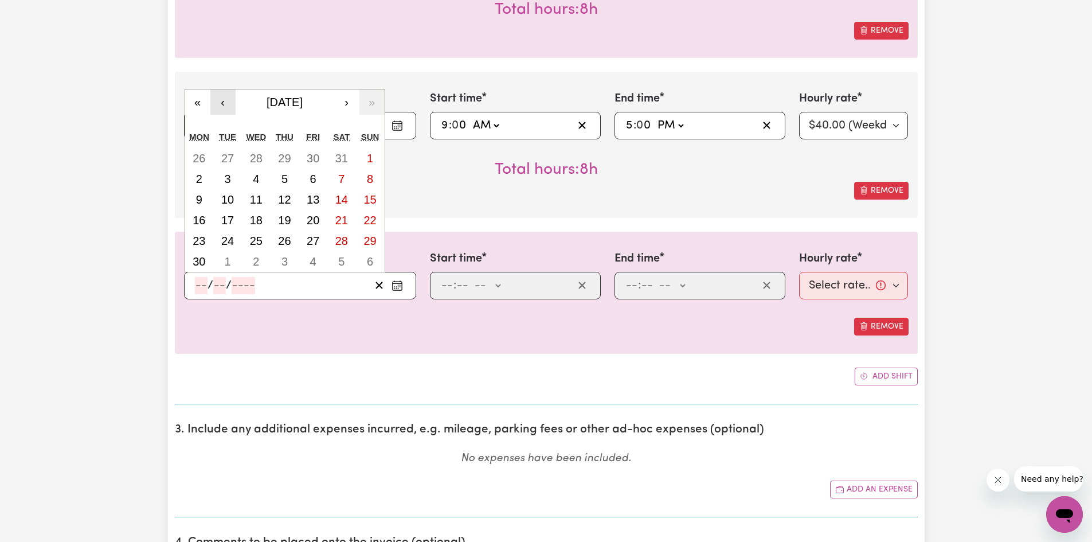
click at [222, 104] on button "‹" at bounding box center [222, 101] width 25 height 25
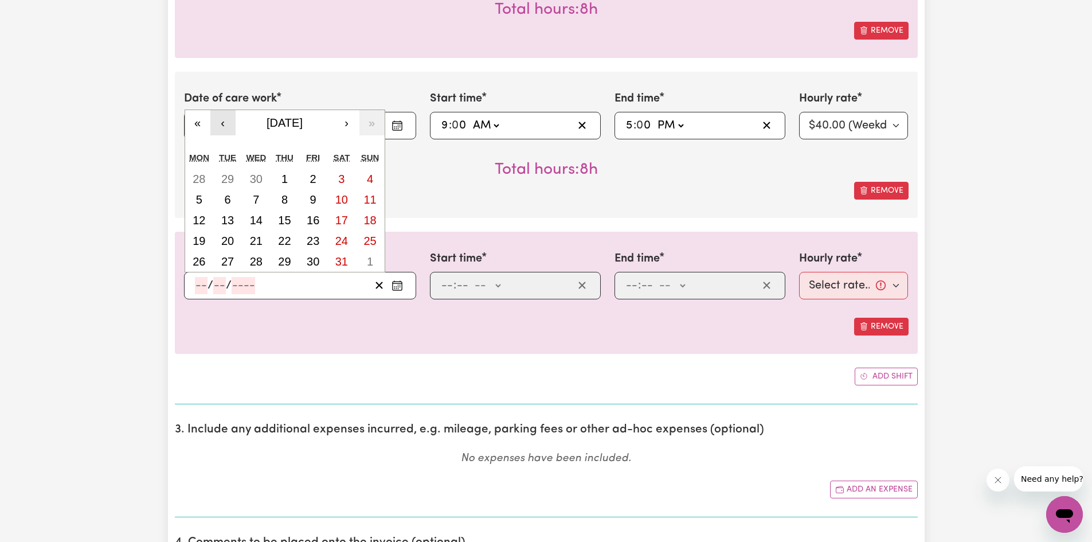
click at [217, 123] on button "‹" at bounding box center [222, 122] width 25 height 25
click at [220, 123] on button "‹" at bounding box center [222, 122] width 25 height 25
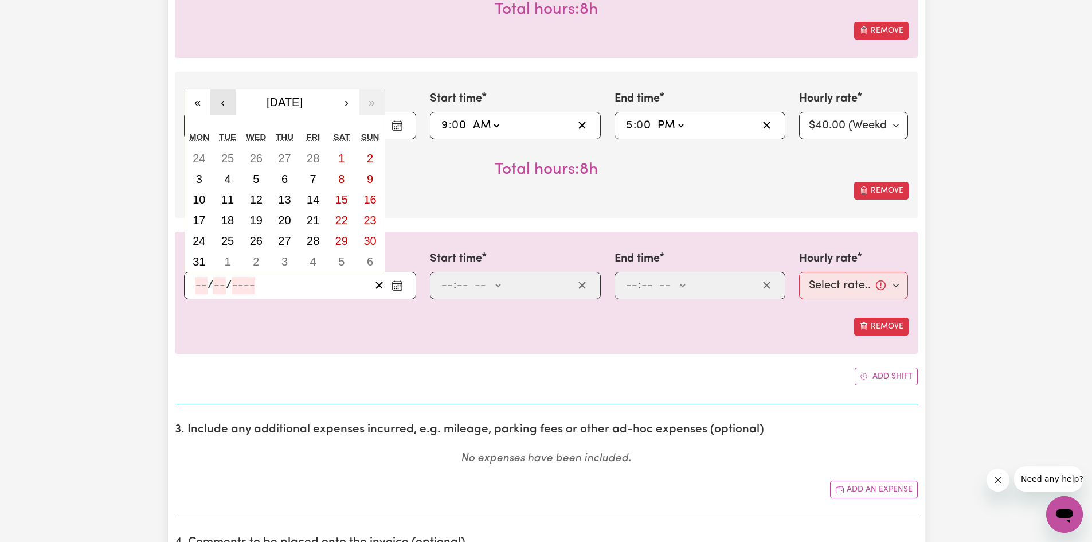
click at [222, 105] on button "‹" at bounding box center [222, 101] width 25 height 25
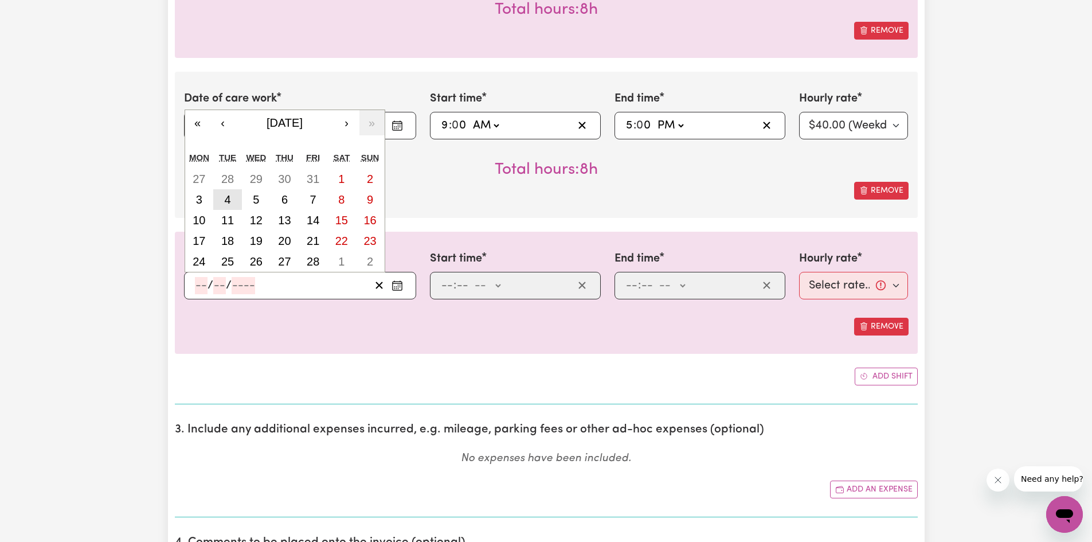
click at [230, 204] on abbr "4" at bounding box center [227, 199] width 6 height 13
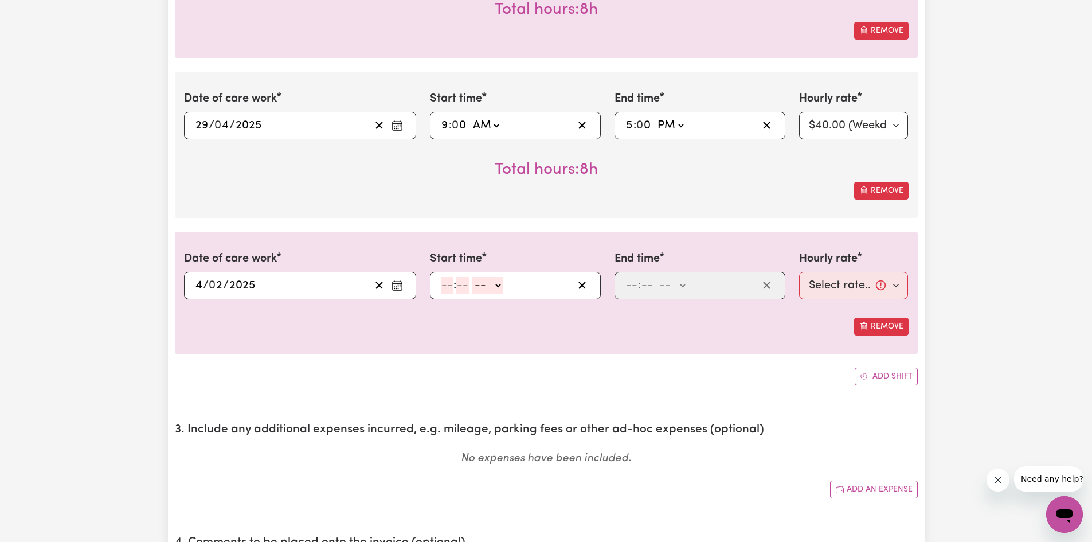
click at [448, 290] on input "number" at bounding box center [447, 285] width 13 height 17
click at [479, 288] on select "-- AM PM" at bounding box center [485, 285] width 31 height 17
click at [470, 277] on select "-- AM PM" at bounding box center [485, 285] width 31 height 17
click at [631, 282] on input "number" at bounding box center [631, 285] width 13 height 17
click at [662, 287] on select "-- AM PM" at bounding box center [673, 285] width 31 height 17
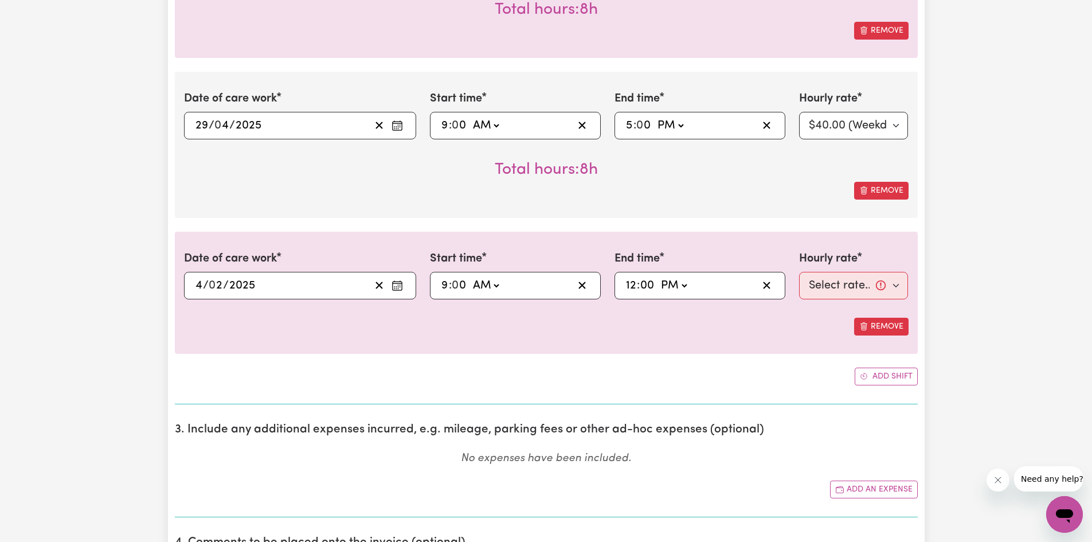
click at [658, 277] on select "-- AM PM" at bounding box center [673, 285] width 31 height 17
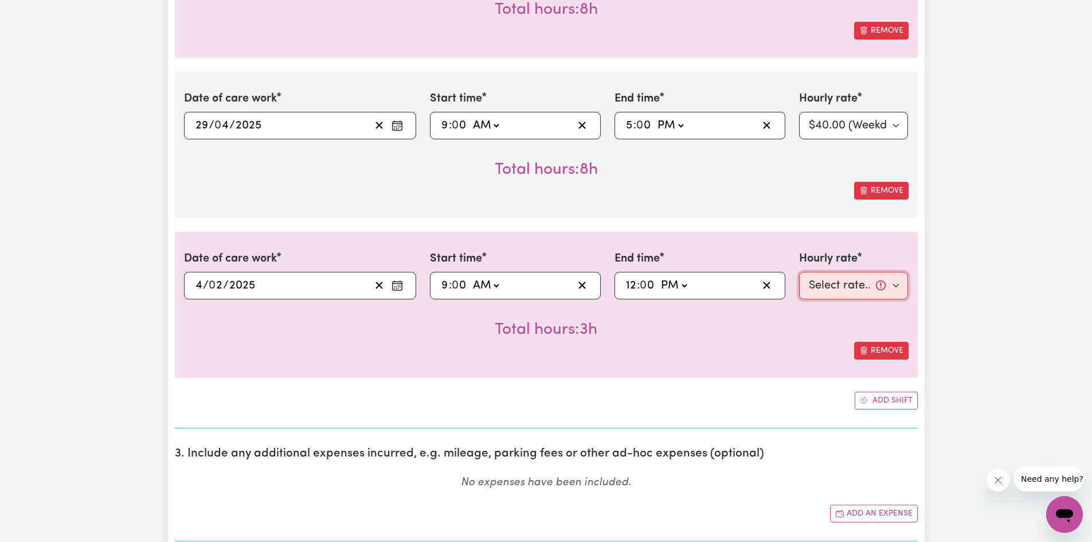
click at [809, 284] on select "Select rate... $40.00 (Weekday)" at bounding box center [853, 286] width 109 height 28
click at [799, 272] on select "Select rate... $40.00 (Weekday)" at bounding box center [853, 286] width 109 height 28
click at [872, 400] on button "Add shift" at bounding box center [886, 401] width 63 height 18
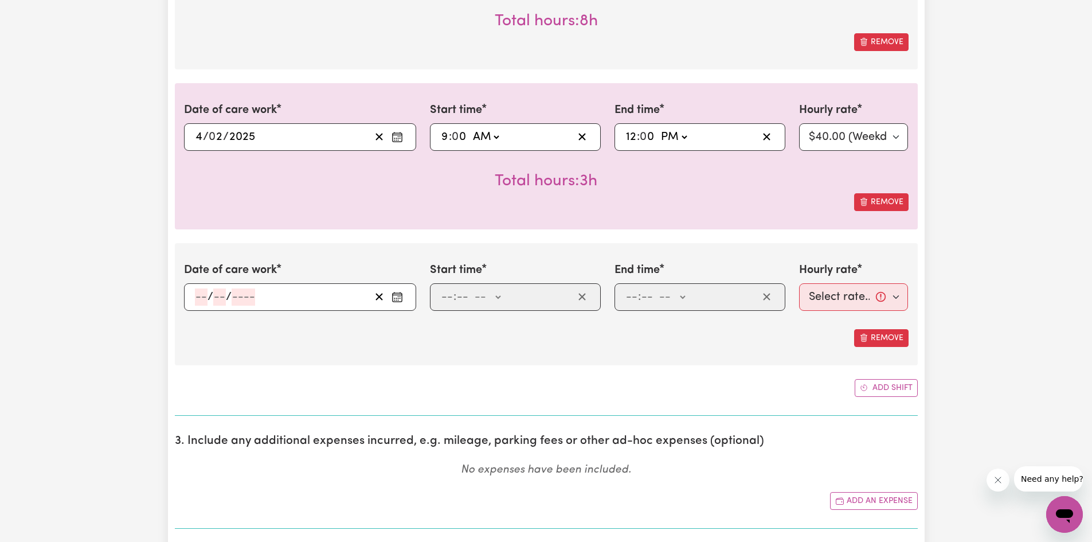
scroll to position [2541, 0]
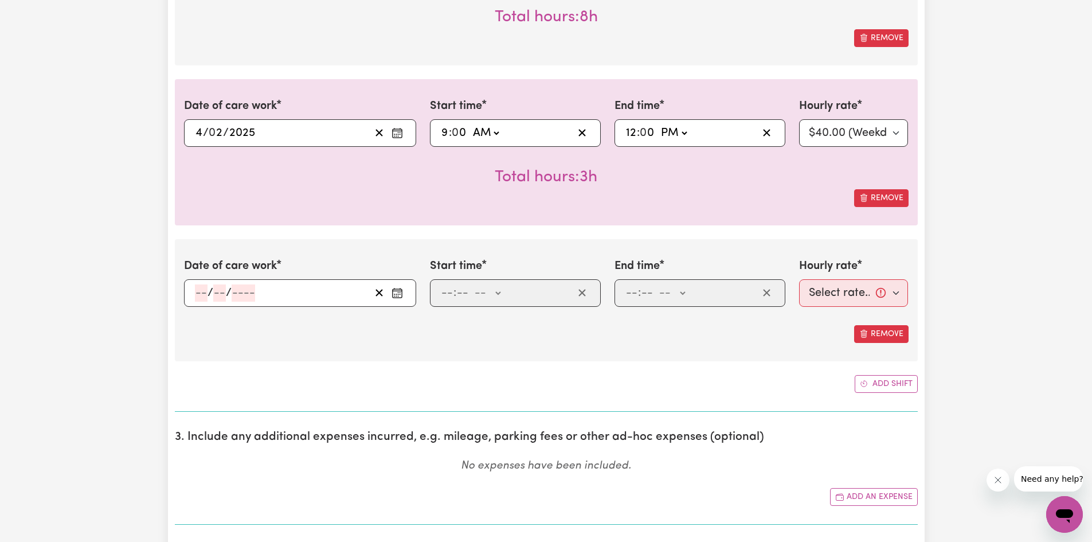
click at [201, 292] on input "number" at bounding box center [201, 292] width 13 height 17
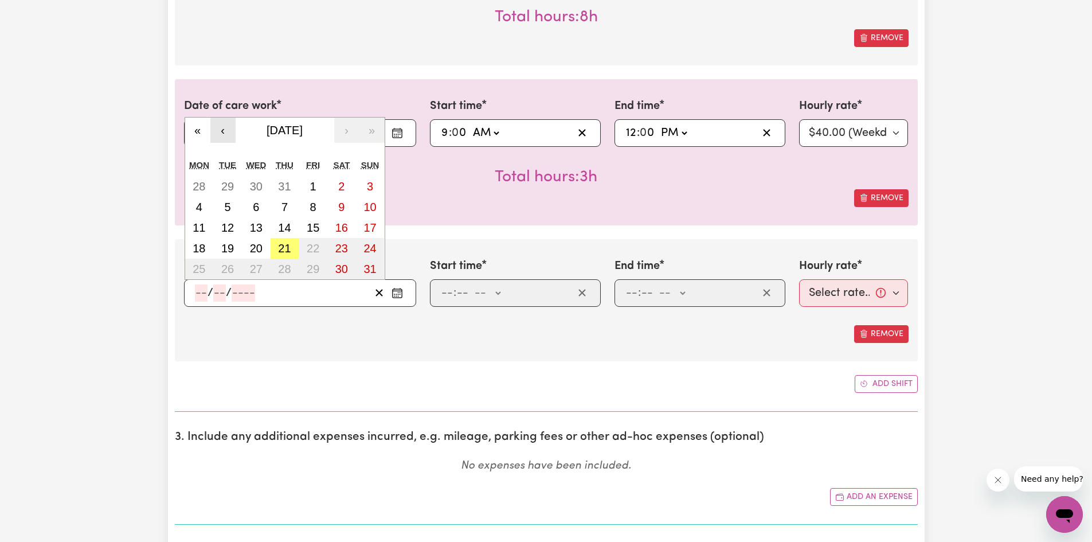
click at [228, 133] on button "‹" at bounding box center [222, 130] width 25 height 25
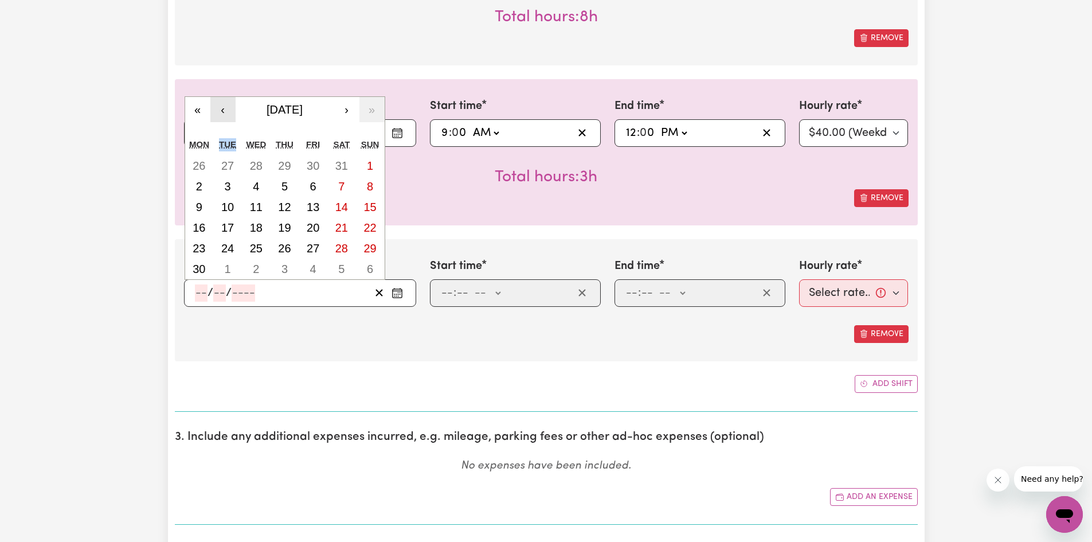
click at [228, 133] on div "« ‹ [DATE] › » Mon Tue Wed Thu Fri Sat Sun 26 27 28 29 30 31 1 2 3 4 5 6 7 8 9 …" at bounding box center [285, 187] width 201 height 183
click at [225, 117] on button "‹" at bounding box center [222, 109] width 25 height 25
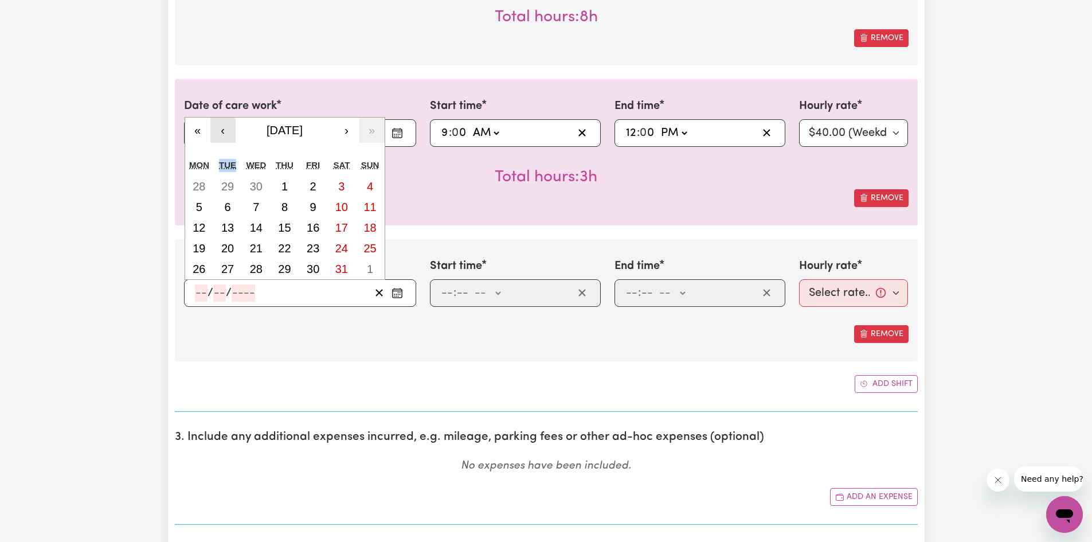
click at [225, 127] on button "‹" at bounding box center [222, 130] width 25 height 25
click at [223, 132] on button "‹" at bounding box center [222, 130] width 25 height 25
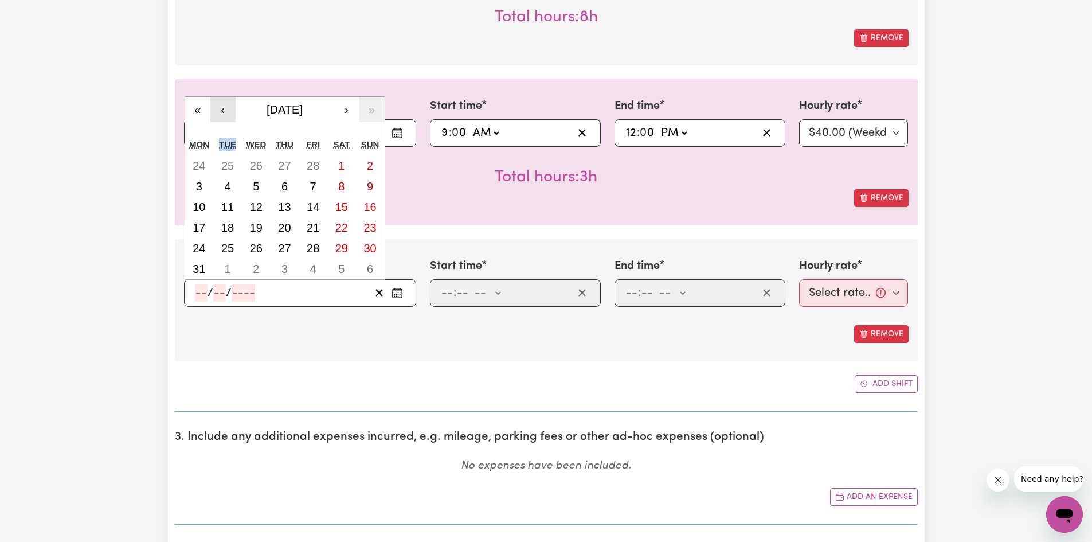
click at [225, 117] on button "‹" at bounding box center [222, 109] width 25 height 25
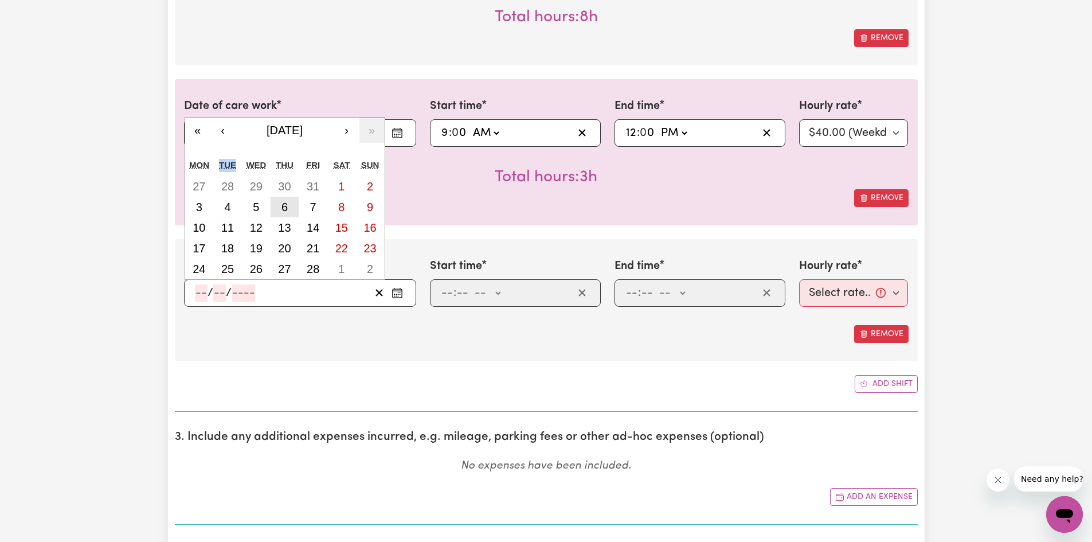
click at [282, 208] on abbr "6" at bounding box center [284, 207] width 6 height 13
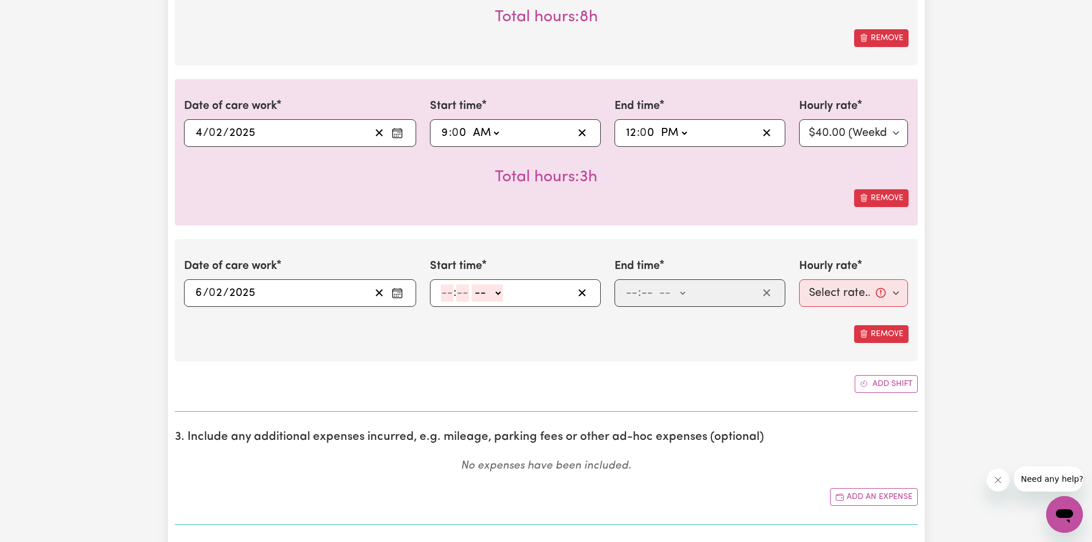
click at [445, 295] on input "number" at bounding box center [447, 292] width 13 height 17
click at [479, 289] on select "-- AM PM" at bounding box center [485, 292] width 31 height 17
click at [470, 284] on select "-- AM PM" at bounding box center [485, 292] width 31 height 17
click at [636, 295] on input "number" at bounding box center [631, 292] width 13 height 17
click at [464, 291] on input "0" at bounding box center [459, 292] width 15 height 17
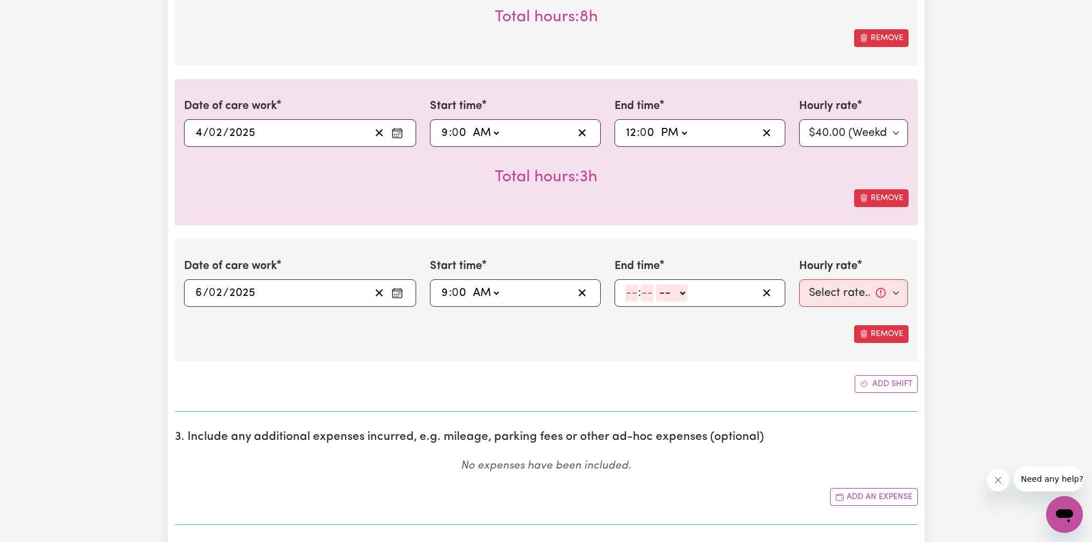
click at [462, 294] on input "0" at bounding box center [459, 292] width 15 height 17
click at [627, 292] on input "number" at bounding box center [631, 292] width 13 height 17
click at [667, 295] on select "-- AM PM" at bounding box center [669, 292] width 31 height 17
click at [654, 284] on select "-- AM PM" at bounding box center [669, 292] width 31 height 17
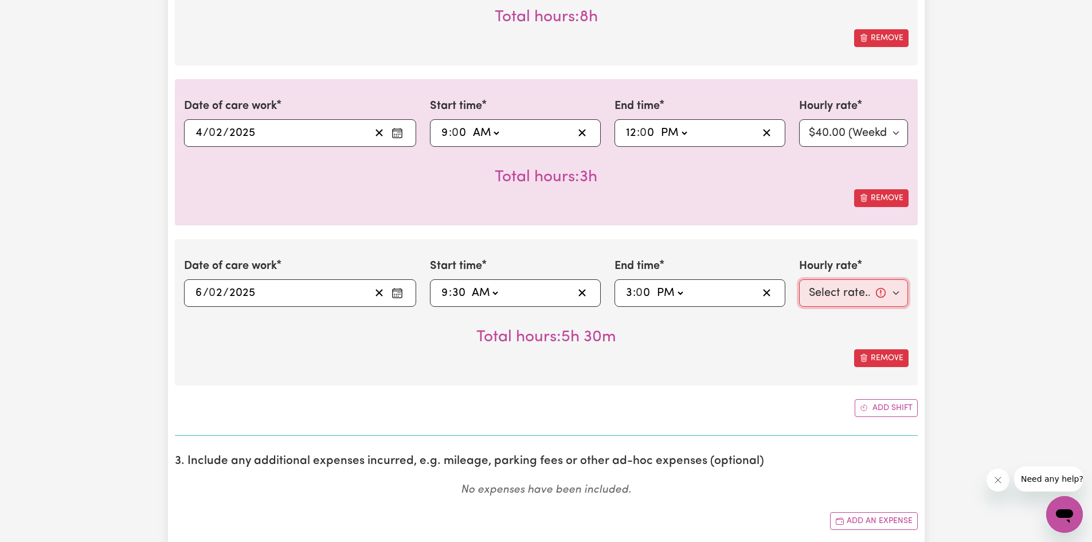
click at [822, 286] on select "Select rate... $40.00 (Weekday)" at bounding box center [853, 293] width 109 height 28
click at [799, 279] on select "Select rate... $40.00 (Weekday)" at bounding box center [853, 293] width 109 height 28
click at [871, 413] on button "Add shift" at bounding box center [886, 408] width 63 height 18
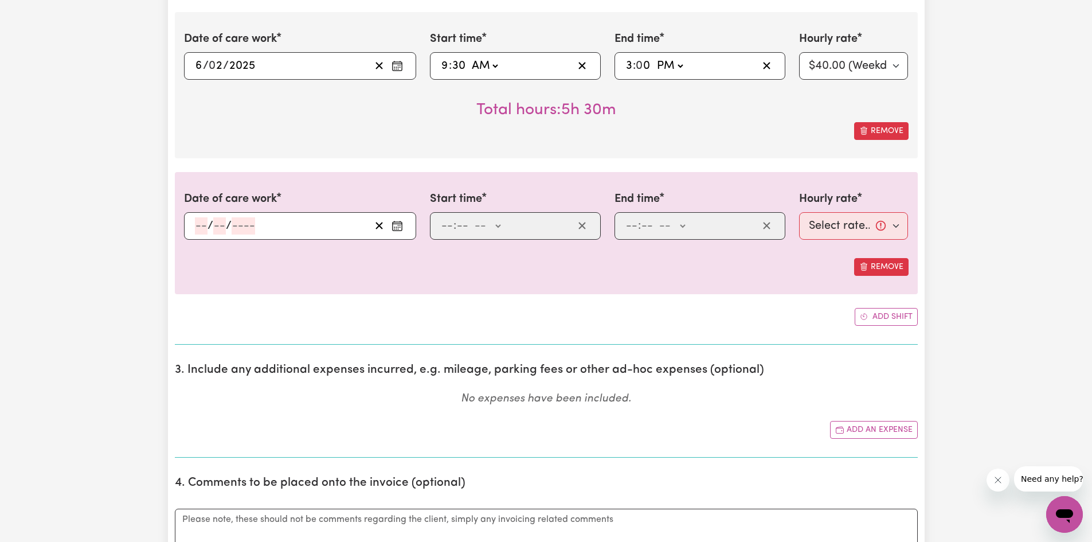
scroll to position [2790, 0]
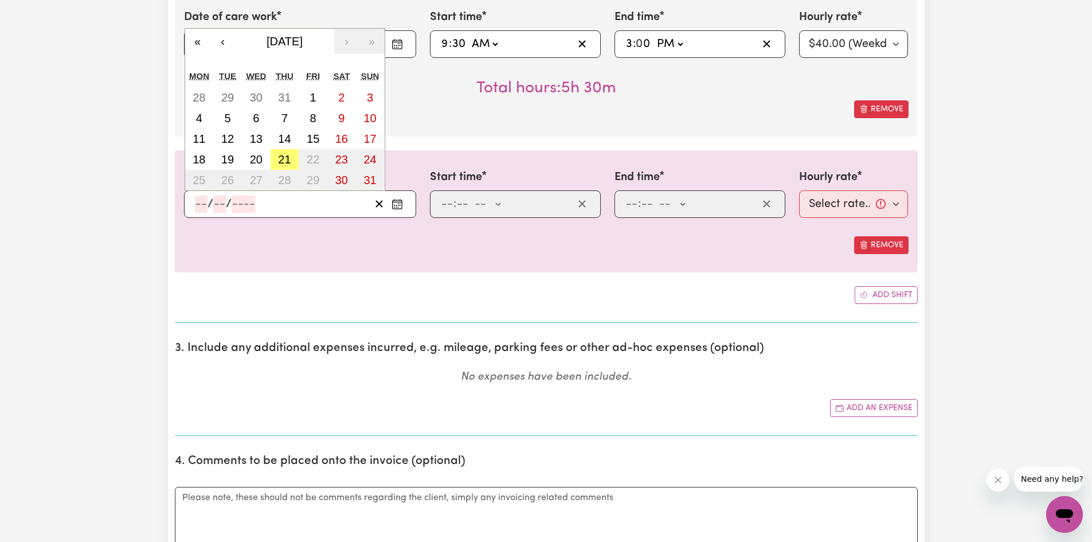
click at [201, 201] on input "number" at bounding box center [201, 203] width 13 height 17
click at [227, 42] on button "‹" at bounding box center [222, 41] width 25 height 25
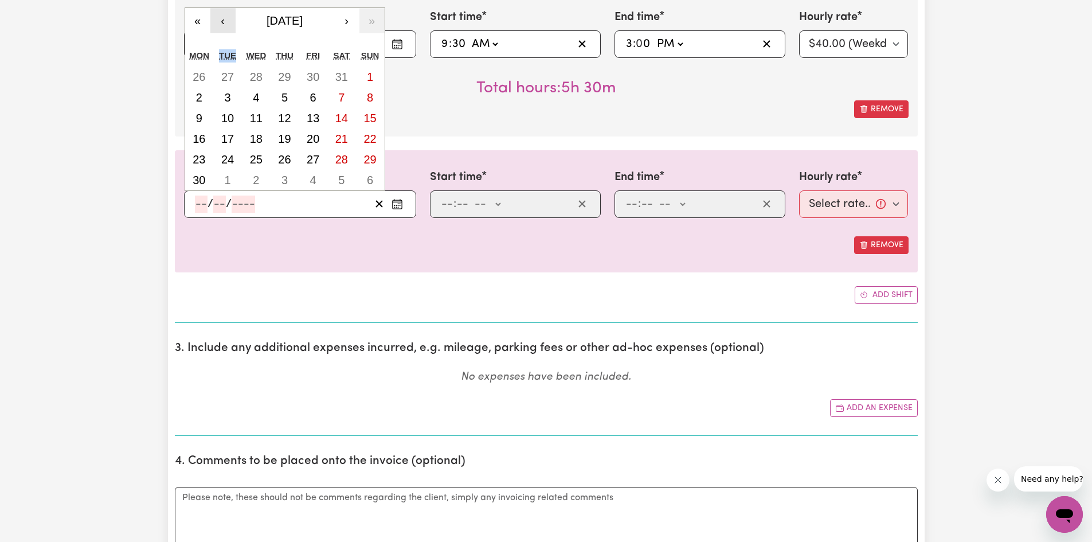
click at [227, 42] on div "« ‹ [DATE] › » Mon Tue Wed Thu Fri Sat Sun 26 27 28 29 30 31 1 2 3 4 5 6 7 8 9 …" at bounding box center [285, 98] width 201 height 183
click at [225, 30] on button "‹" at bounding box center [222, 20] width 25 height 25
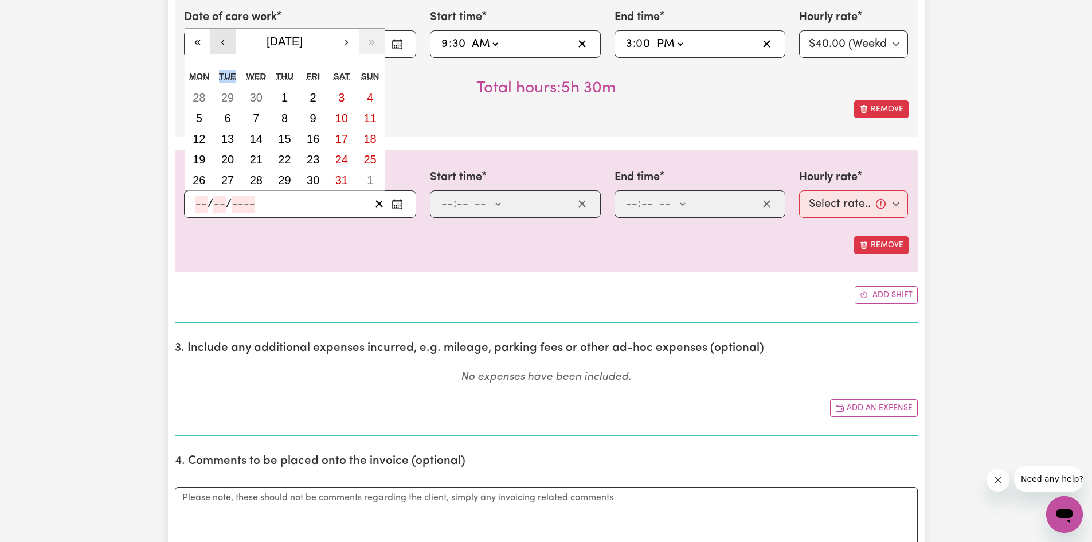
click at [221, 42] on button "‹" at bounding box center [222, 41] width 25 height 25
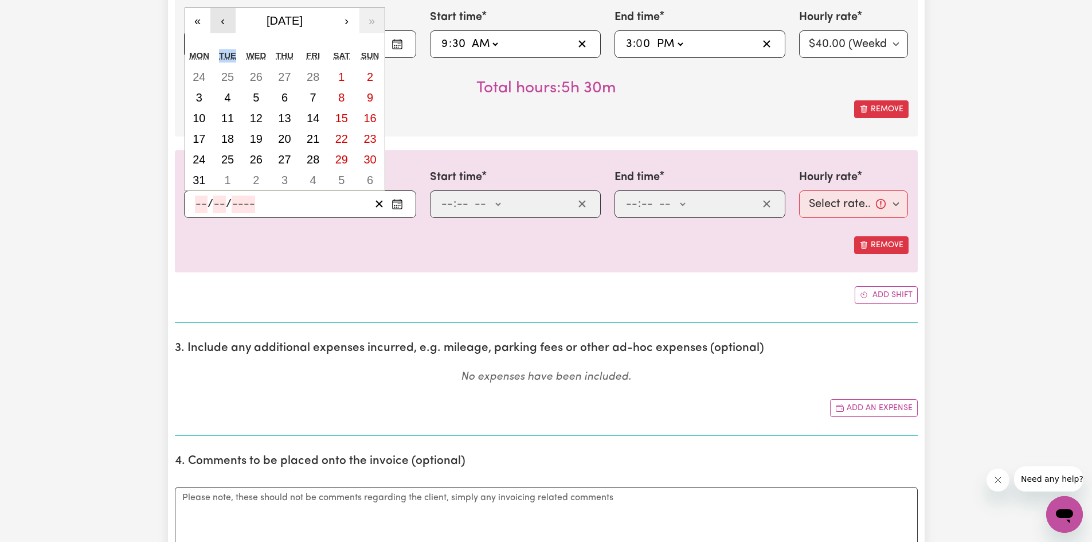
click at [223, 25] on button "‹" at bounding box center [222, 20] width 25 height 25
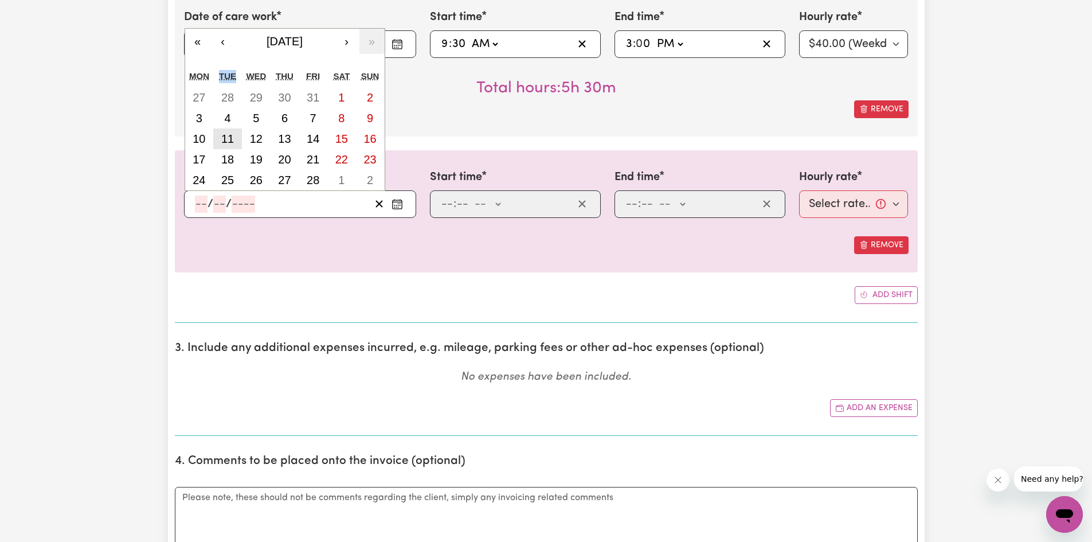
click at [222, 137] on abbr "11" at bounding box center [227, 138] width 13 height 13
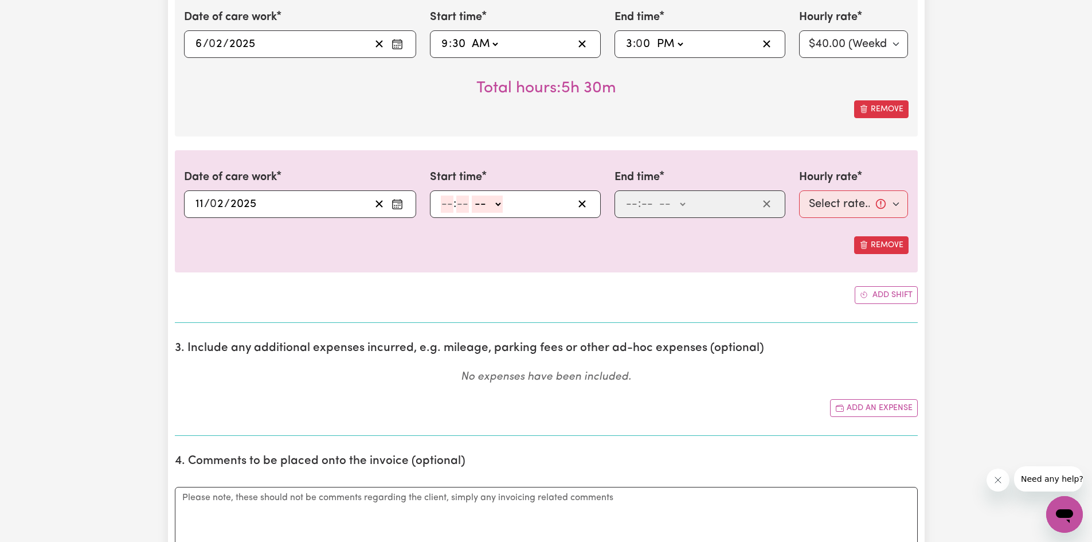
click at [449, 207] on input "number" at bounding box center [447, 203] width 13 height 17
drag, startPoint x: 483, startPoint y: 198, endPoint x: 483, endPoint y: 208, distance: 9.2
click at [483, 198] on select "-- AM PM" at bounding box center [485, 203] width 31 height 17
click at [470, 195] on select "-- AM PM" at bounding box center [485, 203] width 31 height 17
click at [636, 208] on input "number" at bounding box center [631, 203] width 13 height 17
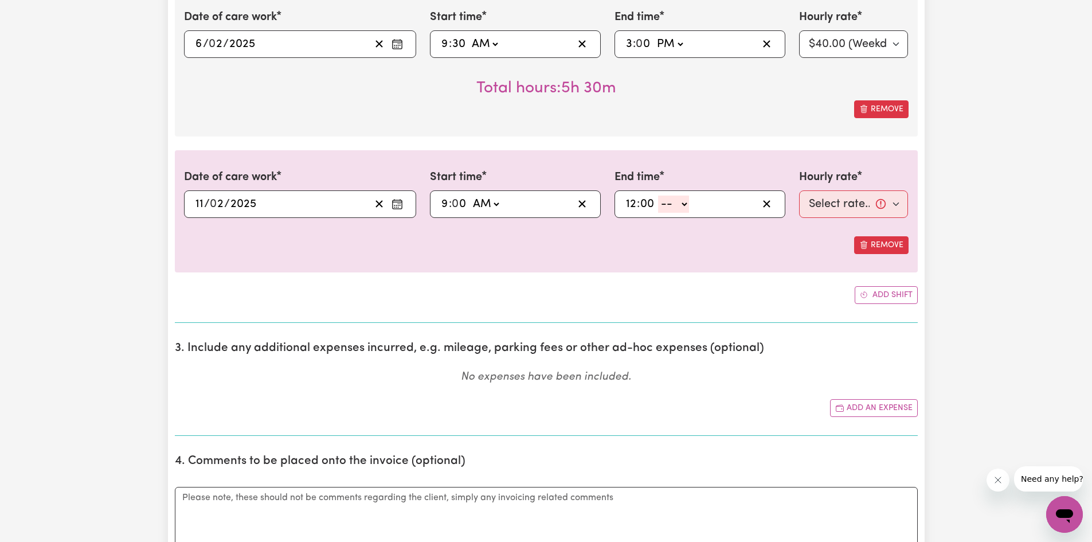
drag, startPoint x: 664, startPoint y: 204, endPoint x: 664, endPoint y: 212, distance: 8.0
click at [664, 204] on select "-- AM PM" at bounding box center [673, 203] width 31 height 17
click at [658, 195] on select "-- AM PM" at bounding box center [673, 203] width 31 height 17
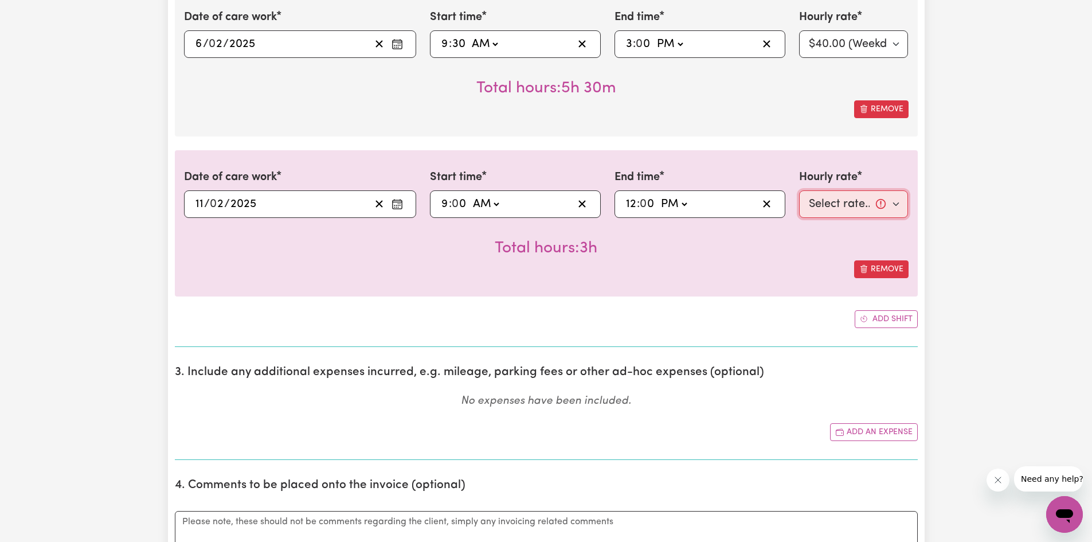
click at [811, 199] on select "Select rate... $40.00 (Weekday)" at bounding box center [853, 204] width 109 height 28
click at [799, 190] on select "Select rate... $40.00 (Weekday)" at bounding box center [853, 204] width 109 height 28
click at [878, 317] on button "Add shift" at bounding box center [886, 319] width 63 height 18
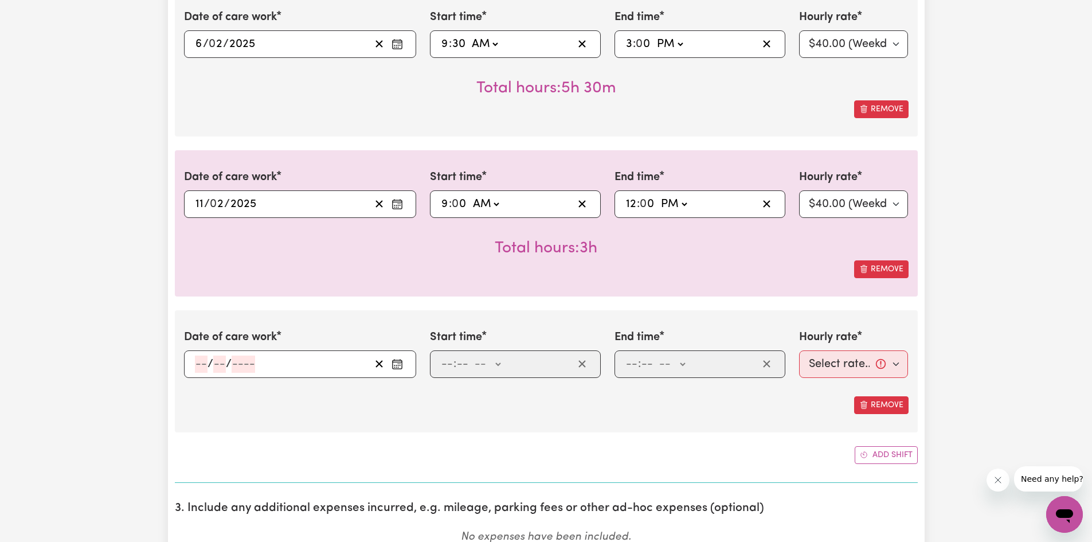
click at [199, 369] on input "number" at bounding box center [201, 363] width 13 height 17
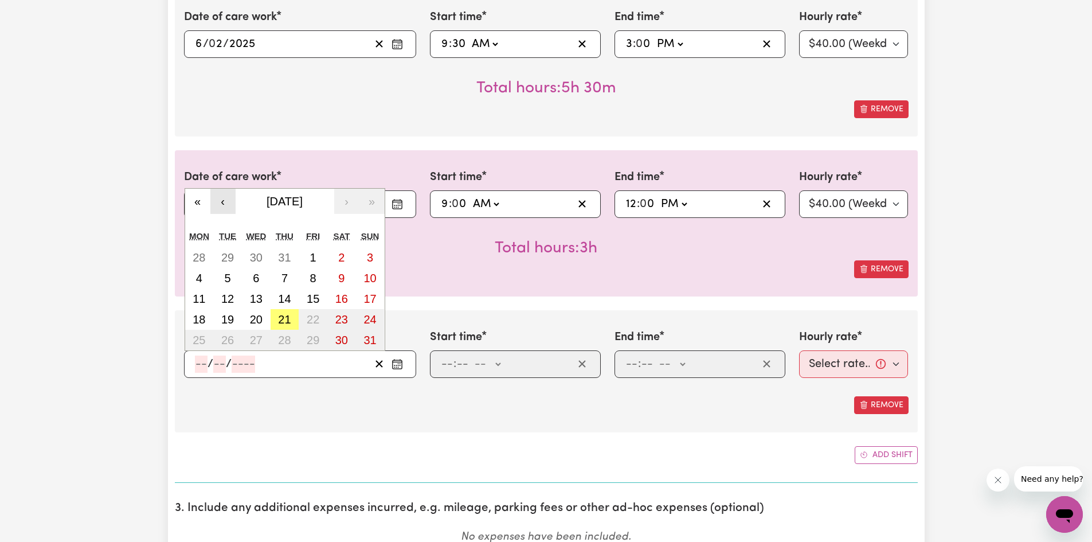
click at [227, 202] on button "‹" at bounding box center [222, 201] width 25 height 25
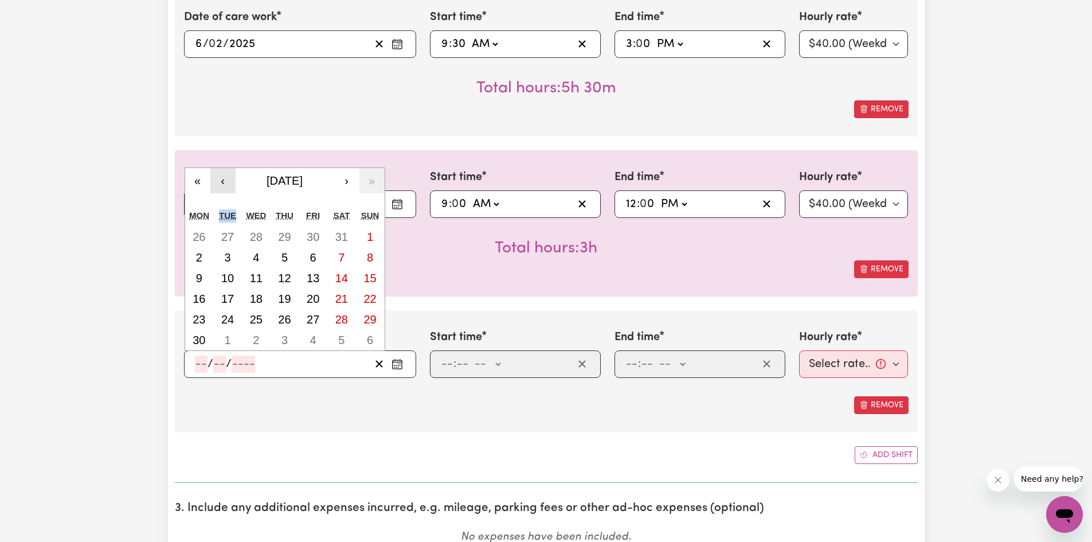
click at [227, 202] on div "« ‹ [DATE] › » Mon Tue Wed Thu Fri Sat Sun 26 27 28 29 30 31 1 2 3 4 5 6 7 8 9 …" at bounding box center [285, 258] width 201 height 183
click at [224, 180] on button "‹" at bounding box center [222, 180] width 25 height 25
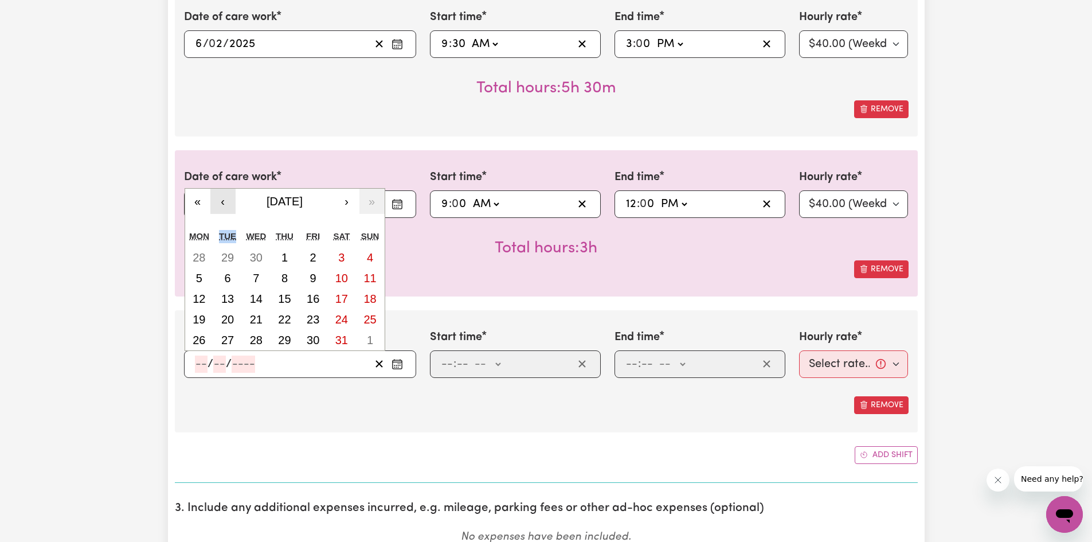
click at [230, 205] on button "‹" at bounding box center [222, 201] width 25 height 25
click at [229, 206] on button "‹" at bounding box center [222, 201] width 25 height 25
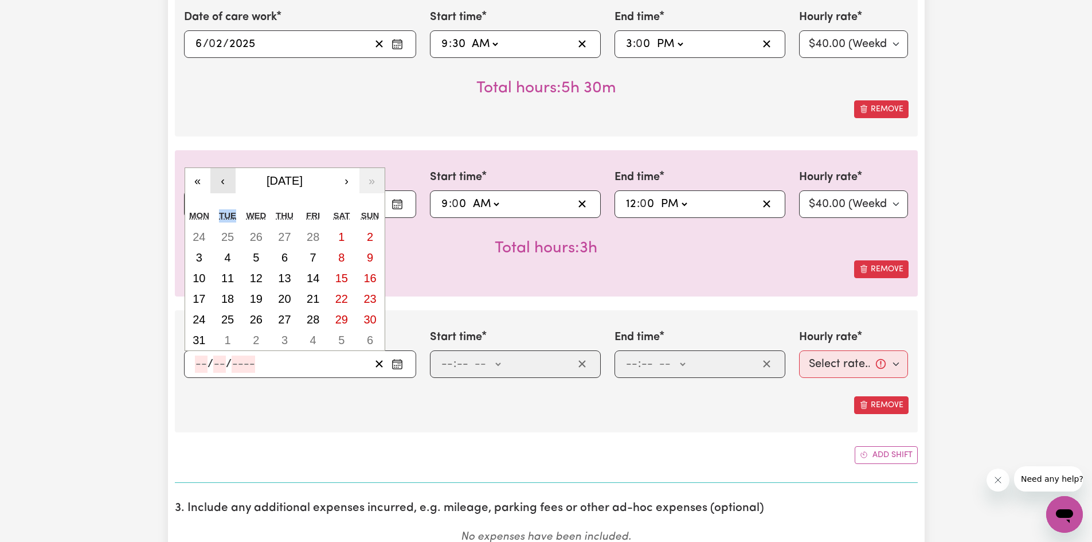
click at [225, 181] on button "‹" at bounding box center [222, 180] width 25 height 25
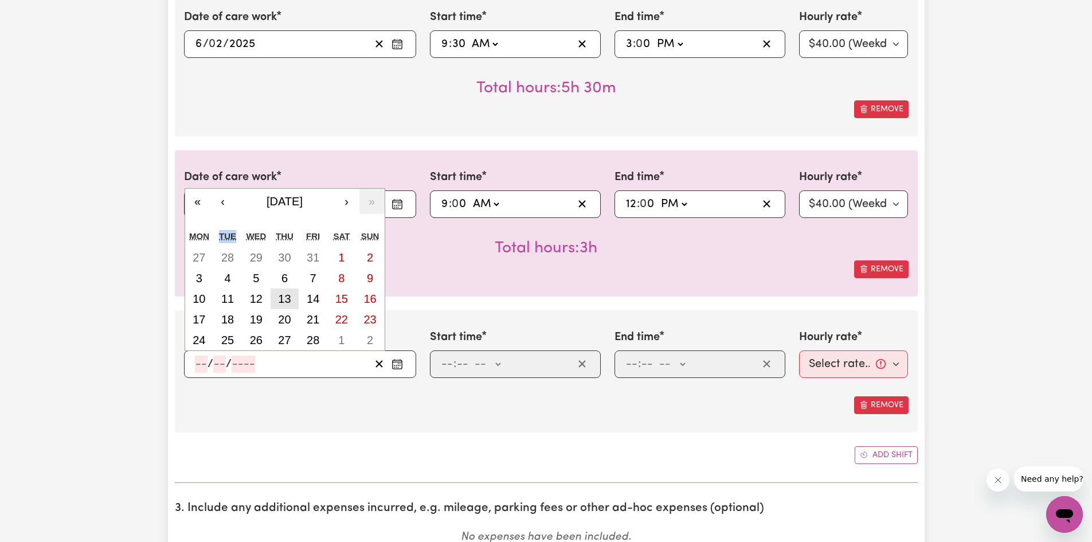
click at [283, 296] on abbr "13" at bounding box center [284, 298] width 13 height 13
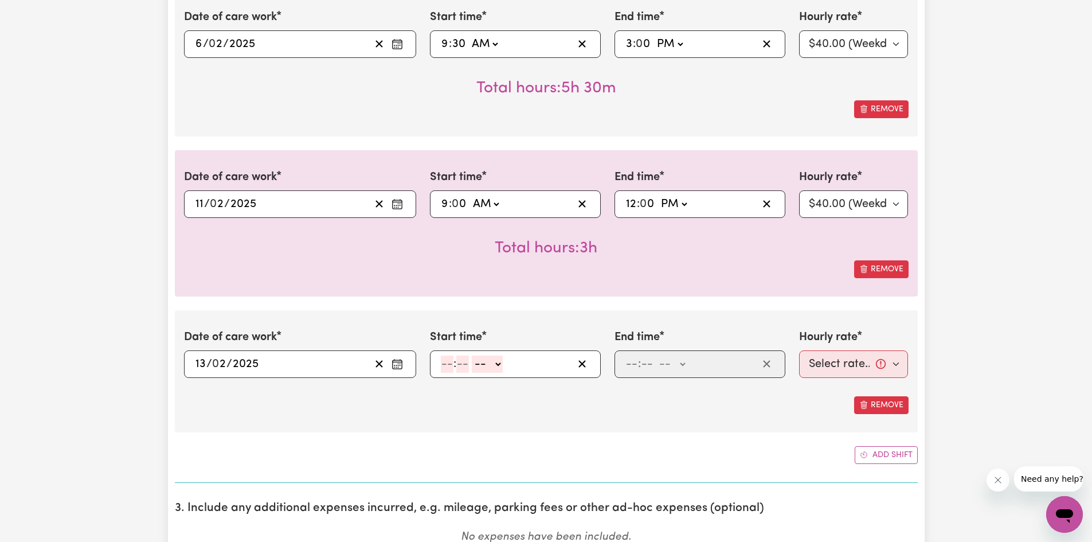
click at [447, 362] on input "number" at bounding box center [447, 363] width 13 height 17
click at [491, 363] on select "-- AM PM" at bounding box center [484, 363] width 31 height 17
click at [469, 355] on select "-- AM PM" at bounding box center [484, 363] width 31 height 17
click at [631, 366] on input "number" at bounding box center [631, 363] width 13 height 17
click at [666, 364] on select "-- AM PM" at bounding box center [669, 363] width 31 height 17
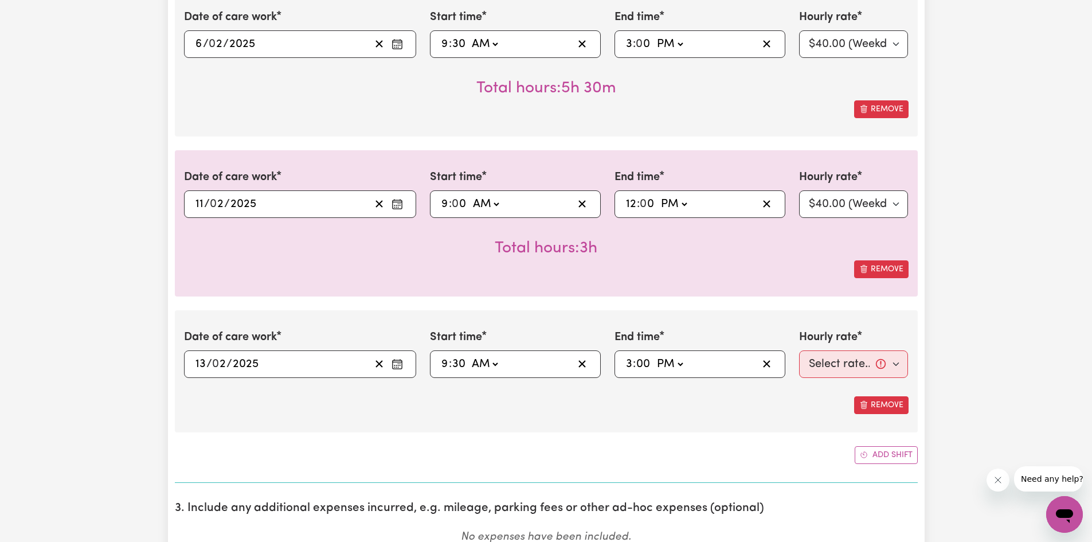
click at [654, 355] on select "-- AM PM" at bounding box center [669, 363] width 31 height 17
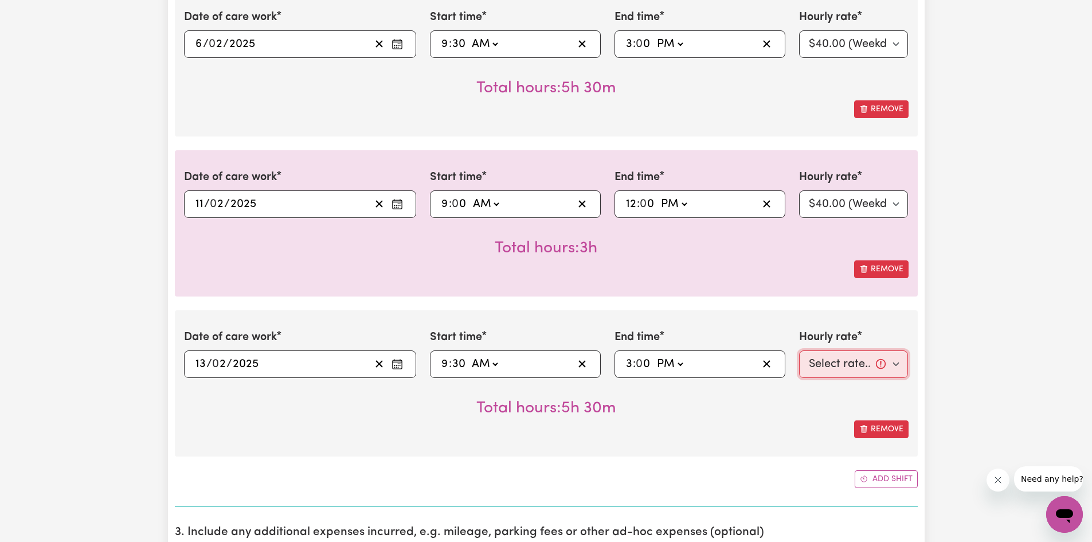
click at [819, 358] on select "Select rate... $40.00 (Weekday)" at bounding box center [853, 364] width 109 height 28
click at [799, 350] on select "Select rate... $40.00 (Weekday)" at bounding box center [853, 364] width 109 height 28
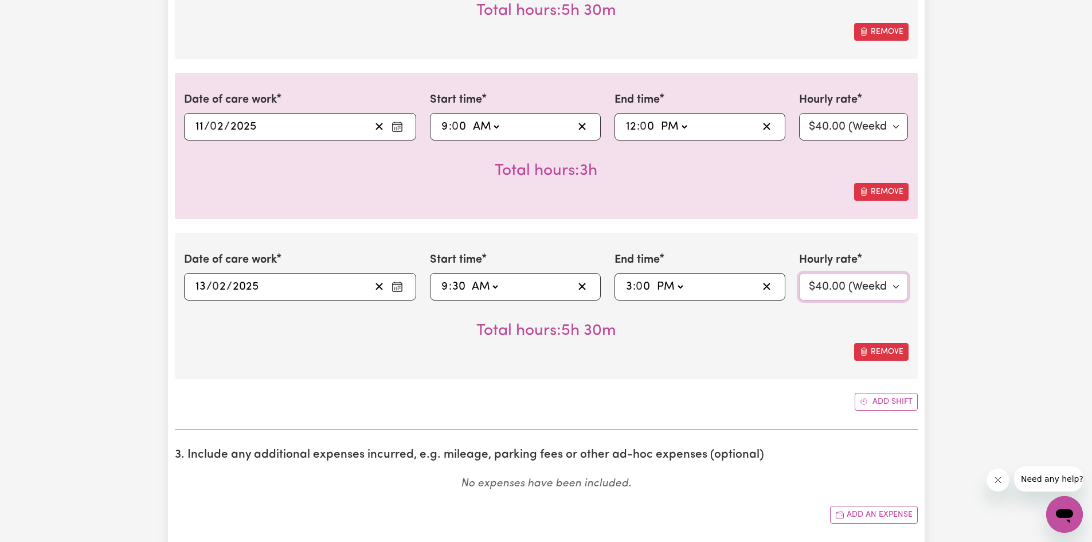
scroll to position [2885, 0]
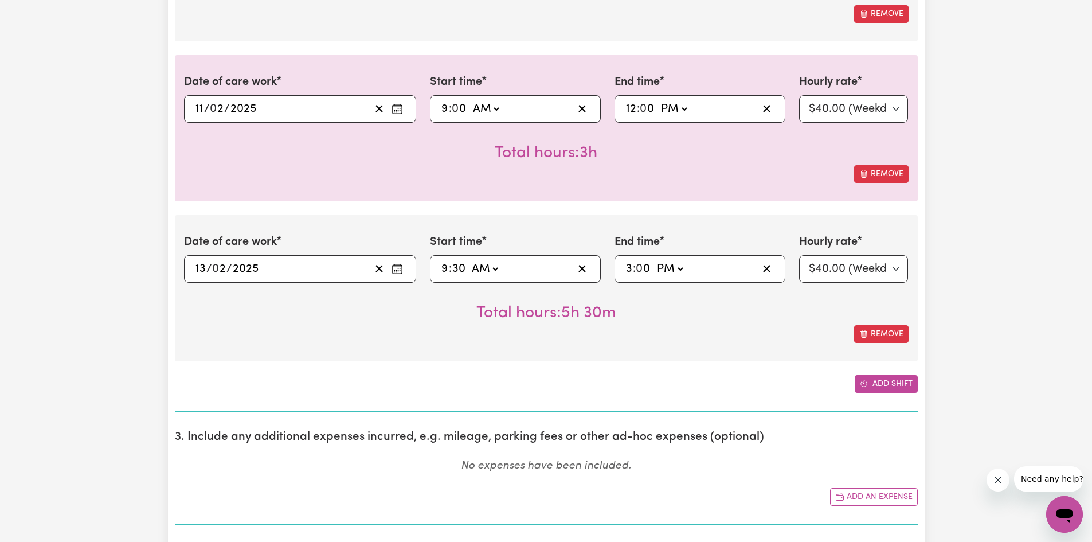
click at [889, 382] on button "Add shift" at bounding box center [886, 384] width 63 height 18
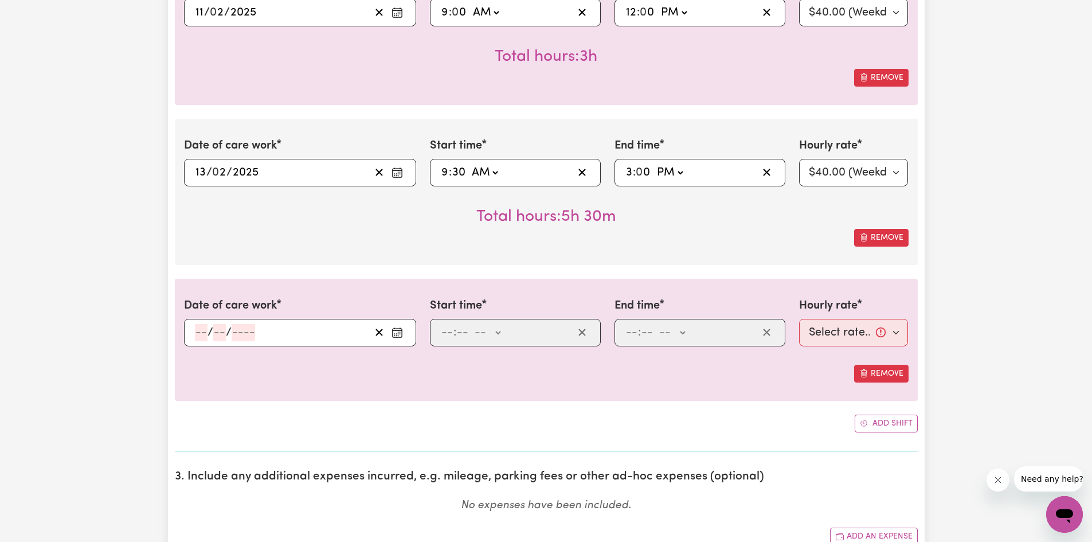
scroll to position [3000, 0]
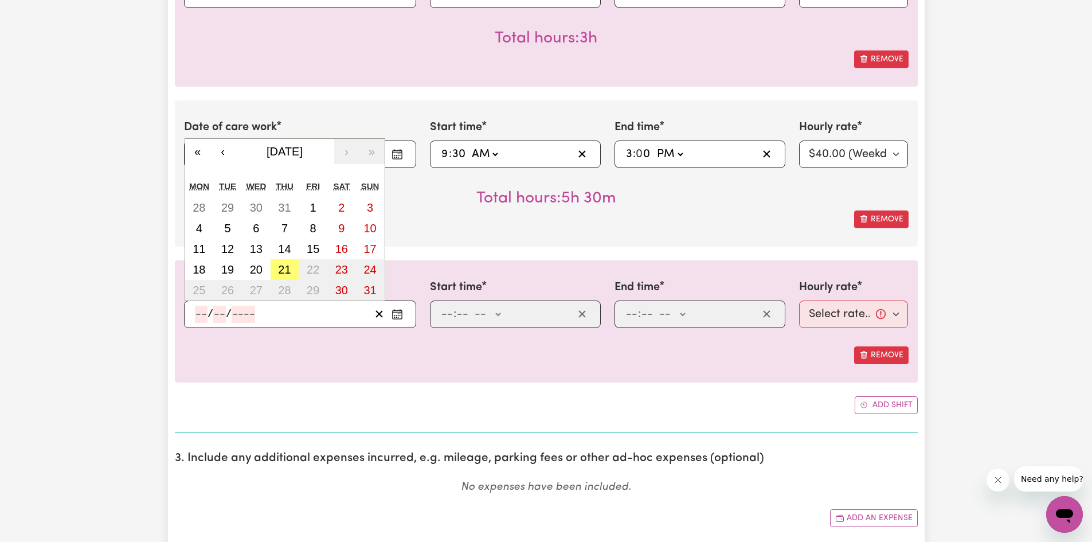
click at [206, 318] on input "number" at bounding box center [201, 314] width 13 height 17
click at [226, 150] on button "‹" at bounding box center [222, 151] width 25 height 25
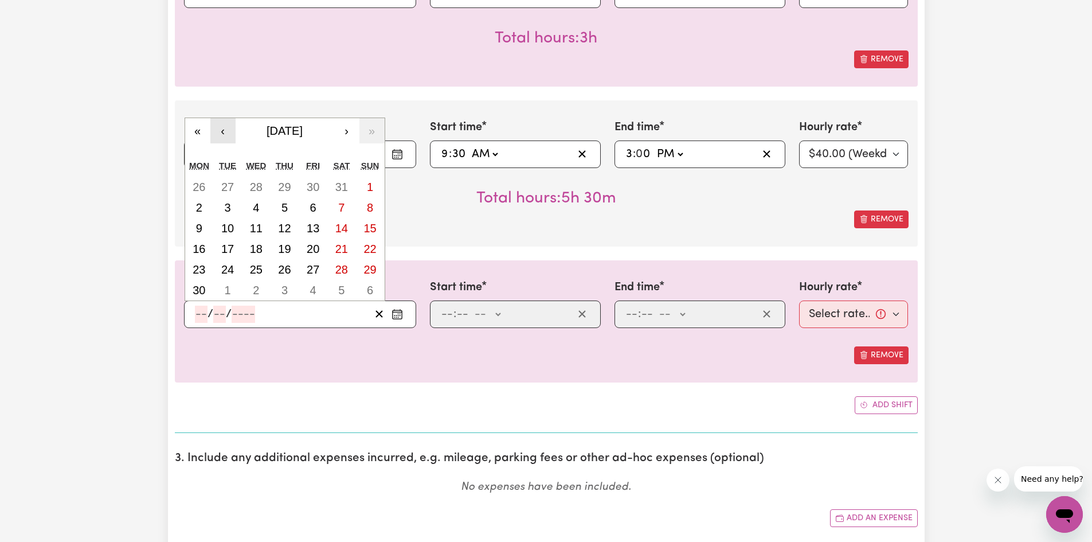
click at [225, 137] on button "‹" at bounding box center [222, 130] width 25 height 25
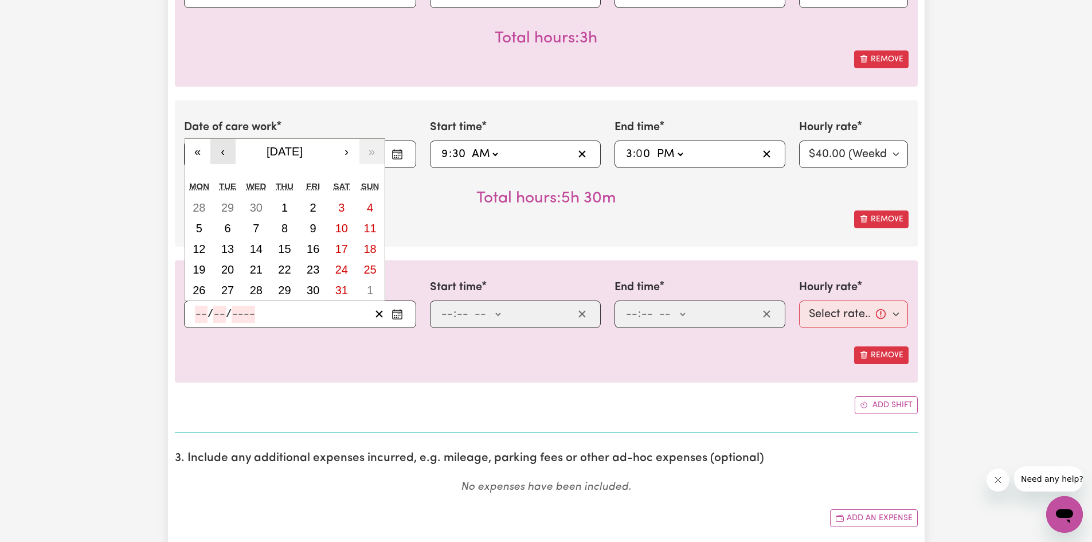
click at [223, 152] on button "‹" at bounding box center [222, 151] width 25 height 25
click at [223, 150] on button "‹" at bounding box center [222, 151] width 25 height 25
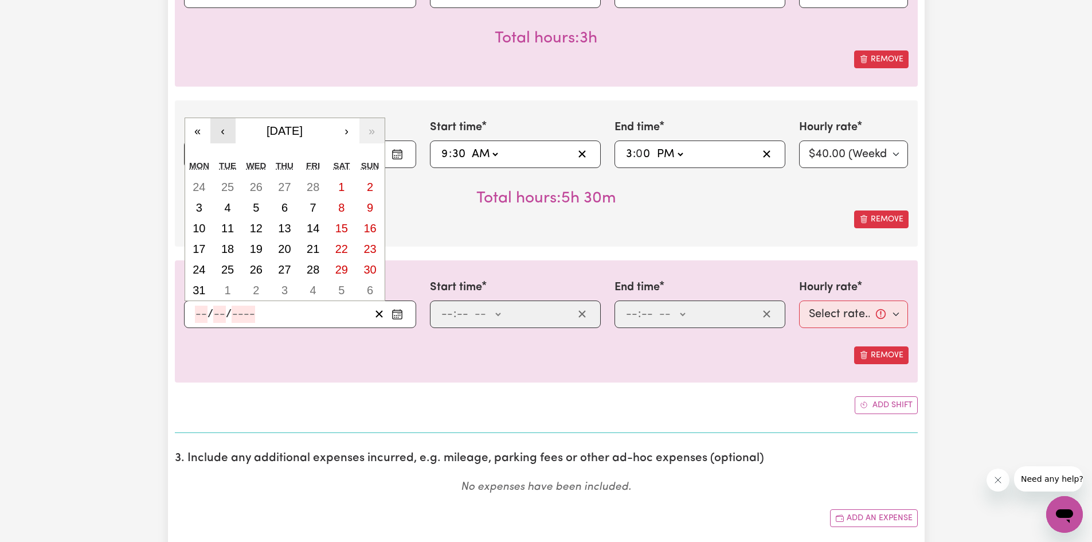
click at [224, 128] on button "‹" at bounding box center [222, 130] width 25 height 25
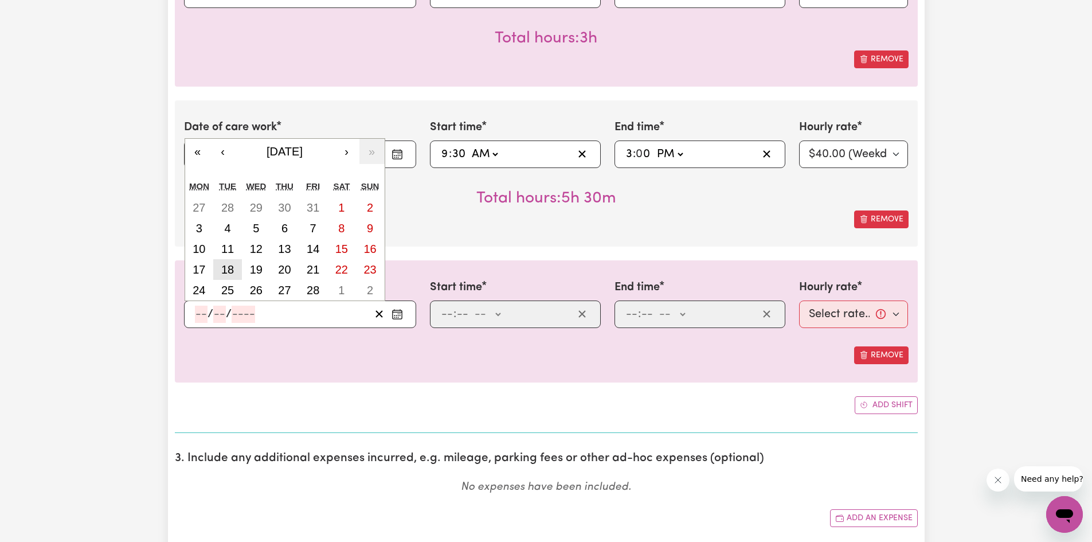
click at [231, 267] on abbr "18" at bounding box center [227, 269] width 13 height 13
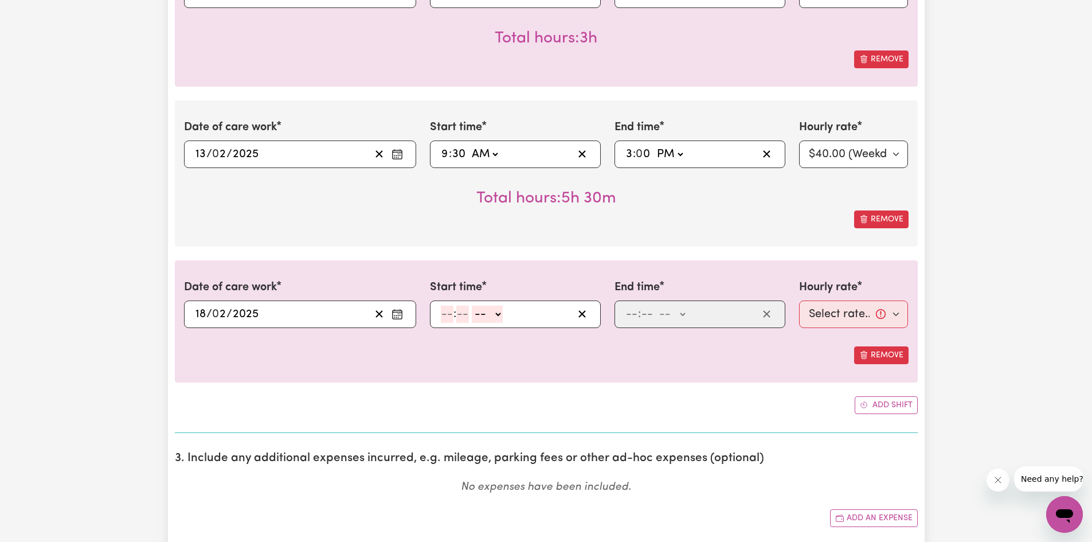
click at [448, 317] on input "number" at bounding box center [447, 314] width 13 height 17
drag, startPoint x: 482, startPoint y: 314, endPoint x: 481, endPoint y: 321, distance: 7.5
click at [482, 314] on select "-- AM PM" at bounding box center [485, 314] width 31 height 17
click at [470, 306] on select "-- AM PM" at bounding box center [485, 314] width 31 height 17
click at [641, 312] on input "number" at bounding box center [647, 314] width 13 height 17
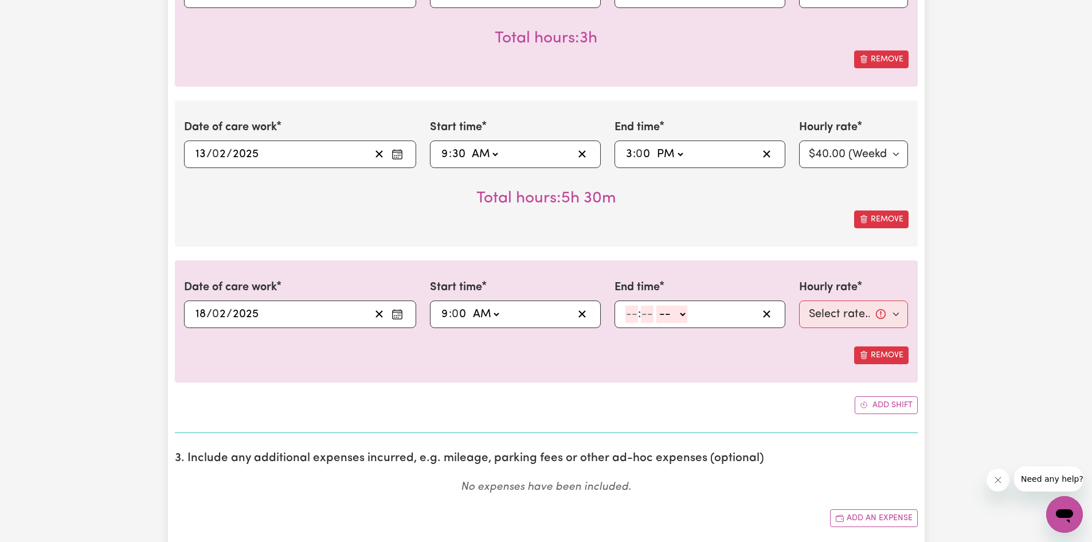
click at [631, 317] on input "number" at bounding box center [631, 314] width 13 height 17
click at [671, 311] on select "-- AM PM" at bounding box center [673, 314] width 31 height 17
click at [658, 306] on select "-- AM PM" at bounding box center [673, 314] width 31 height 17
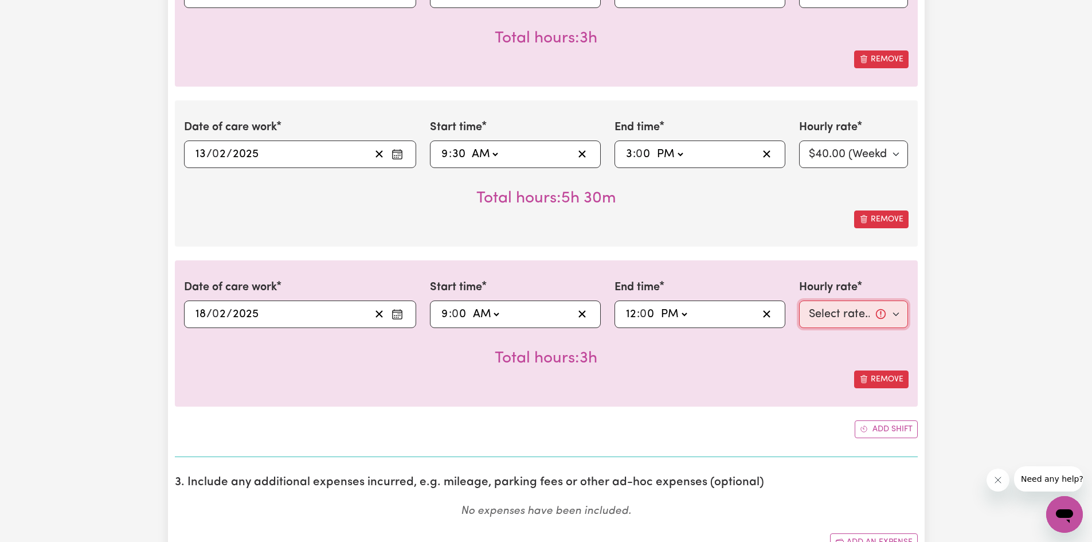
click at [809, 312] on select "Select rate... $40.00 (Weekday)" at bounding box center [853, 314] width 109 height 28
click at [799, 300] on select "Select rate... $40.00 (Weekday)" at bounding box center [853, 314] width 109 height 28
click at [874, 428] on button "Add shift" at bounding box center [886, 429] width 63 height 18
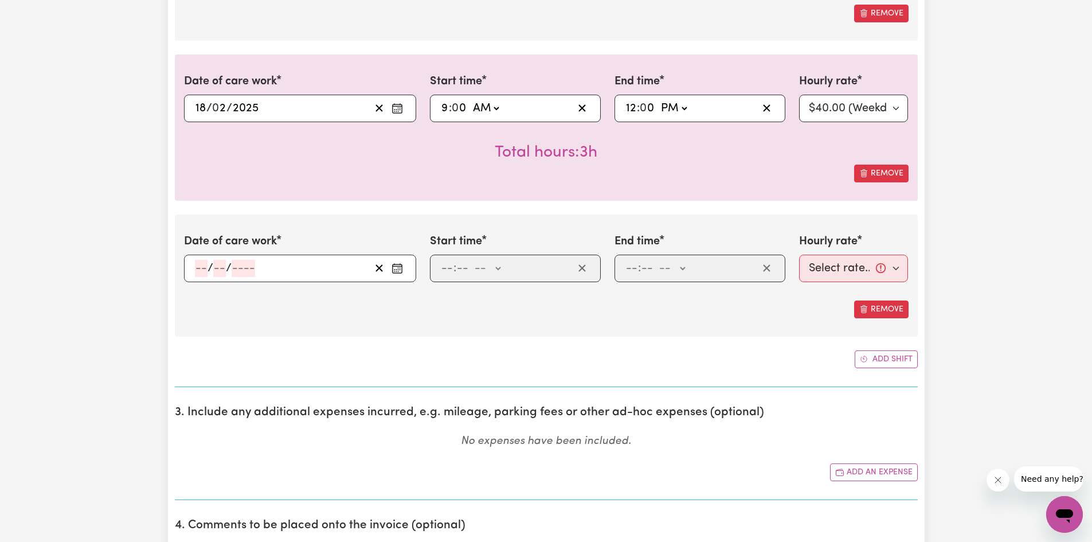
scroll to position [3229, 0]
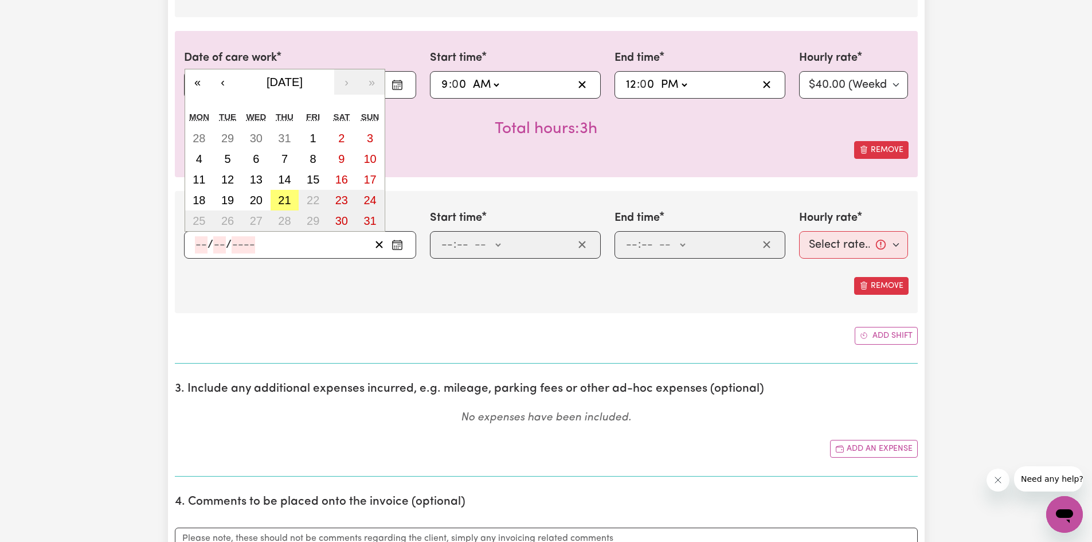
click at [205, 243] on input "number" at bounding box center [201, 244] width 13 height 17
click at [216, 81] on button "‹" at bounding box center [222, 81] width 25 height 25
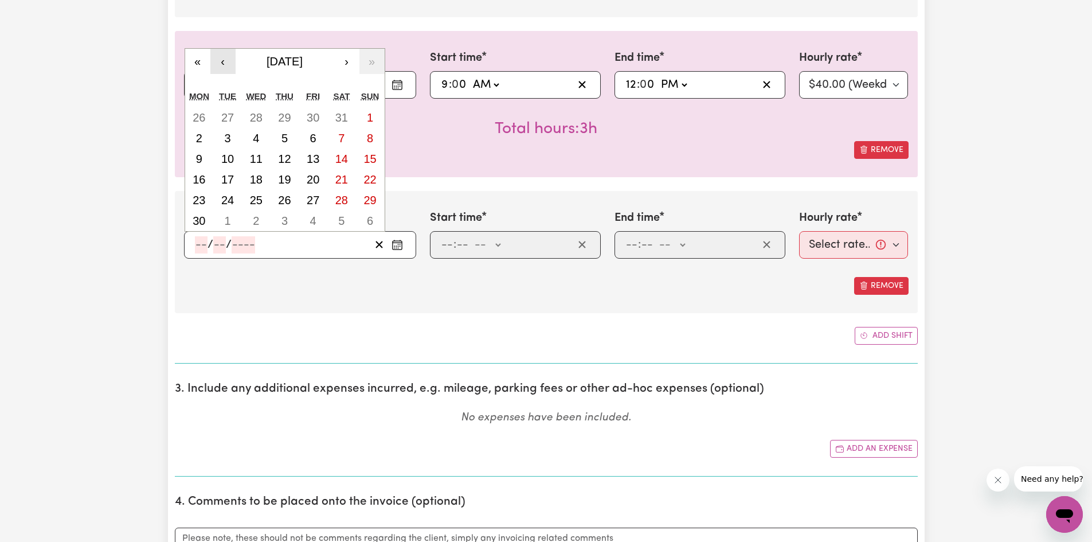
click at [222, 68] on button "‹" at bounding box center [222, 61] width 25 height 25
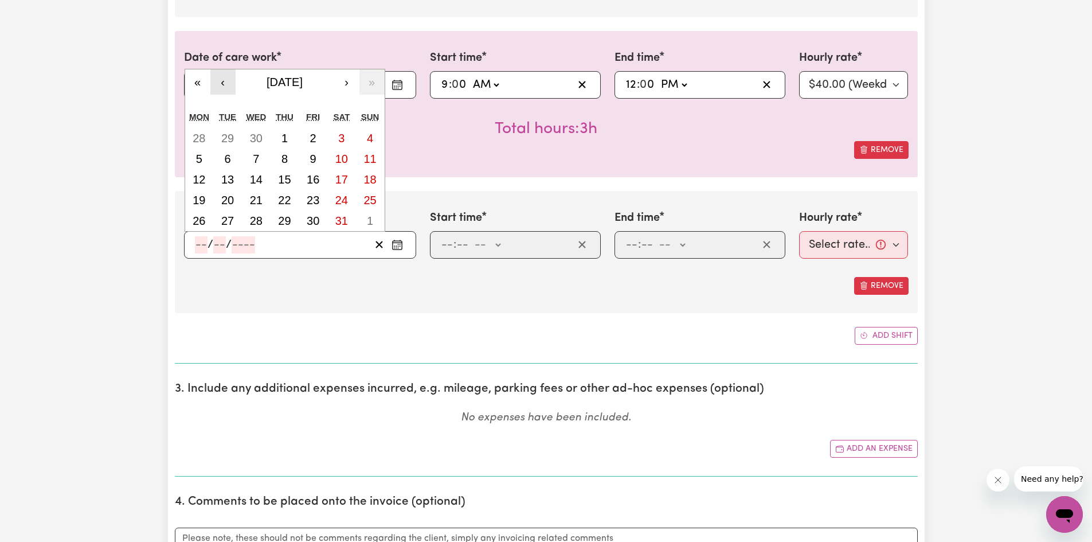
click at [222, 77] on button "‹" at bounding box center [222, 81] width 25 height 25
click at [222, 76] on button "‹" at bounding box center [222, 81] width 25 height 25
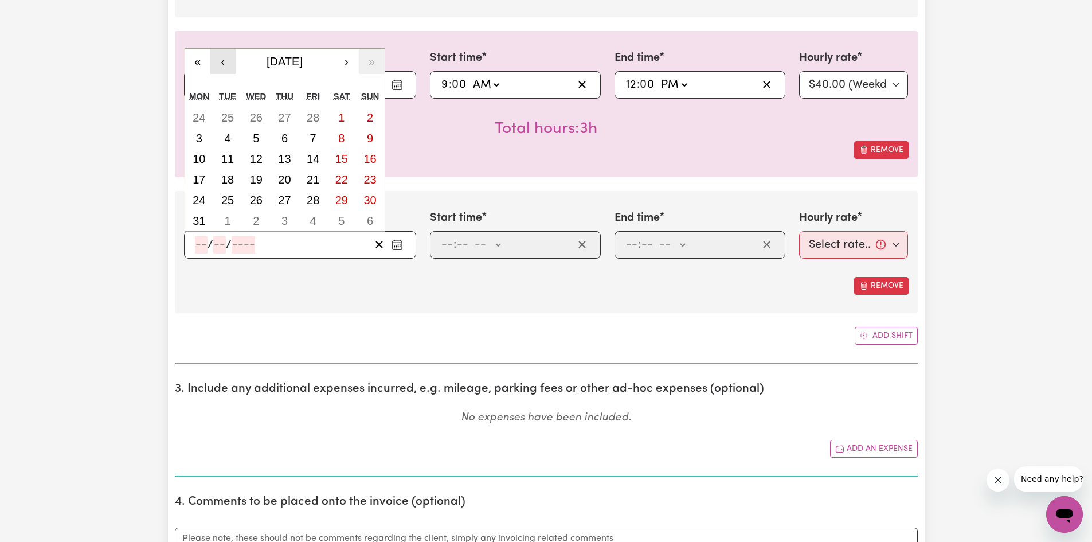
click at [224, 59] on button "‹" at bounding box center [222, 61] width 25 height 25
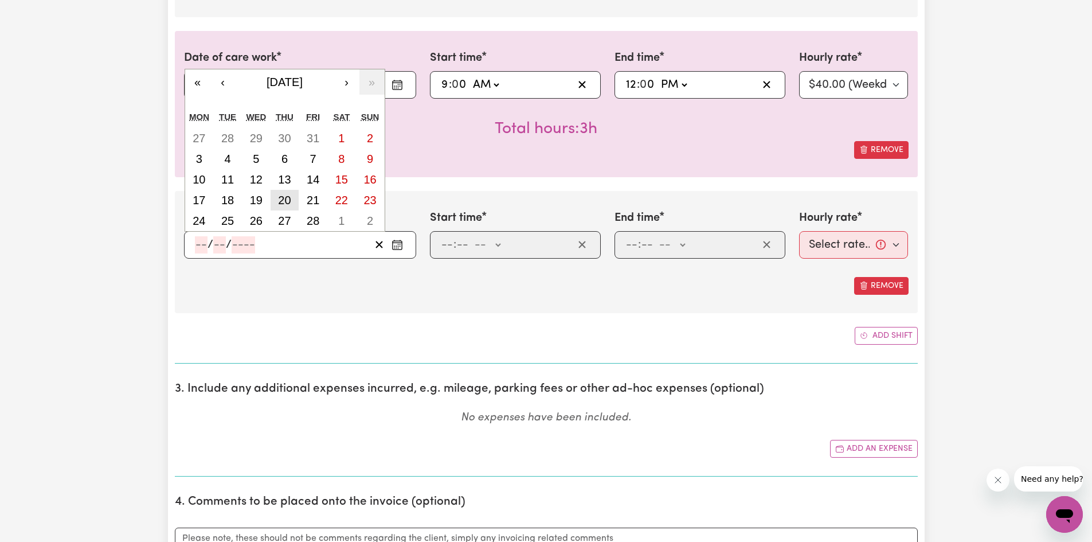
click at [288, 198] on abbr "20" at bounding box center [284, 200] width 13 height 13
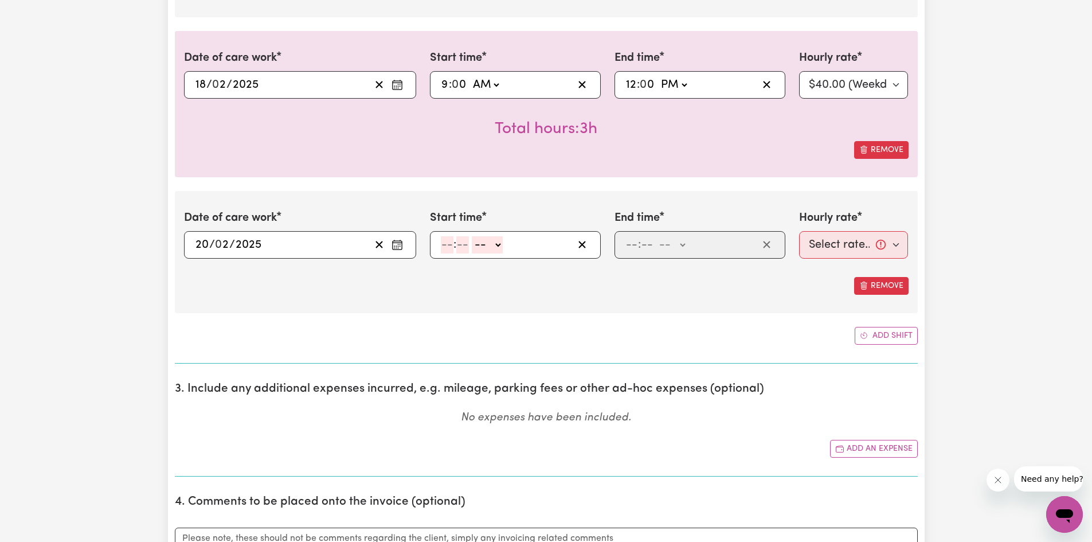
click at [447, 244] on input "number" at bounding box center [447, 244] width 13 height 17
click at [485, 242] on select "-- AM PM" at bounding box center [484, 244] width 31 height 17
click at [469, 236] on select "-- AM PM" at bounding box center [484, 244] width 31 height 17
click at [633, 244] on input "number" at bounding box center [631, 244] width 13 height 17
click at [668, 248] on select "-- AM PM" at bounding box center [669, 244] width 31 height 17
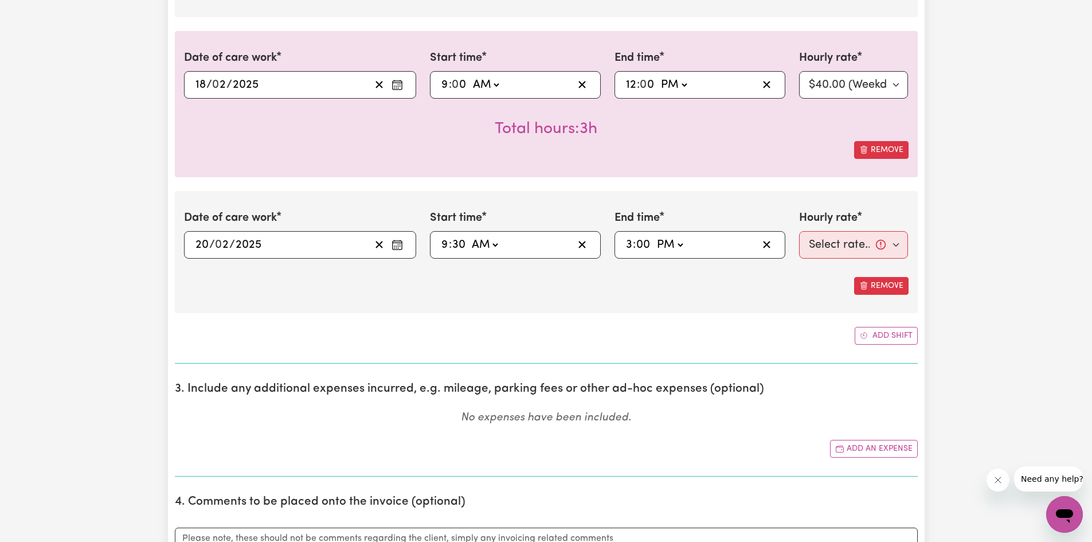
click at [654, 236] on select "-- AM PM" at bounding box center [669, 244] width 31 height 17
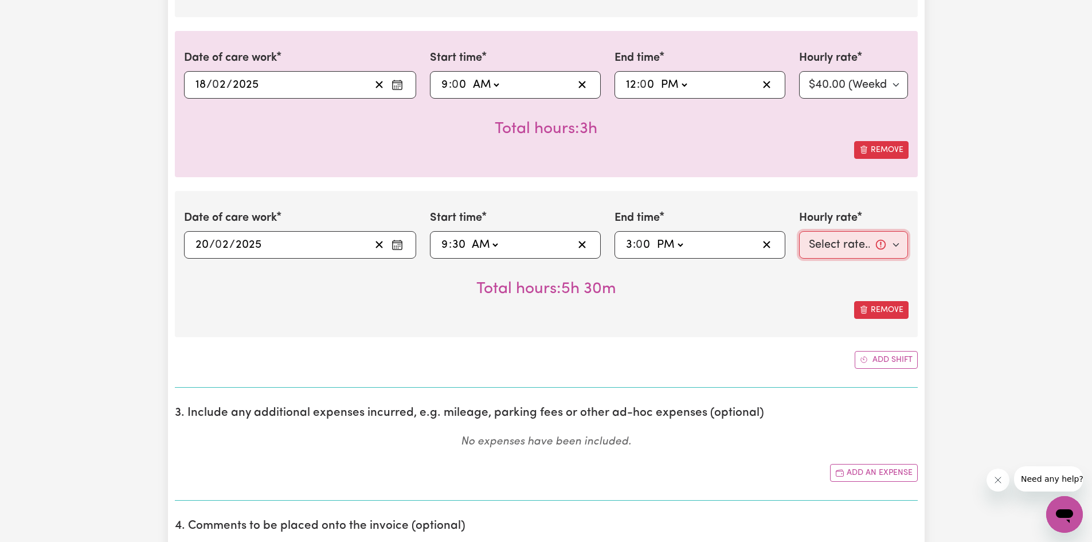
click at [829, 246] on select "Select rate... $40.00 (Weekday)" at bounding box center [853, 245] width 109 height 28
click at [799, 231] on select "Select rate... $40.00 (Weekday)" at bounding box center [853, 245] width 109 height 28
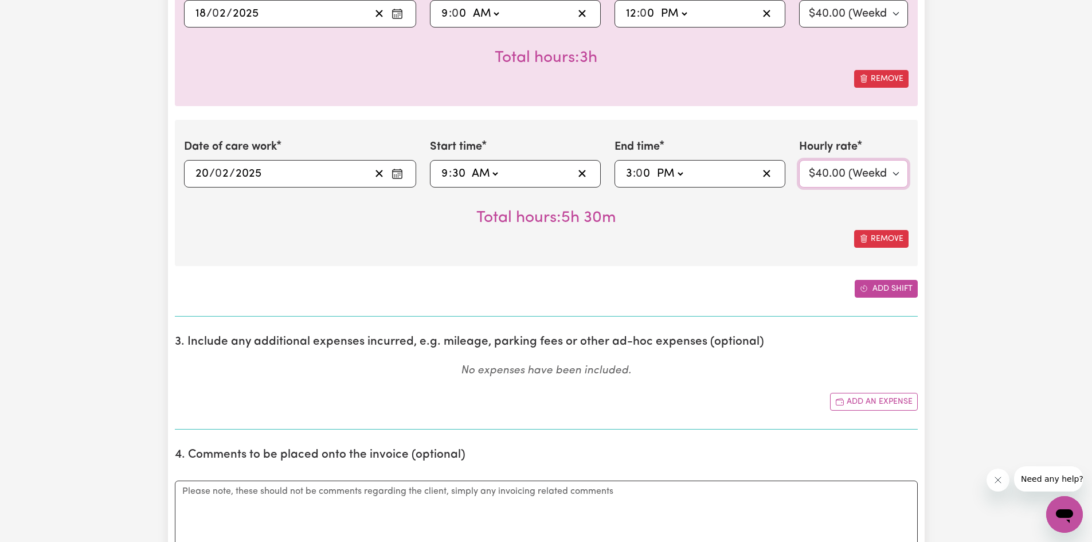
scroll to position [3325, 0]
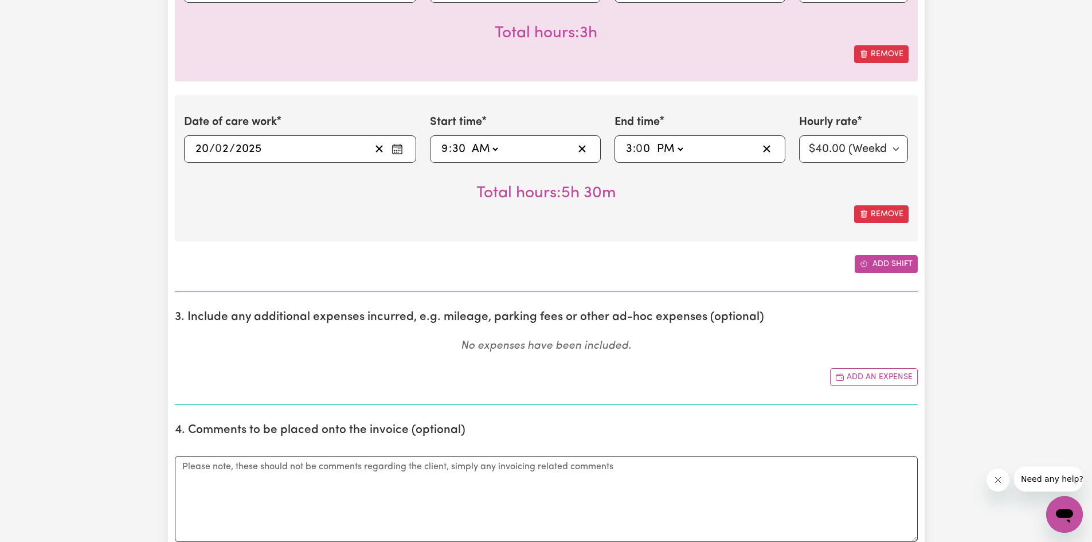
click at [873, 265] on button "Add shift" at bounding box center [886, 264] width 63 height 18
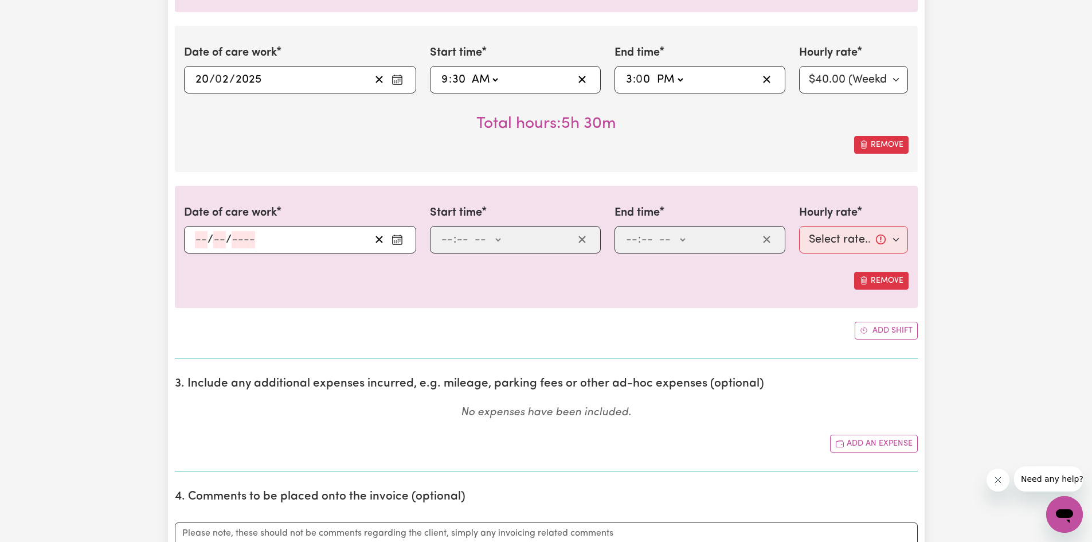
scroll to position [3401, 0]
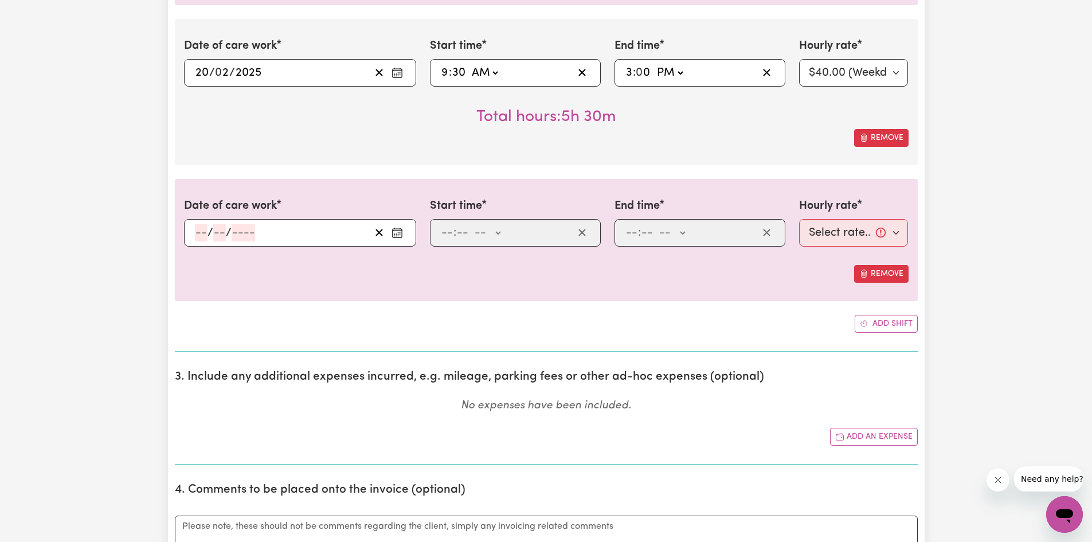
drag, startPoint x: 196, startPoint y: 228, endPoint x: 204, endPoint y: 230, distance: 8.3
click at [197, 228] on input "number" at bounding box center [201, 232] width 13 height 17
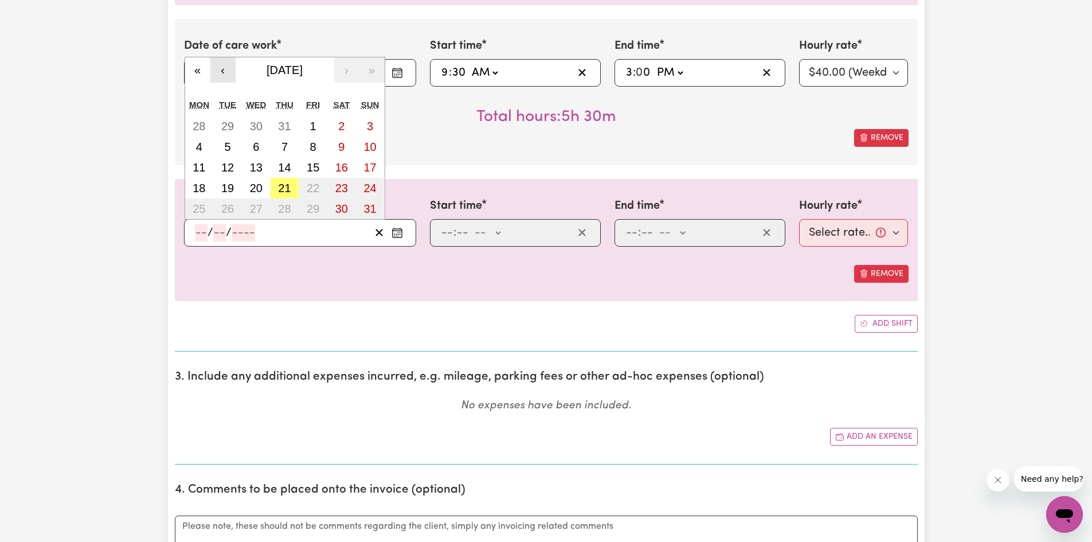
click at [232, 73] on button "‹" at bounding box center [222, 69] width 25 height 25
click at [232, 72] on button "‹" at bounding box center [222, 69] width 25 height 25
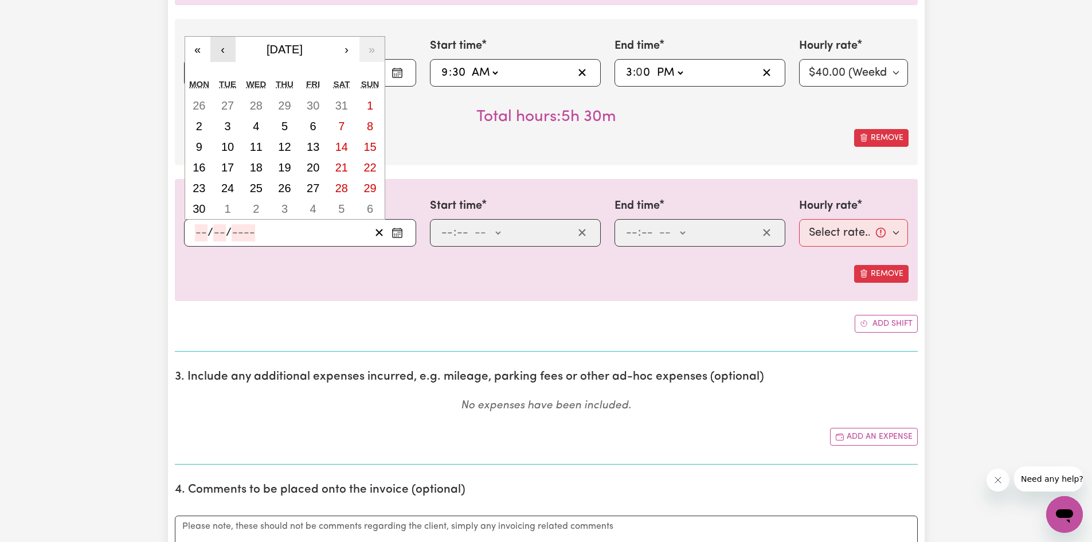
click at [225, 57] on button "‹" at bounding box center [222, 49] width 25 height 25
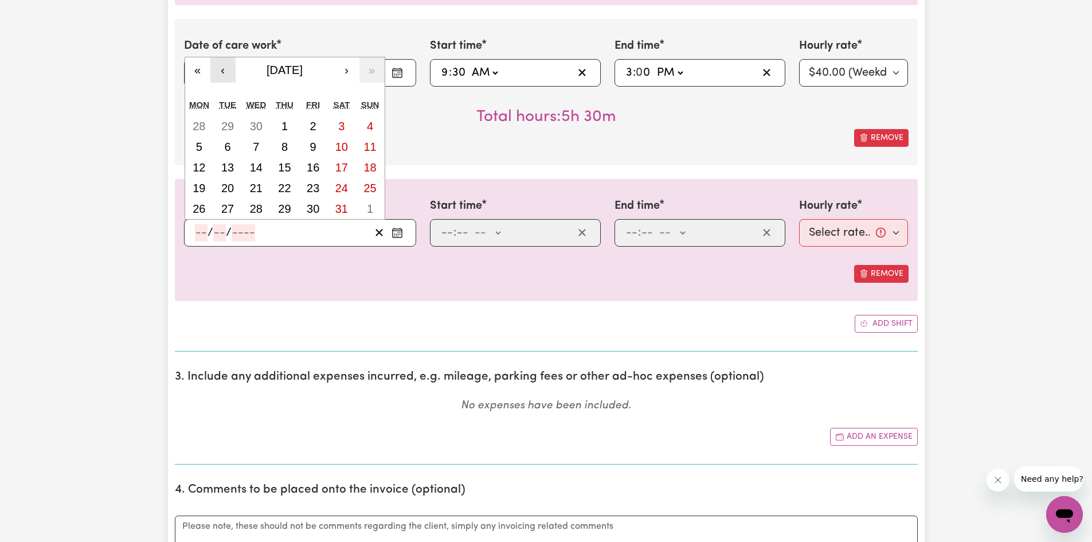
click at [224, 65] on button "‹" at bounding box center [222, 69] width 25 height 25
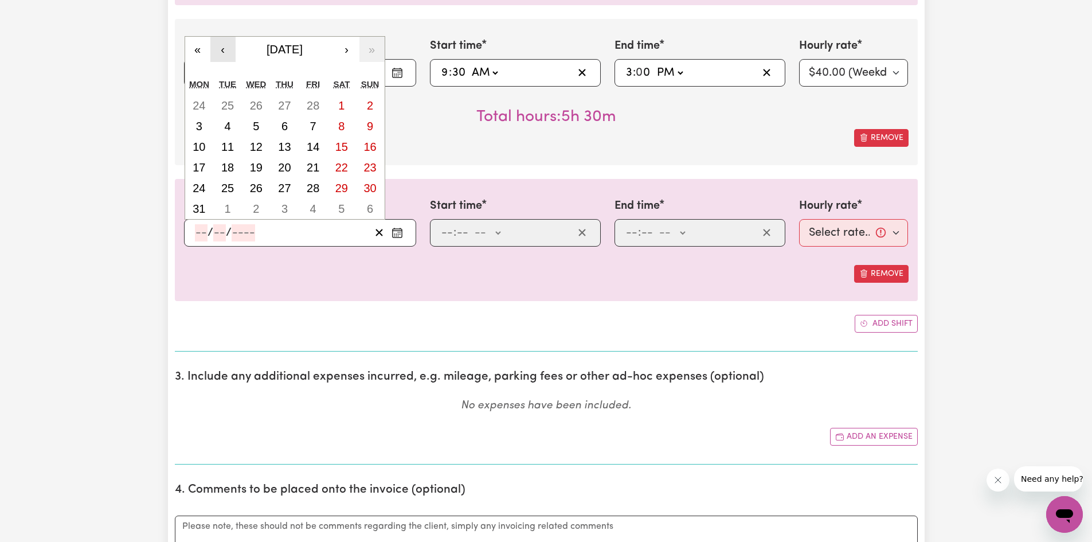
click at [223, 46] on button "‹" at bounding box center [222, 49] width 25 height 25
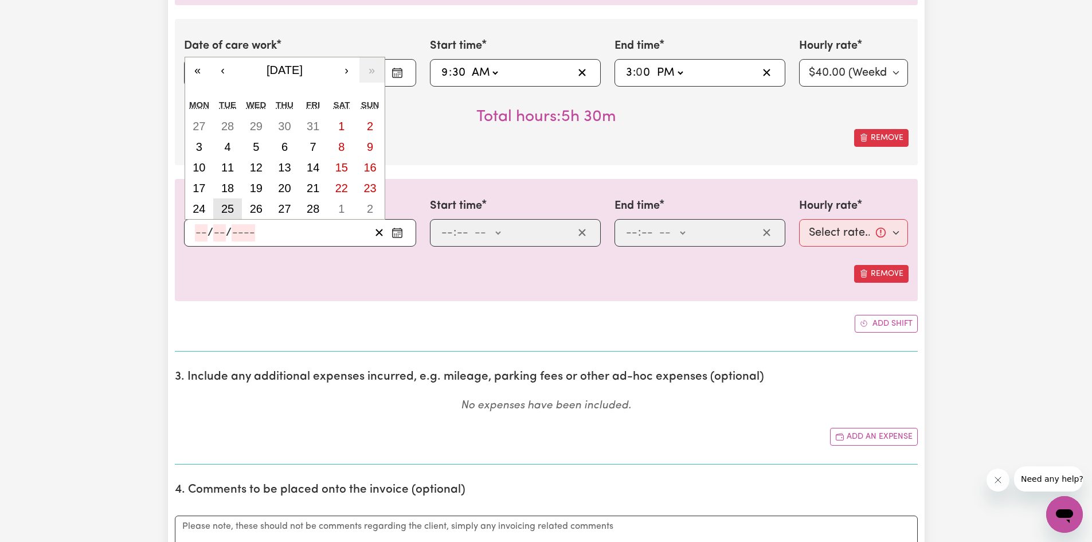
click at [232, 204] on abbr "25" at bounding box center [227, 208] width 13 height 13
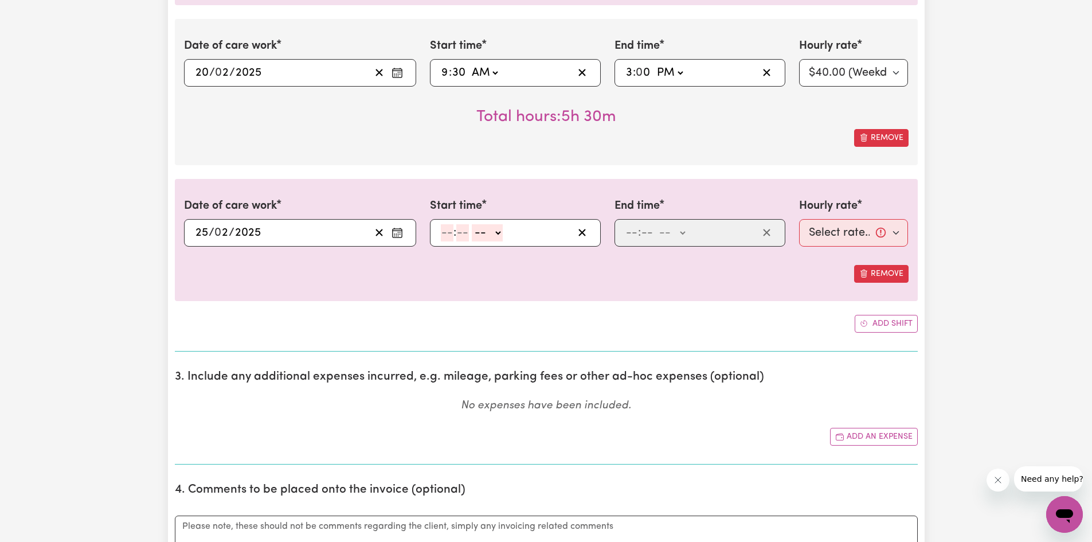
click at [444, 232] on input "number" at bounding box center [447, 232] width 13 height 17
click at [486, 230] on select "-- AM PM" at bounding box center [485, 232] width 31 height 17
click at [470, 224] on select "-- AM PM" at bounding box center [485, 232] width 31 height 17
click at [637, 231] on input "number" at bounding box center [631, 232] width 13 height 17
click at [661, 235] on select "-- AM PM" at bounding box center [673, 232] width 31 height 17
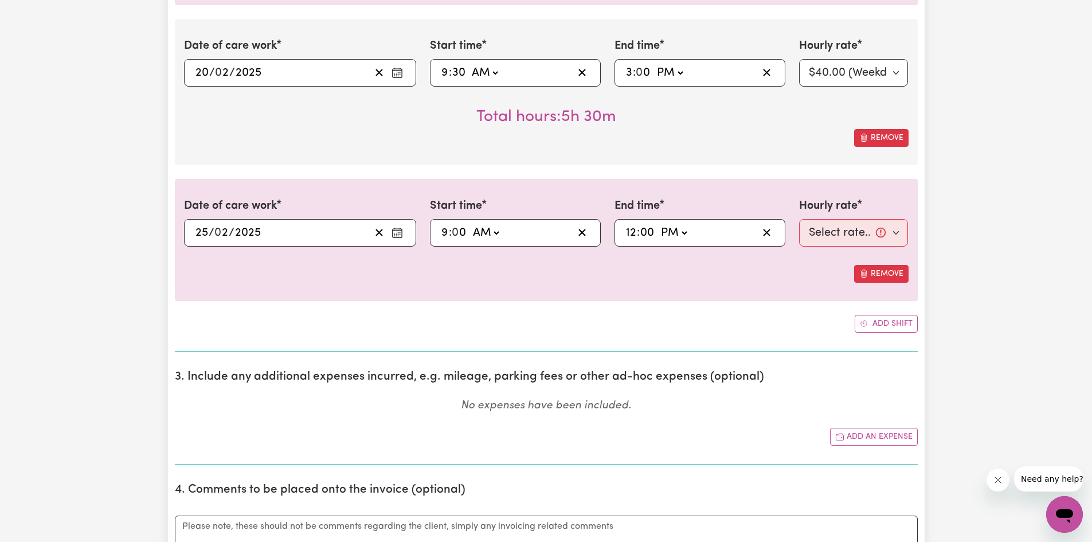
click at [658, 224] on select "-- AM PM" at bounding box center [673, 232] width 31 height 17
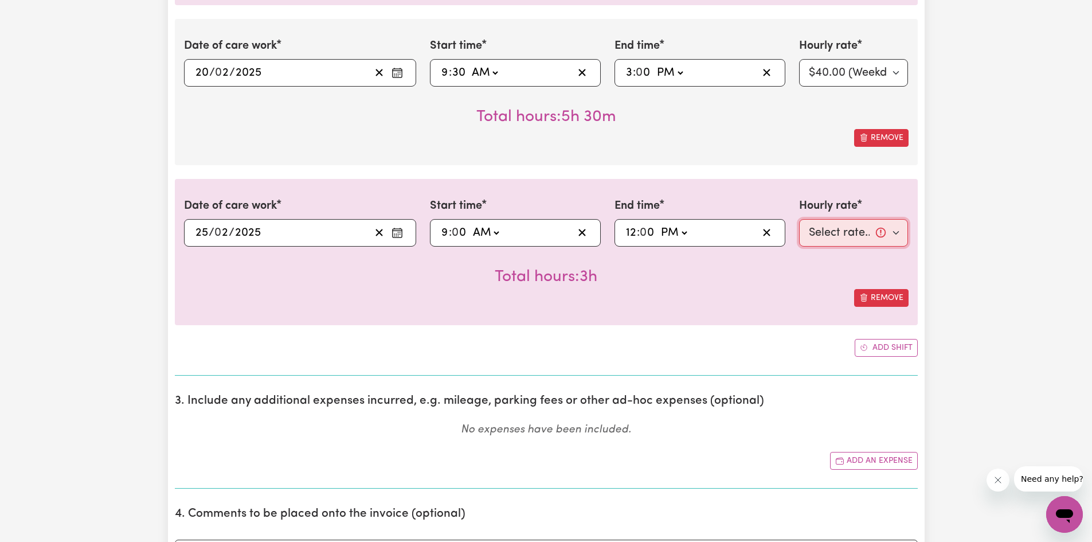
click at [817, 229] on select "Select rate... $40.00 (Weekday)" at bounding box center [853, 233] width 109 height 28
click at [799, 219] on select "Select rate... $40.00 (Weekday)" at bounding box center [853, 233] width 109 height 28
click at [878, 343] on button "Add shift" at bounding box center [886, 348] width 63 height 18
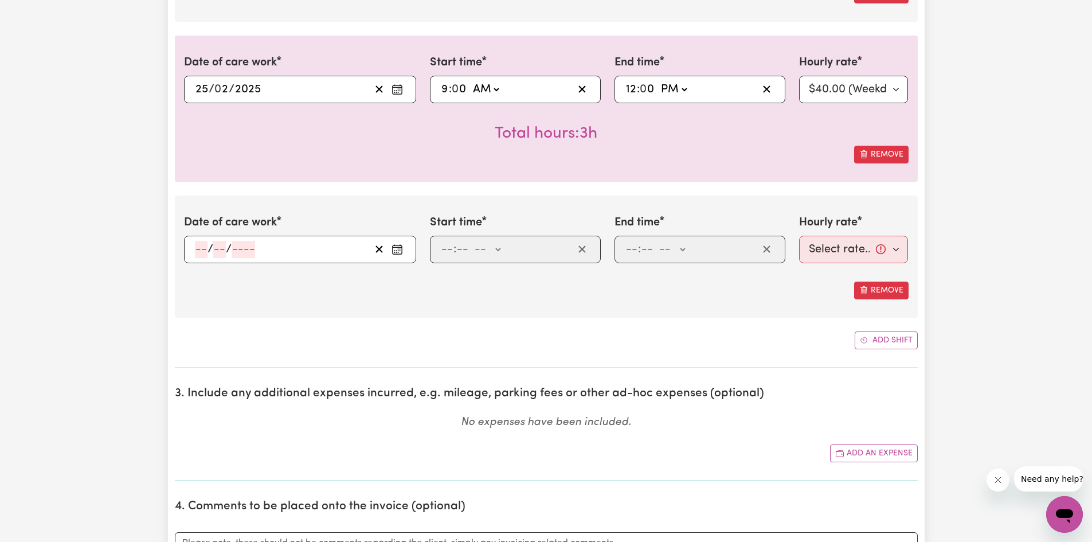
scroll to position [3554, 0]
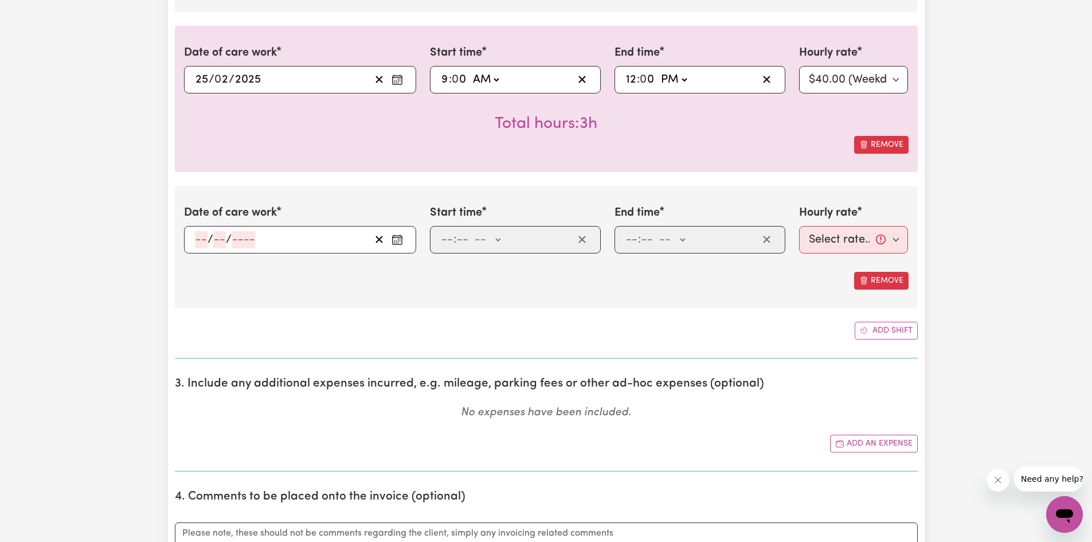
click at [198, 237] on input "number" at bounding box center [201, 239] width 13 height 17
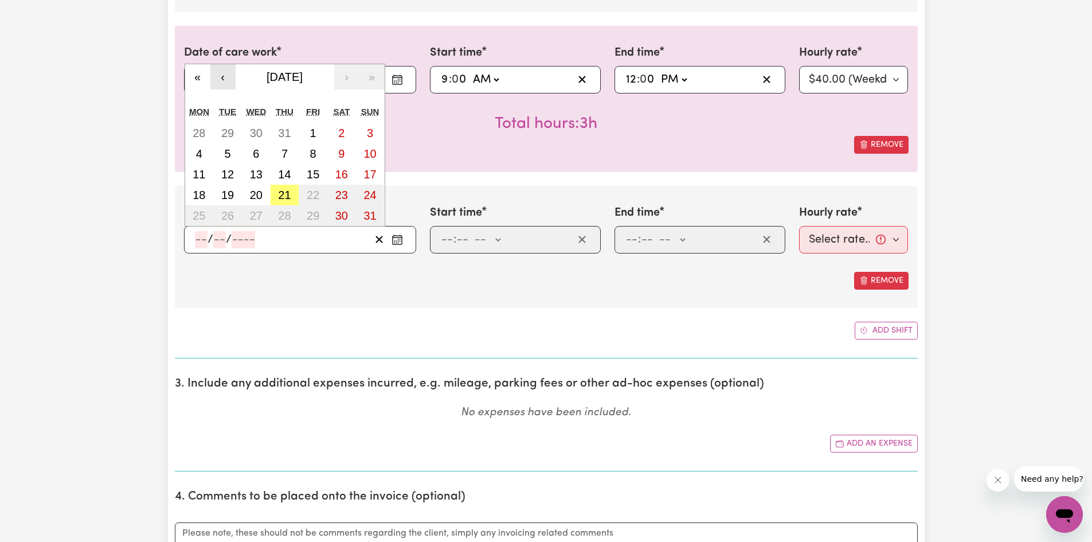
click at [224, 75] on button "‹" at bounding box center [222, 76] width 25 height 25
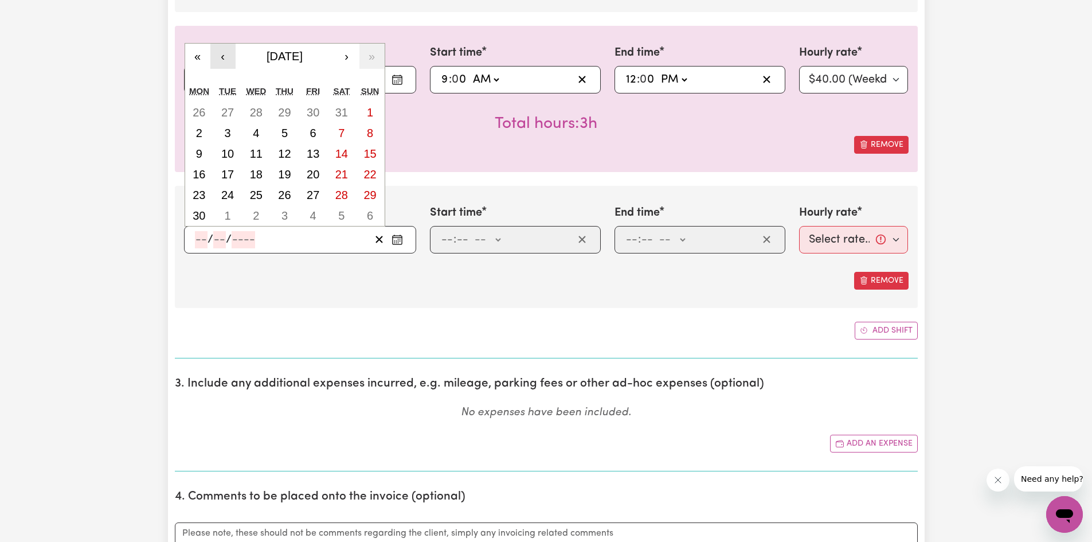
click at [224, 64] on button "‹" at bounding box center [222, 56] width 25 height 25
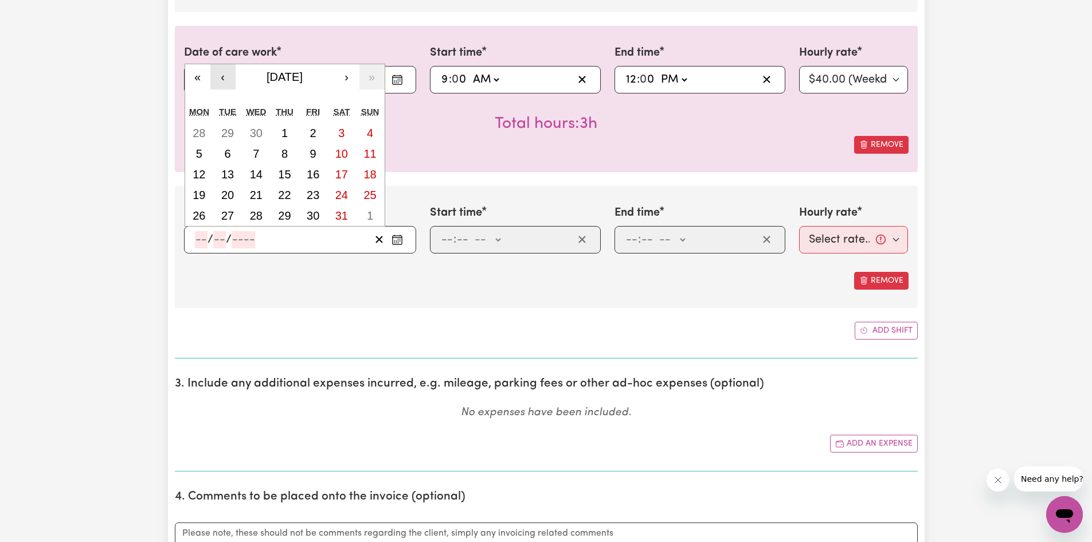
click at [222, 74] on button "‹" at bounding box center [222, 76] width 25 height 25
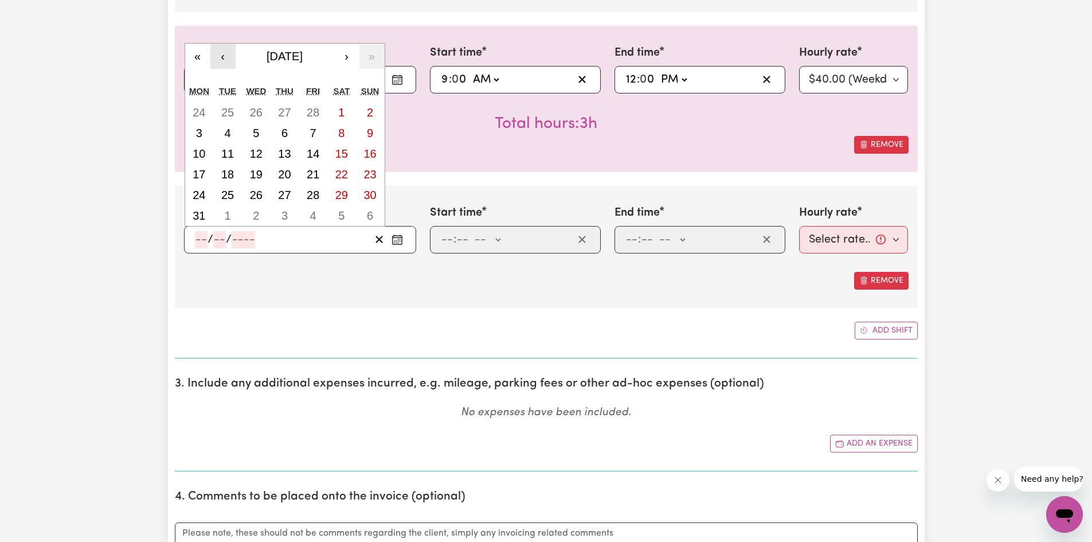
click at [224, 60] on button "‹" at bounding box center [222, 56] width 25 height 25
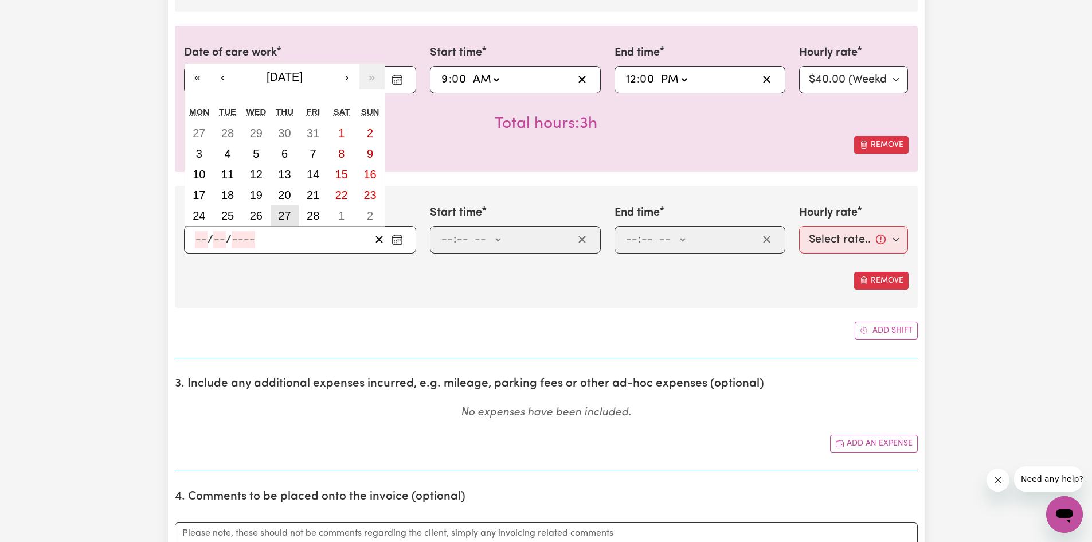
click at [280, 214] on abbr "27" at bounding box center [284, 215] width 13 height 13
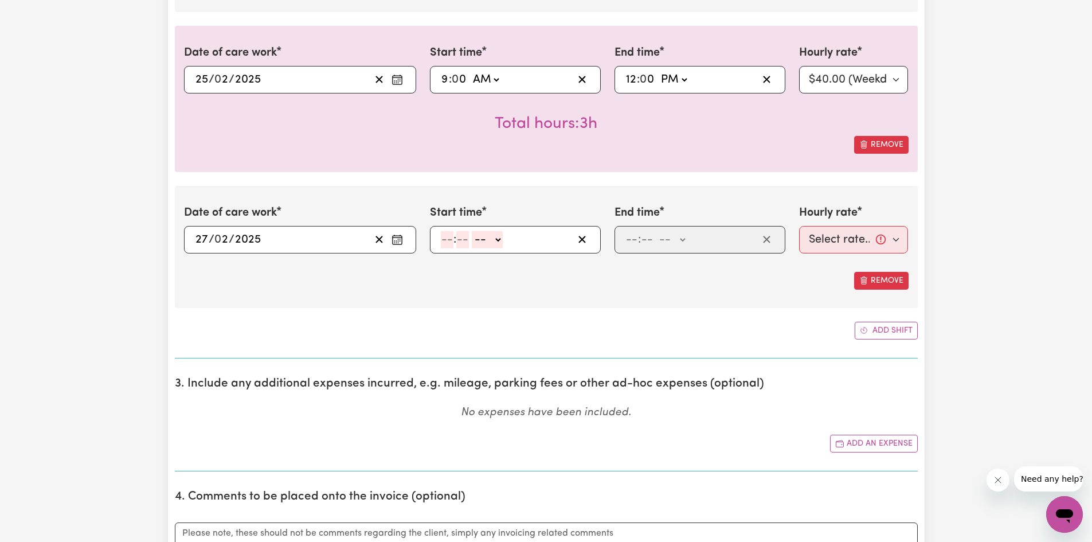
click at [451, 245] on input "number" at bounding box center [447, 239] width 13 height 17
click at [482, 240] on select "-- AM PM" at bounding box center [484, 239] width 31 height 17
click at [469, 231] on select "-- AM PM" at bounding box center [484, 239] width 31 height 17
click at [635, 238] on input "number" at bounding box center [631, 239] width 13 height 17
click at [663, 238] on select "-- AM PM" at bounding box center [669, 239] width 31 height 17
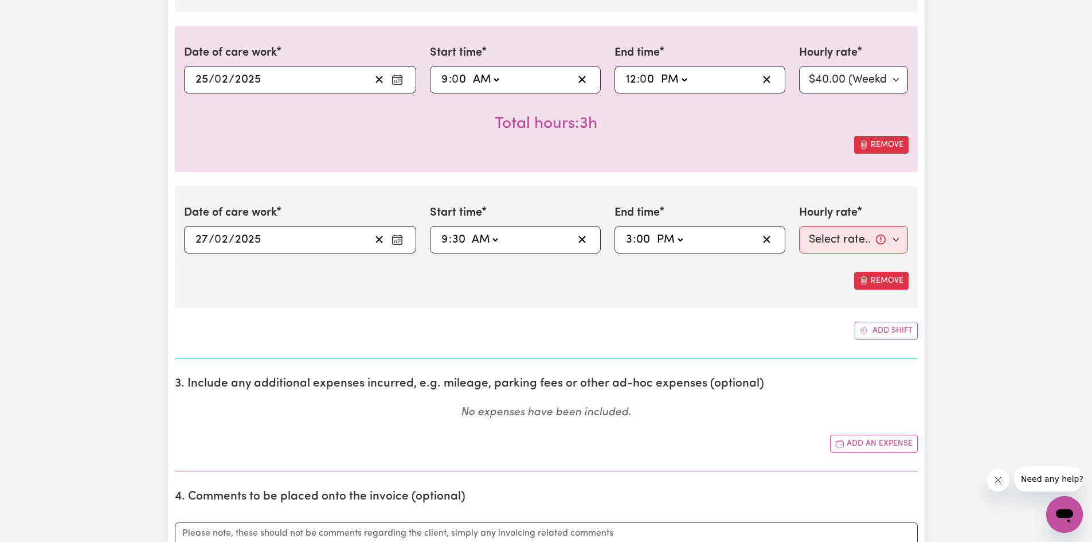
click at [654, 231] on select "-- AM PM" at bounding box center [669, 239] width 31 height 17
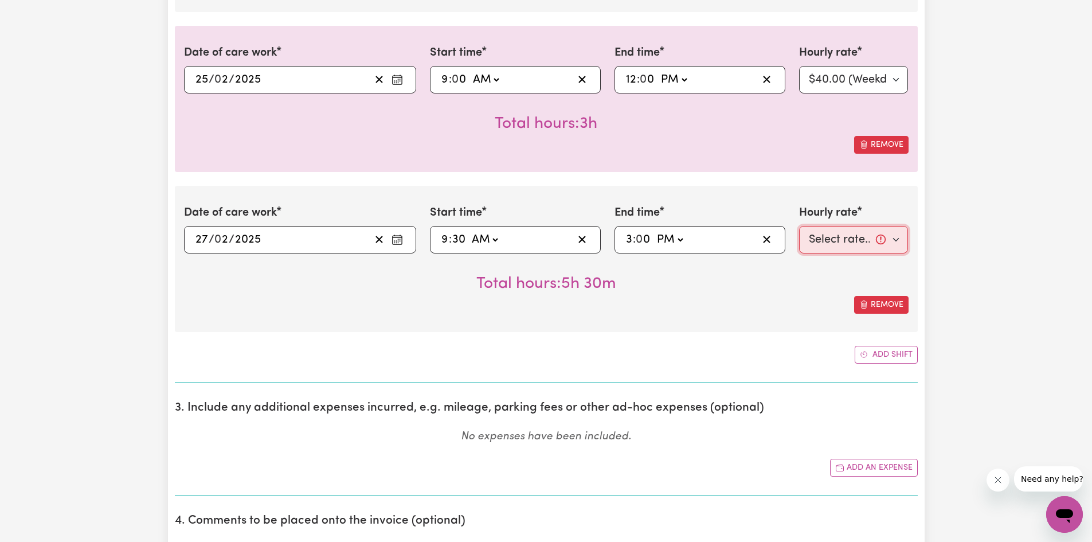
click at [818, 237] on select "Select rate... $40.00 (Weekday)" at bounding box center [853, 240] width 109 height 28
click at [799, 226] on select "Select rate... $40.00 (Weekday)" at bounding box center [853, 240] width 109 height 28
click at [889, 356] on button "Add shift" at bounding box center [886, 355] width 63 height 18
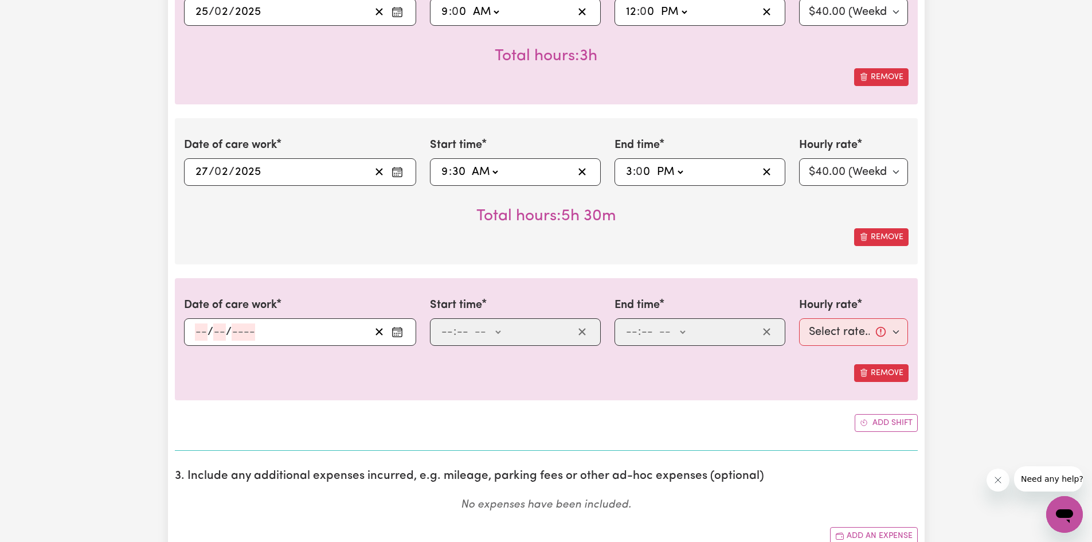
scroll to position [3650, 0]
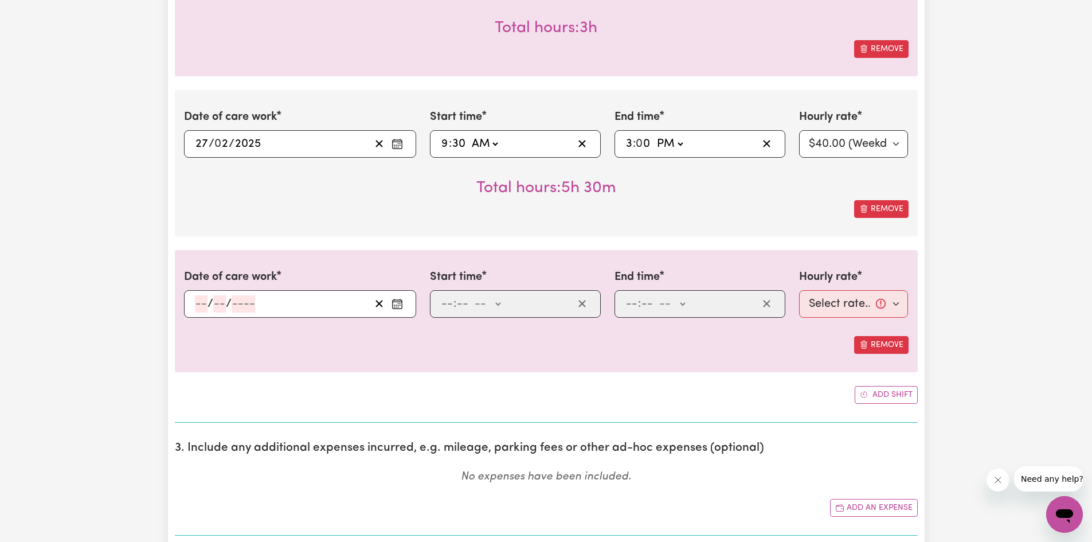
drag, startPoint x: 199, startPoint y: 300, endPoint x: 208, endPoint y: 292, distance: 12.2
click at [200, 300] on input "number" at bounding box center [201, 303] width 13 height 17
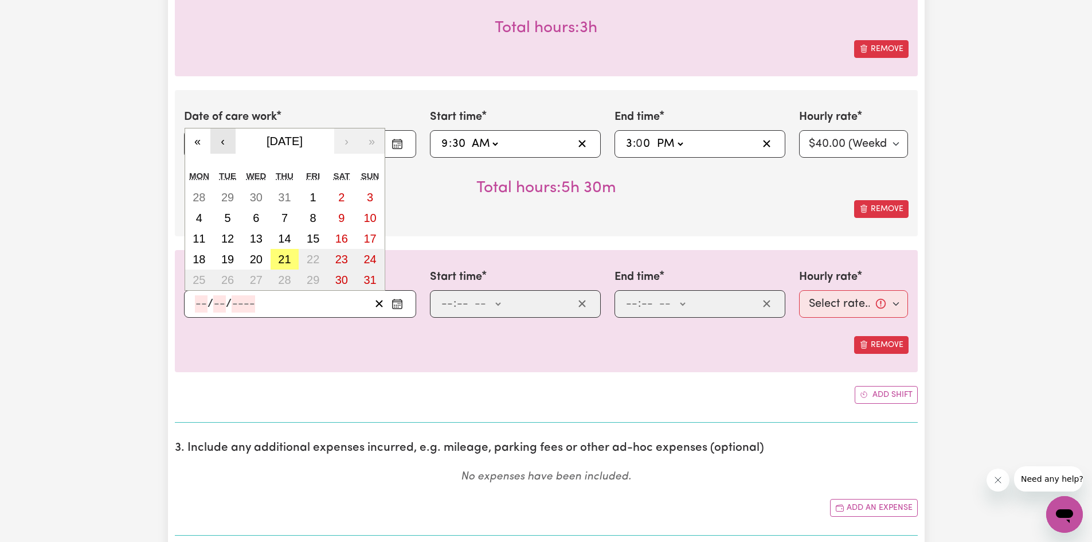
click at [234, 138] on button "‹" at bounding box center [222, 140] width 25 height 25
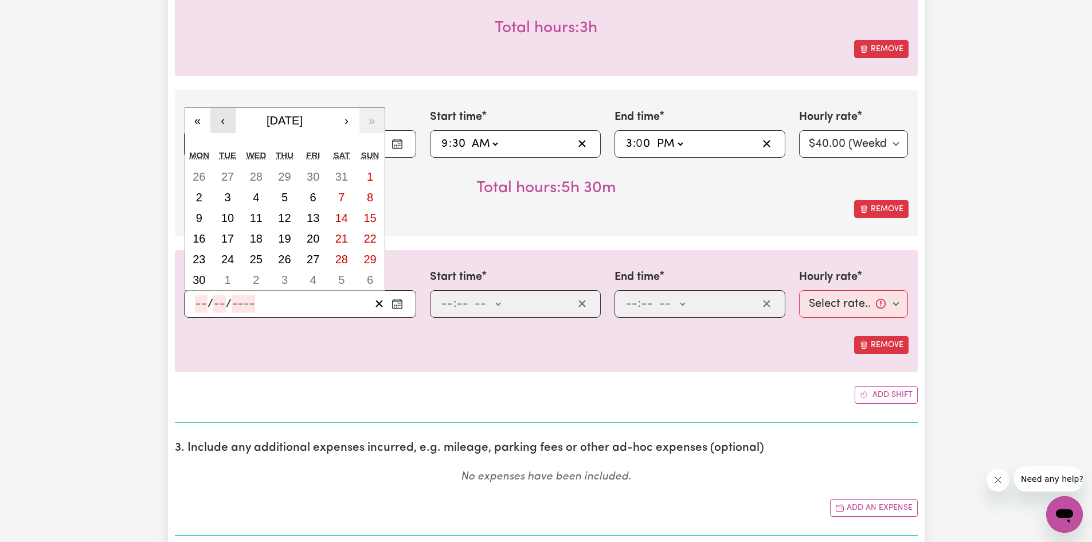
click at [234, 130] on button "‹" at bounding box center [222, 120] width 25 height 25
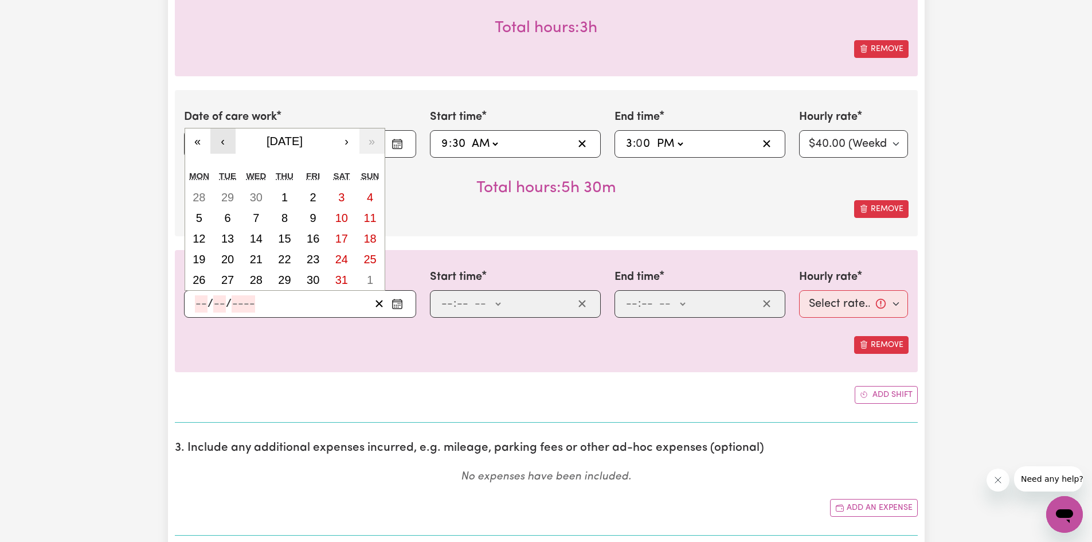
click at [226, 137] on button "‹" at bounding box center [222, 140] width 25 height 25
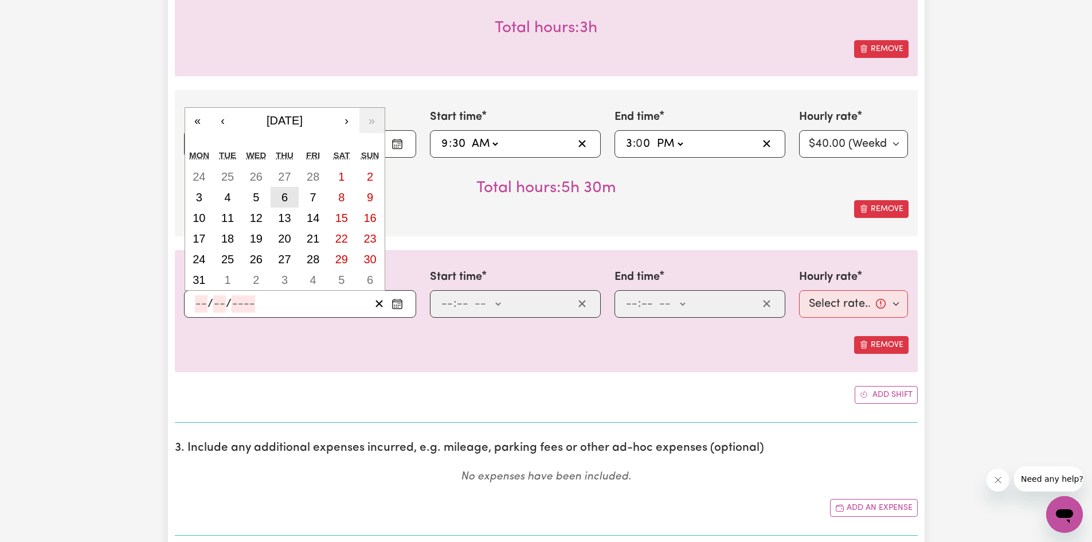
click at [286, 192] on abbr "6" at bounding box center [284, 197] width 6 height 13
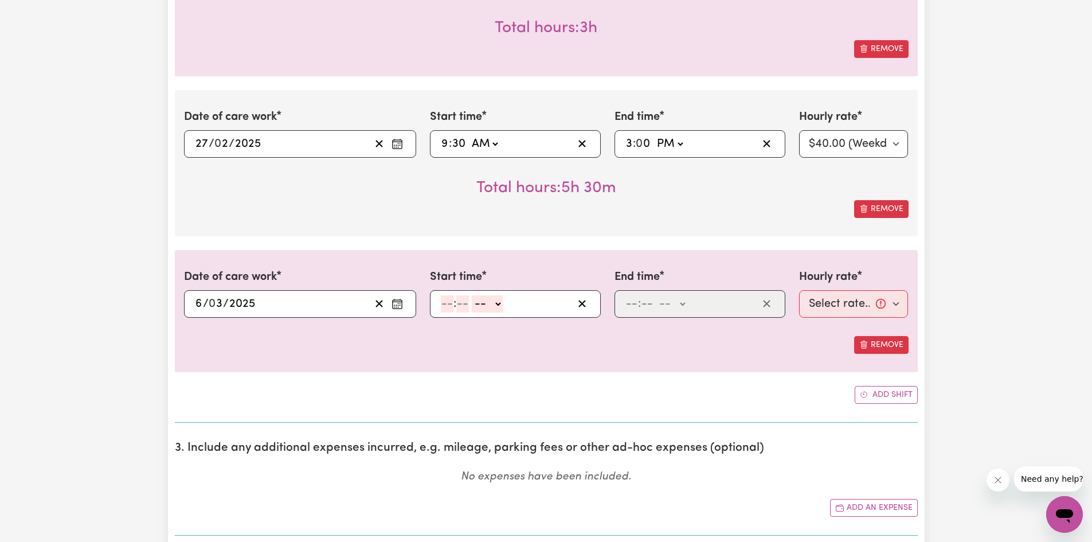
click at [448, 306] on input "number" at bounding box center [447, 303] width 13 height 17
click at [496, 303] on select "-- AM PM" at bounding box center [484, 303] width 31 height 17
click at [469, 295] on select "-- AM PM" at bounding box center [484, 303] width 31 height 17
click at [629, 305] on input "number" at bounding box center [631, 303] width 13 height 17
click at [667, 302] on select "-- AM PM" at bounding box center [669, 303] width 31 height 17
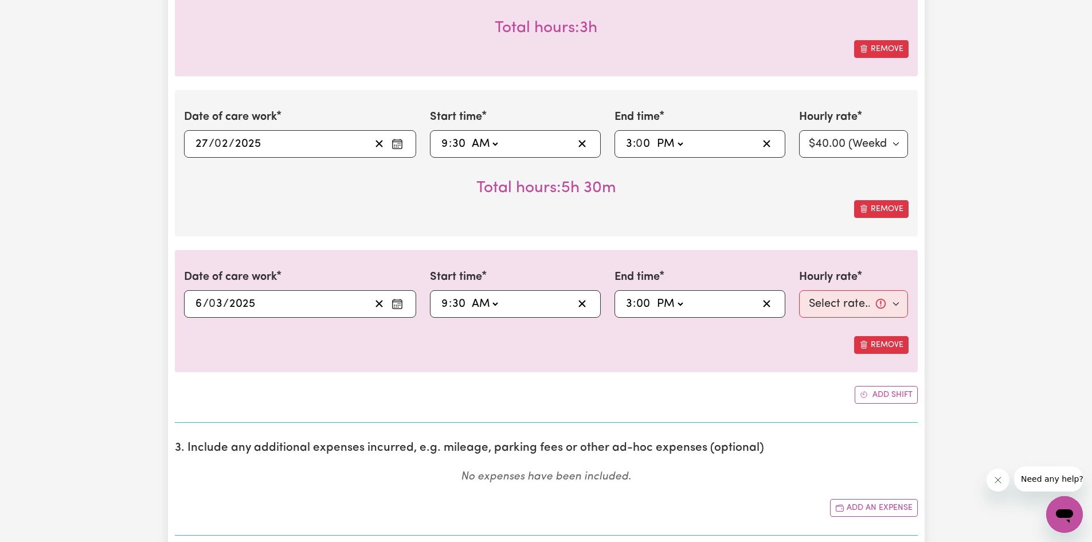
click at [654, 295] on select "-- AM PM" at bounding box center [669, 303] width 31 height 17
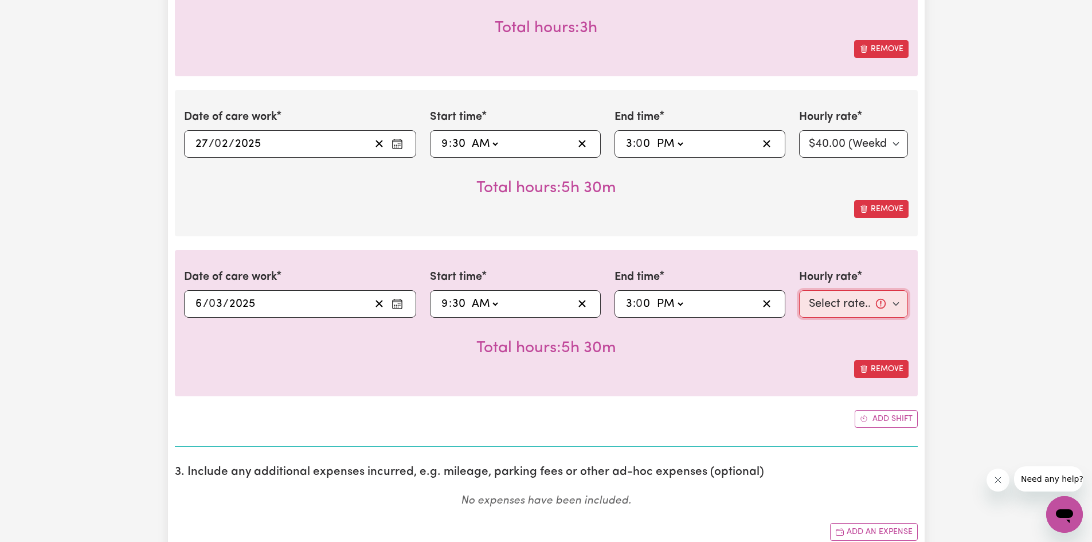
click at [823, 302] on select "Select rate... $40.00 (Weekday)" at bounding box center [853, 304] width 109 height 28
click at [799, 290] on select "Select rate... $40.00 (Weekday)" at bounding box center [853, 304] width 109 height 28
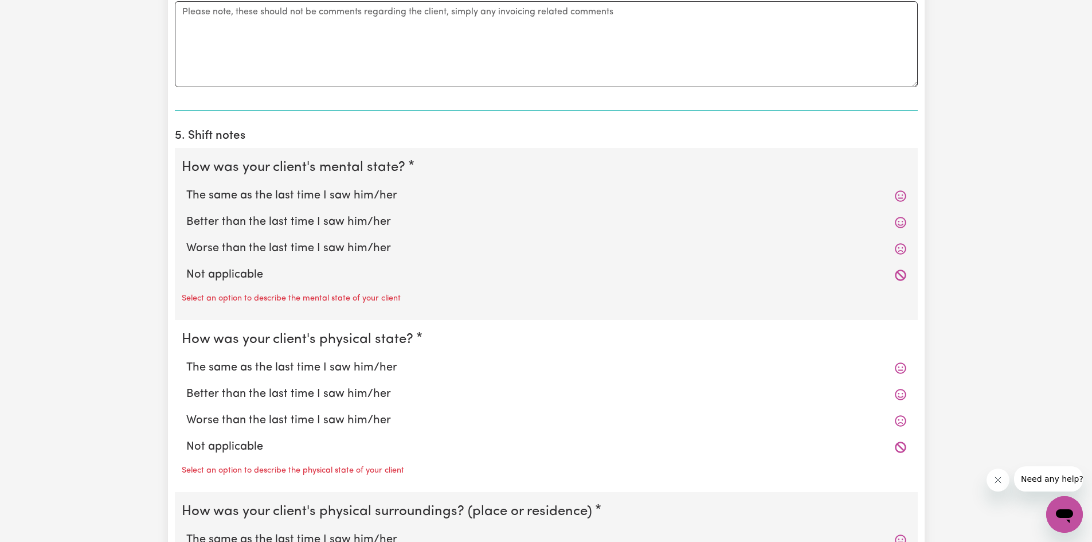
scroll to position [4261, 0]
click at [211, 272] on label "Not applicable" at bounding box center [546, 272] width 720 height 17
click at [186, 264] on input "Not applicable" at bounding box center [186, 264] width 1 height 1
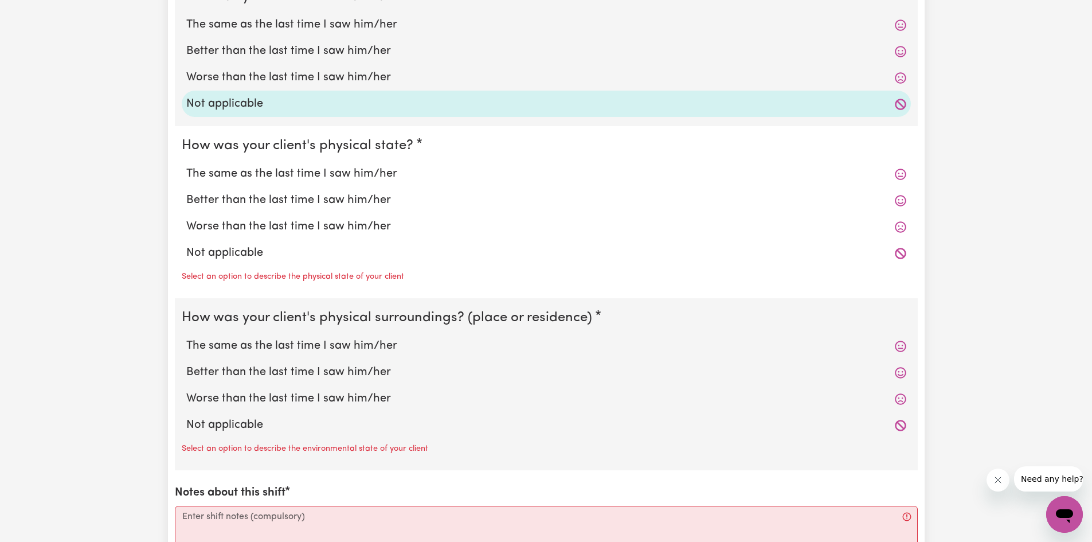
scroll to position [4433, 0]
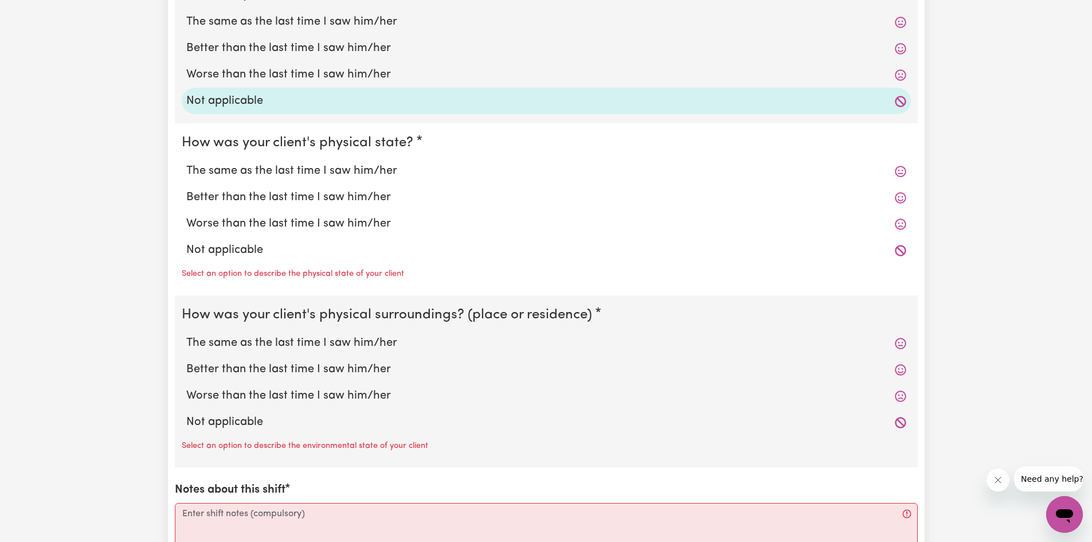
click at [217, 258] on label "Not applicable" at bounding box center [546, 249] width 720 height 17
click at [186, 241] on input "Not applicable" at bounding box center [186, 241] width 1 height 1
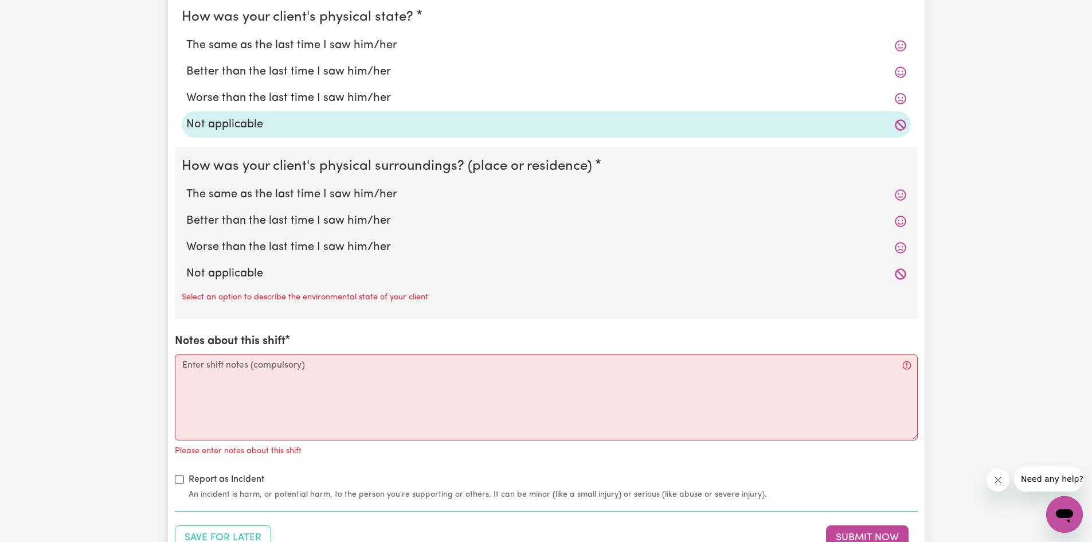
scroll to position [4567, 0]
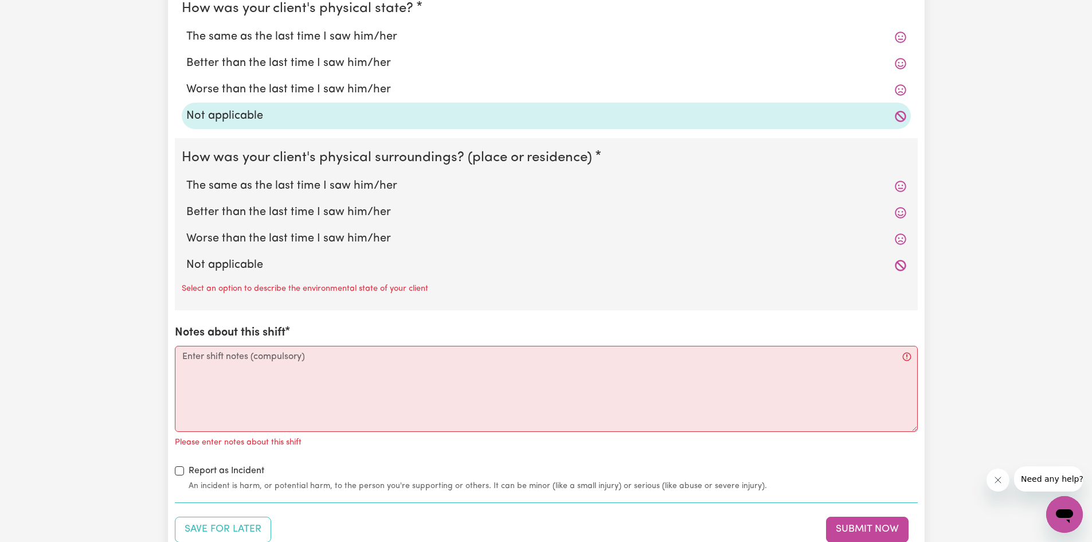
click at [229, 273] on label "Not applicable" at bounding box center [546, 264] width 720 height 17
click at [186, 256] on input "Not applicable" at bounding box center [186, 256] width 1 height 1
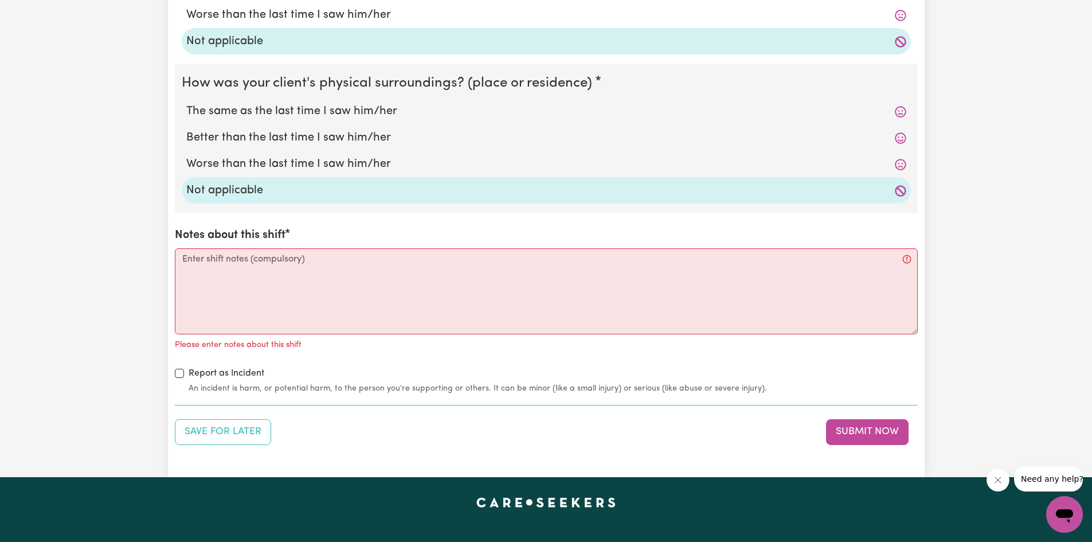
scroll to position [4643, 0]
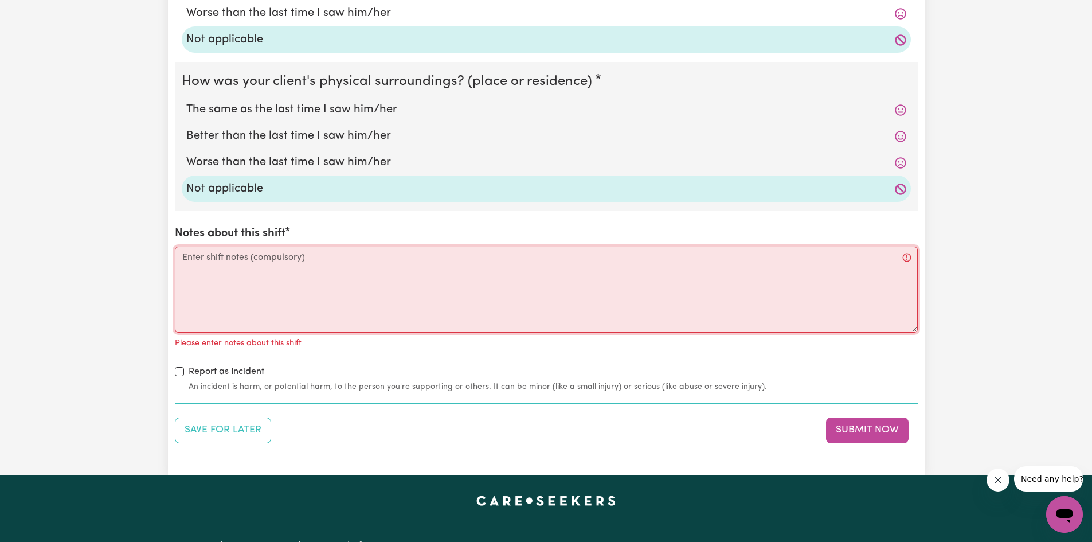
click at [231, 280] on textarea "Notes about this shift" at bounding box center [546, 289] width 743 height 86
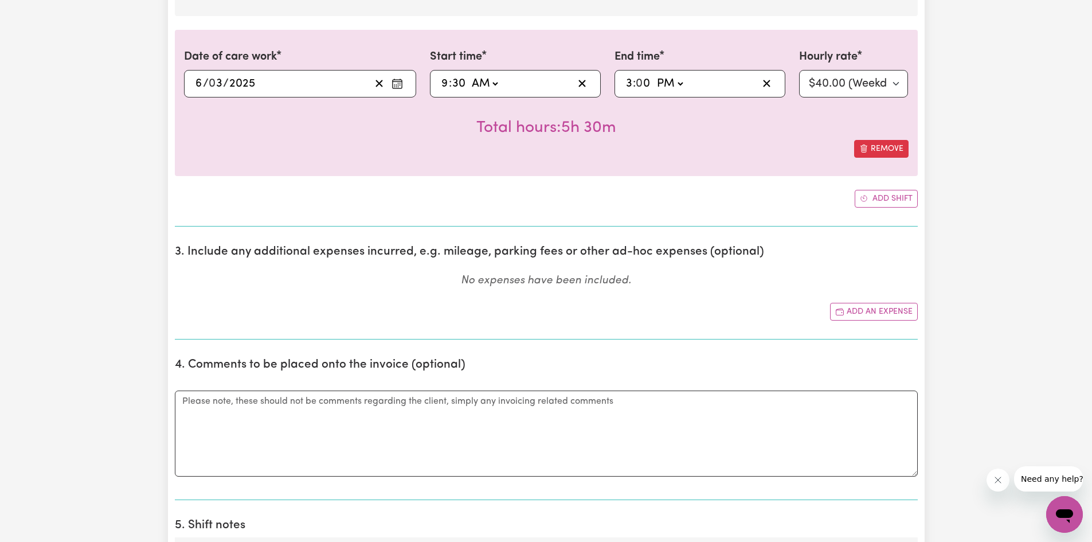
scroll to position [3879, 0]
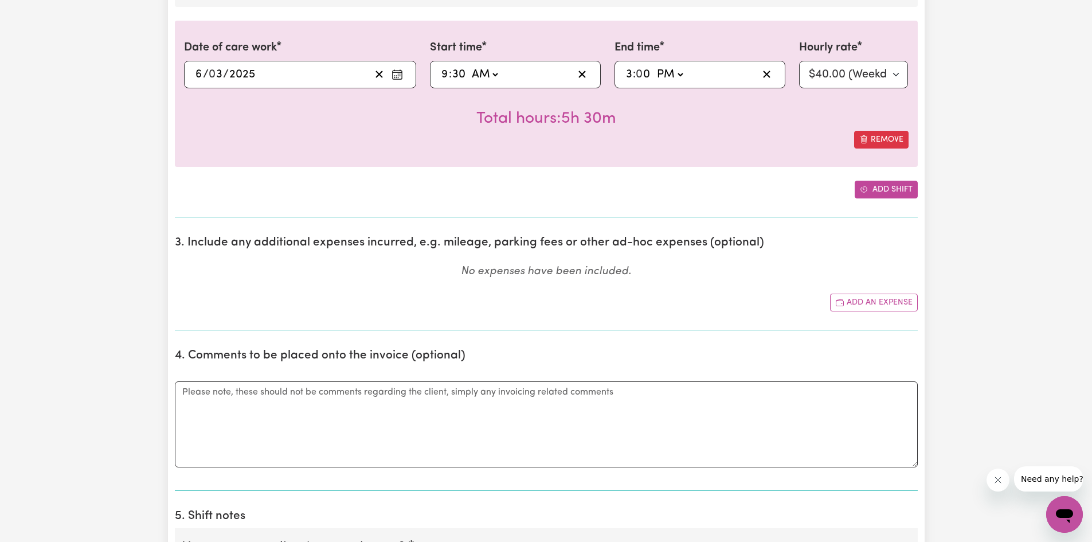
click at [870, 190] on button "Add shift" at bounding box center [886, 190] width 63 height 18
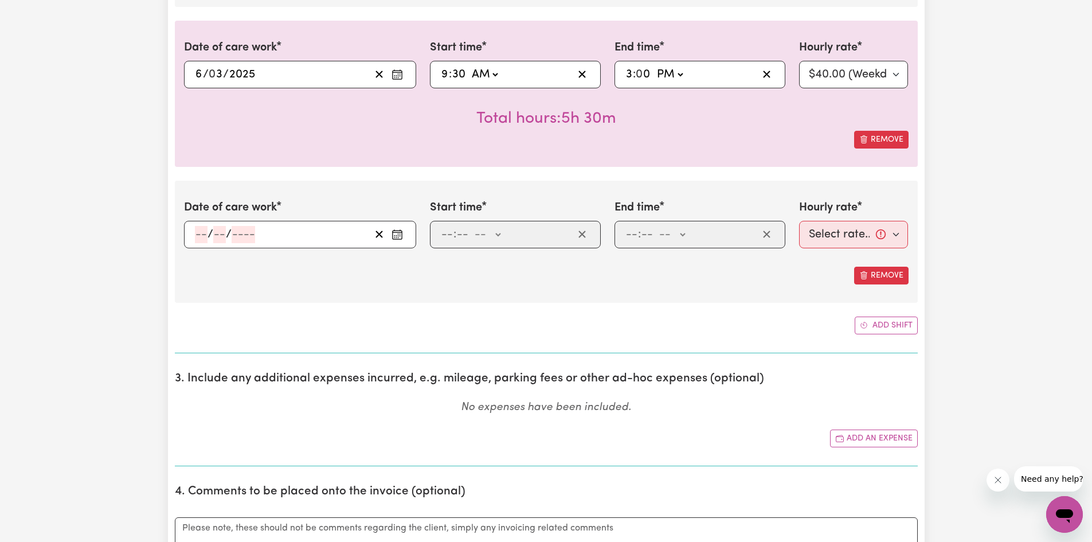
click at [197, 238] on input "number" at bounding box center [201, 234] width 13 height 17
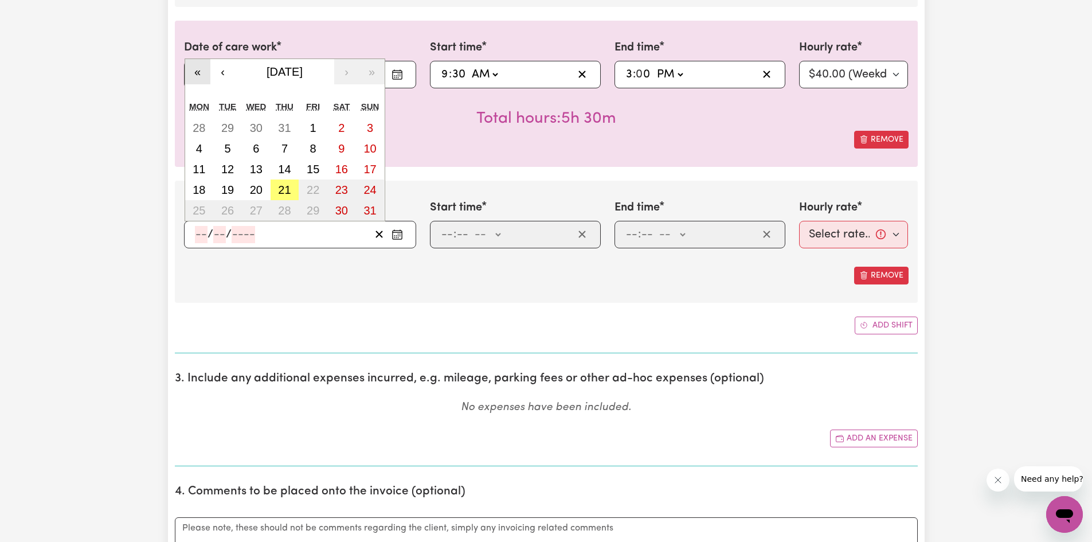
click at [202, 68] on button "«" at bounding box center [197, 71] width 25 height 25
click at [375, 76] on button "»" at bounding box center [371, 71] width 25 height 25
click at [229, 71] on button "‹" at bounding box center [222, 71] width 25 height 25
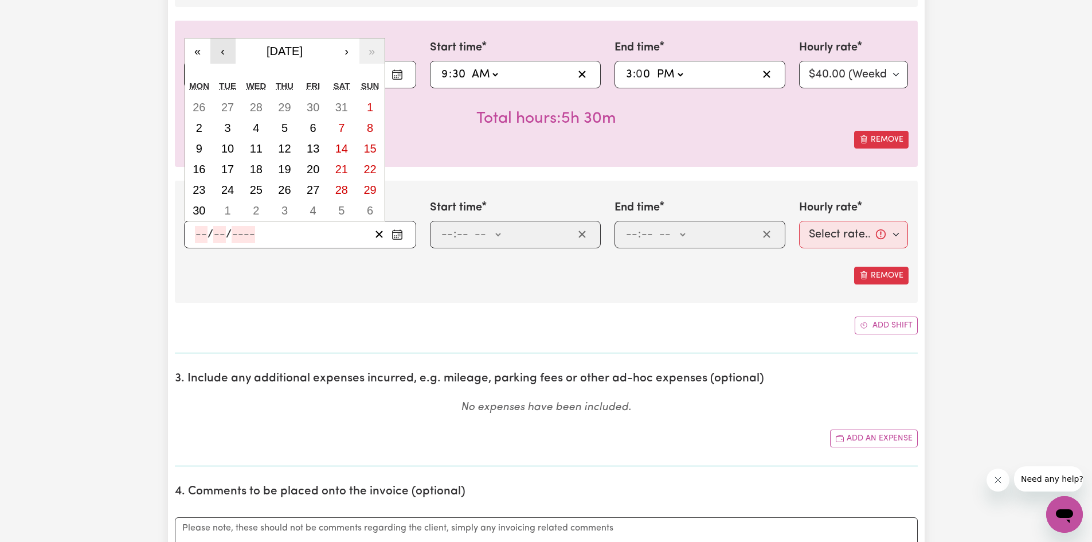
click at [228, 56] on button "‹" at bounding box center [222, 50] width 25 height 25
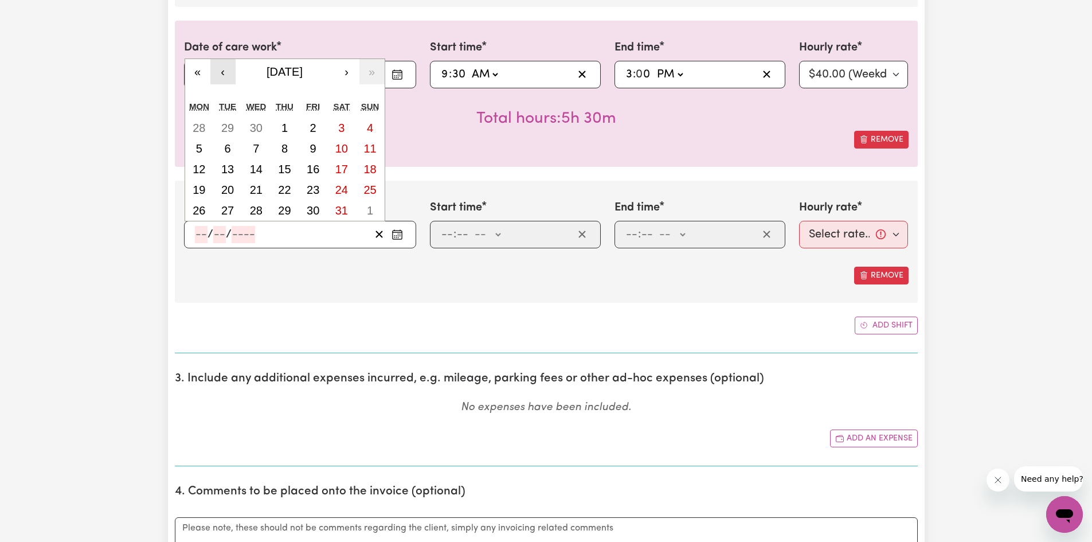
click at [225, 66] on button "‹" at bounding box center [222, 71] width 25 height 25
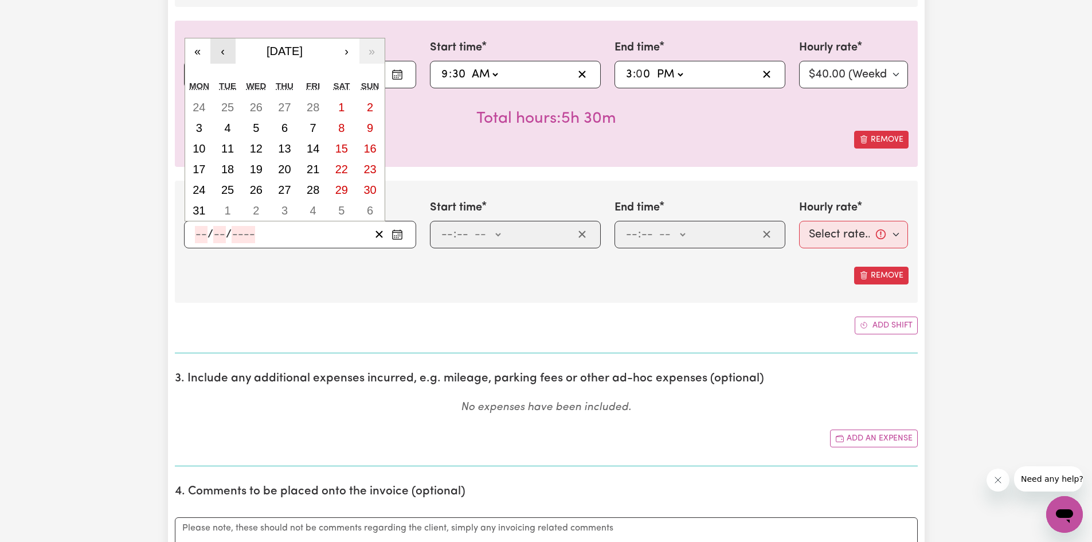
click at [228, 49] on button "‹" at bounding box center [222, 50] width 25 height 25
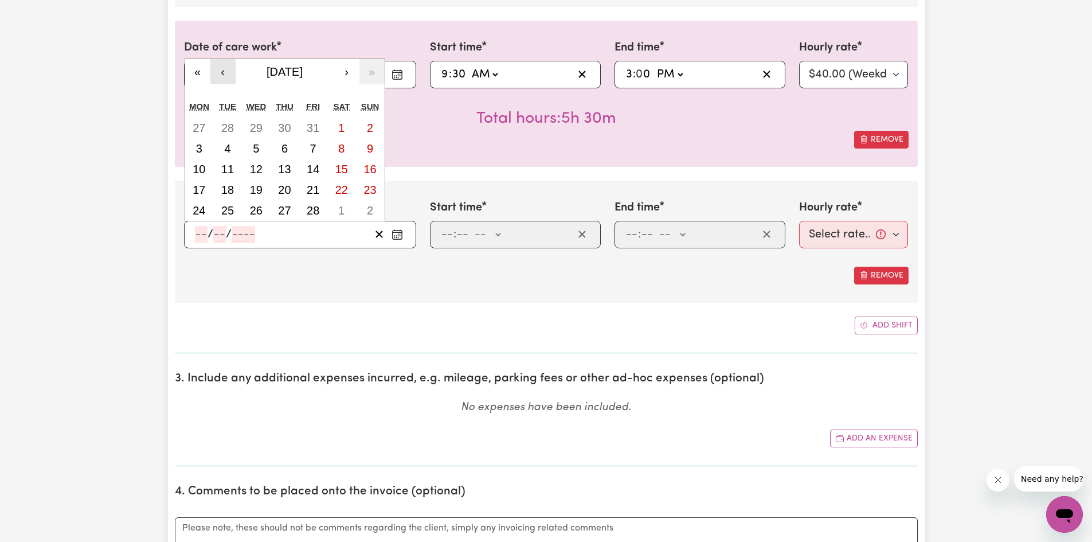
click at [224, 67] on button "‹" at bounding box center [222, 71] width 25 height 25
click at [229, 169] on abbr "14" at bounding box center [227, 169] width 13 height 13
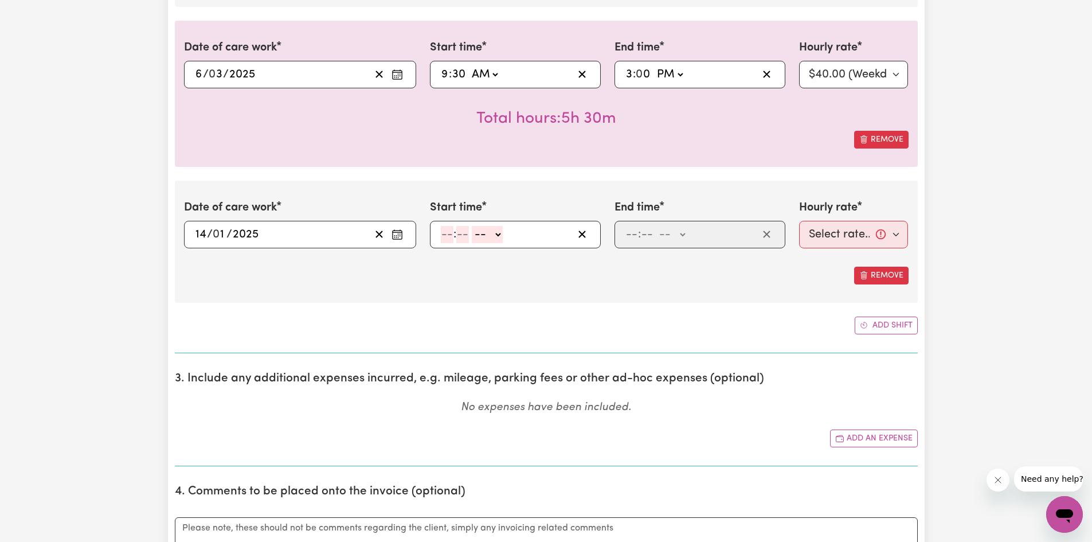
click at [450, 236] on input "number" at bounding box center [447, 234] width 13 height 17
click at [482, 230] on select "-- AM PM" at bounding box center [485, 234] width 31 height 17
click at [470, 226] on select "-- AM PM" at bounding box center [485, 234] width 31 height 17
click at [632, 236] on input "number" at bounding box center [631, 234] width 13 height 17
click at [669, 234] on select "-- AM PM" at bounding box center [673, 234] width 31 height 17
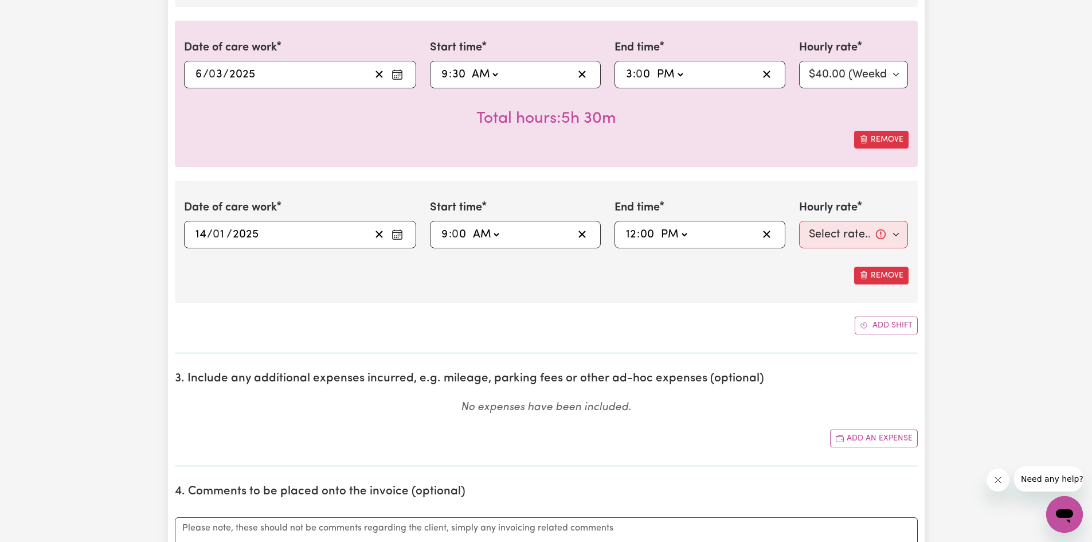
click at [658, 226] on select "-- AM PM" at bounding box center [673, 234] width 31 height 17
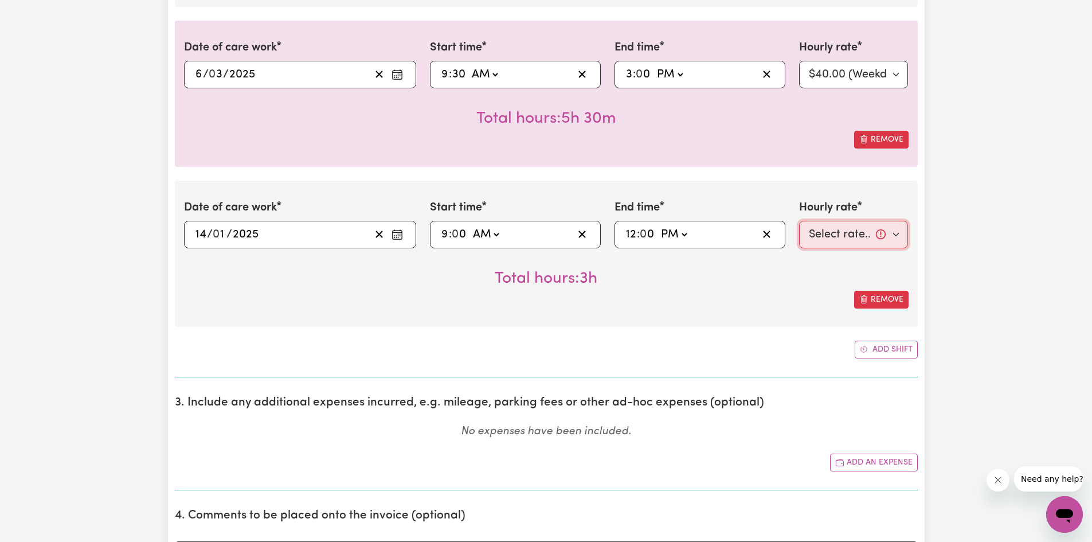
click at [820, 233] on select "Select rate... $40.00 (Weekday)" at bounding box center [853, 235] width 109 height 28
click at [799, 221] on select "Select rate... $40.00 (Weekday)" at bounding box center [853, 235] width 109 height 28
click at [884, 352] on button "Add shift" at bounding box center [886, 350] width 63 height 18
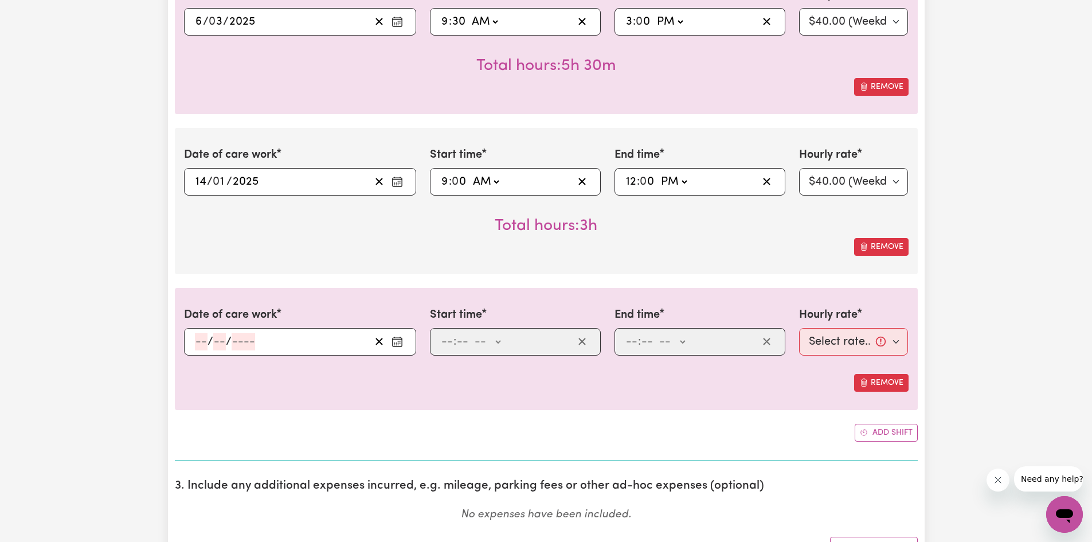
scroll to position [3936, 0]
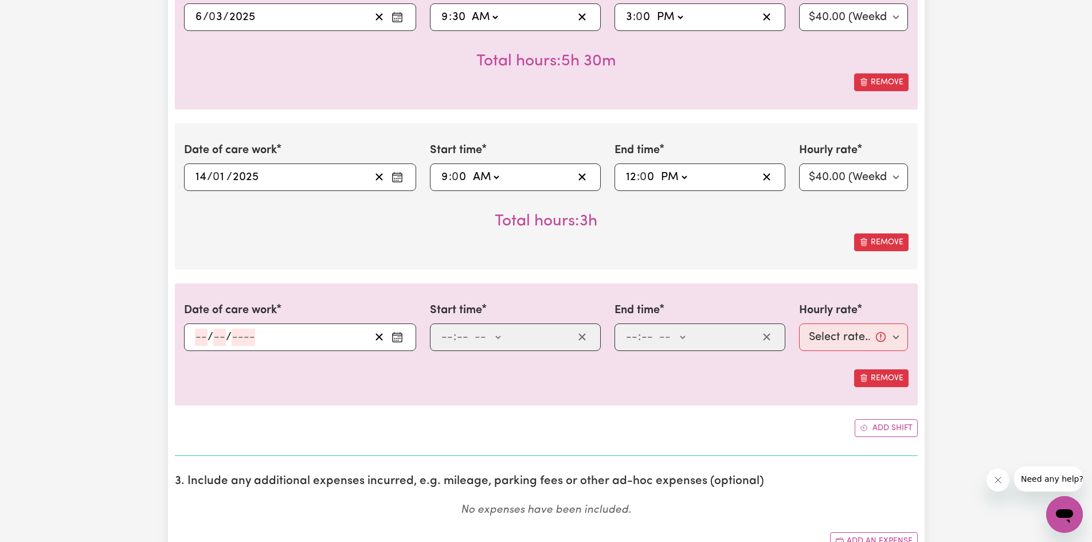
click at [405, 342] on button "Enter the date of care work" at bounding box center [397, 336] width 18 height 17
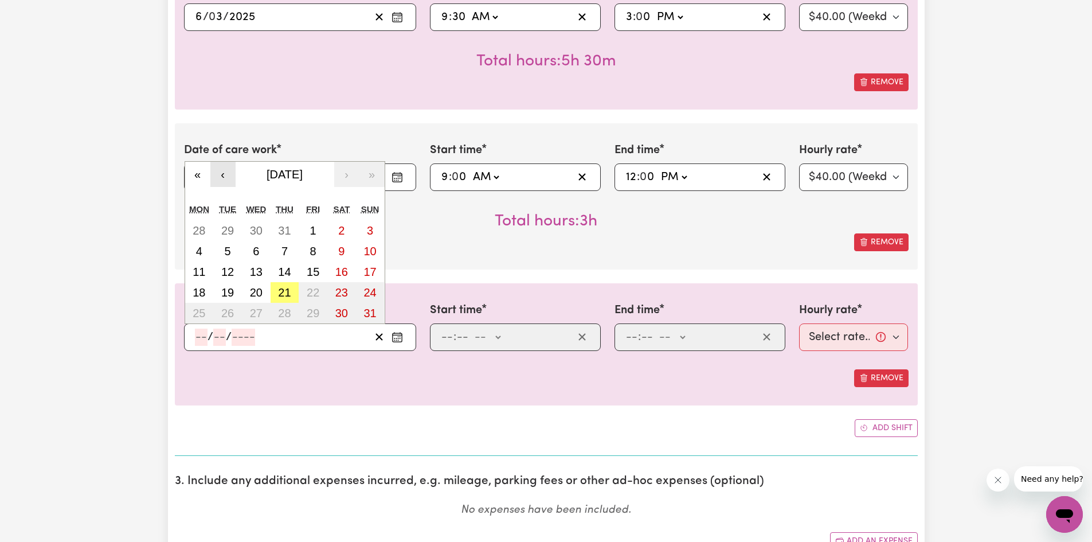
click at [221, 174] on button "‹" at bounding box center [222, 174] width 25 height 25
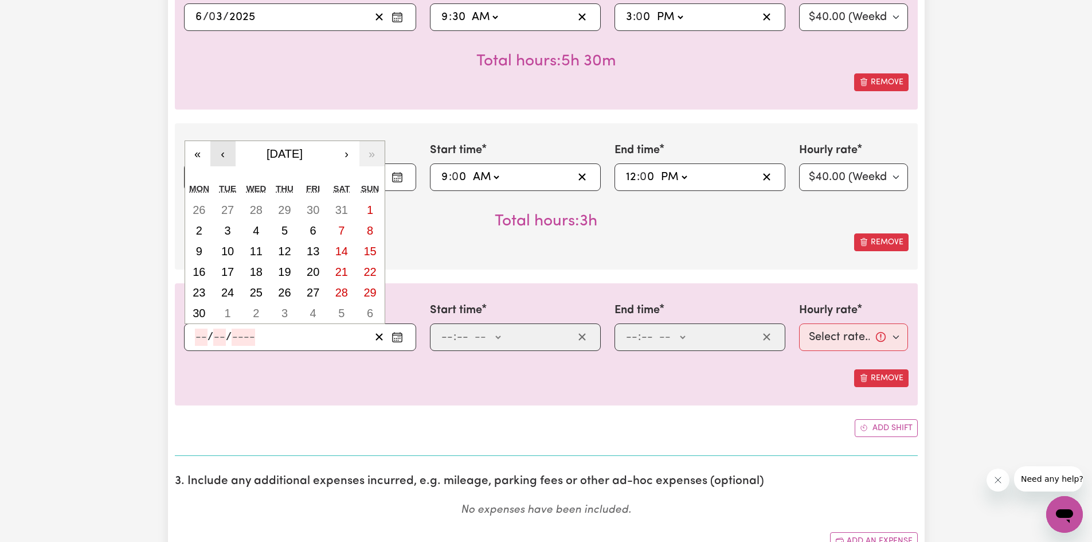
click at [221, 163] on button "‹" at bounding box center [222, 153] width 25 height 25
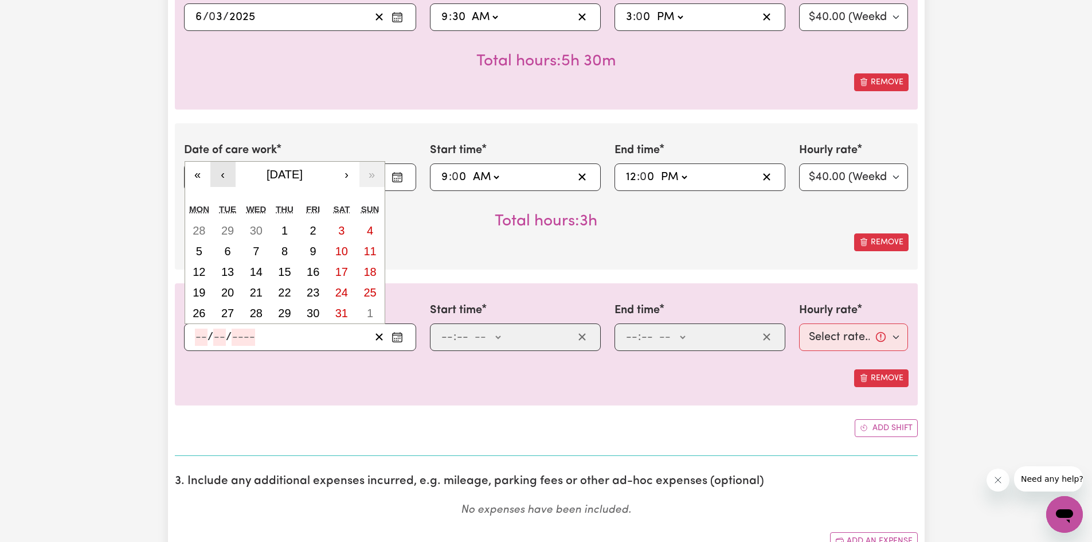
click at [221, 163] on button "‹" at bounding box center [222, 174] width 25 height 25
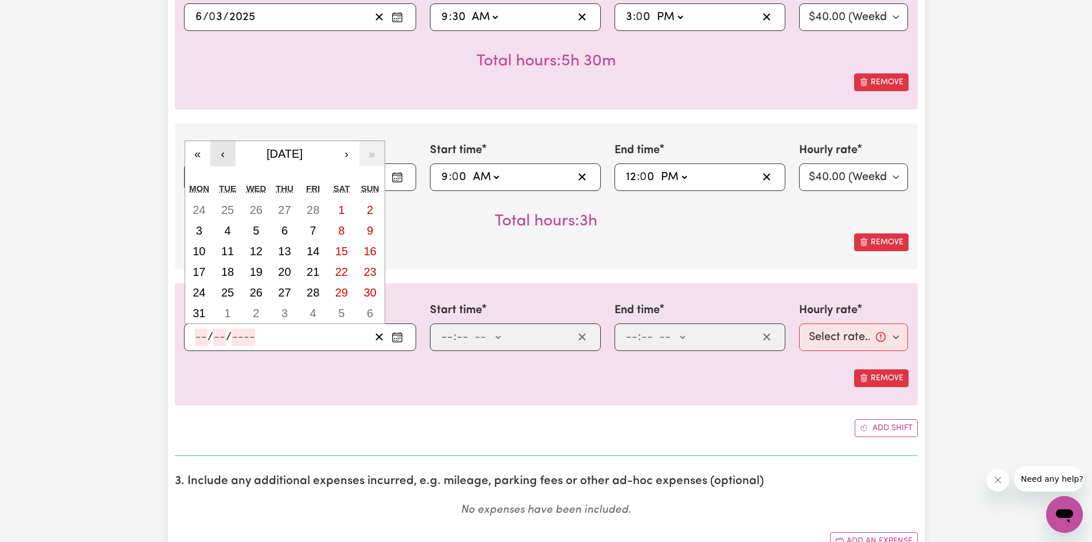
click at [221, 158] on button "‹" at bounding box center [222, 153] width 25 height 25
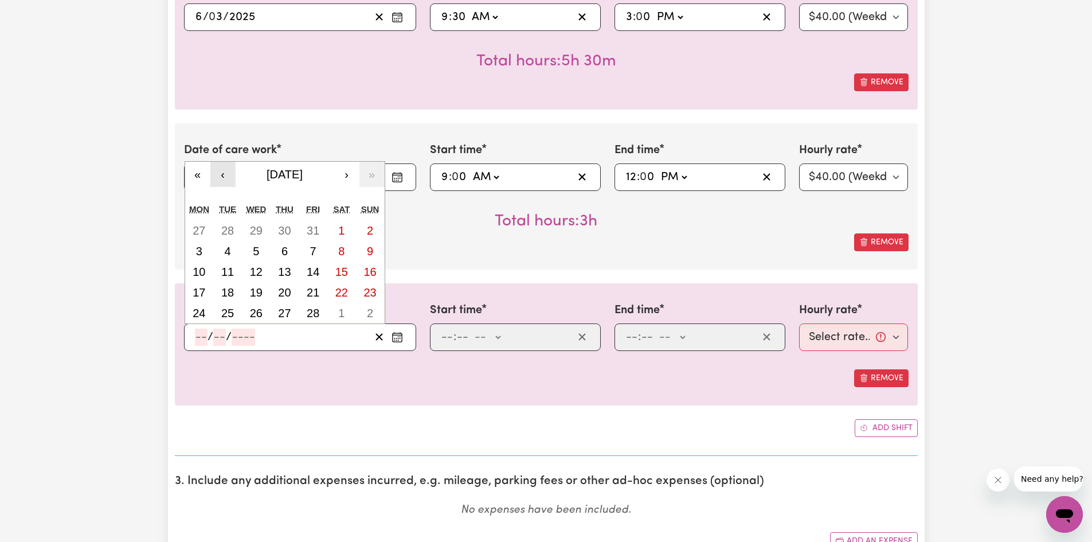
click at [219, 167] on button "‹" at bounding box center [222, 174] width 25 height 25
click at [282, 272] on abbr "16" at bounding box center [284, 271] width 13 height 13
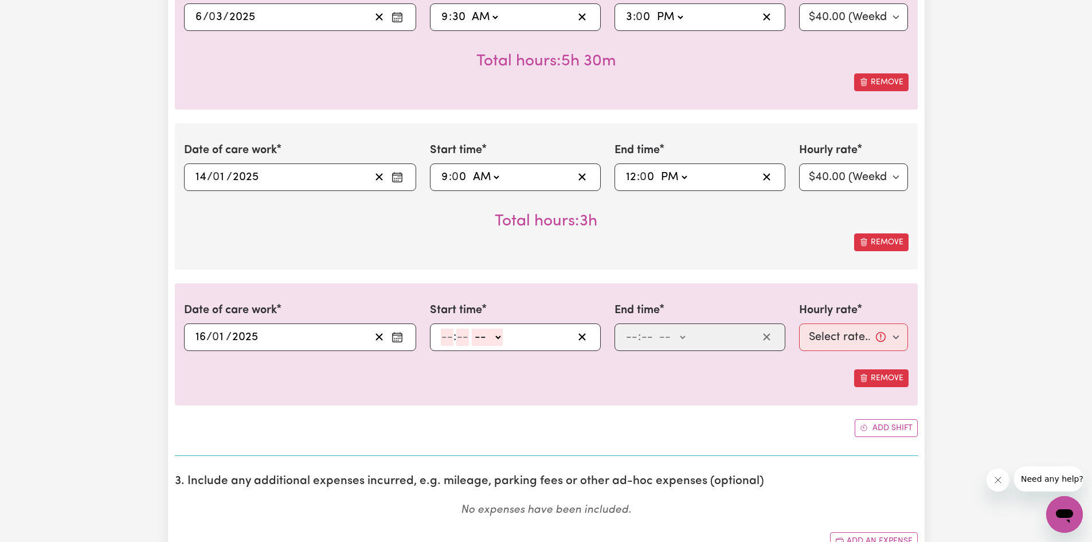
click at [448, 338] on input "number" at bounding box center [447, 336] width 13 height 17
click at [487, 334] on select "-- AM PM" at bounding box center [484, 336] width 31 height 17
click at [469, 328] on select "-- AM PM" at bounding box center [484, 336] width 31 height 17
click at [634, 341] on input "number" at bounding box center [631, 336] width 13 height 17
click at [679, 339] on select "-- AM PM" at bounding box center [669, 336] width 31 height 17
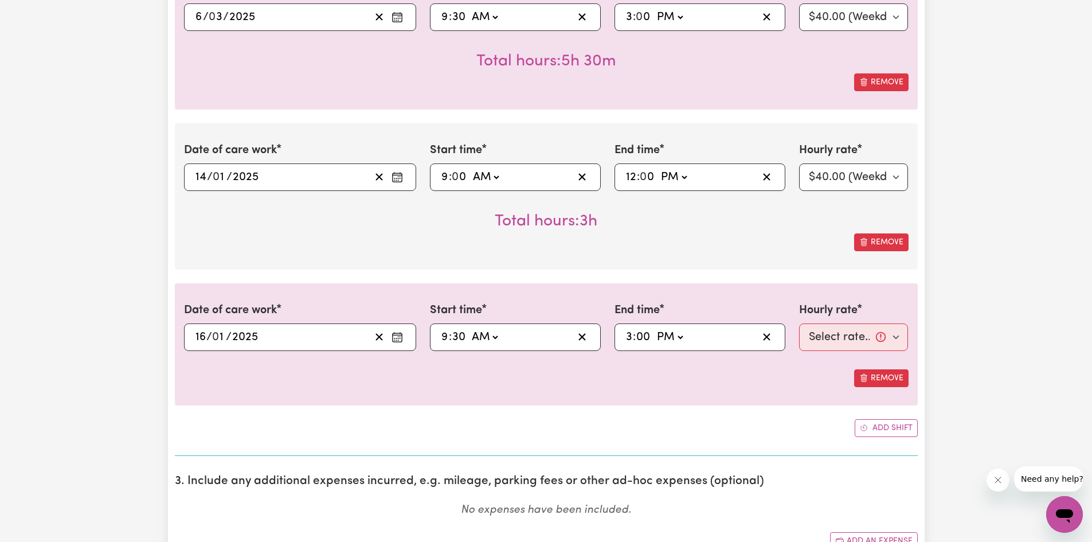
click at [654, 328] on select "-- AM PM" at bounding box center [669, 336] width 31 height 17
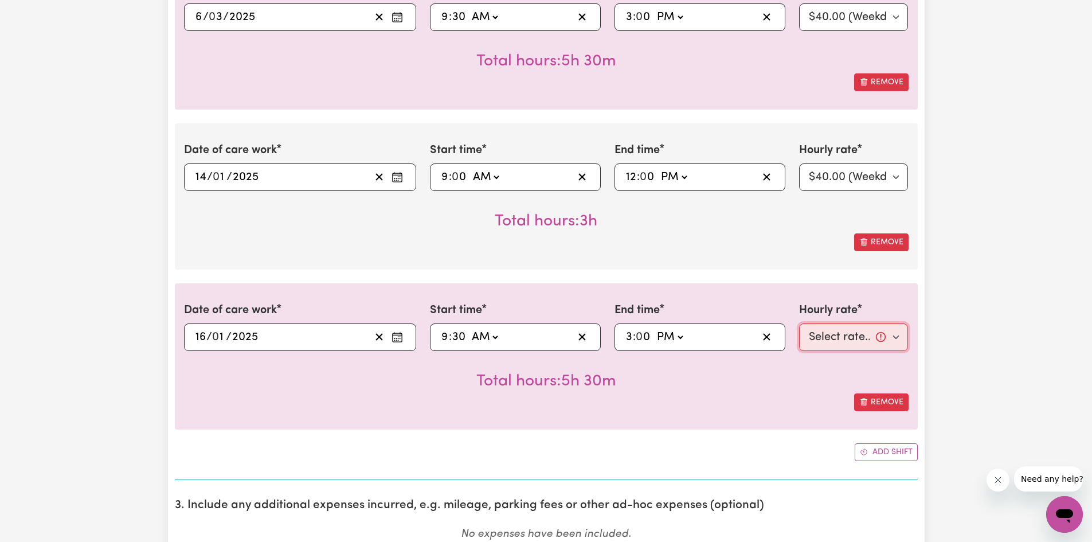
click at [821, 338] on select "Select rate... $40.00 (Weekday)" at bounding box center [853, 337] width 109 height 28
click at [799, 323] on select "Select rate... $40.00 (Weekday)" at bounding box center [853, 337] width 109 height 28
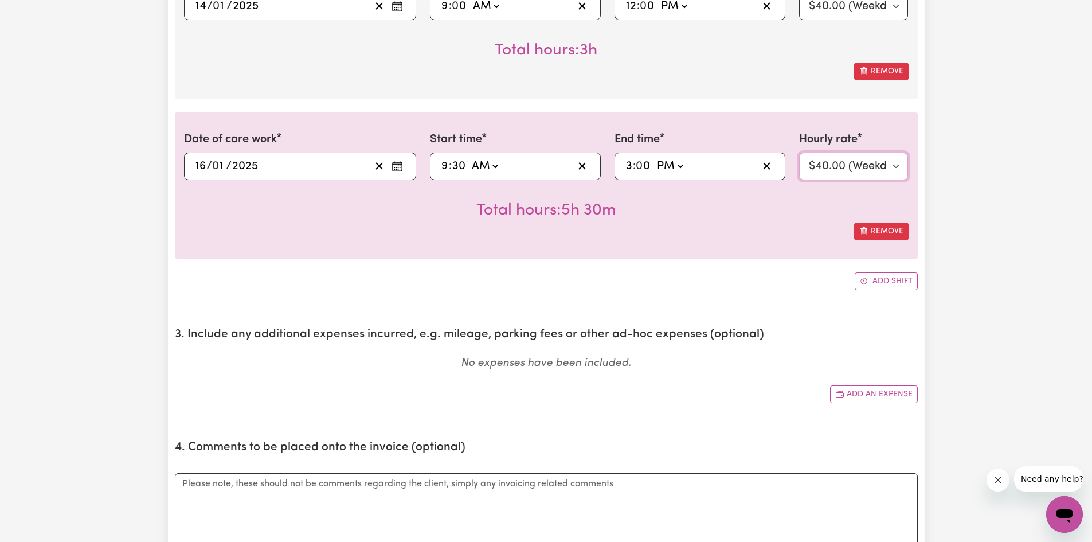
scroll to position [4108, 0]
click at [872, 278] on button "Add shift" at bounding box center [886, 280] width 63 height 18
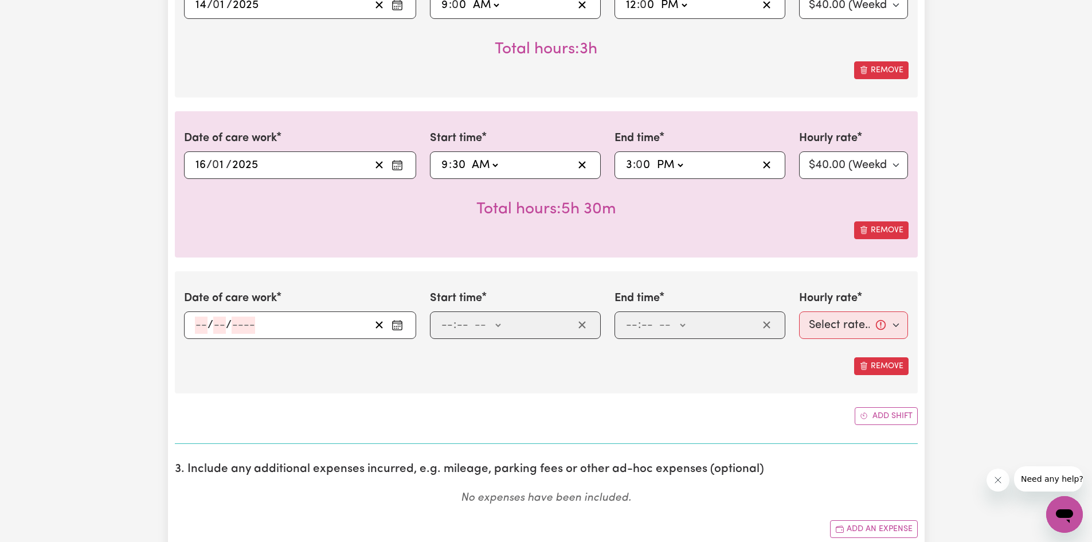
click at [208, 325] on span "/" at bounding box center [211, 325] width 6 height 13
click at [206, 324] on input "number" at bounding box center [201, 324] width 13 height 17
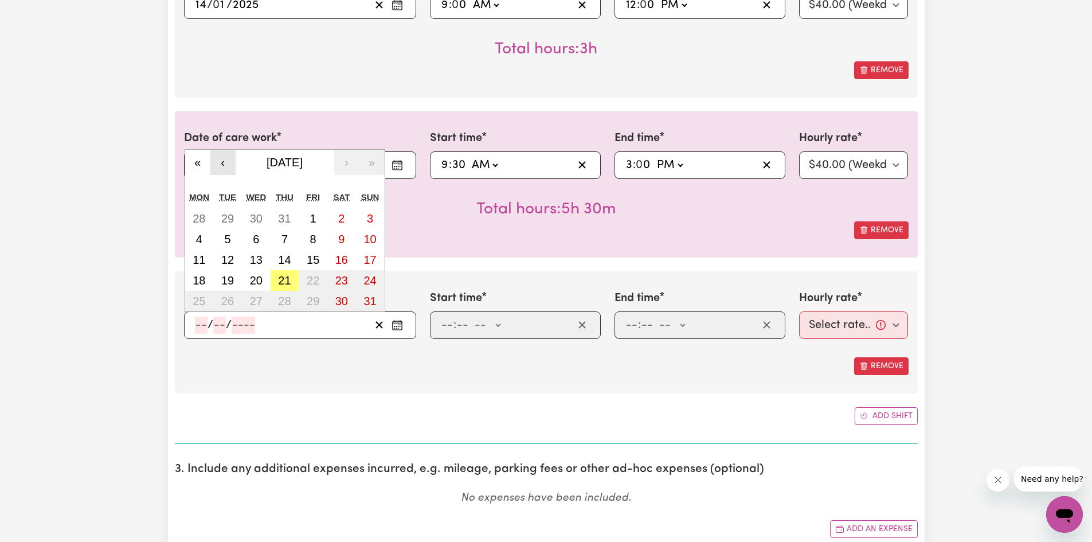
click at [221, 156] on button "‹" at bounding box center [222, 162] width 25 height 25
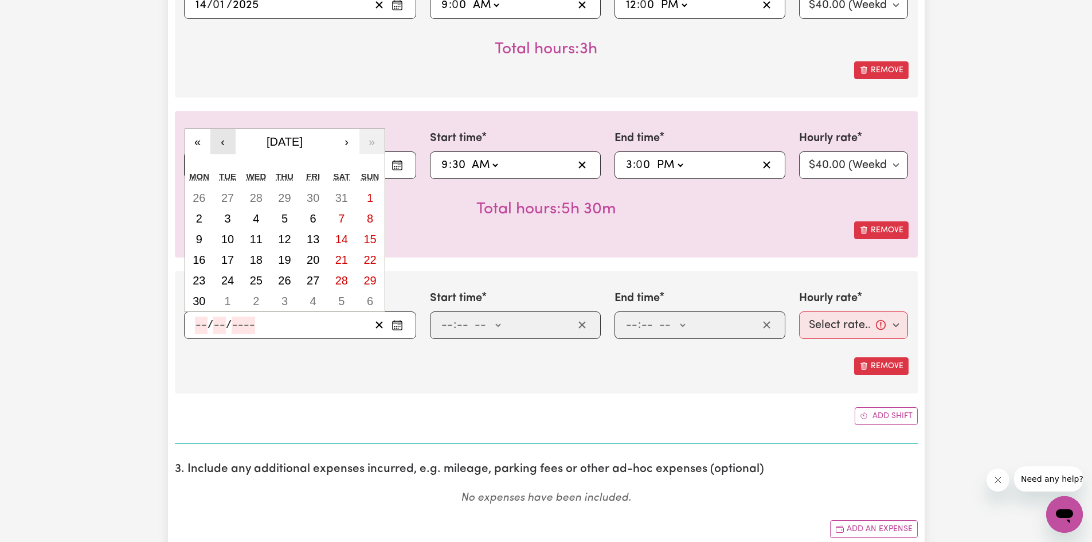
click at [220, 136] on button "‹" at bounding box center [222, 141] width 25 height 25
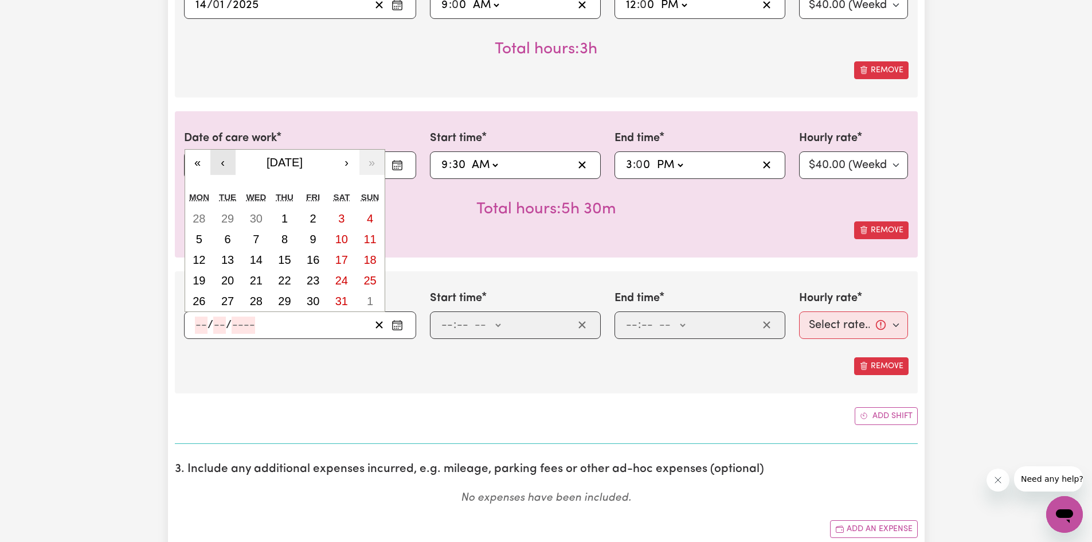
click at [223, 163] on button "‹" at bounding box center [222, 162] width 25 height 25
click at [223, 162] on button "‹" at bounding box center [222, 162] width 25 height 25
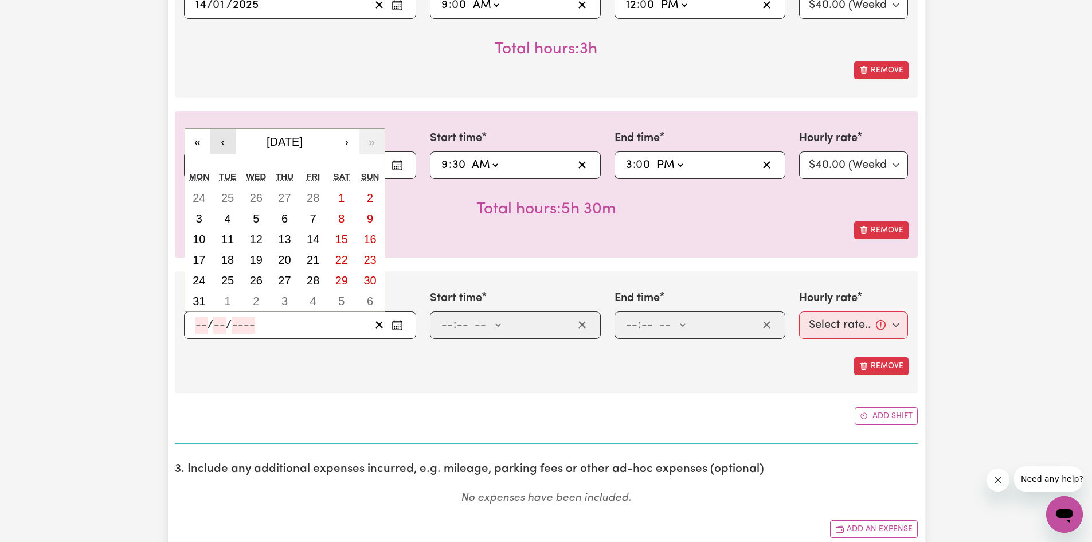
click at [221, 139] on button "‹" at bounding box center [222, 141] width 25 height 25
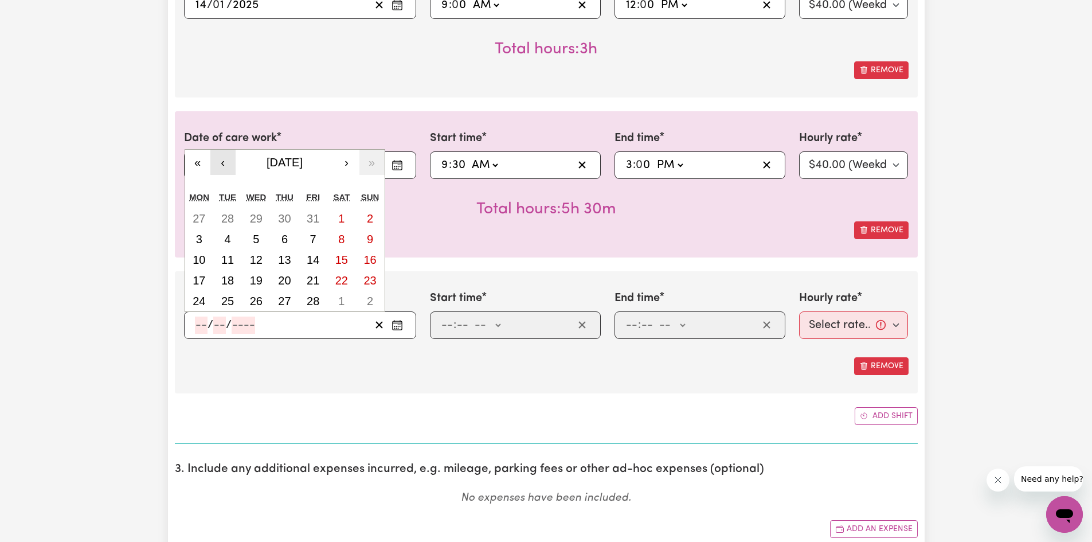
click at [223, 163] on button "‹" at bounding box center [222, 162] width 25 height 25
click at [228, 287] on button "21" at bounding box center [227, 280] width 29 height 21
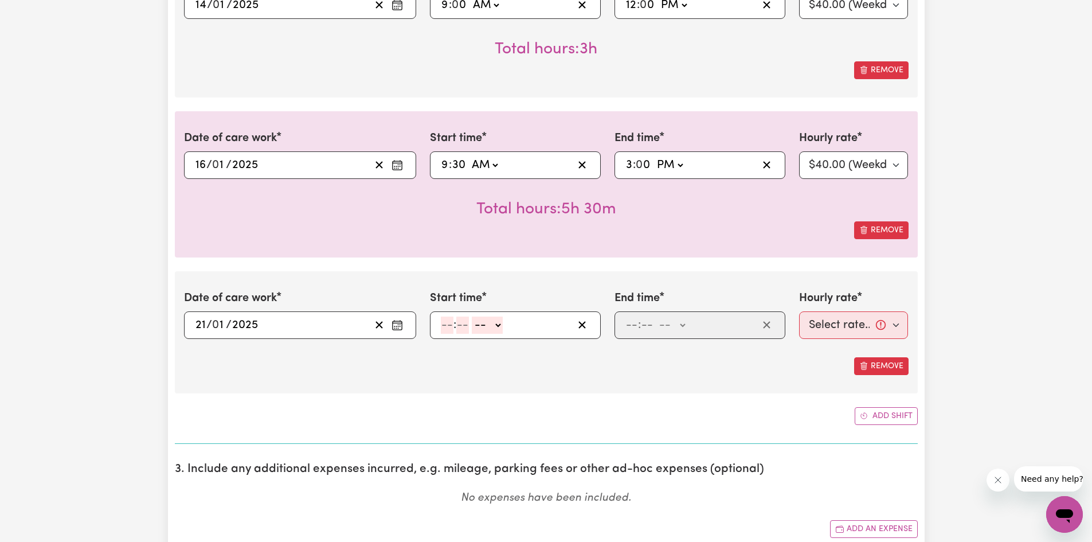
click at [451, 332] on input "number" at bounding box center [447, 324] width 13 height 17
click at [492, 323] on select "-- AM PM" at bounding box center [485, 324] width 31 height 17
click at [470, 316] on select "-- AM PM" at bounding box center [485, 324] width 31 height 17
click at [633, 327] on input "number" at bounding box center [631, 324] width 13 height 17
click at [671, 324] on select "-- AM PM" at bounding box center [673, 324] width 31 height 17
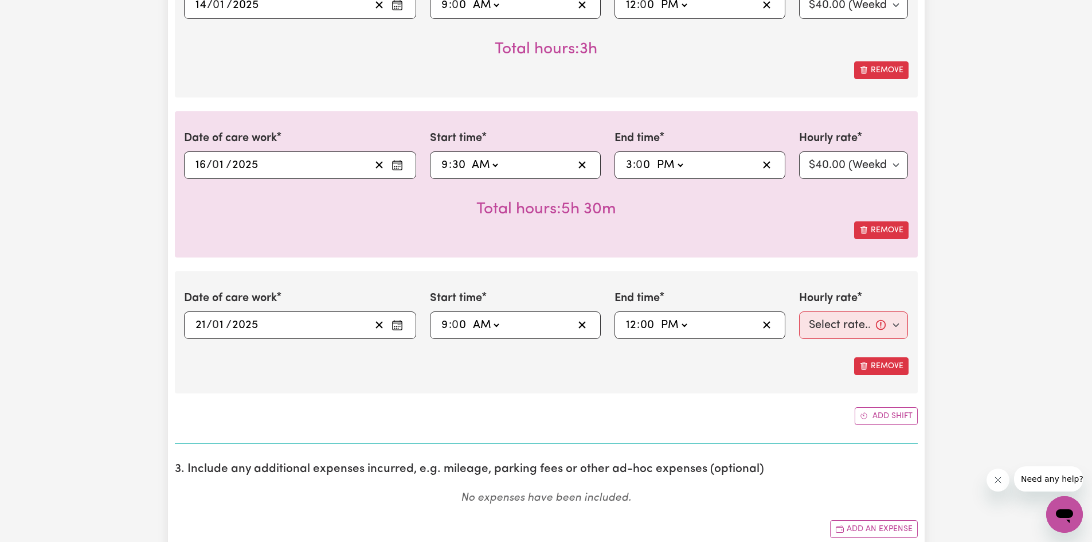
click at [658, 316] on select "-- AM PM" at bounding box center [673, 324] width 31 height 17
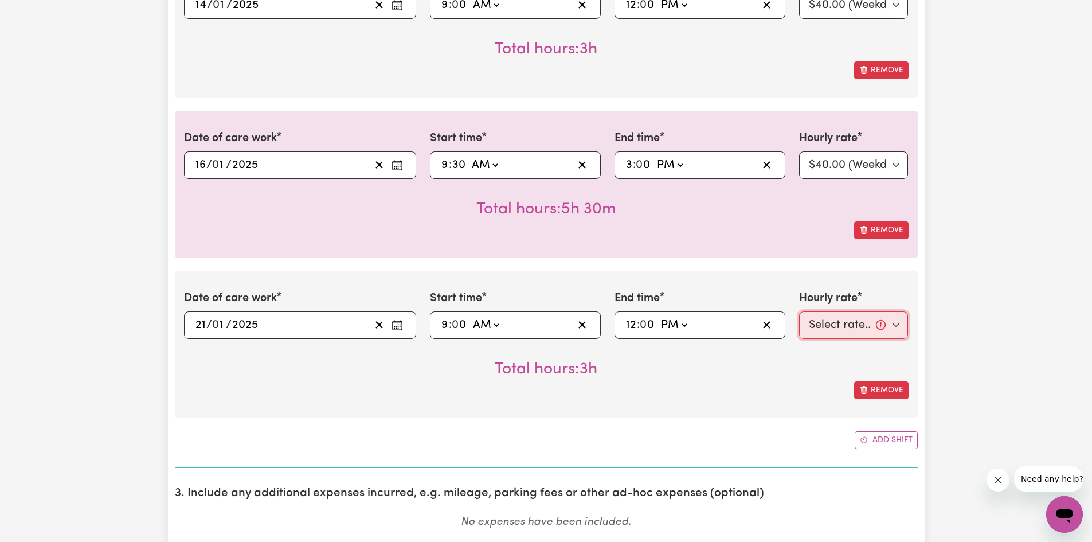
click at [817, 318] on select "Select rate... $40.00 (Weekday)" at bounding box center [853, 325] width 109 height 28
click at [799, 311] on select "Select rate... $40.00 (Weekday)" at bounding box center [853, 325] width 109 height 28
click at [870, 436] on button "Add shift" at bounding box center [886, 440] width 63 height 18
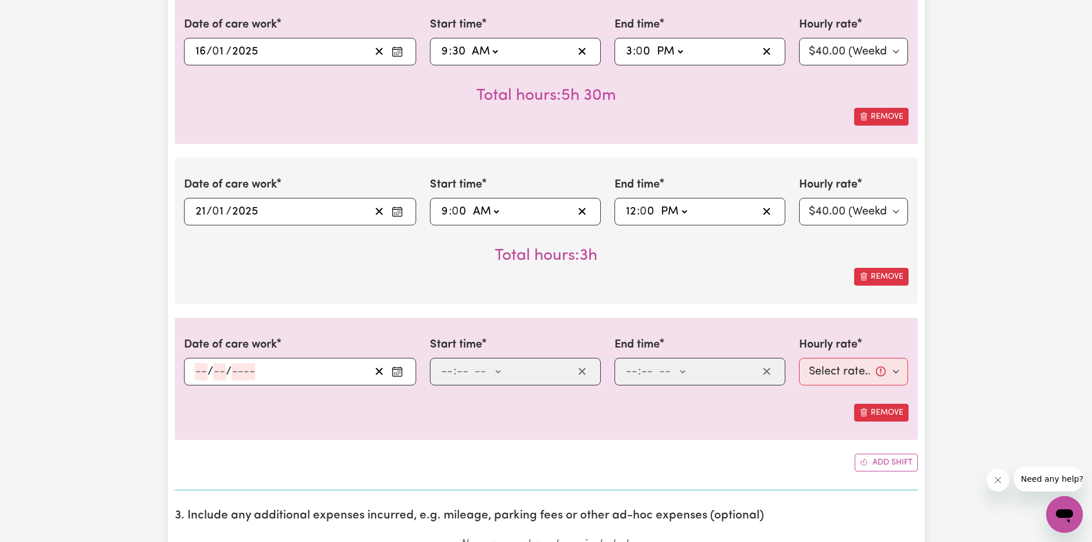
scroll to position [4261, 0]
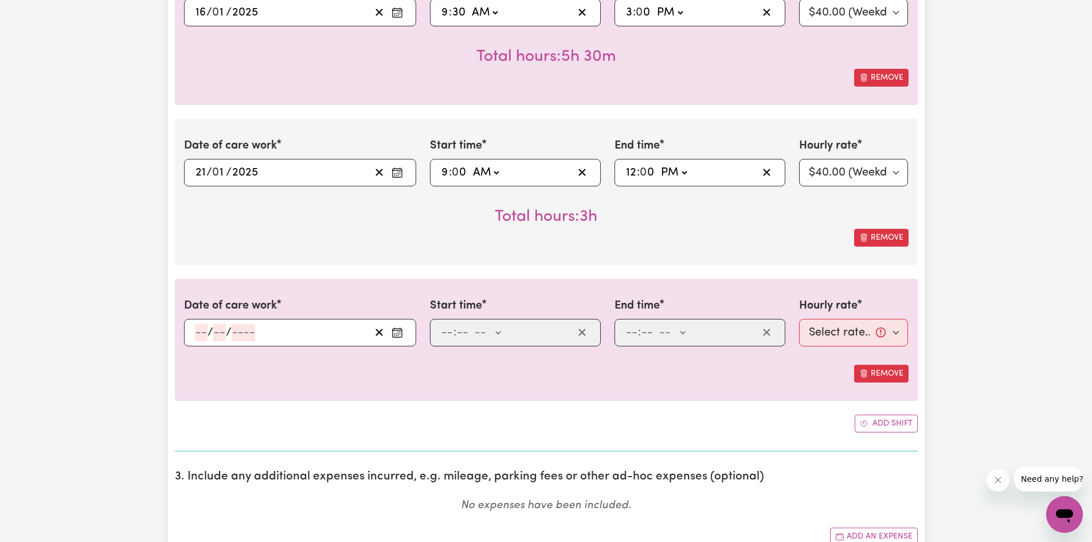
click at [200, 332] on input "number" at bounding box center [201, 332] width 13 height 17
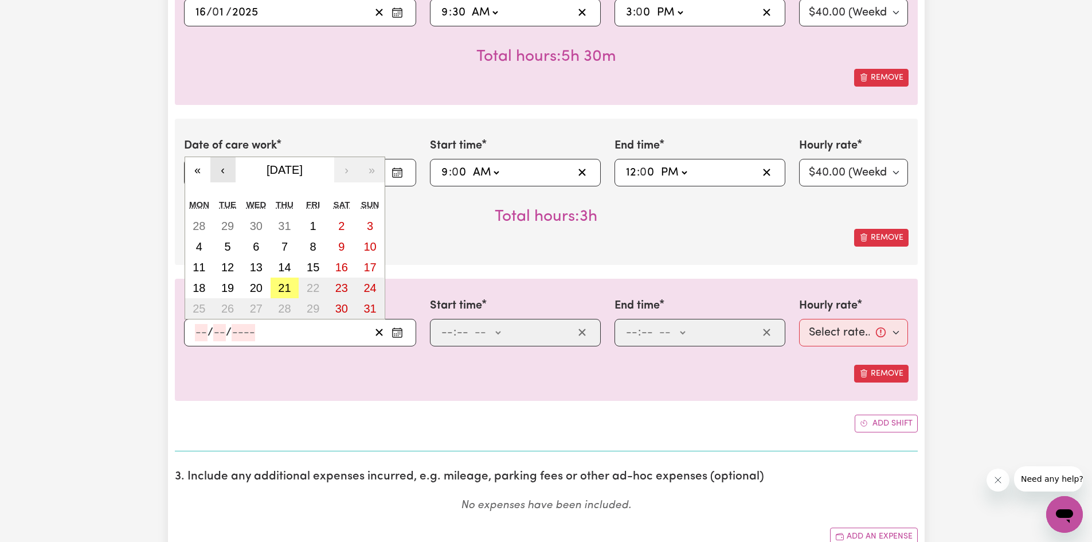
click at [220, 170] on button "‹" at bounding box center [222, 169] width 25 height 25
click at [221, 170] on button "‹" at bounding box center [222, 169] width 25 height 25
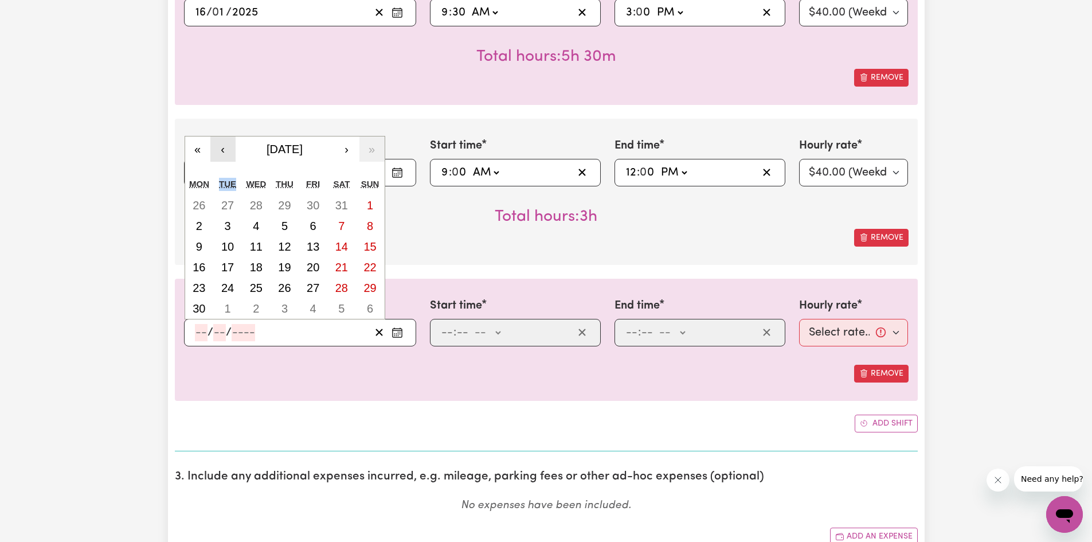
click at [221, 170] on div "« ‹ [DATE] › » Mon Tue Wed Thu Fri Sat Sun 26 27 28 29 30 31 1 2 3 4 5 6 7 8 9 …" at bounding box center [285, 227] width 201 height 183
click at [221, 152] on button "‹" at bounding box center [222, 148] width 25 height 25
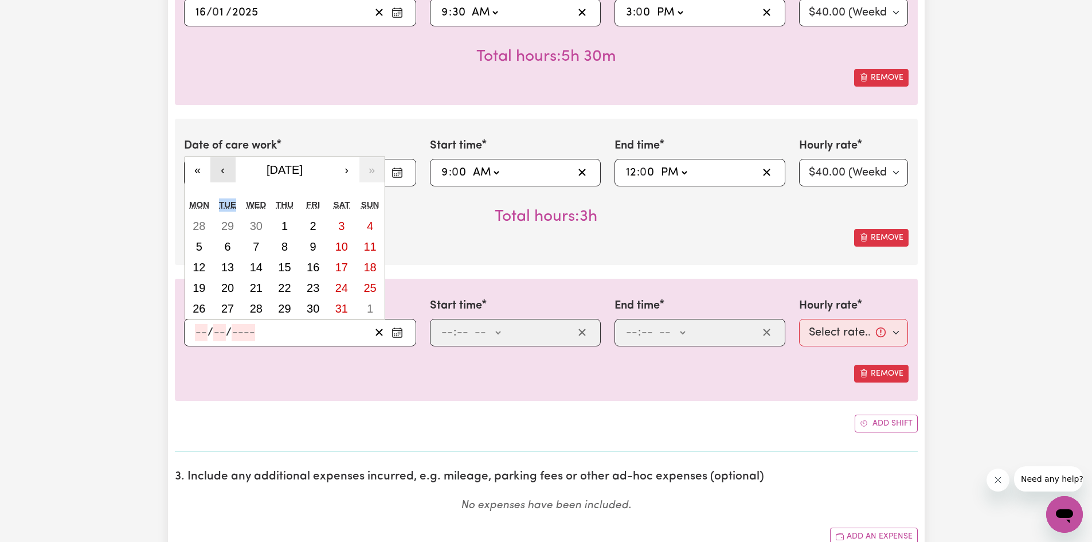
click at [225, 164] on button "‹" at bounding box center [222, 169] width 25 height 25
click at [225, 165] on button "‹" at bounding box center [222, 169] width 25 height 25
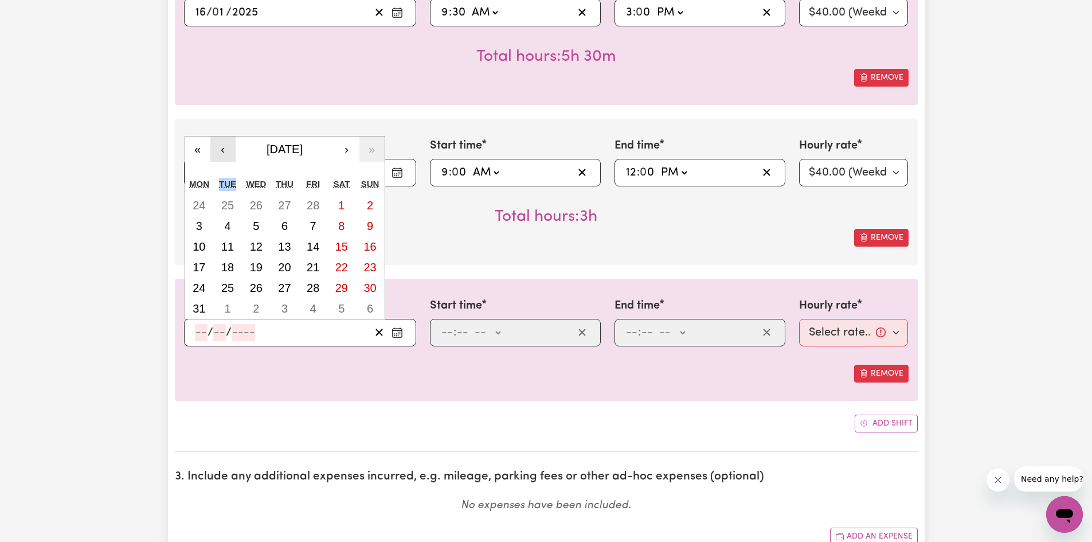
click at [224, 150] on button "‹" at bounding box center [222, 148] width 25 height 25
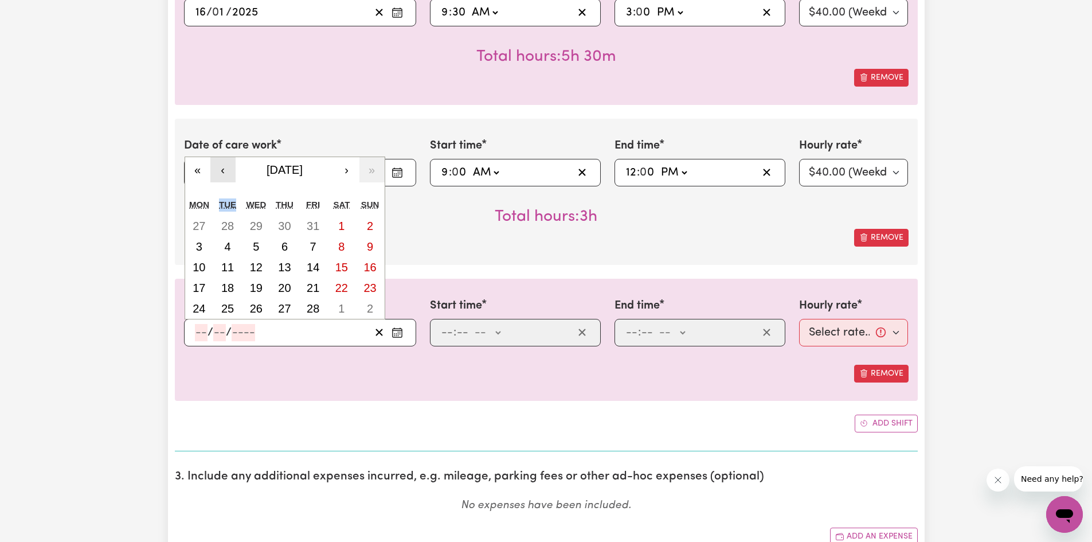
click at [221, 166] on button "‹" at bounding box center [222, 169] width 25 height 25
click at [280, 287] on abbr "23" at bounding box center [284, 287] width 13 height 13
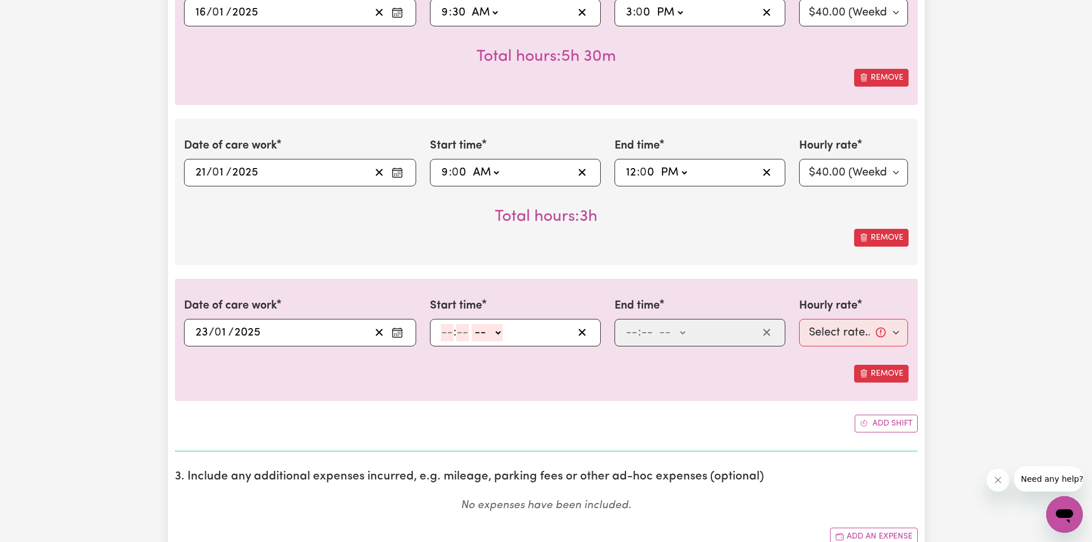
click at [445, 331] on input "number" at bounding box center [447, 332] width 13 height 17
click at [487, 328] on select "-- AM PM" at bounding box center [484, 332] width 31 height 17
click at [469, 324] on select "-- AM PM" at bounding box center [484, 332] width 31 height 17
click at [631, 338] on input "number" at bounding box center [631, 332] width 13 height 17
click at [663, 334] on select "-- AM PM" at bounding box center [669, 332] width 31 height 17
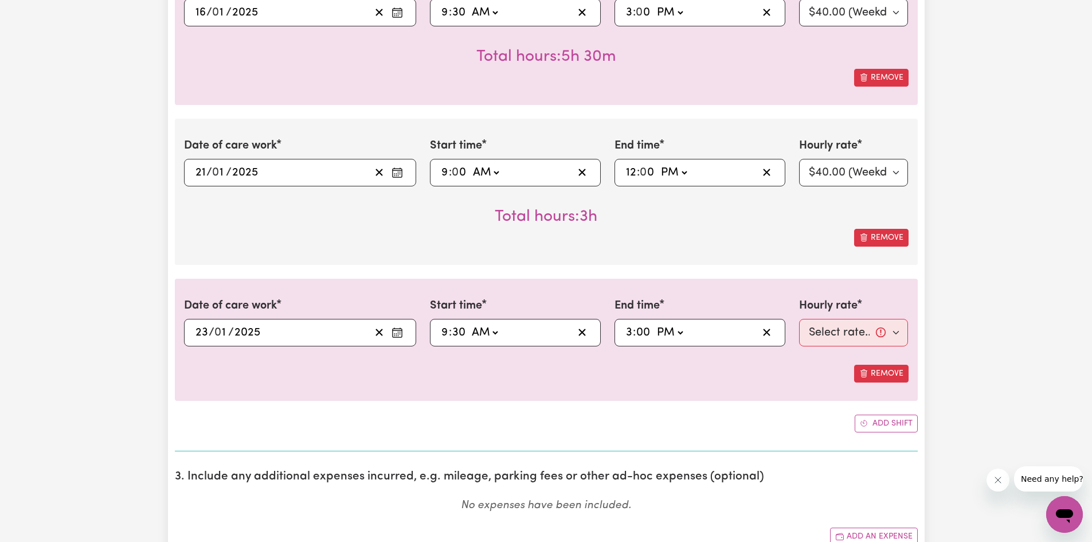
click at [654, 324] on select "-- AM PM" at bounding box center [669, 332] width 31 height 17
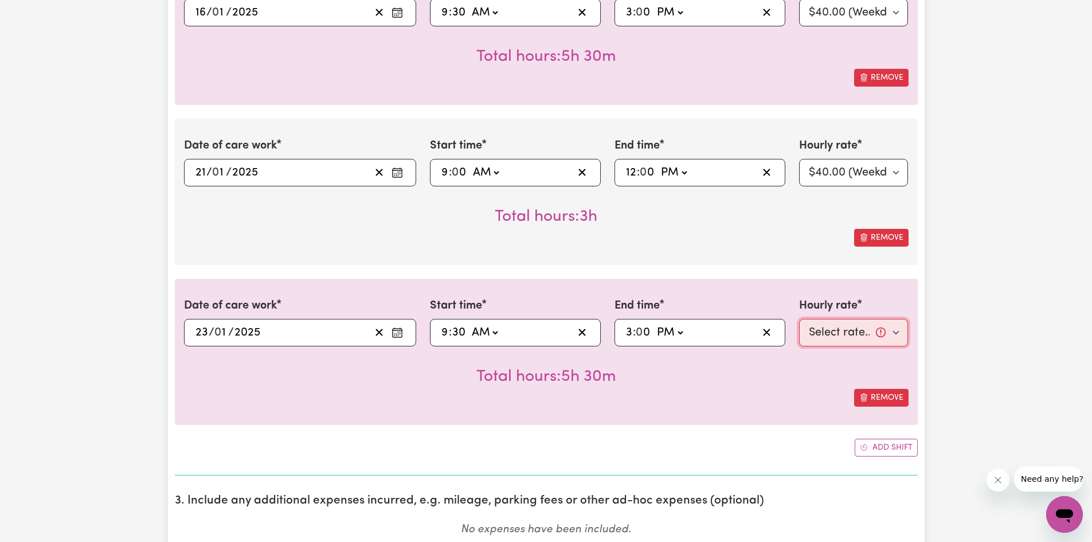
click at [807, 334] on select "Select rate... $40.00 (Weekday)" at bounding box center [853, 333] width 109 height 28
click at [799, 319] on select "Select rate... $40.00 (Weekday)" at bounding box center [853, 333] width 109 height 28
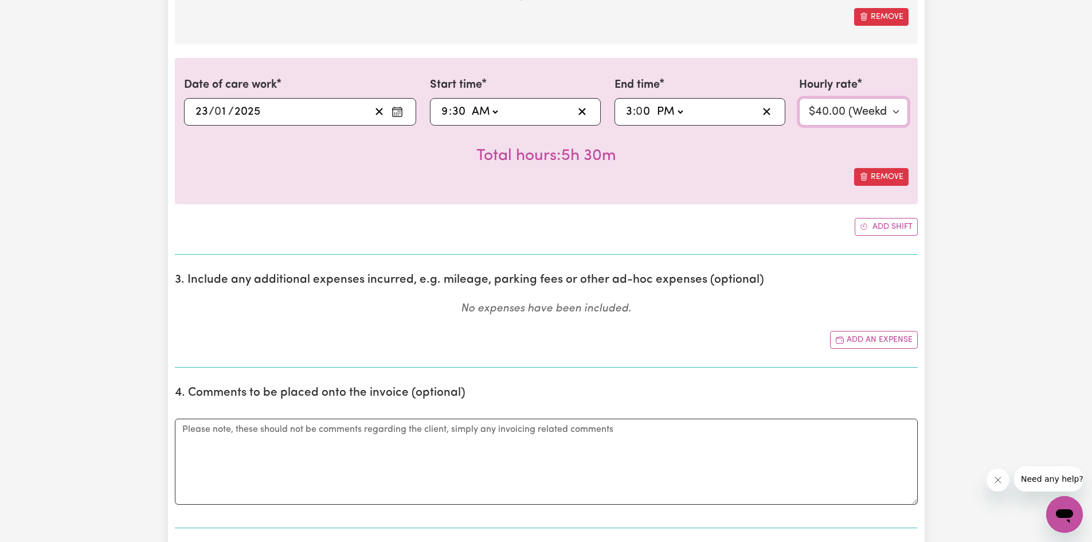
scroll to position [4510, 0]
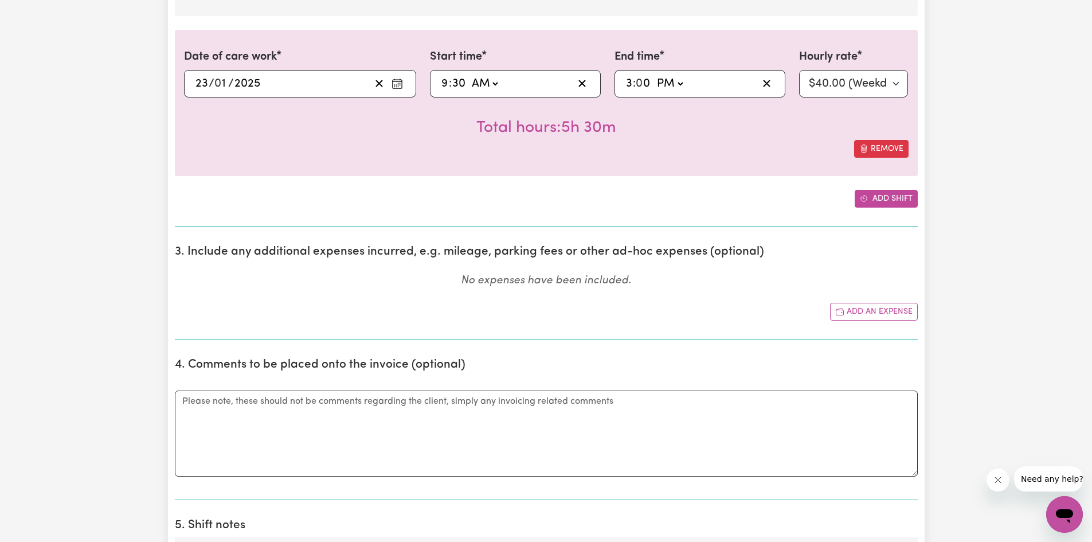
click at [884, 204] on button "Add shift" at bounding box center [886, 199] width 63 height 18
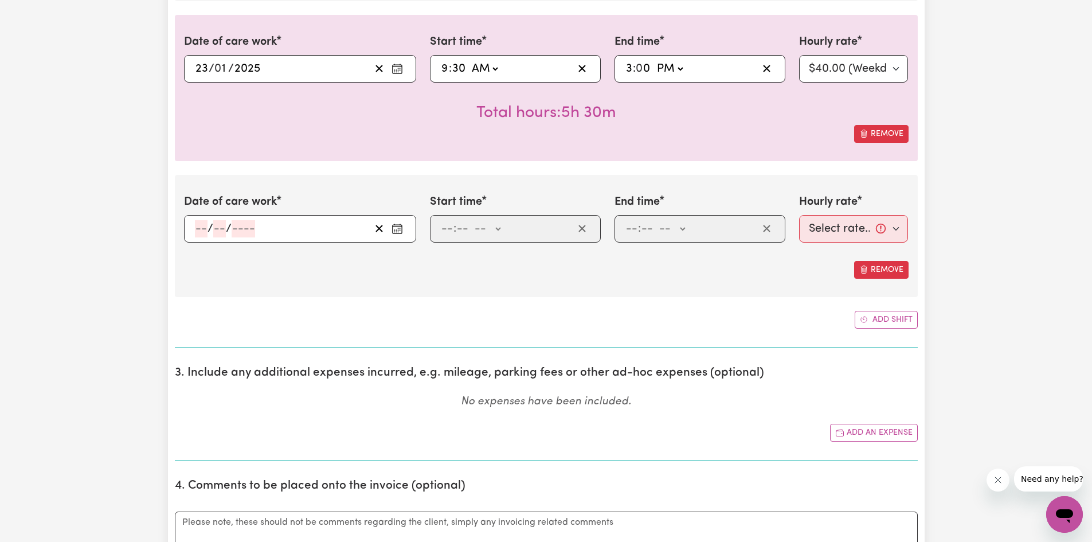
scroll to position [4529, 0]
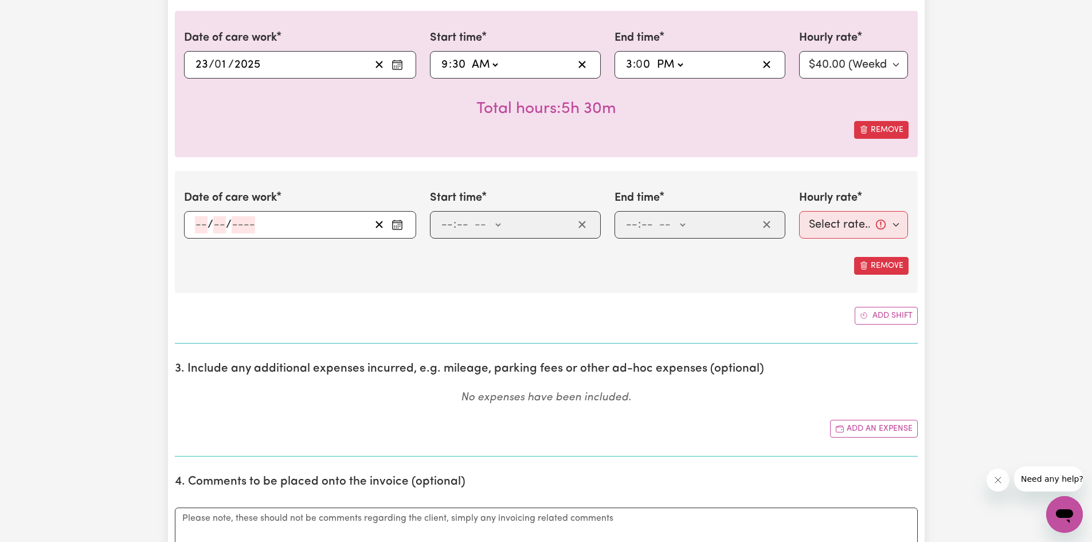
click at [208, 224] on span "/" at bounding box center [211, 224] width 6 height 13
click at [200, 222] on input "number" at bounding box center [201, 224] width 13 height 17
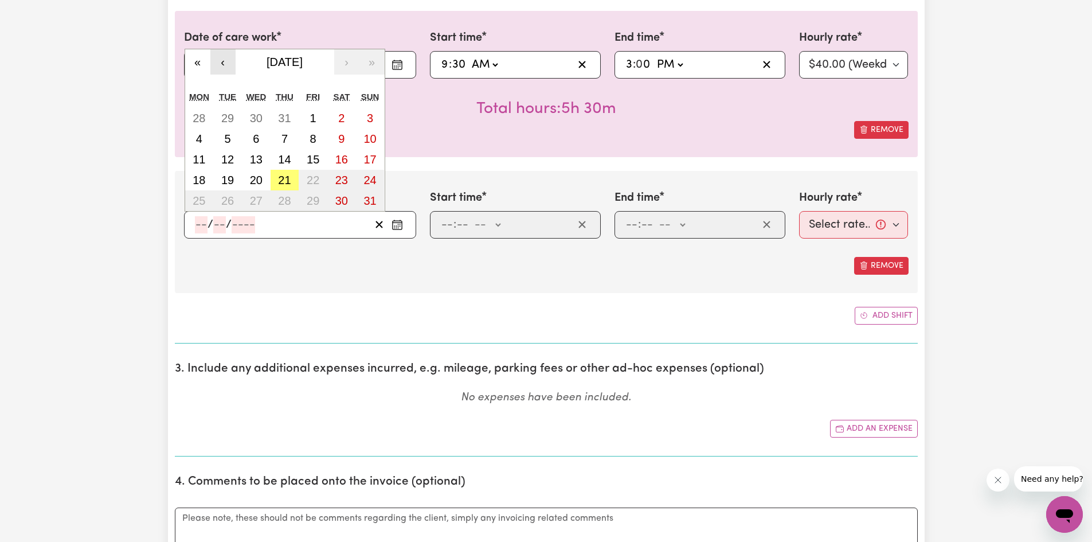
click at [217, 60] on button "‹" at bounding box center [222, 61] width 25 height 25
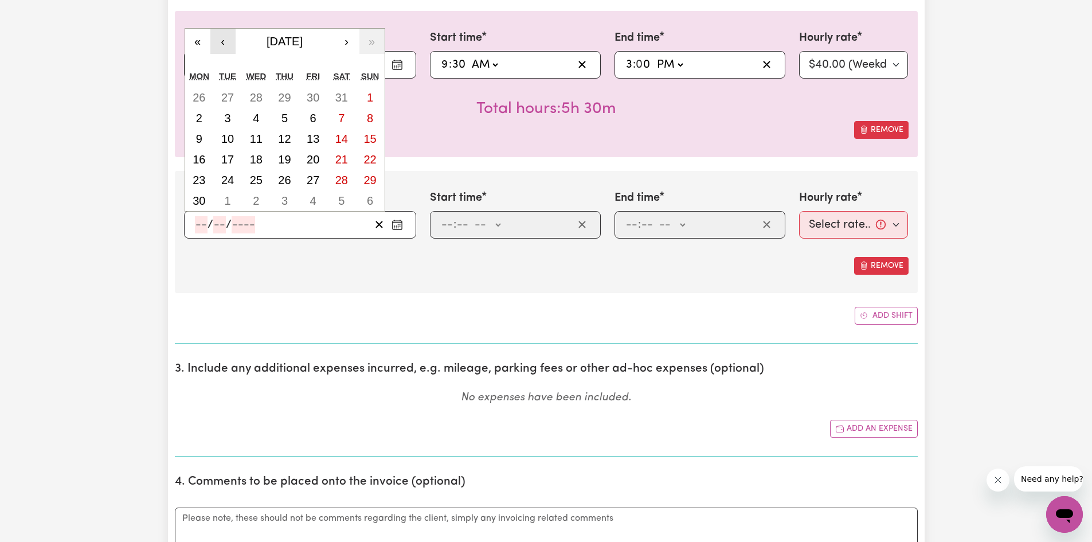
click at [220, 48] on button "‹" at bounding box center [222, 41] width 25 height 25
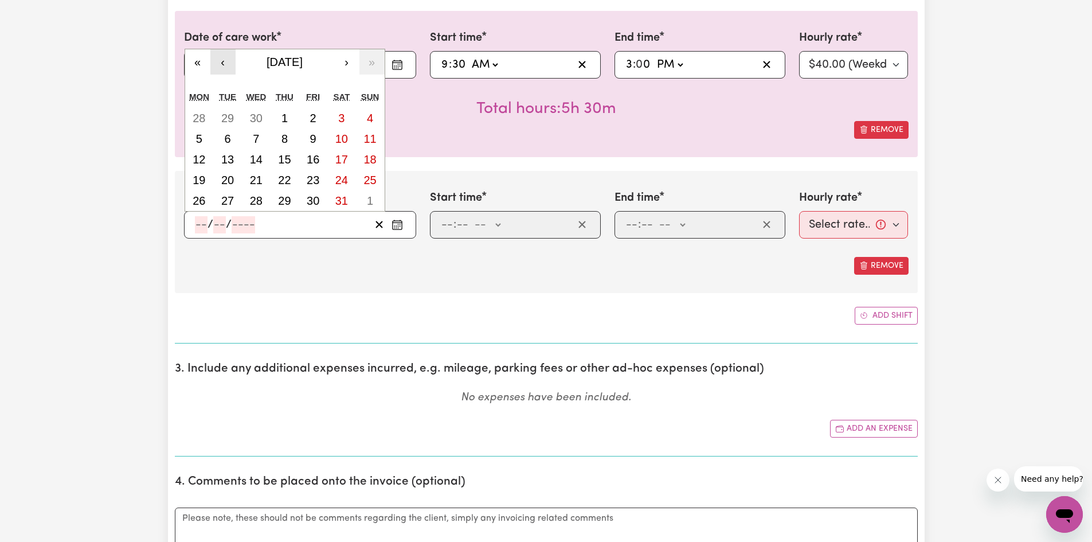
click at [226, 56] on button "‹" at bounding box center [222, 61] width 25 height 25
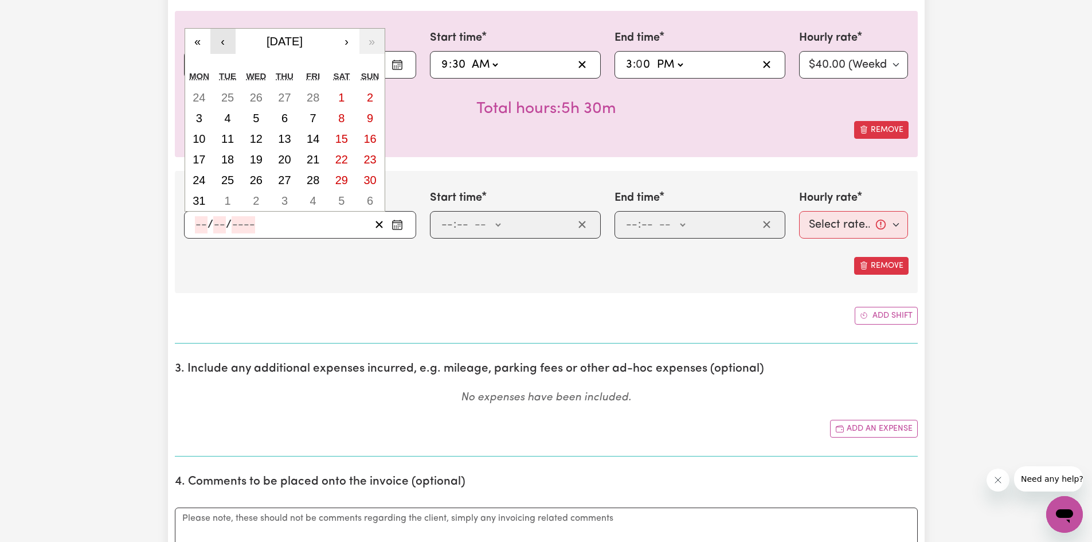
click at [227, 47] on button "‹" at bounding box center [222, 41] width 25 height 25
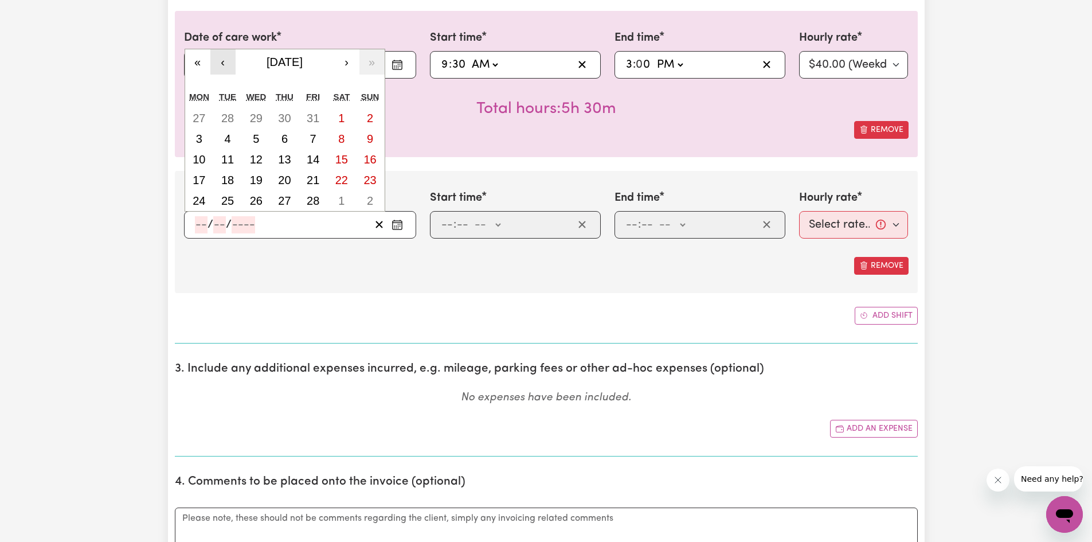
click at [227, 57] on button "‹" at bounding box center [222, 61] width 25 height 25
click at [230, 199] on abbr "28" at bounding box center [227, 200] width 13 height 13
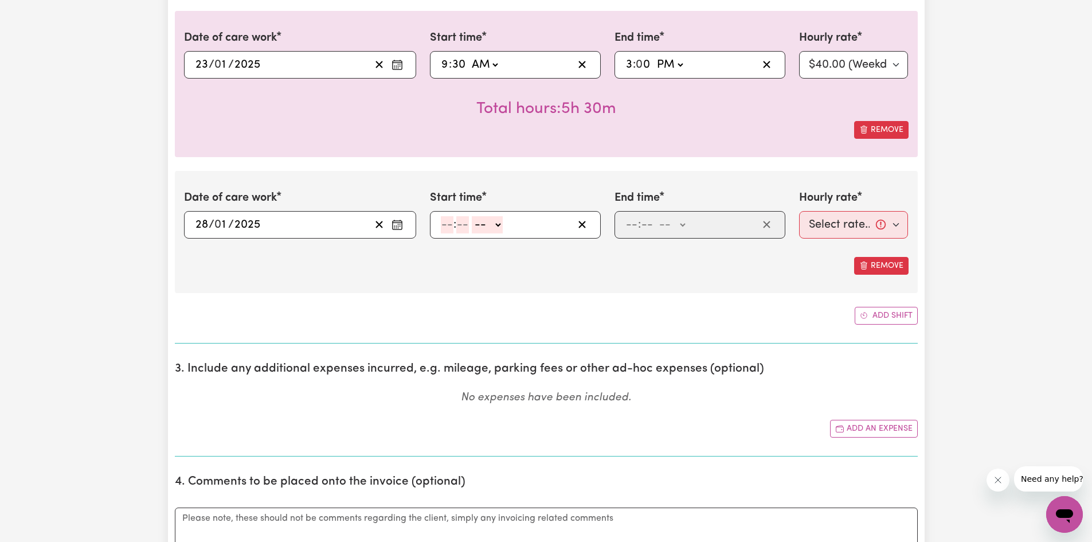
click at [453, 228] on input "number" at bounding box center [447, 224] width 13 height 17
click at [492, 225] on select "-- AM PM" at bounding box center [485, 224] width 31 height 17
click at [470, 216] on select "-- AM PM" at bounding box center [485, 224] width 31 height 17
click at [635, 229] on input "number" at bounding box center [631, 224] width 13 height 17
click at [683, 228] on select "-- AM PM" at bounding box center [673, 224] width 31 height 17
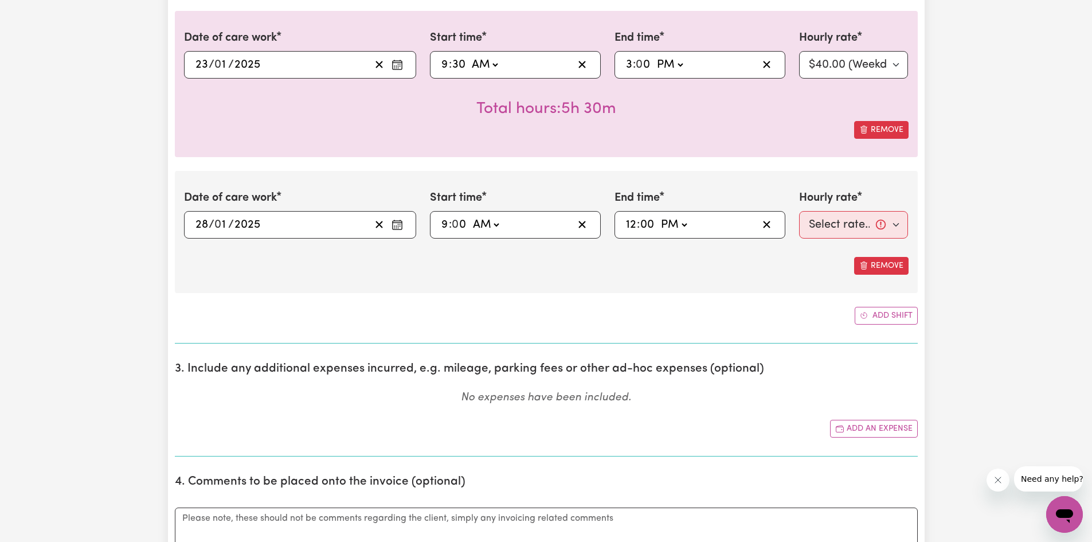
click at [658, 216] on select "-- AM PM" at bounding box center [673, 224] width 31 height 17
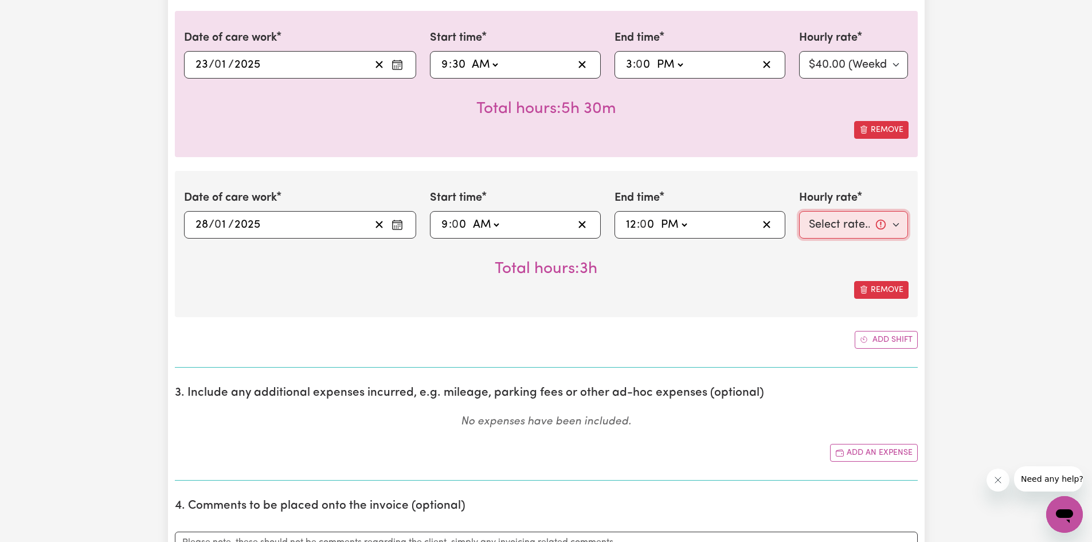
drag, startPoint x: 824, startPoint y: 226, endPoint x: 822, endPoint y: 232, distance: 6.5
click at [824, 226] on select "Select rate... $40.00 (Weekday)" at bounding box center [853, 225] width 109 height 28
click at [799, 211] on select "Select rate... $40.00 (Weekday)" at bounding box center [853, 225] width 109 height 28
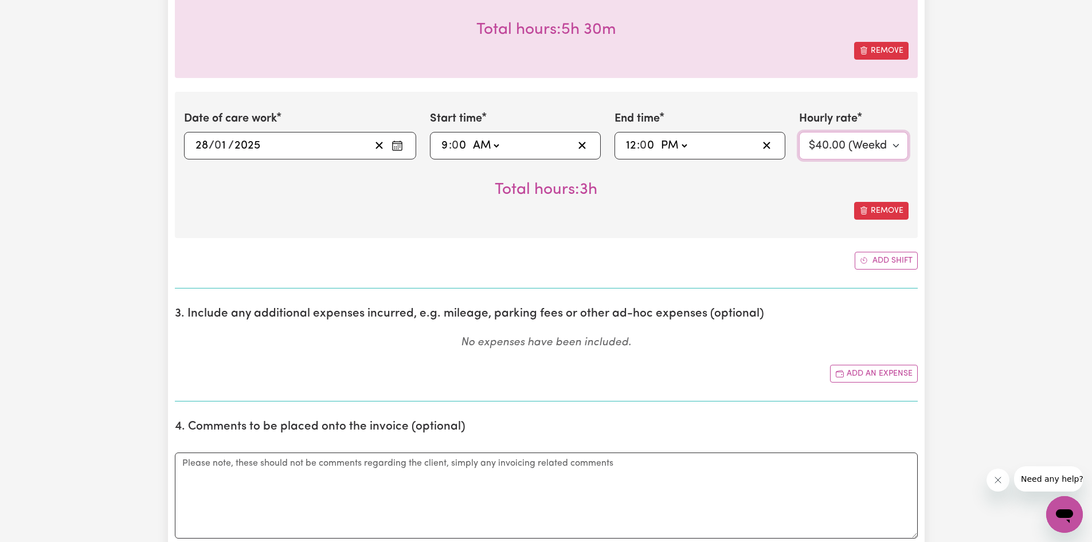
scroll to position [4624, 0]
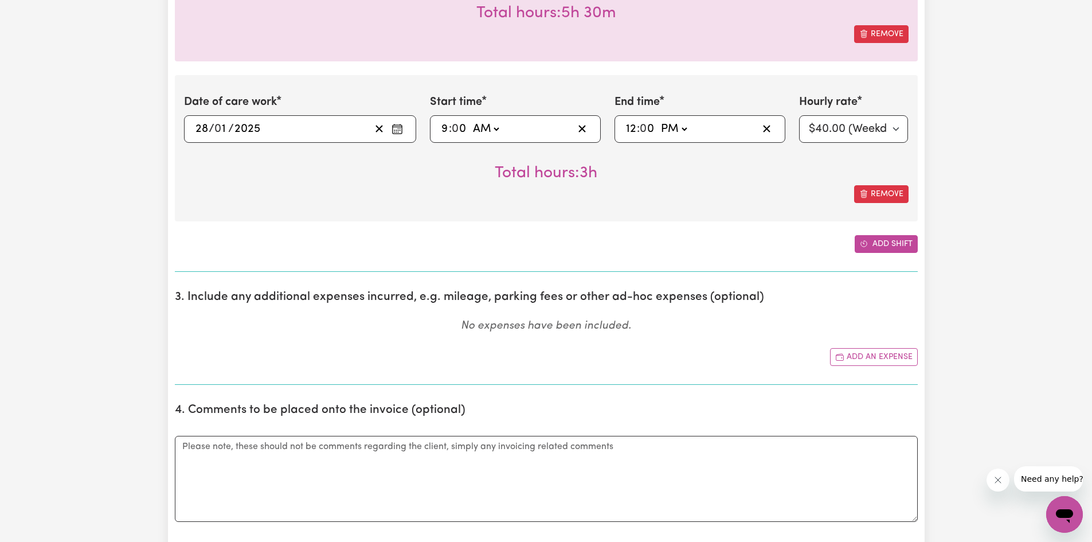
click at [866, 238] on span "Add another shift" at bounding box center [864, 244] width 8 height 12
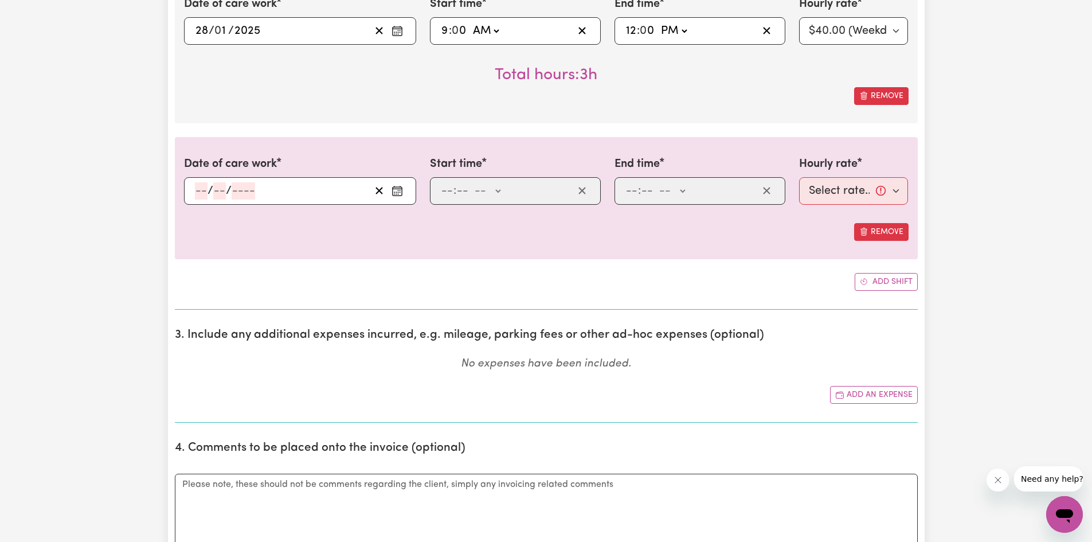
scroll to position [4739, 0]
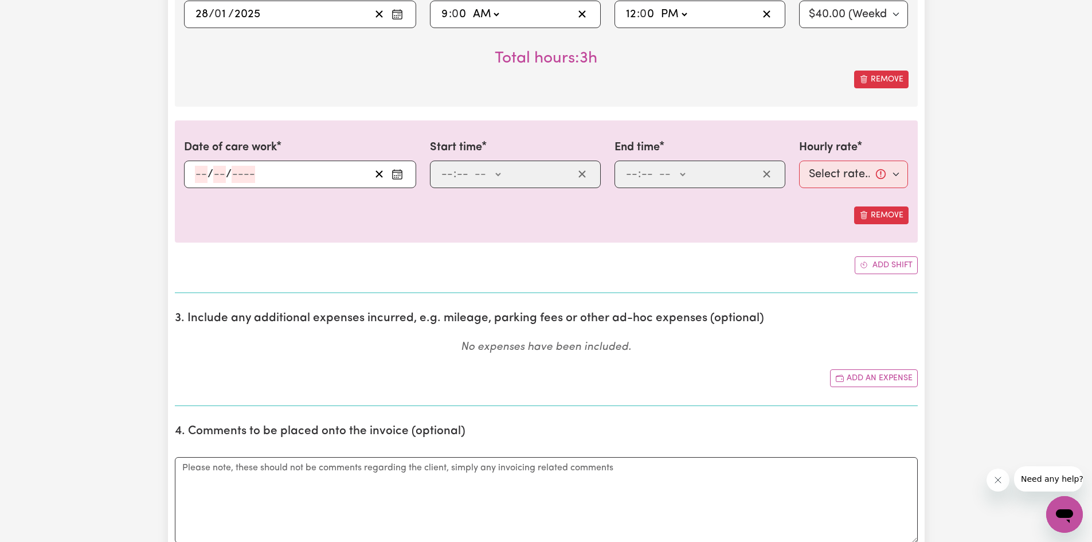
click at [197, 173] on input "number" at bounding box center [201, 174] width 13 height 17
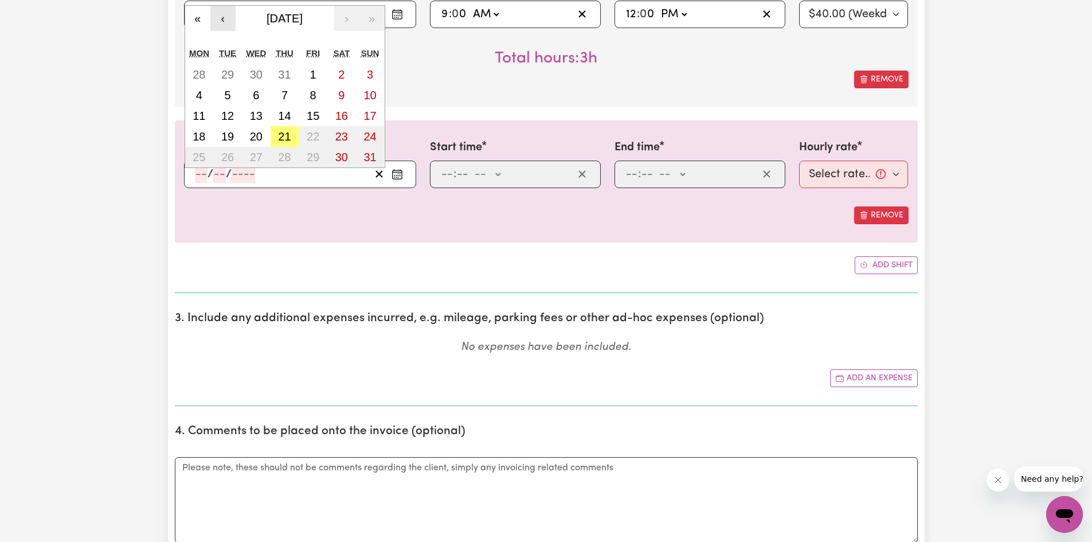
click at [225, 21] on button "‹" at bounding box center [222, 18] width 25 height 25
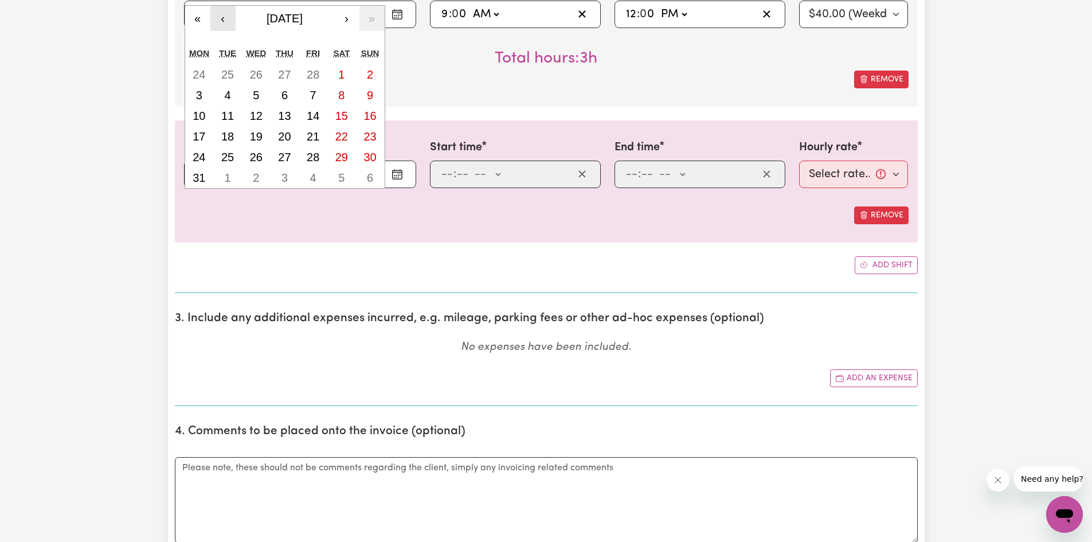
click at [225, 21] on button "‹" at bounding box center [222, 18] width 25 height 25
click at [348, 18] on button "›" at bounding box center [346, 18] width 25 height 25
click at [281, 156] on abbr "30" at bounding box center [284, 157] width 13 height 13
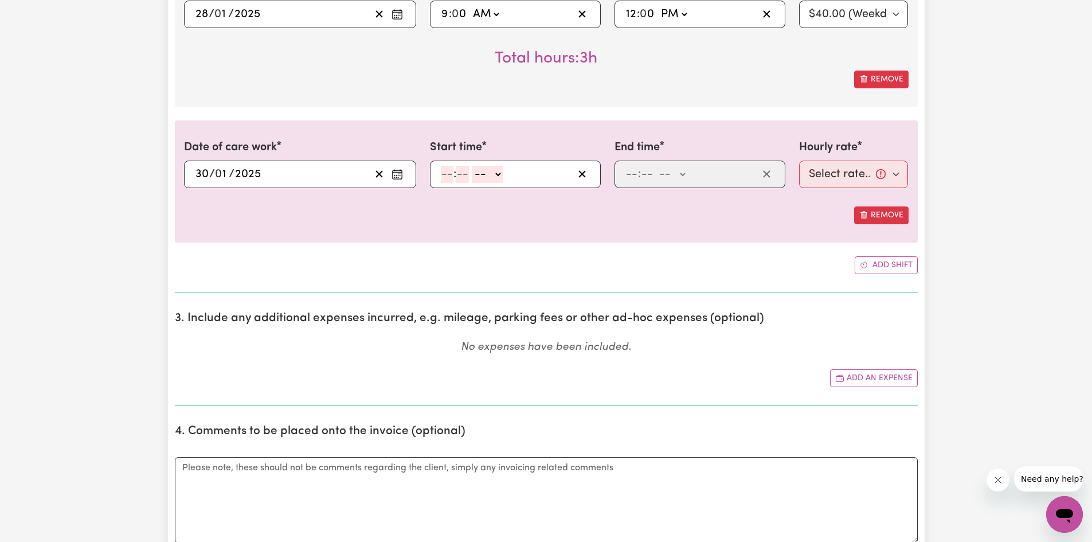
click at [444, 177] on input "number" at bounding box center [447, 174] width 13 height 17
click at [495, 177] on select "-- AM PM" at bounding box center [485, 174] width 31 height 17
click at [470, 166] on select "-- AM PM" at bounding box center [485, 174] width 31 height 17
click at [635, 173] on input "number" at bounding box center [631, 174] width 13 height 17
click at [456, 172] on input "0" at bounding box center [459, 174] width 15 height 17
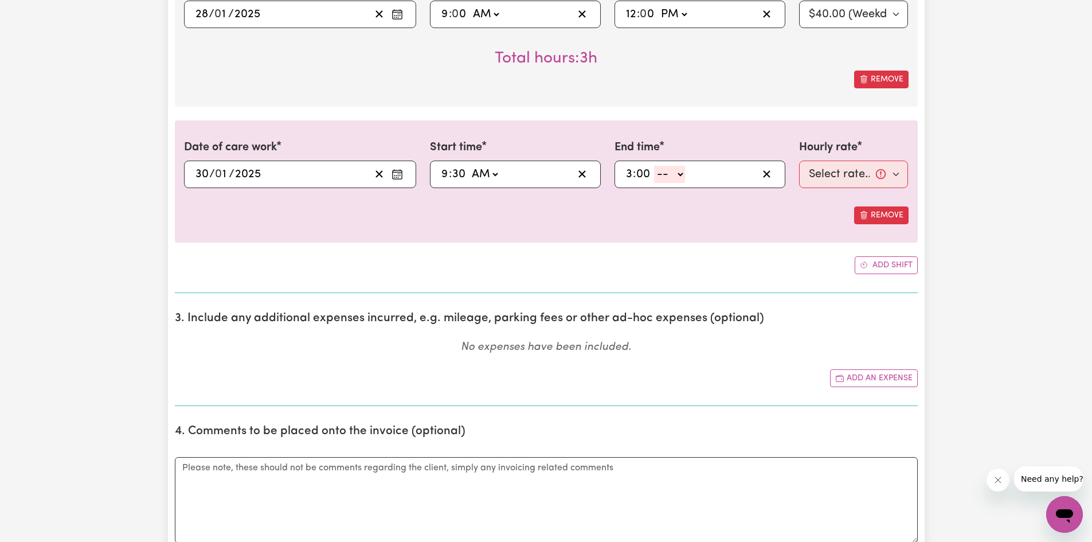
click at [666, 178] on select "-- AM PM" at bounding box center [669, 174] width 31 height 17
click at [654, 166] on select "-- AM PM" at bounding box center [669, 174] width 31 height 17
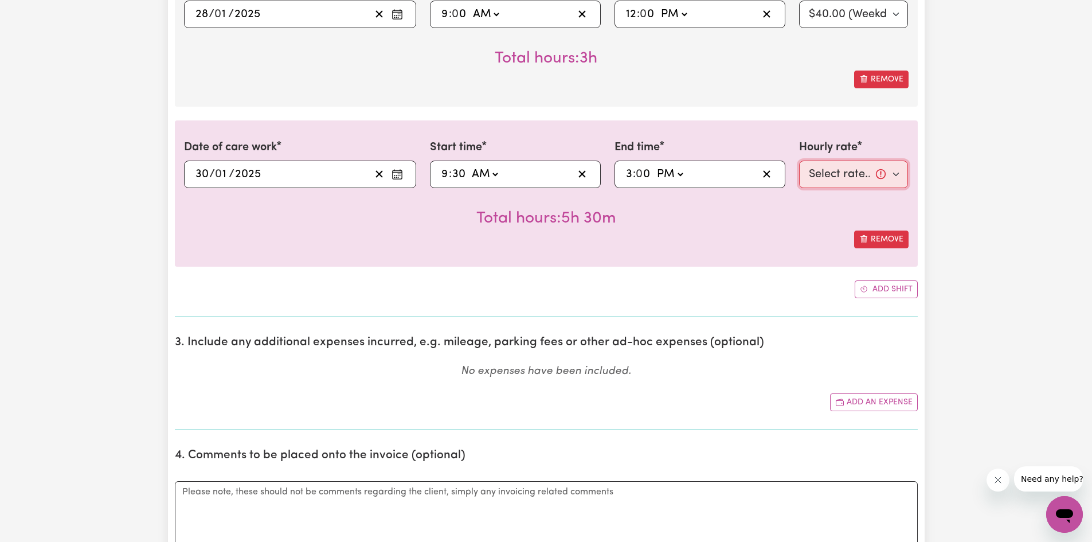
click at [833, 177] on select "Select rate... $40.00 (Weekday)" at bounding box center [853, 175] width 109 height 28
click at [799, 161] on select "Select rate... $40.00 (Weekday)" at bounding box center [853, 175] width 109 height 28
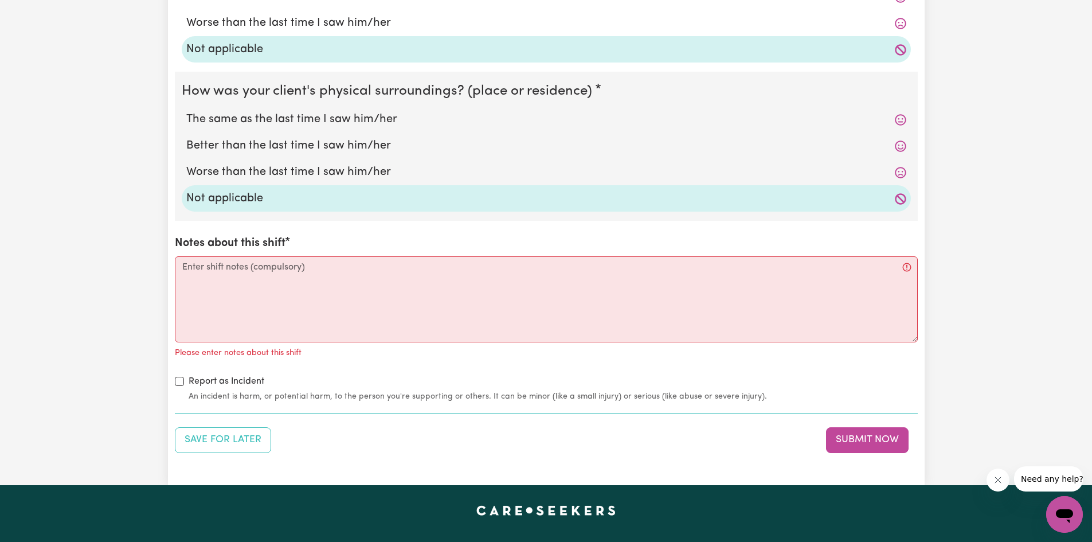
scroll to position [5599, 0]
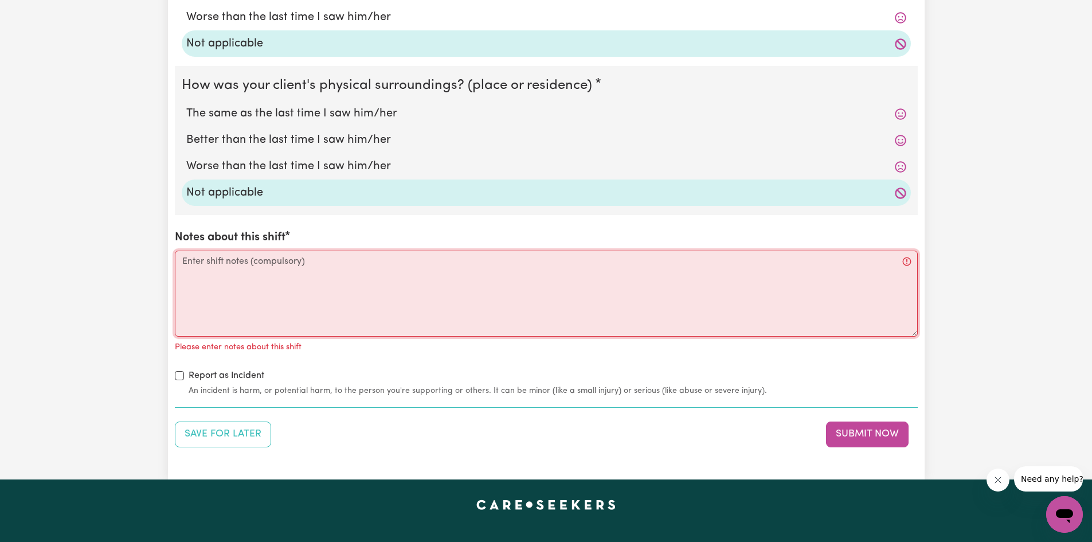
click at [283, 264] on textarea "Notes about this shift" at bounding box center [546, 294] width 743 height 86
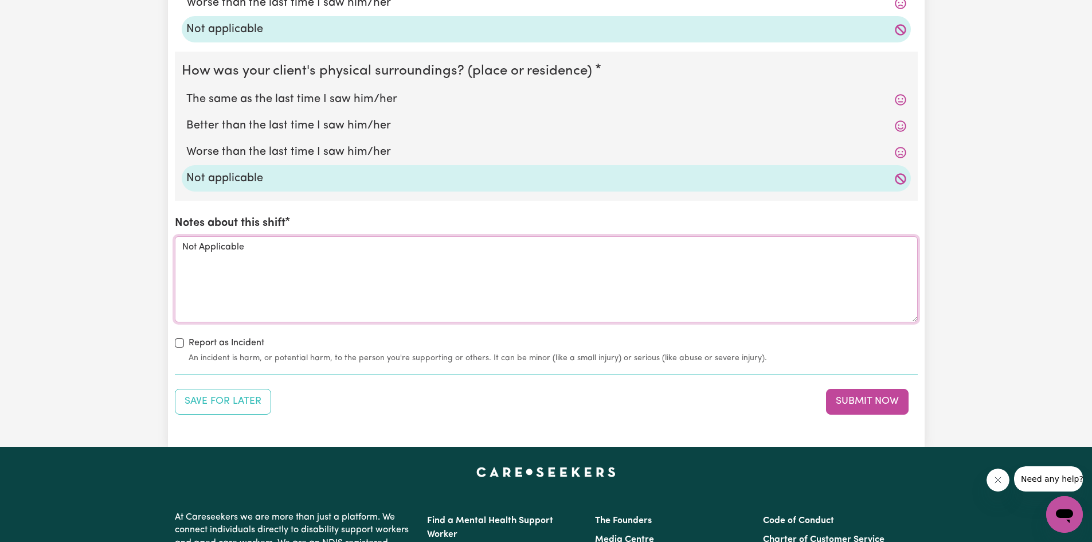
scroll to position [5637, 0]
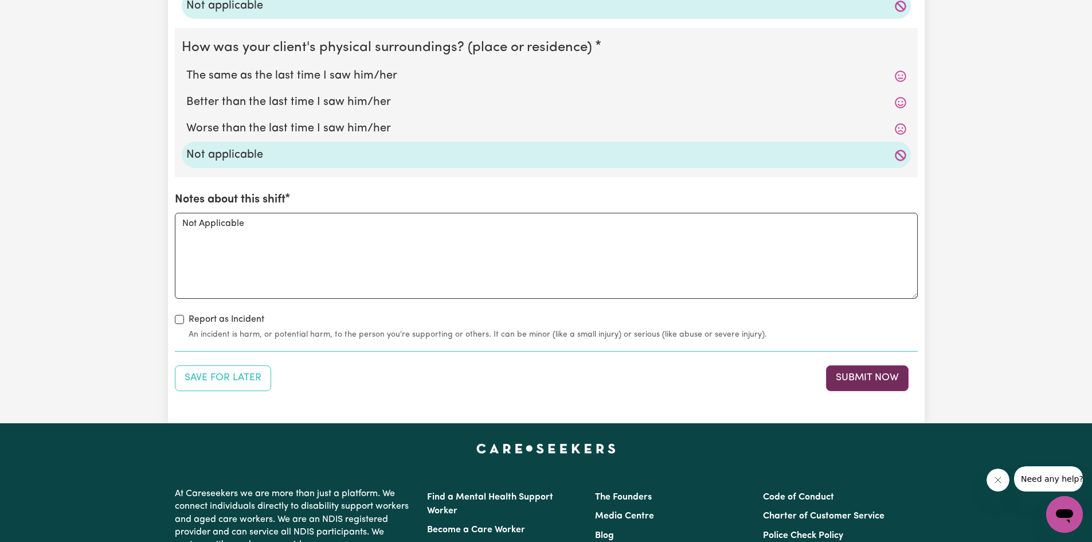
click at [879, 385] on button "Submit Now" at bounding box center [867, 377] width 83 height 25
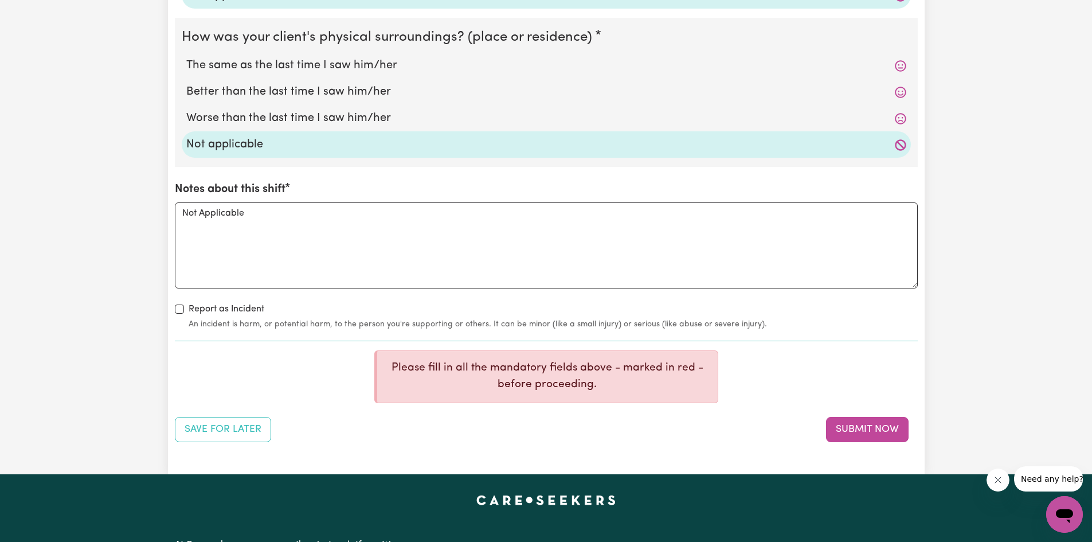
scroll to position [5679, 0]
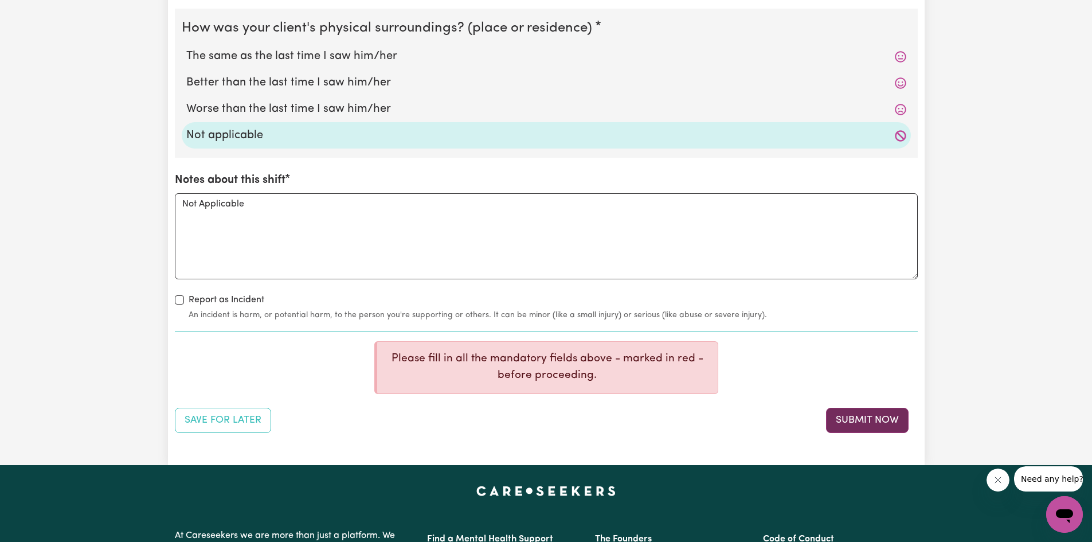
click at [844, 422] on button "Submit Now" at bounding box center [867, 420] width 83 height 25
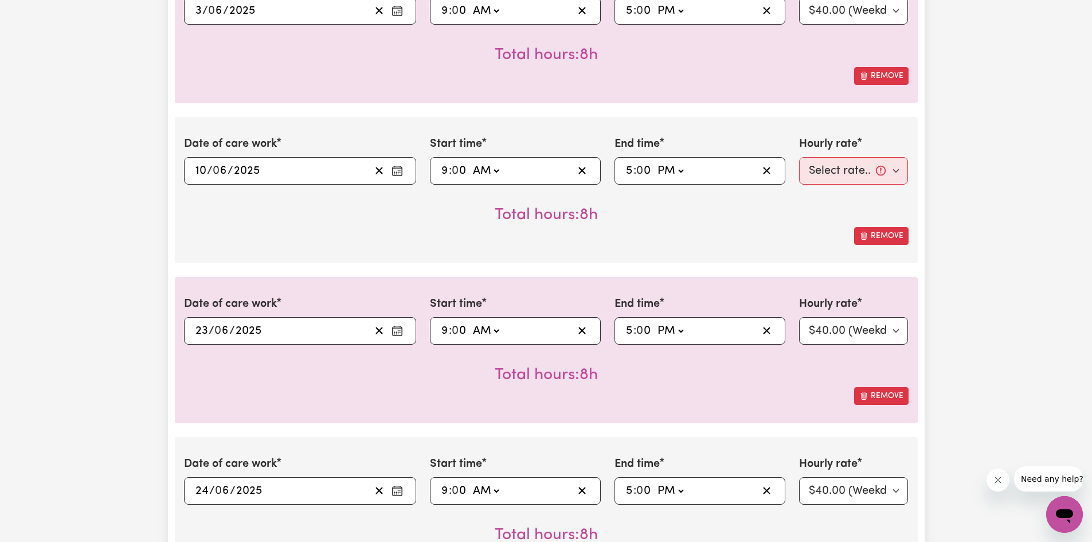
scroll to position [1055, 0]
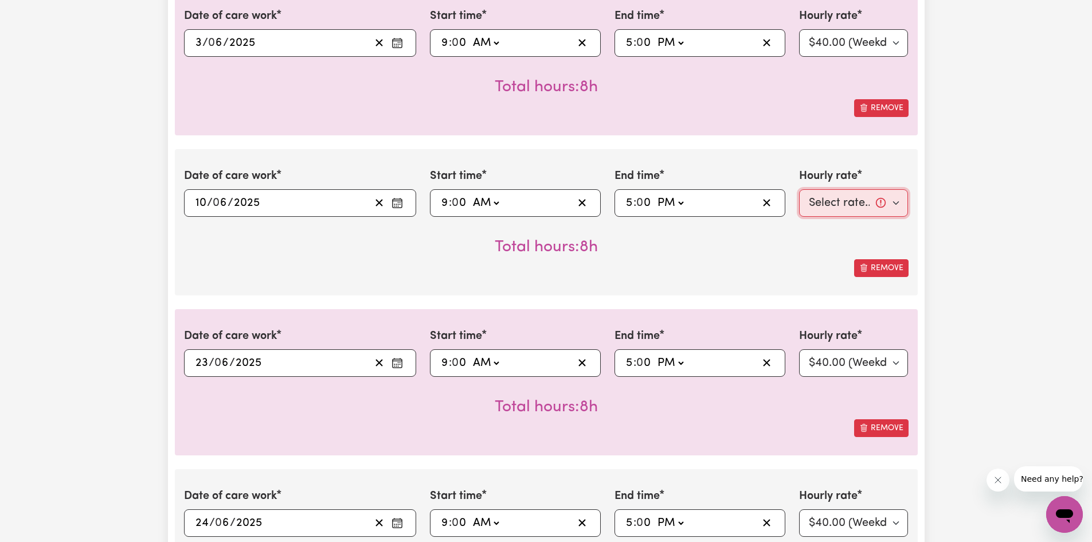
click at [862, 195] on select "Select rate... $40.00 (Weekday)" at bounding box center [853, 203] width 109 height 28
click at [799, 189] on select "Select rate... $40.00 (Weekday)" at bounding box center [853, 203] width 109 height 28
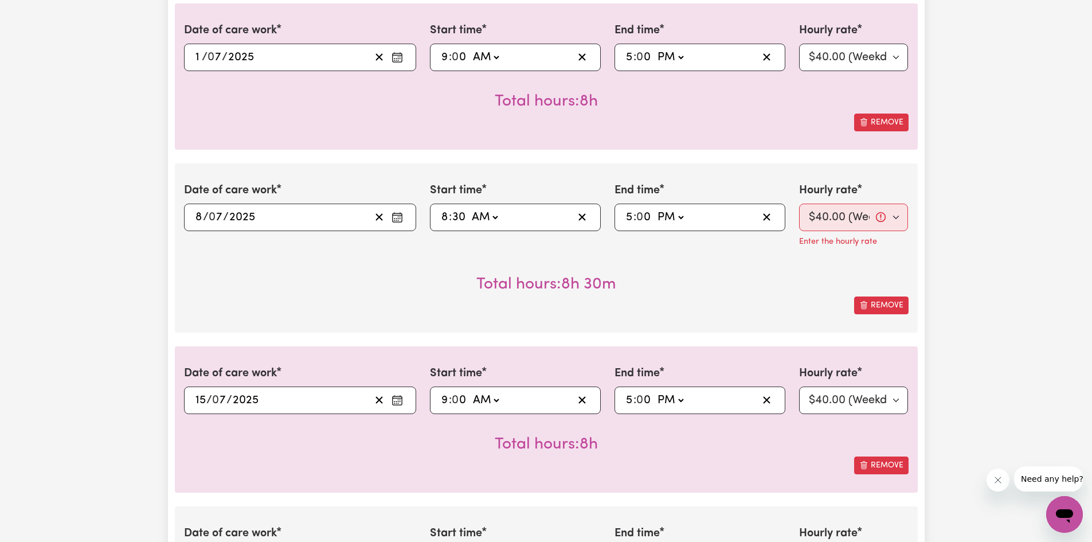
scroll to position [367, 0]
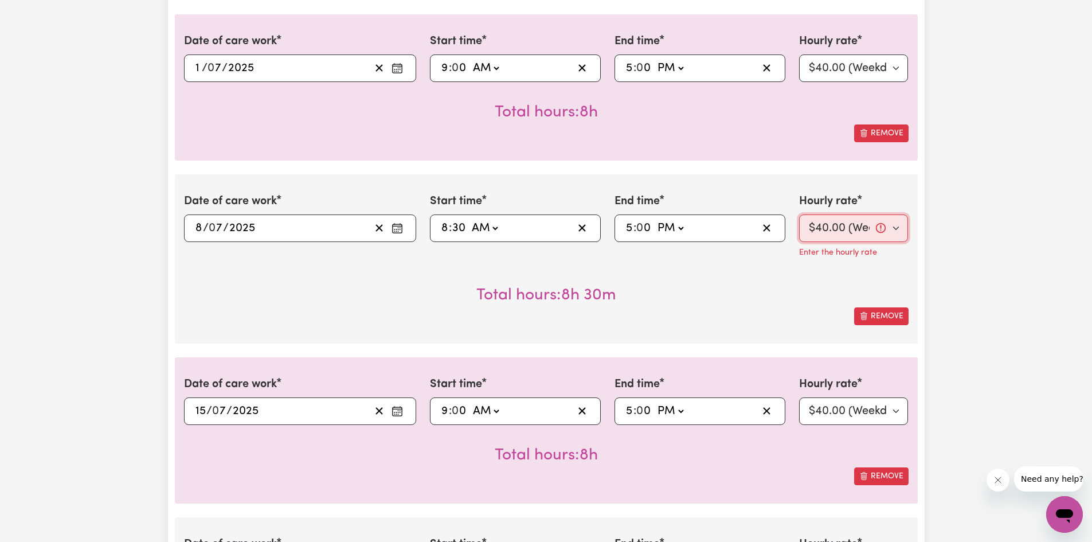
click at [881, 233] on select "Select rate... $40.00 (Weekday)" at bounding box center [853, 228] width 109 height 28
click at [799, 214] on select "Select rate... $40.00 (Weekday)" at bounding box center [853, 228] width 109 height 28
click at [831, 232] on select "Select rate... $40.00 (Weekday)" at bounding box center [853, 228] width 109 height 28
click at [799, 214] on select "Select rate... $40.00 (Weekday)" at bounding box center [853, 228] width 109 height 28
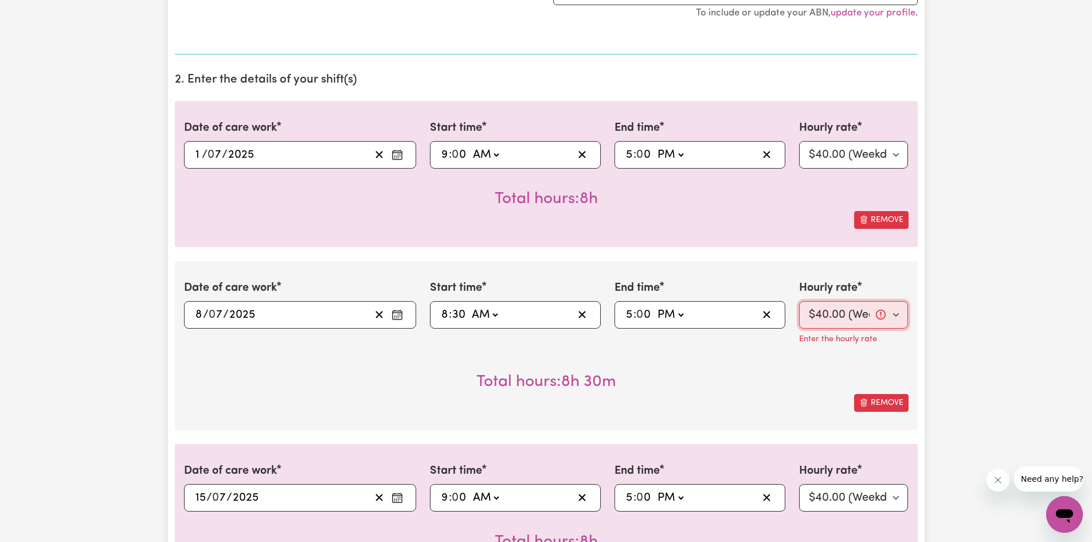
scroll to position [271, 0]
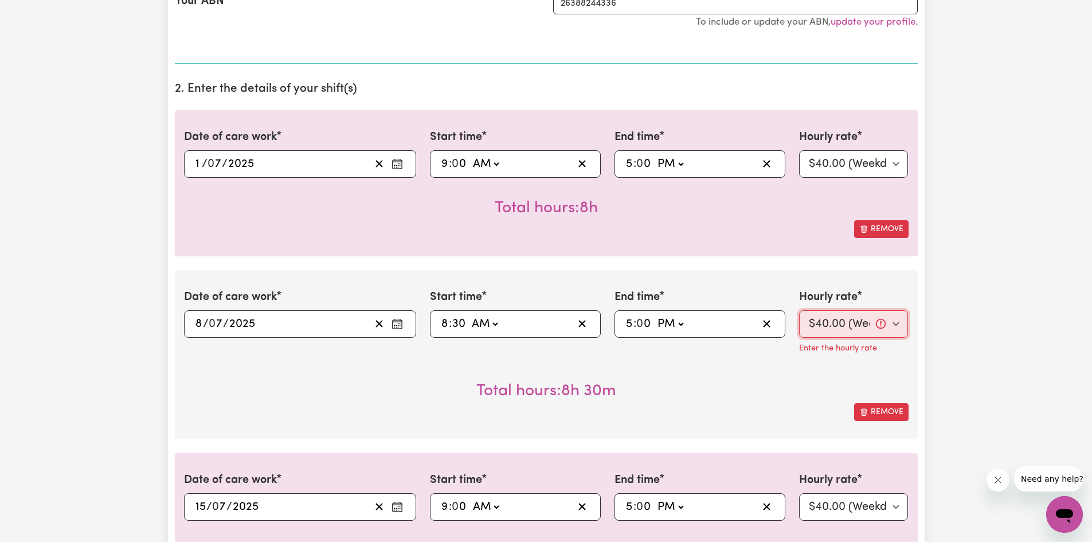
drag, startPoint x: 880, startPoint y: 316, endPoint x: 867, endPoint y: 325, distance: 15.3
click at [867, 325] on select "Select rate... $40.00 (Weekday)" at bounding box center [853, 324] width 109 height 28
click at [805, 323] on select "Select rate... $40.00 (Weekday)" at bounding box center [853, 324] width 109 height 28
click at [821, 329] on select "Select rate... $40.00 (Weekday)" at bounding box center [853, 324] width 109 height 28
click at [799, 310] on select "Select rate... $40.00 (Weekday)" at bounding box center [853, 324] width 109 height 28
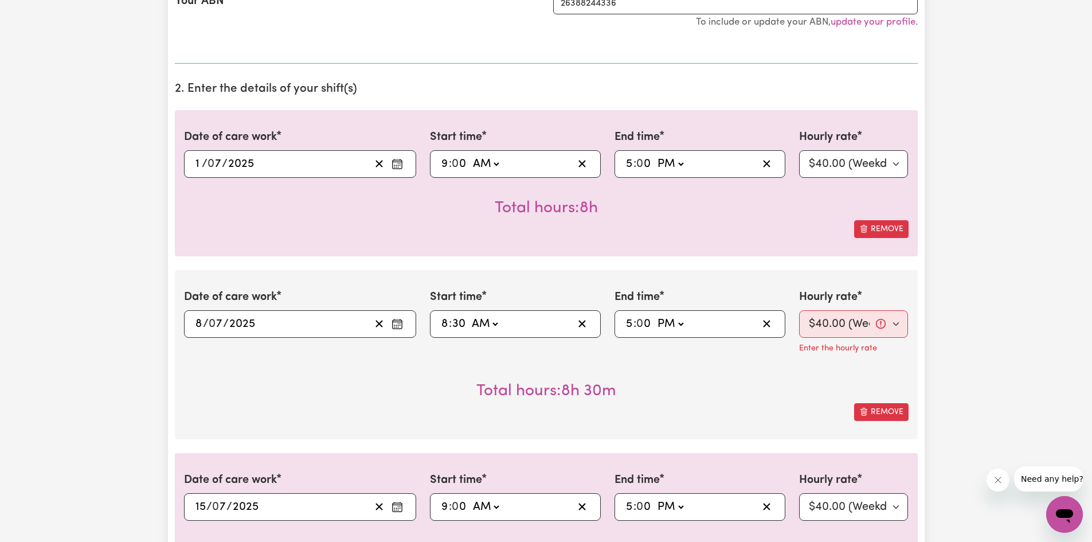
click at [830, 366] on div "Total hours: 8h 30m" at bounding box center [546, 382] width 725 height 42
click at [849, 323] on select "Select rate... $40.00 (Weekday)" at bounding box center [853, 324] width 109 height 28
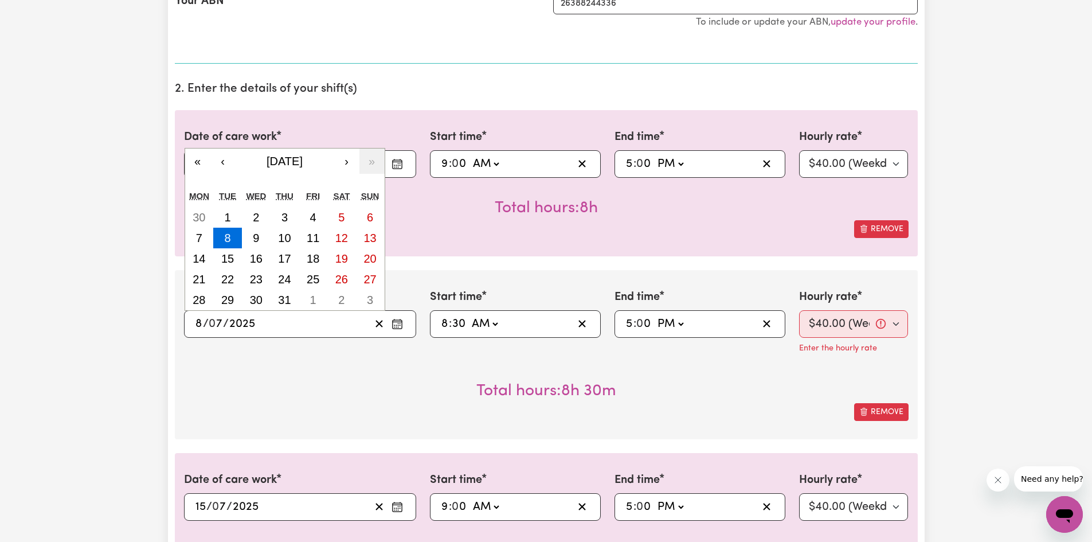
click at [217, 329] on input "7" at bounding box center [216, 323] width 14 height 17
click at [894, 329] on select "Select rate... $40.00 (Weekday)" at bounding box center [853, 324] width 109 height 28
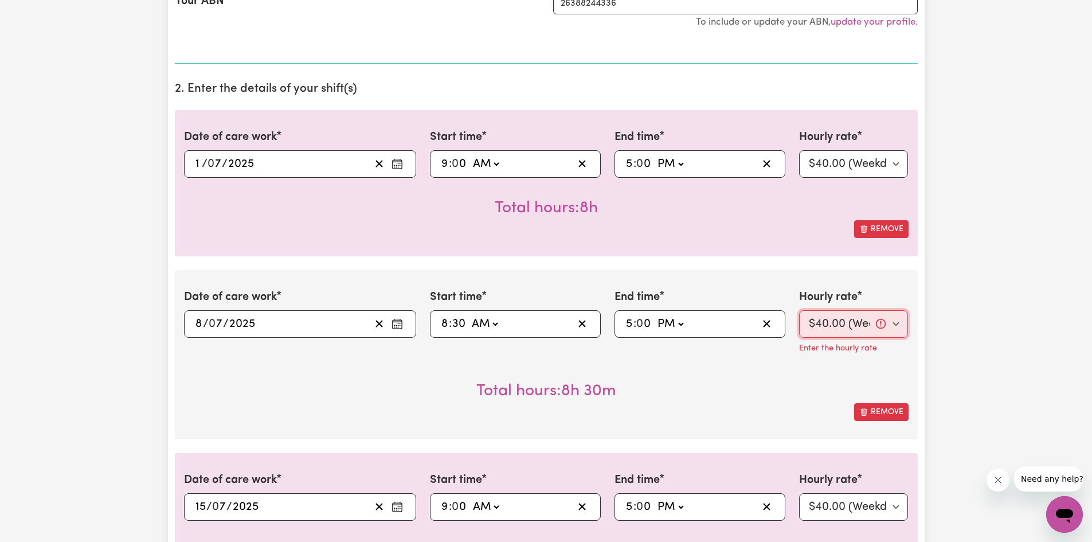
click at [799, 310] on select "Select rate... $40.00 (Weekday)" at bounding box center [853, 324] width 109 height 28
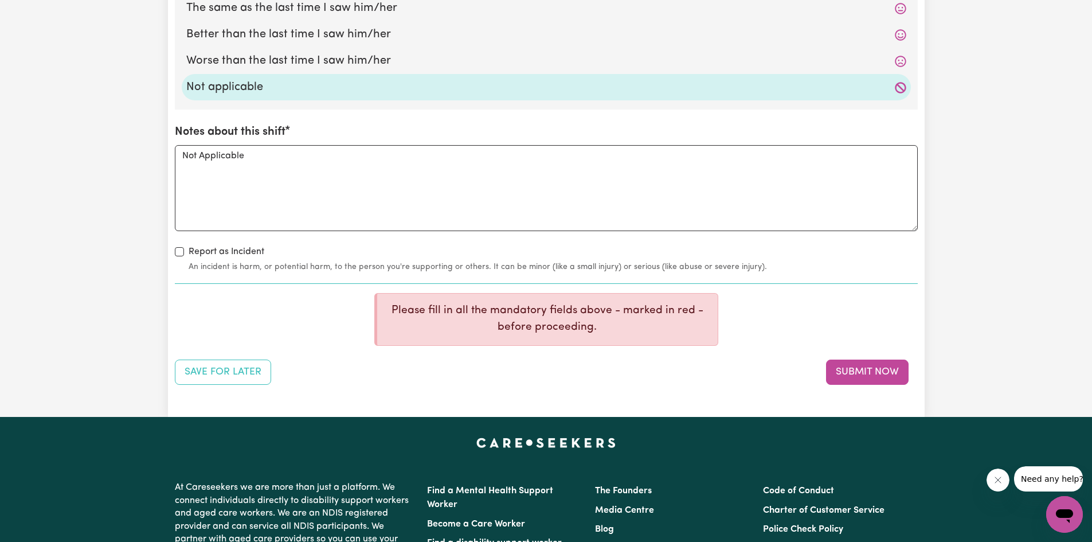
scroll to position [5735, 0]
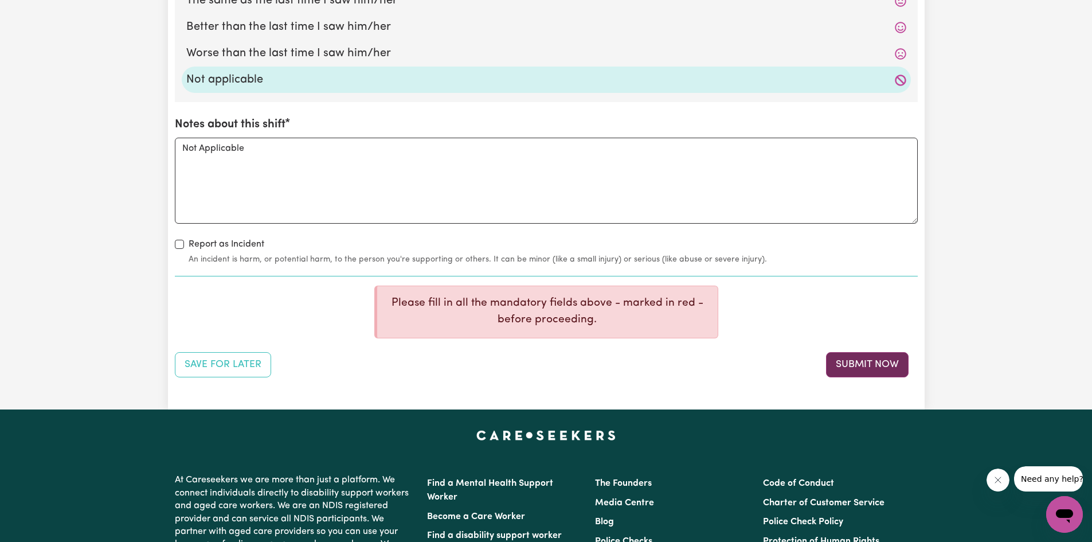
click at [884, 373] on button "Submit Now" at bounding box center [867, 364] width 83 height 25
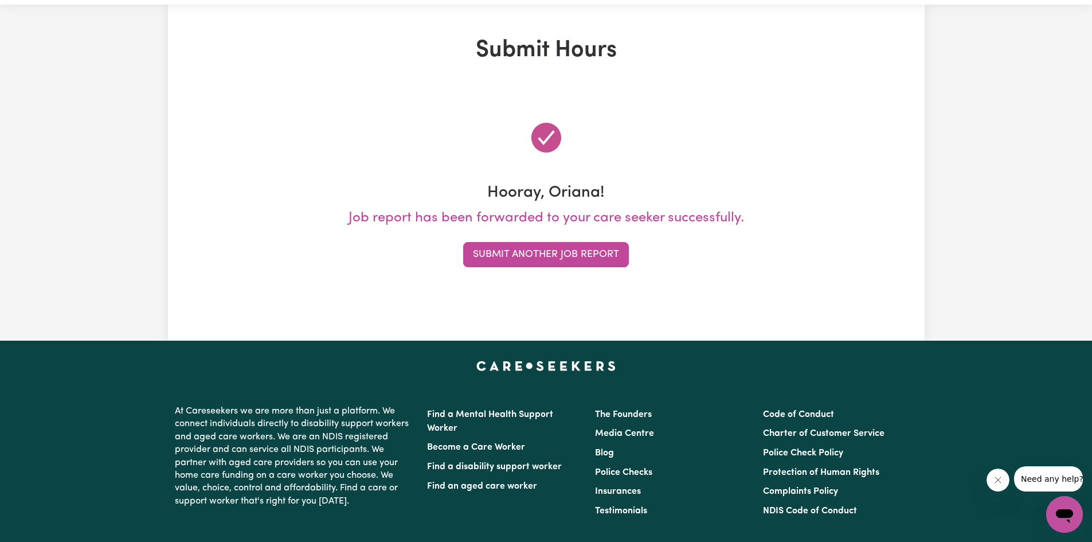
scroll to position [0, 0]
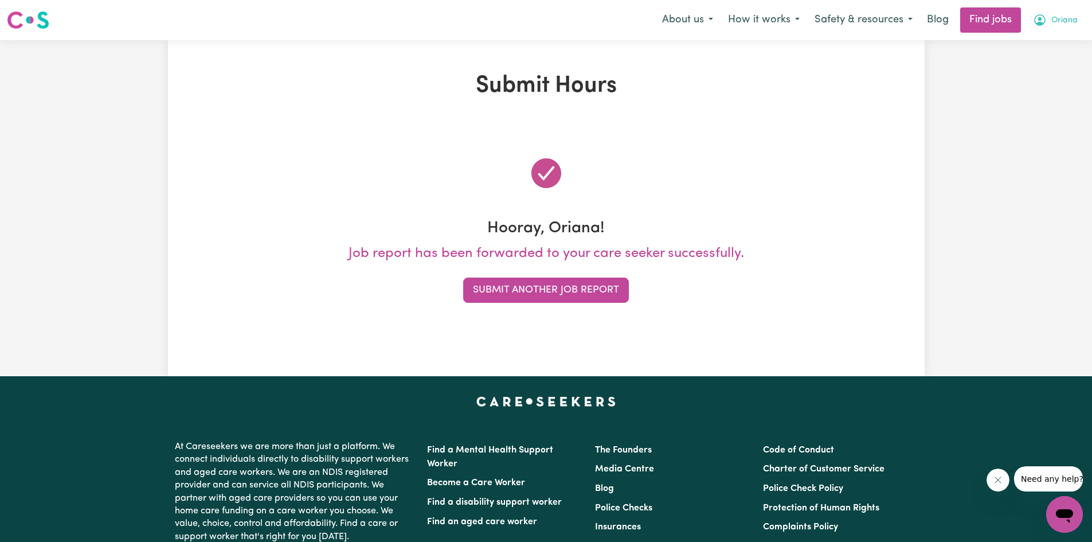
click at [1050, 17] on button "Oriana" at bounding box center [1056, 20] width 60 height 24
click at [1046, 52] on link "My Account" at bounding box center [1039, 45] width 91 height 22
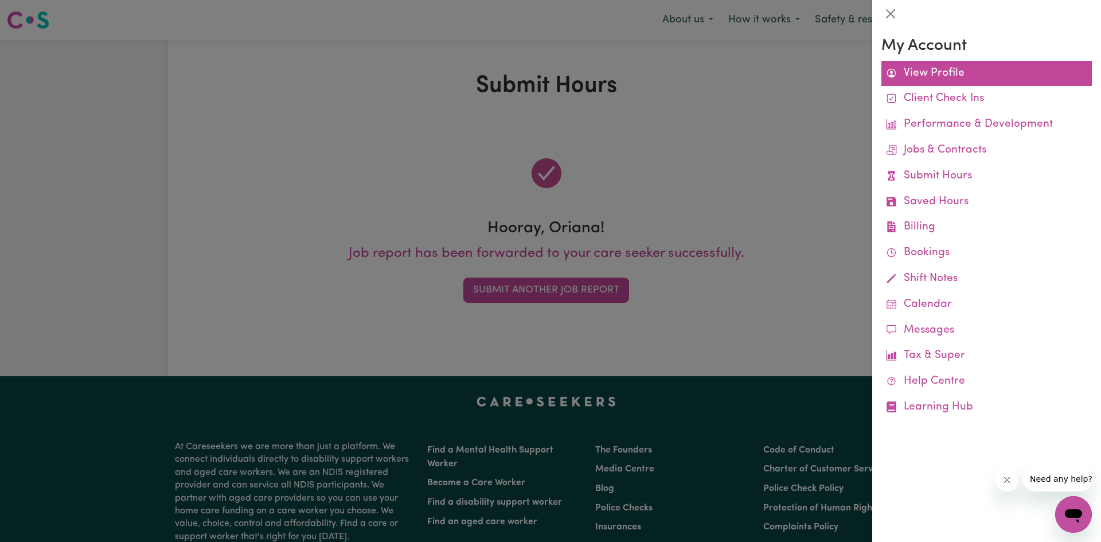
click at [940, 71] on link "View Profile" at bounding box center [986, 74] width 210 height 26
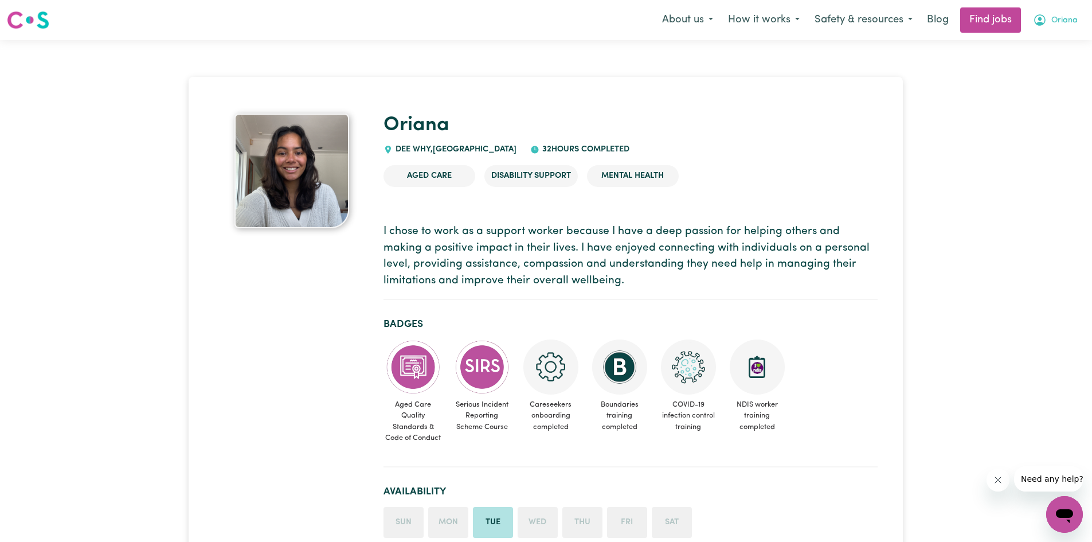
click at [1038, 17] on icon "My Account" at bounding box center [1039, 19] width 11 height 11
click at [1029, 38] on link "My Account" at bounding box center [1039, 45] width 91 height 22
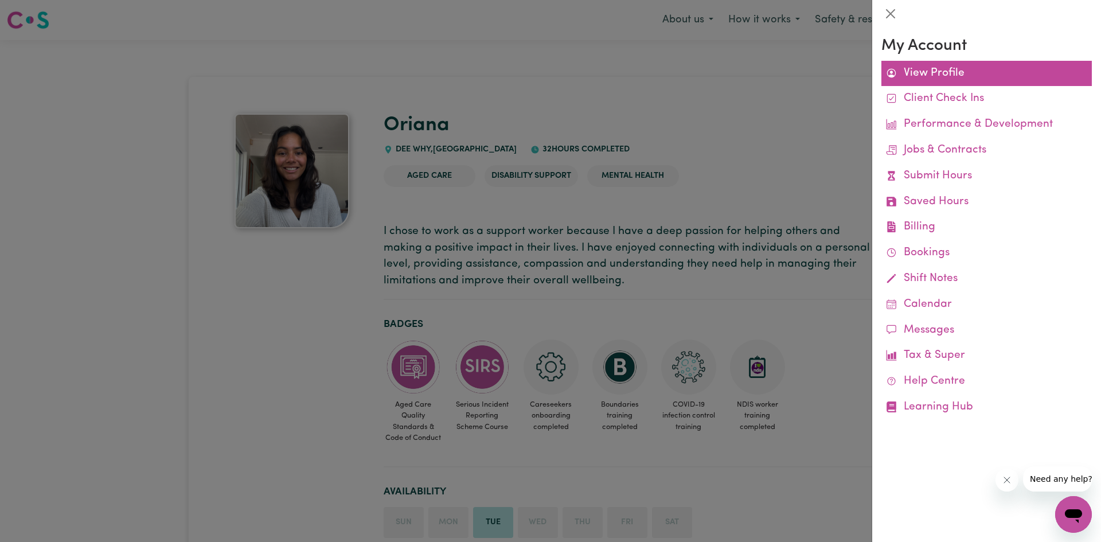
click at [941, 66] on link "View Profile" at bounding box center [986, 74] width 210 height 26
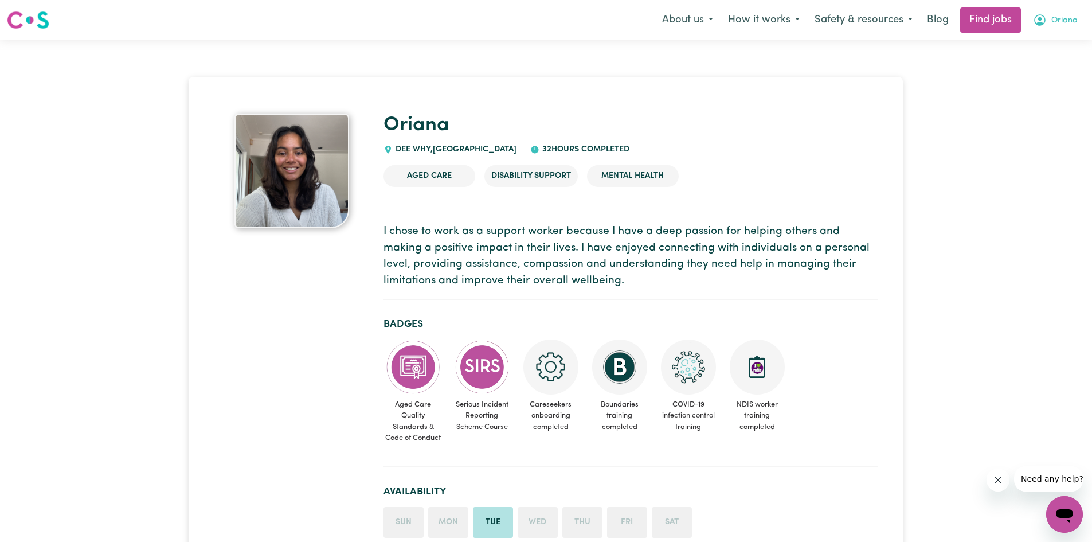
click at [1048, 14] on button "Oriana" at bounding box center [1056, 20] width 60 height 24
click at [1047, 40] on link "My Account" at bounding box center [1039, 45] width 91 height 22
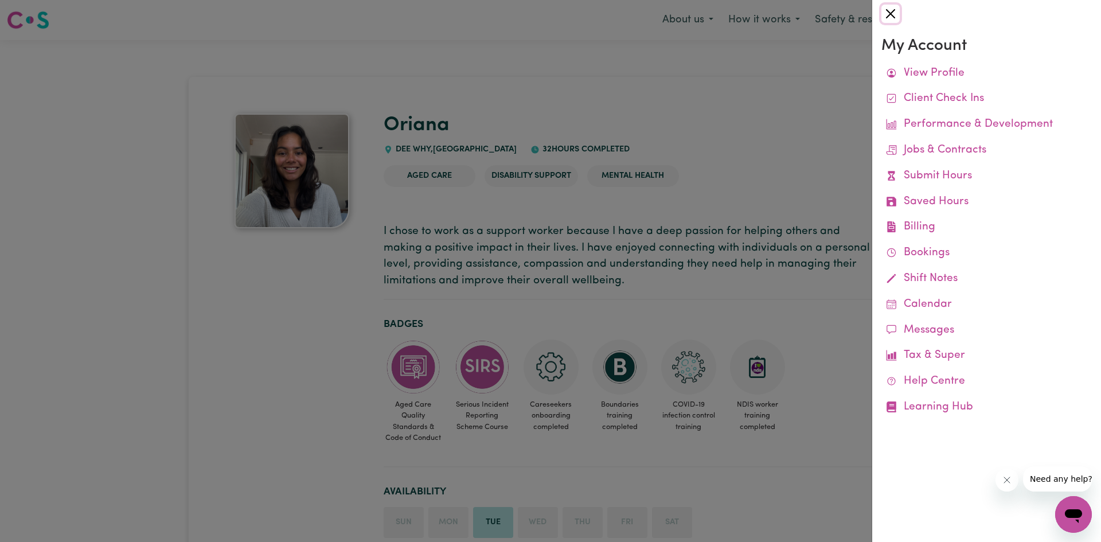
click at [891, 13] on button "Close" at bounding box center [890, 14] width 18 height 18
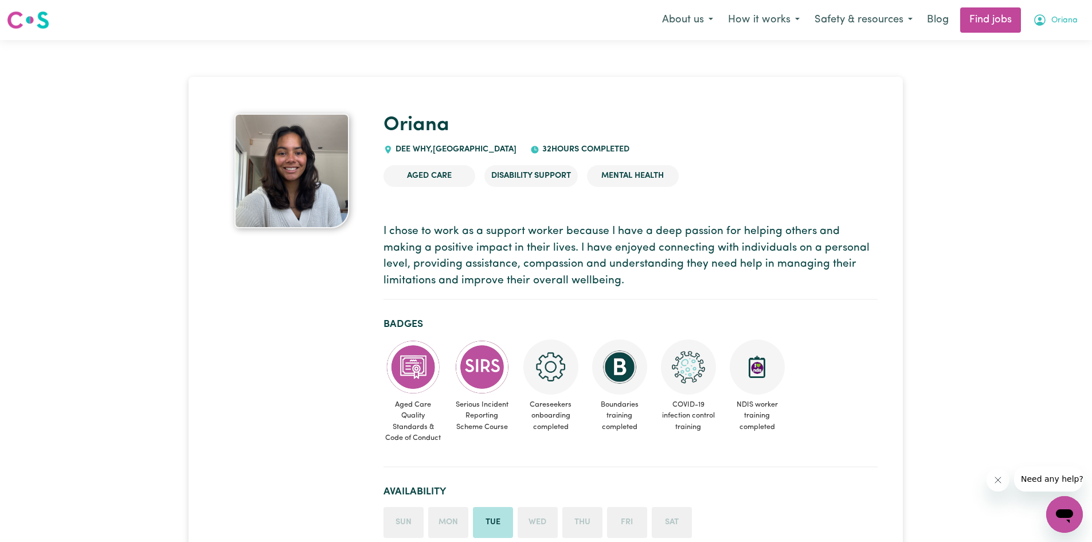
click at [1050, 14] on button "Oriana" at bounding box center [1056, 20] width 60 height 24
click at [1042, 41] on link "My Account" at bounding box center [1039, 45] width 91 height 22
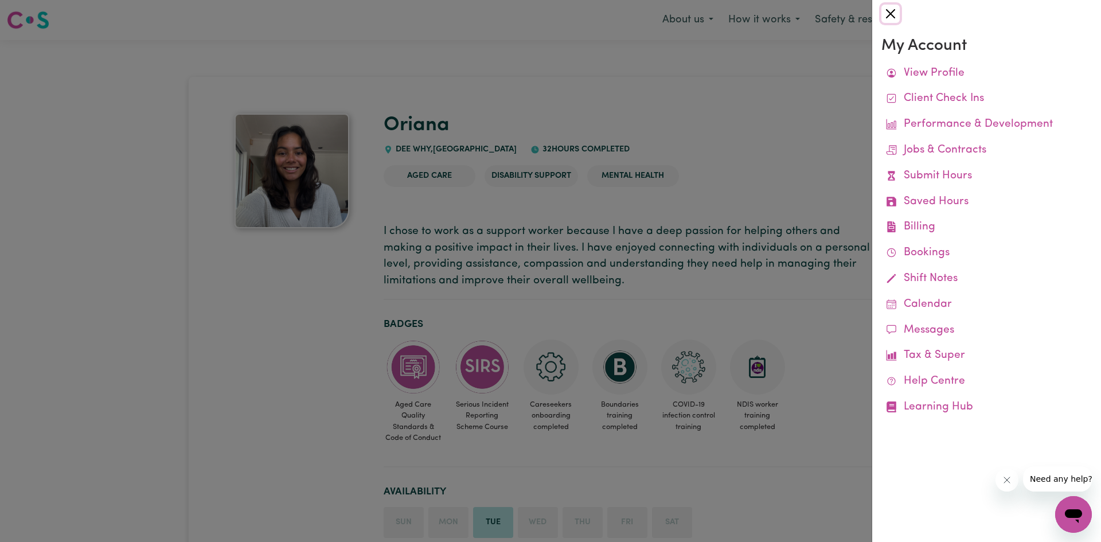
click at [887, 10] on button "Close" at bounding box center [890, 14] width 18 height 18
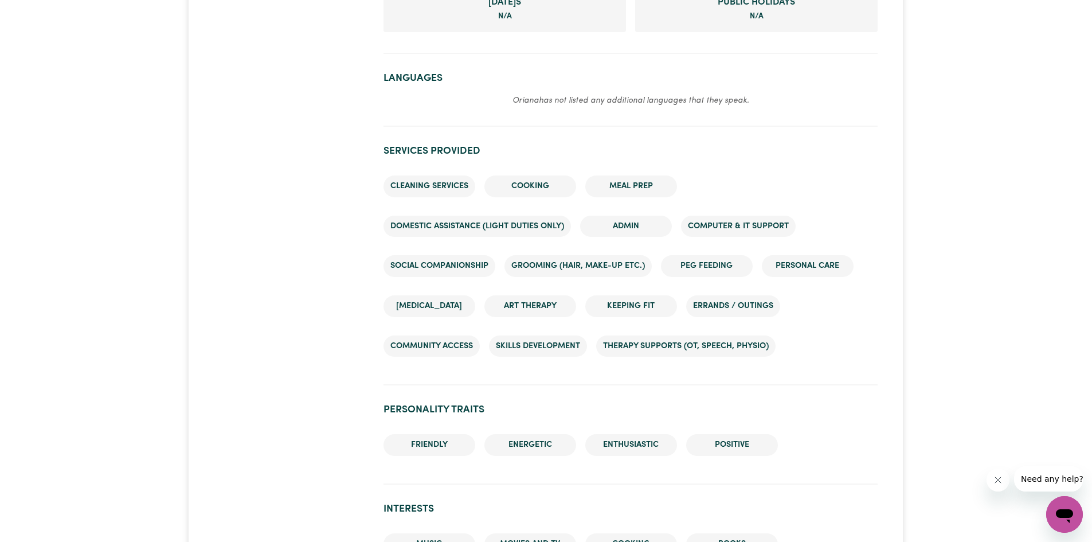
scroll to position [879, 0]
